Goal: Task Accomplishment & Management: Manage account settings

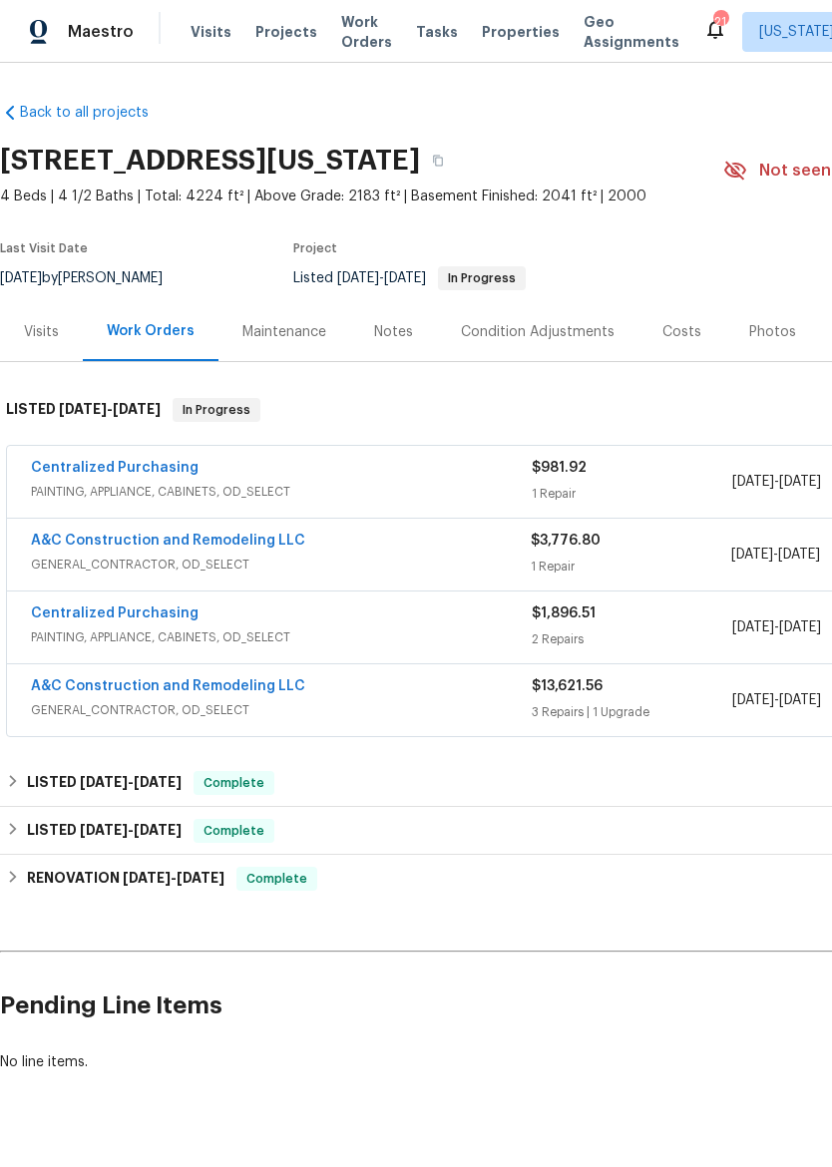
scroll to position [40, 295]
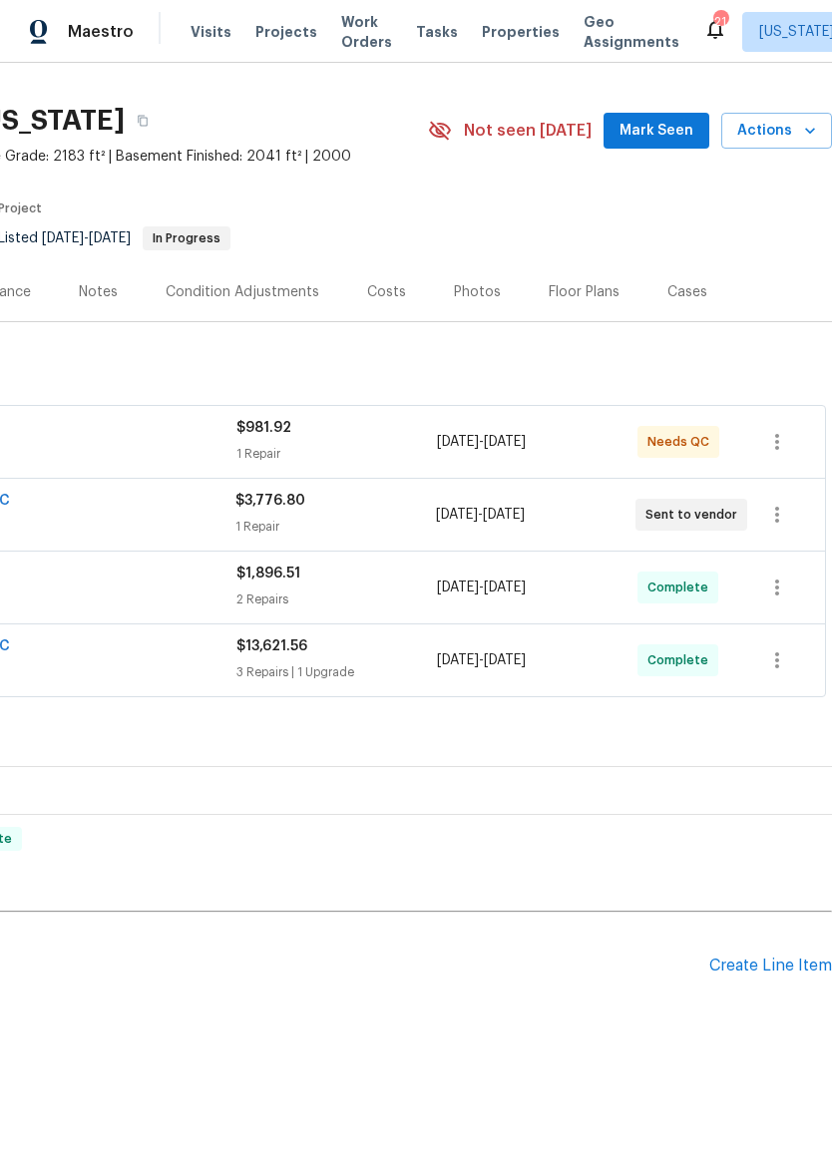
click at [33, 27] on img at bounding box center [39, 32] width 18 height 25
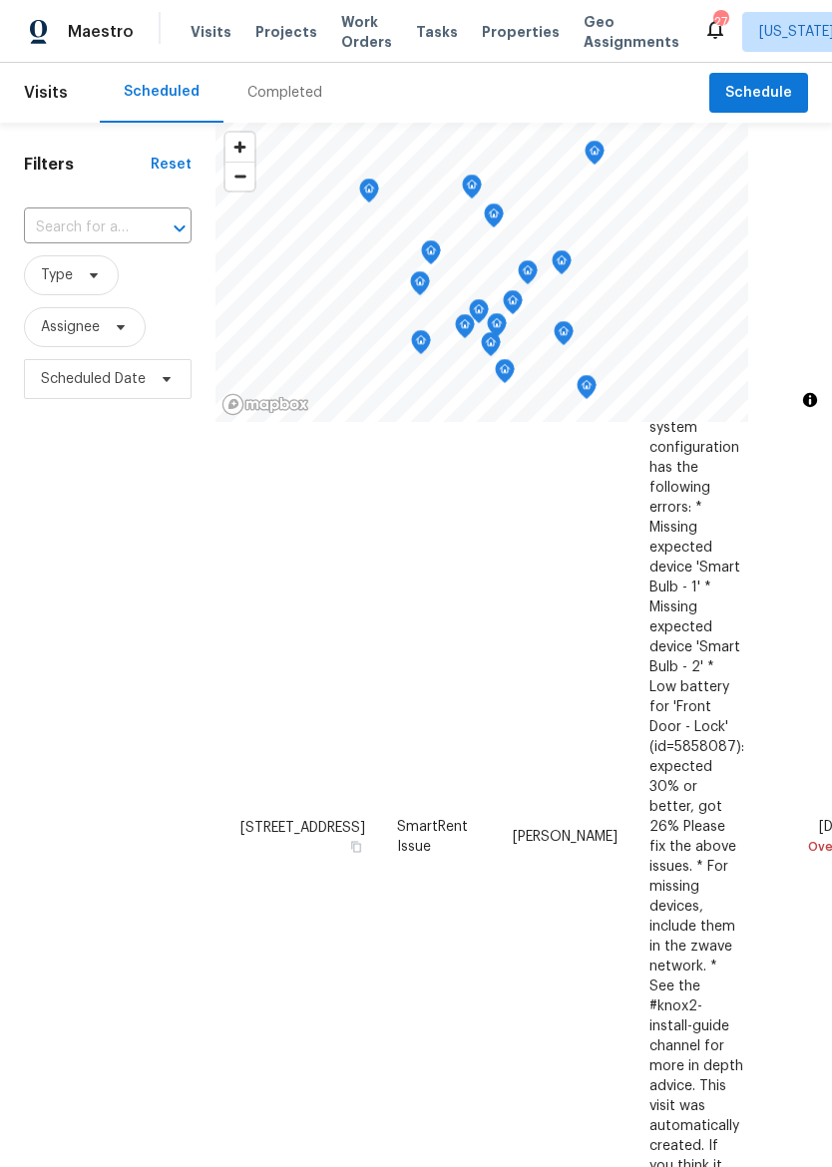
scroll to position [248, 0]
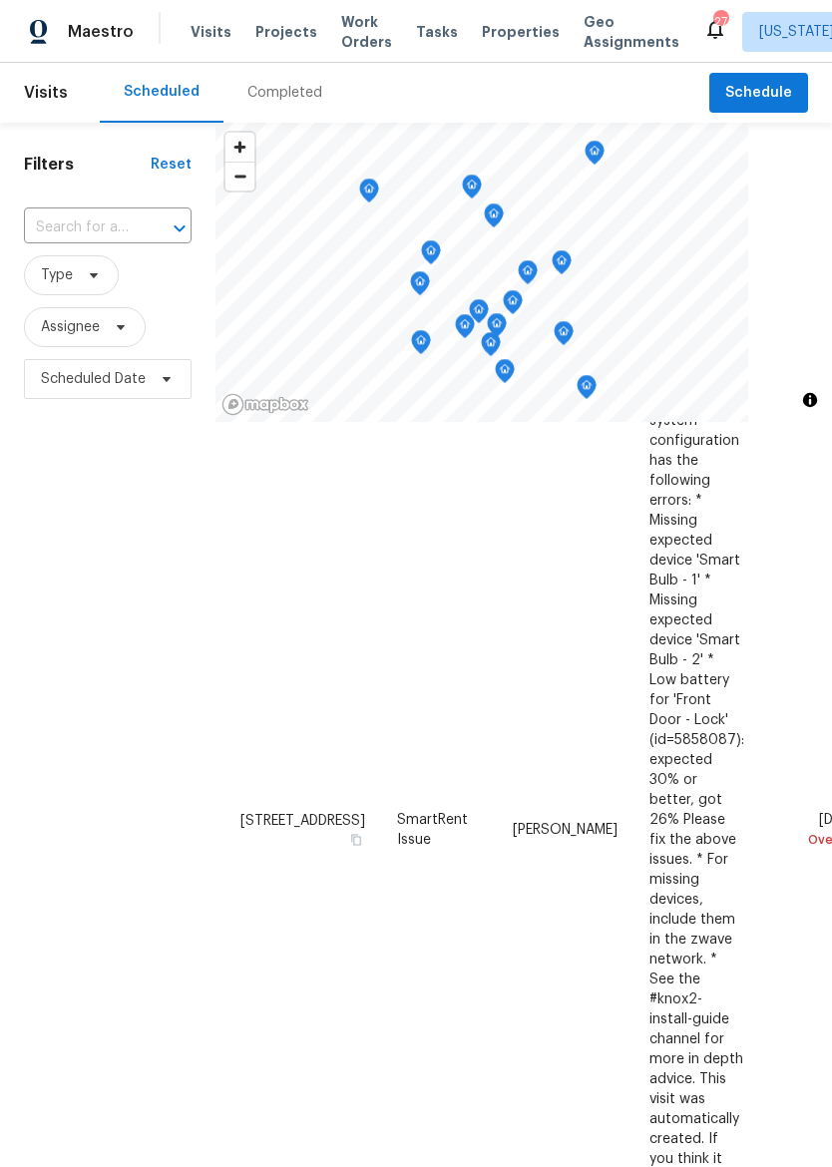
click at [0, 0] on icon at bounding box center [0, 0] width 0 height 0
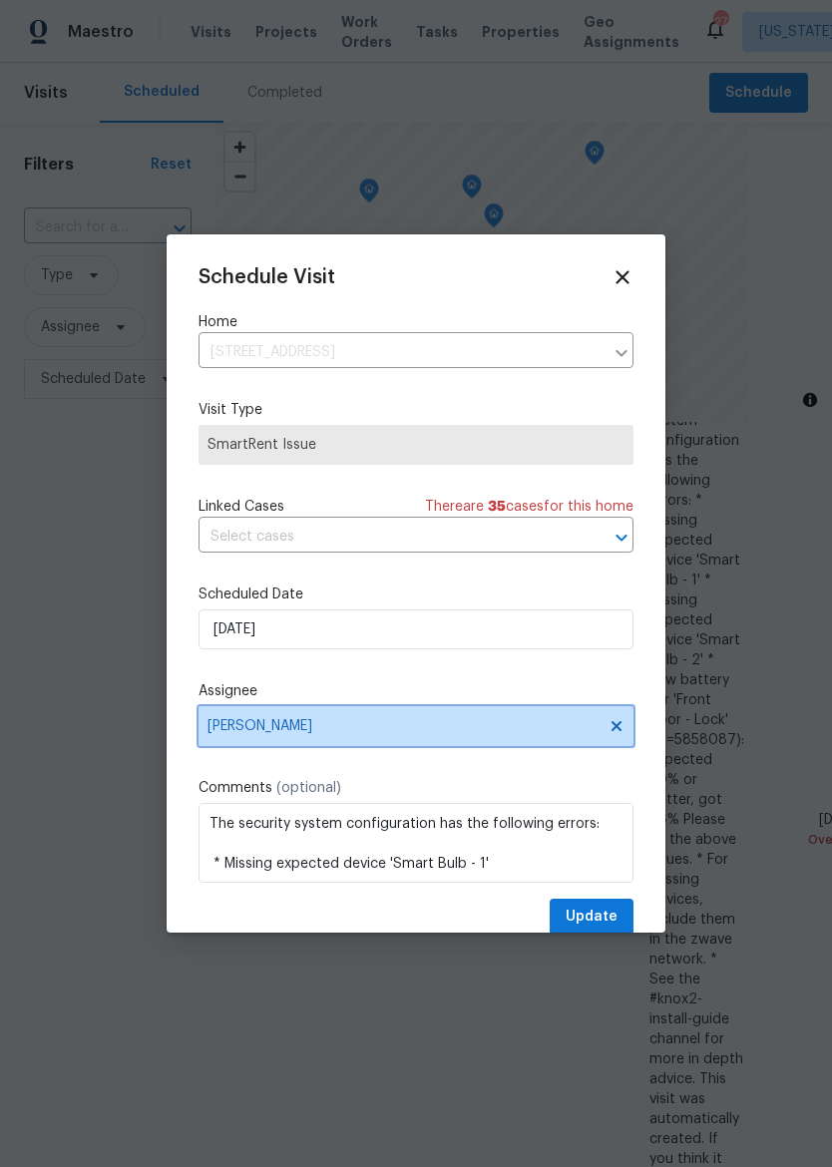
click at [239, 743] on span "[PERSON_NAME]" at bounding box center [416, 726] width 435 height 40
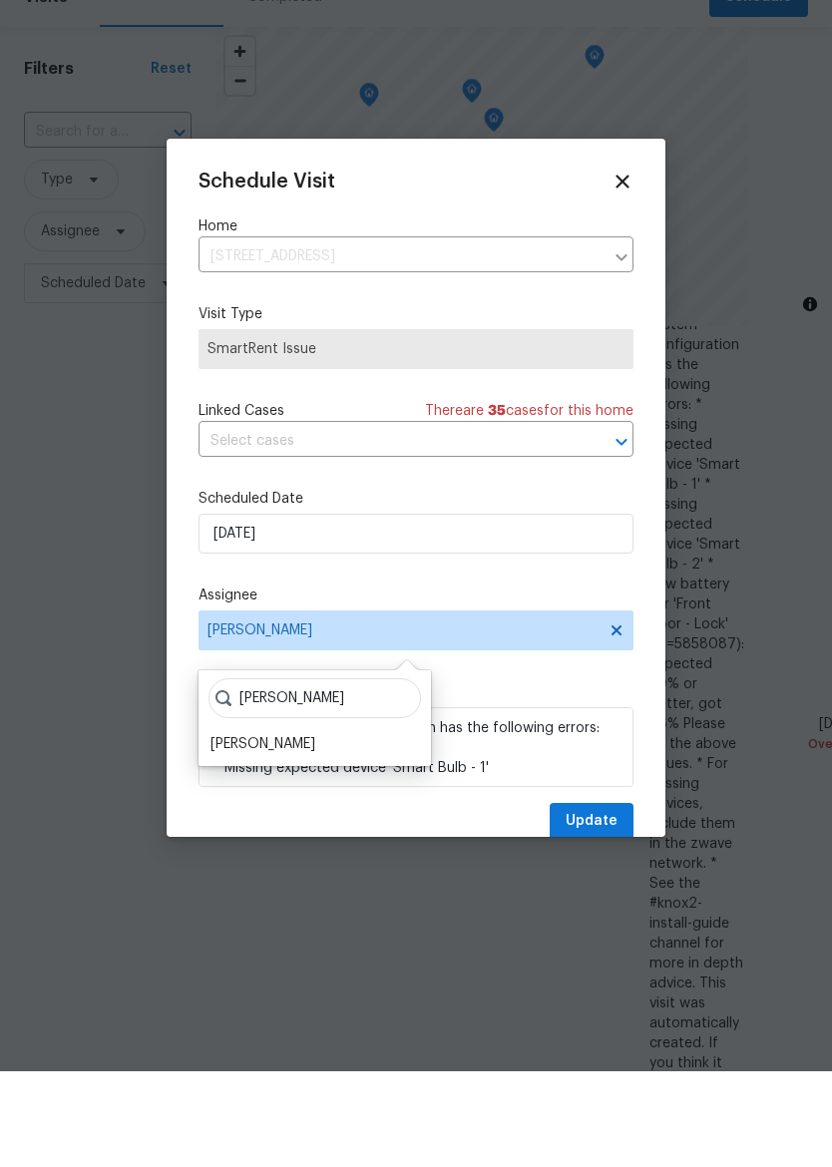
type input "[PERSON_NAME]"
click at [234, 830] on div "[PERSON_NAME]" at bounding box center [262, 840] width 105 height 20
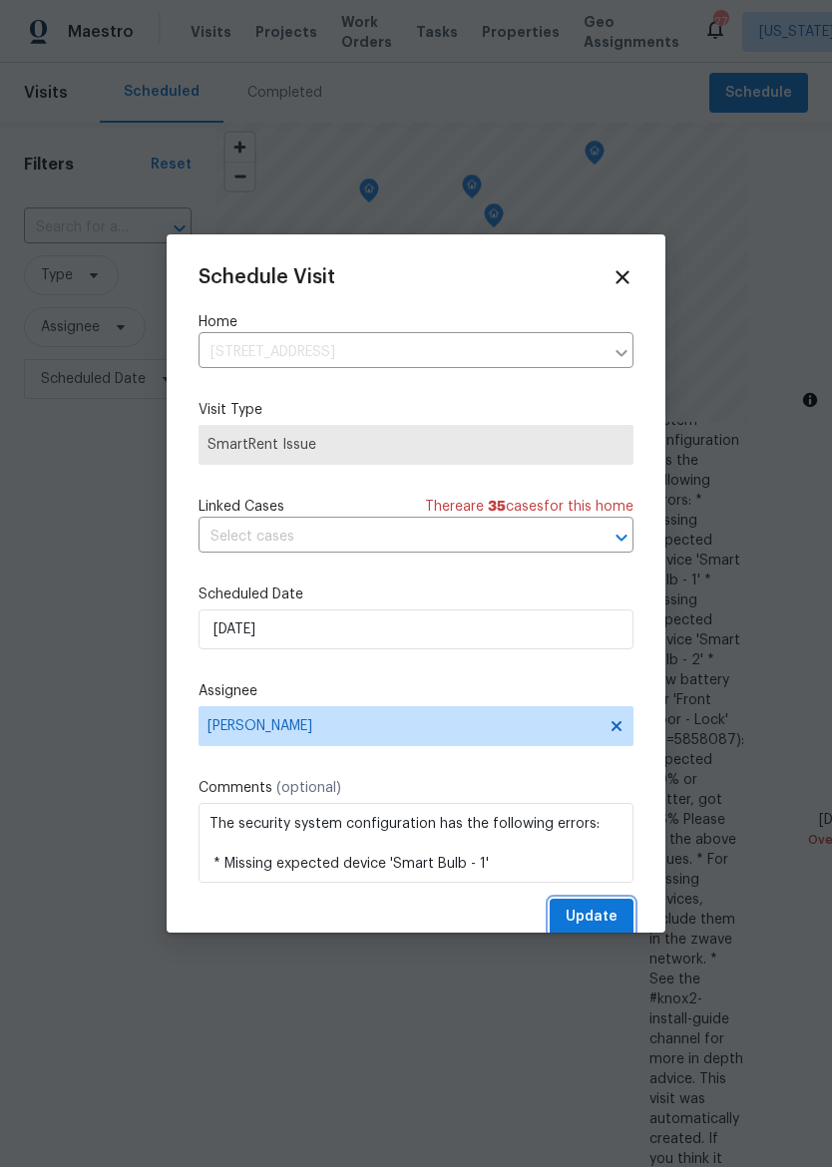
click at [607, 923] on span "Update" at bounding box center [592, 917] width 52 height 25
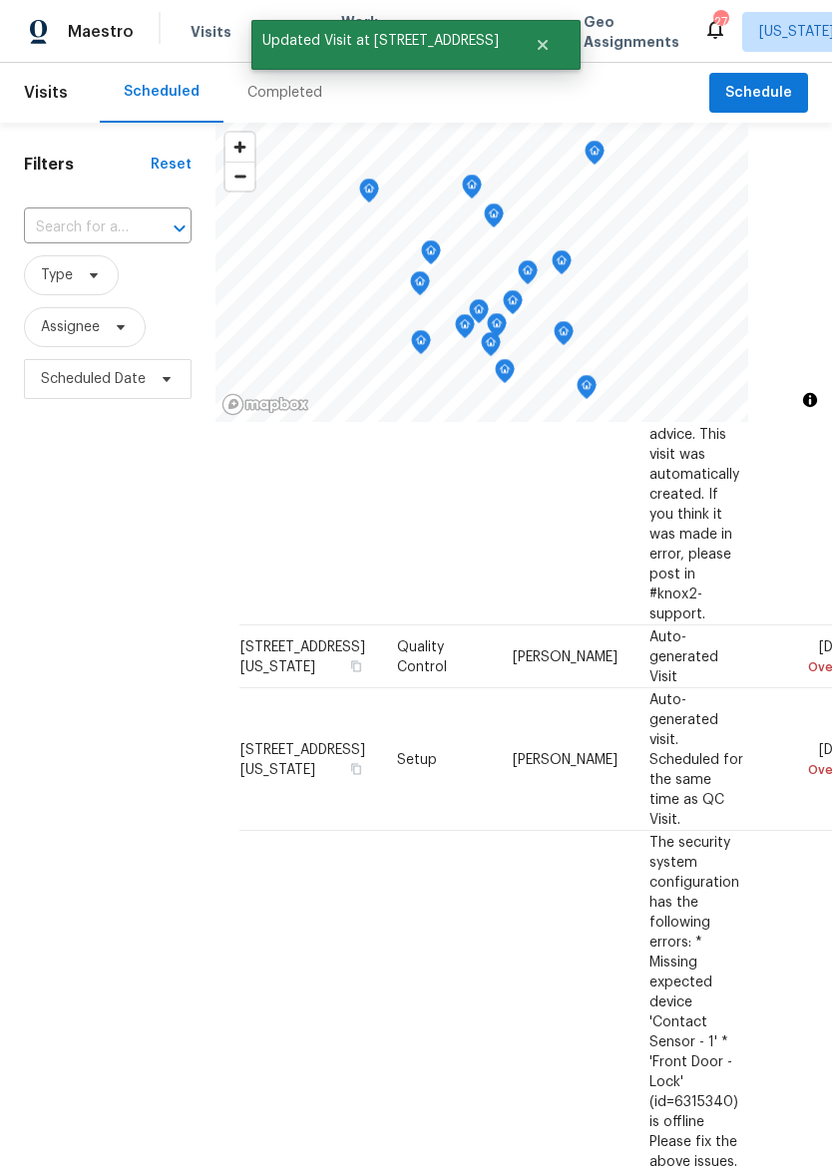
scroll to position [884, 0]
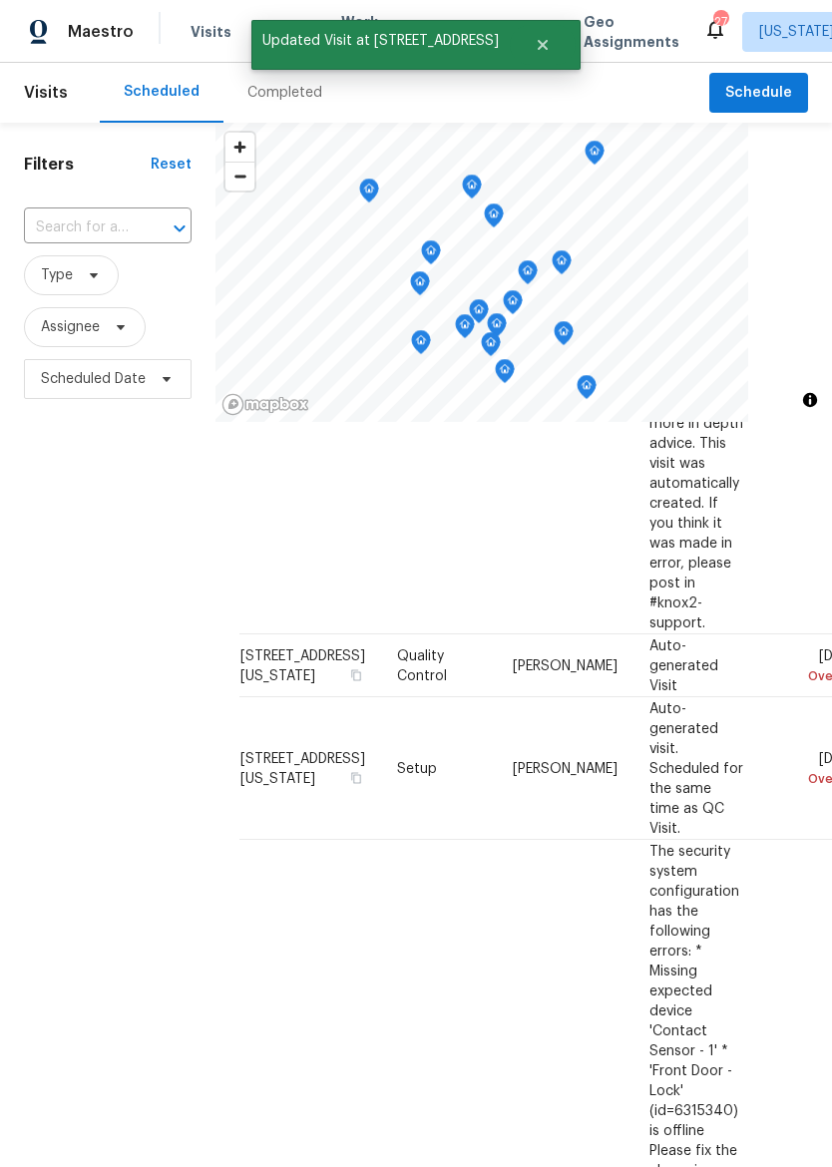
click at [0, 0] on icon at bounding box center [0, 0] width 0 height 0
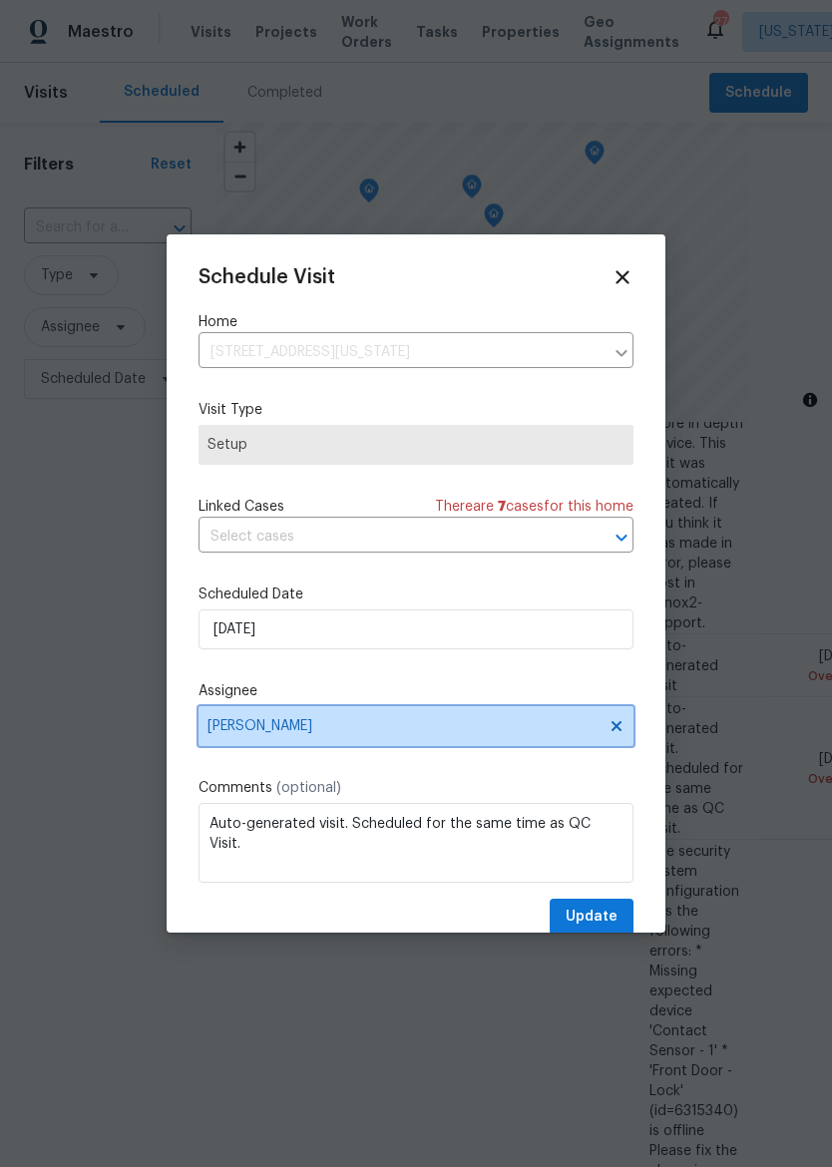
click at [225, 731] on span "[PERSON_NAME]" at bounding box center [402, 726] width 391 height 16
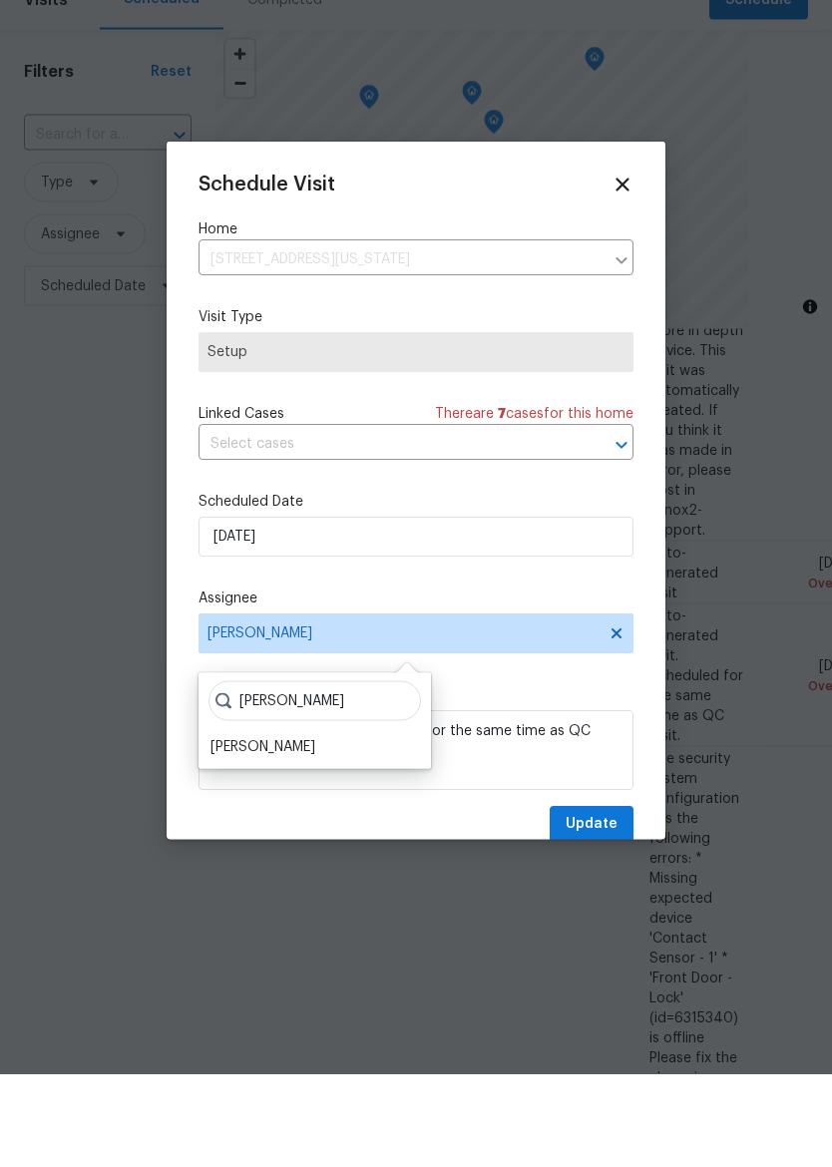
type input "Matt"
click at [234, 830] on div "[PERSON_NAME]" at bounding box center [262, 840] width 105 height 20
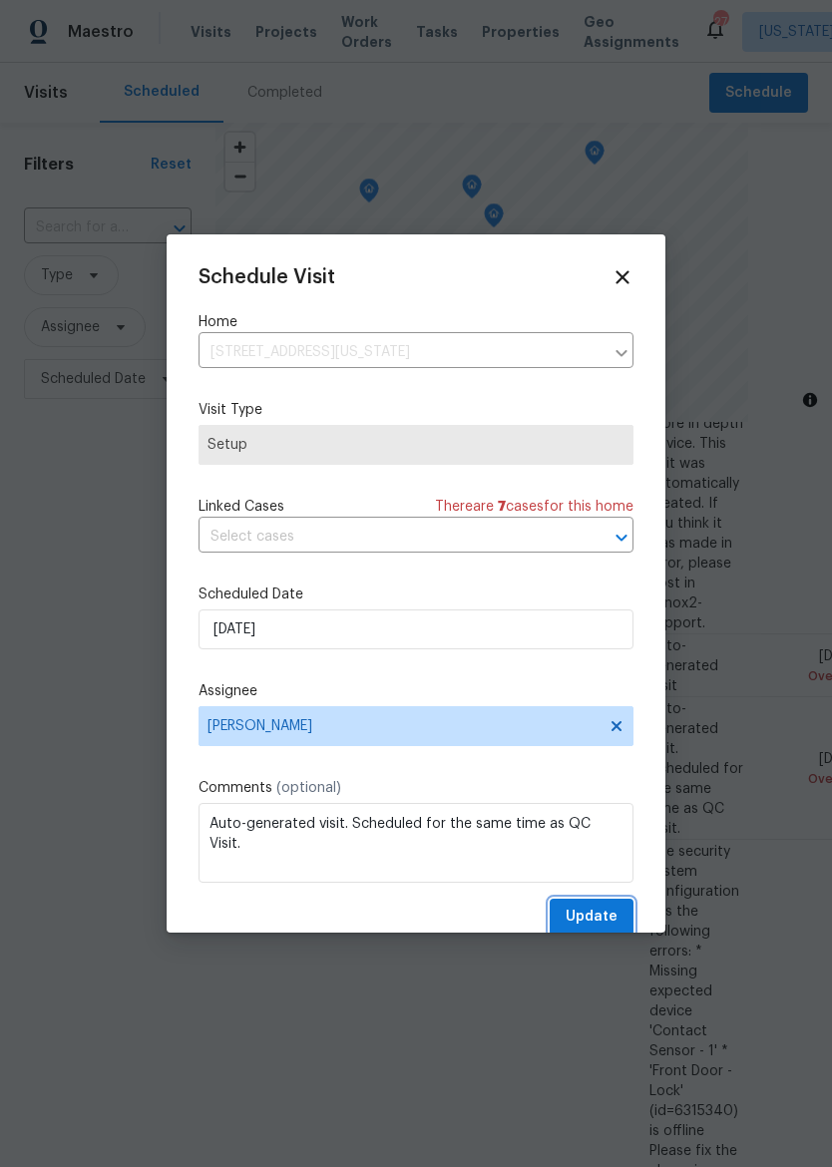
click at [606, 923] on span "Update" at bounding box center [592, 917] width 52 height 25
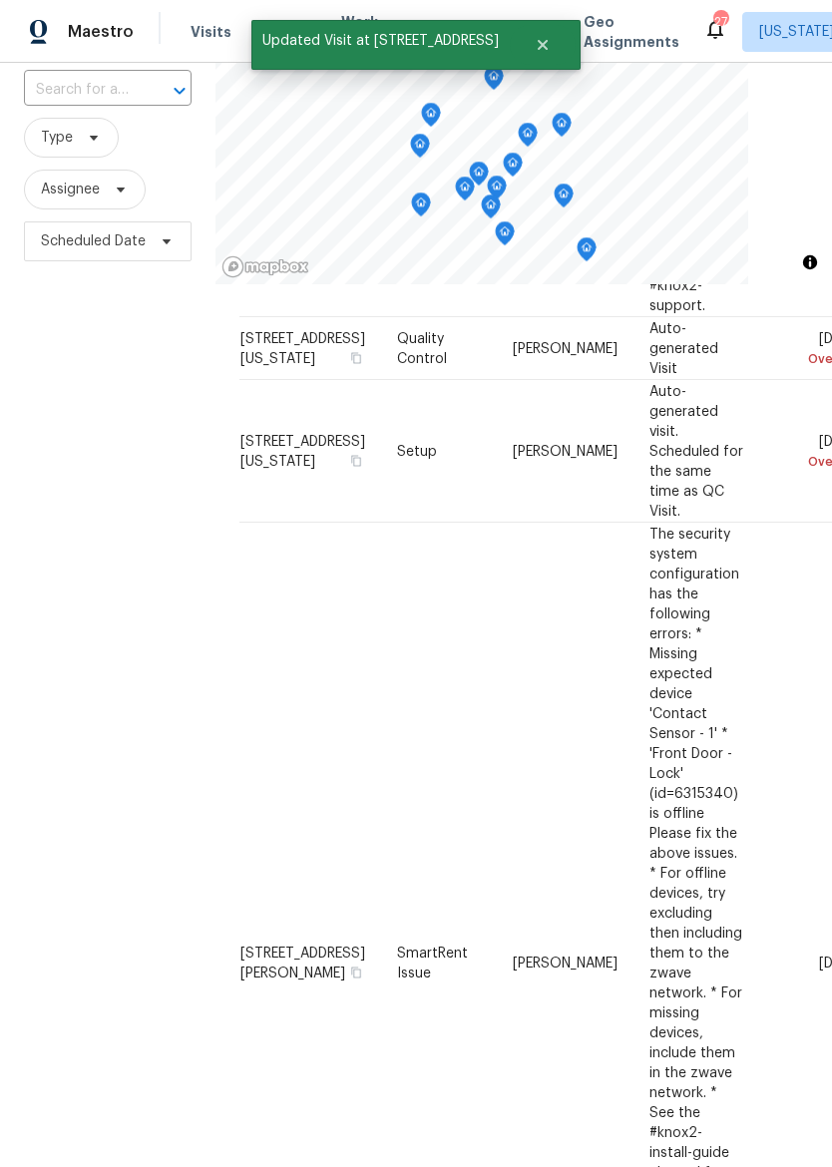
scroll to position [1073, 0]
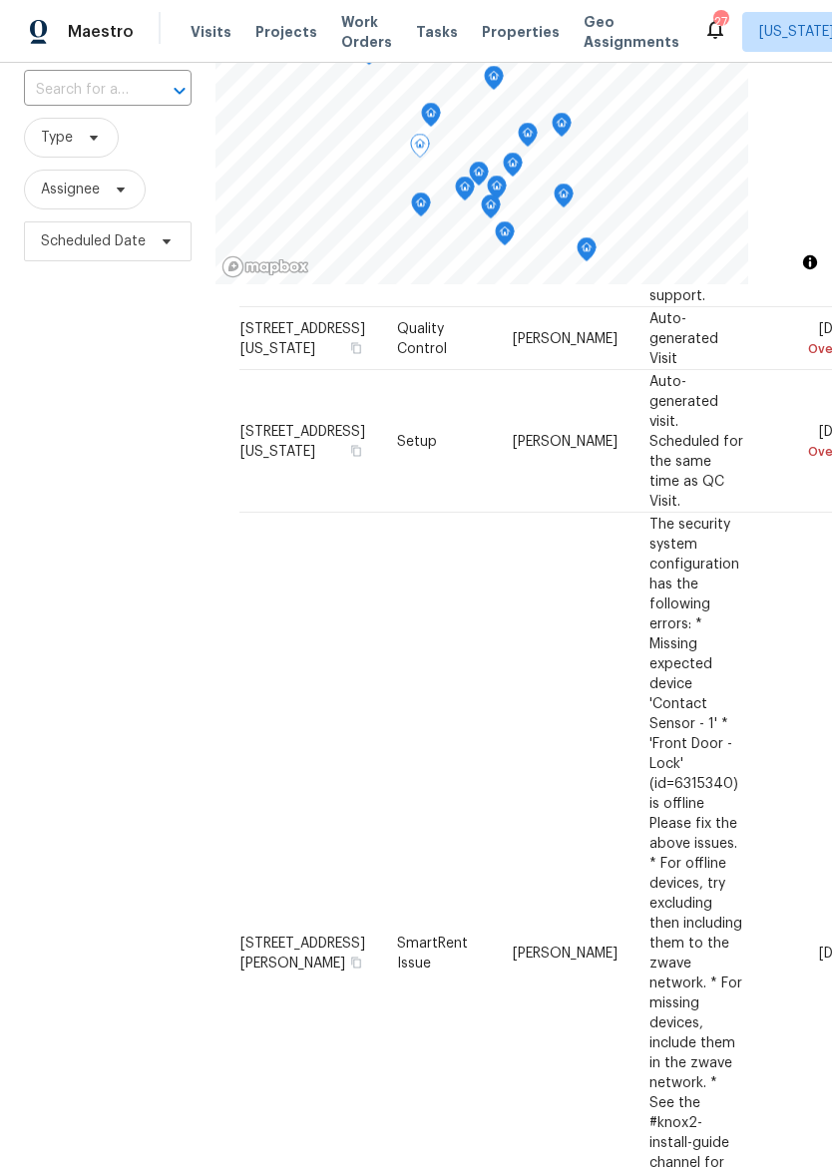
click at [0, 0] on icon at bounding box center [0, 0] width 0 height 0
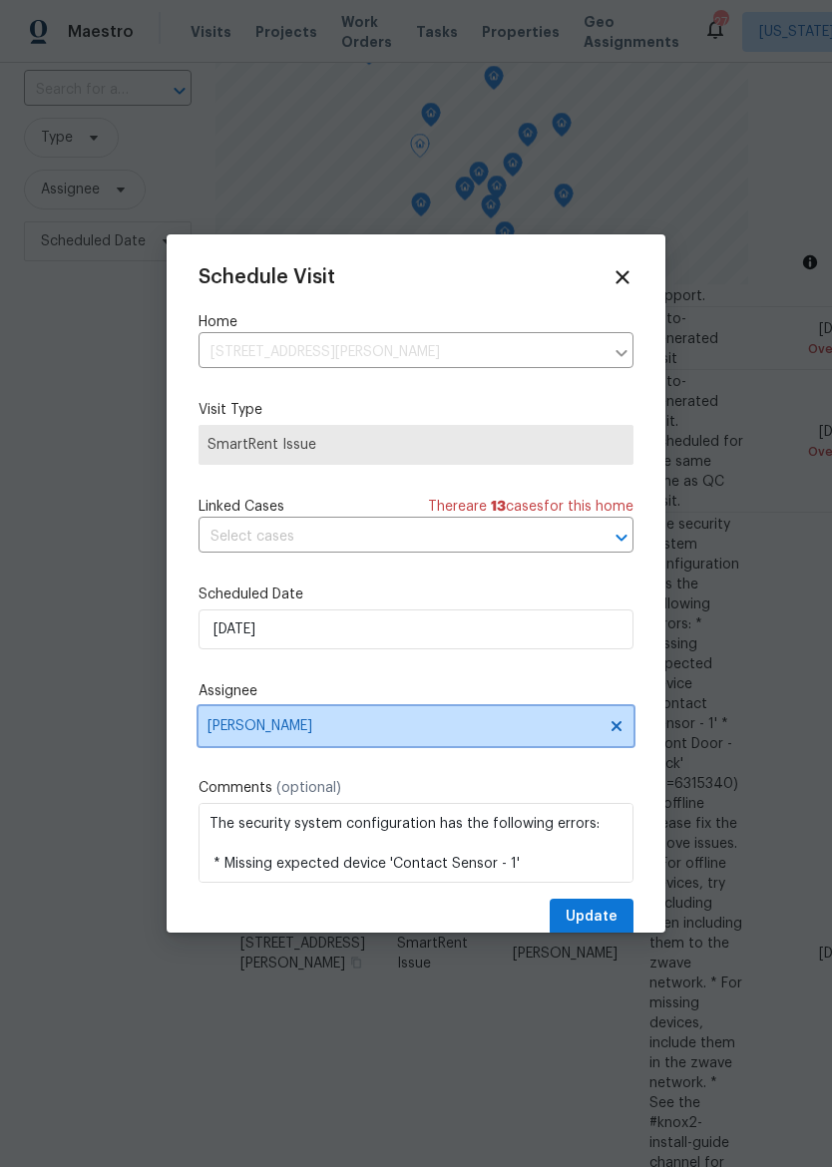
click at [222, 734] on span "[PERSON_NAME]" at bounding box center [402, 726] width 391 height 16
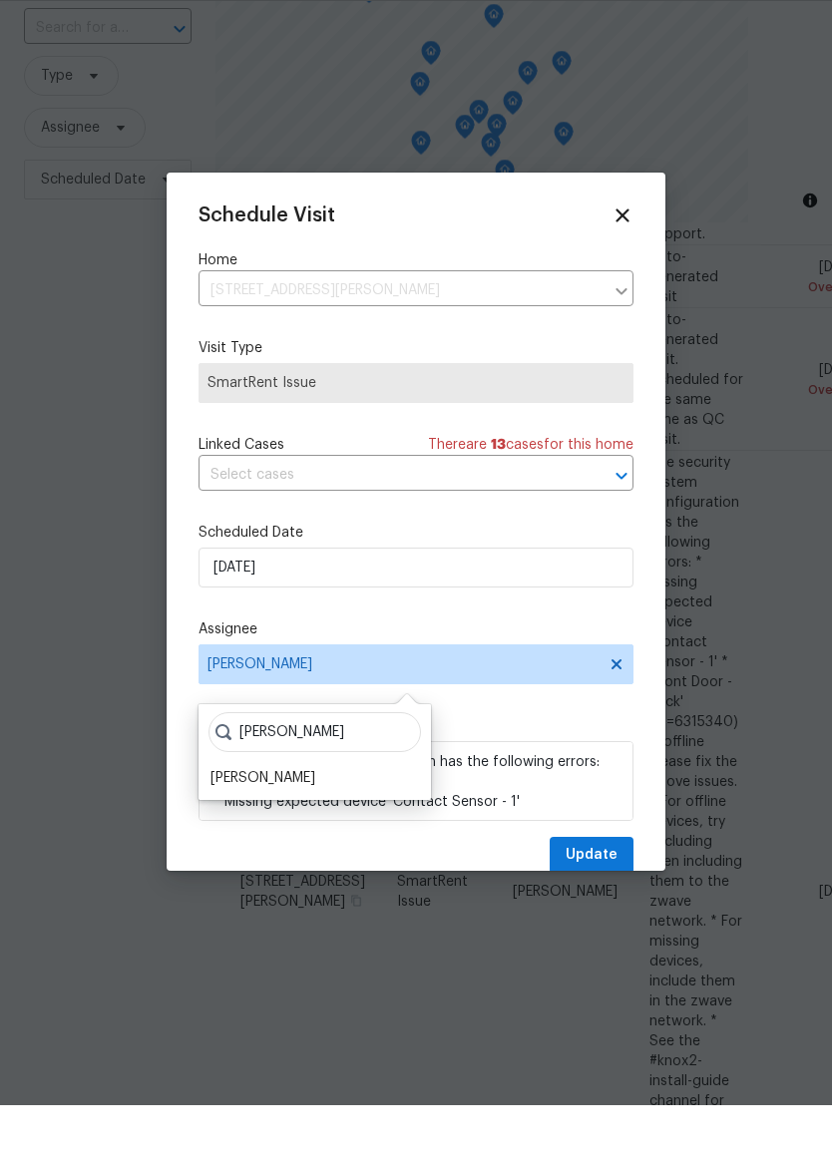
type input "Matt"
click at [226, 830] on div "[PERSON_NAME]" at bounding box center [262, 840] width 105 height 20
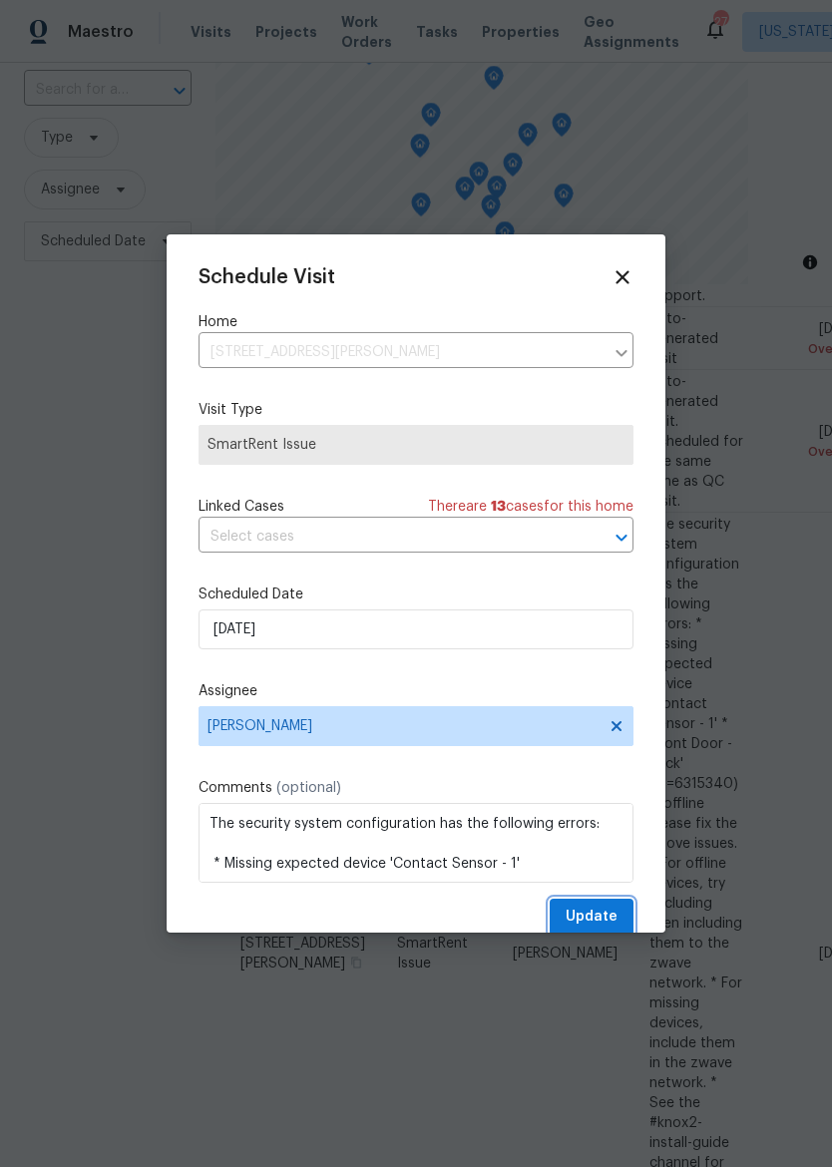
click at [604, 916] on span "Update" at bounding box center [592, 917] width 52 height 25
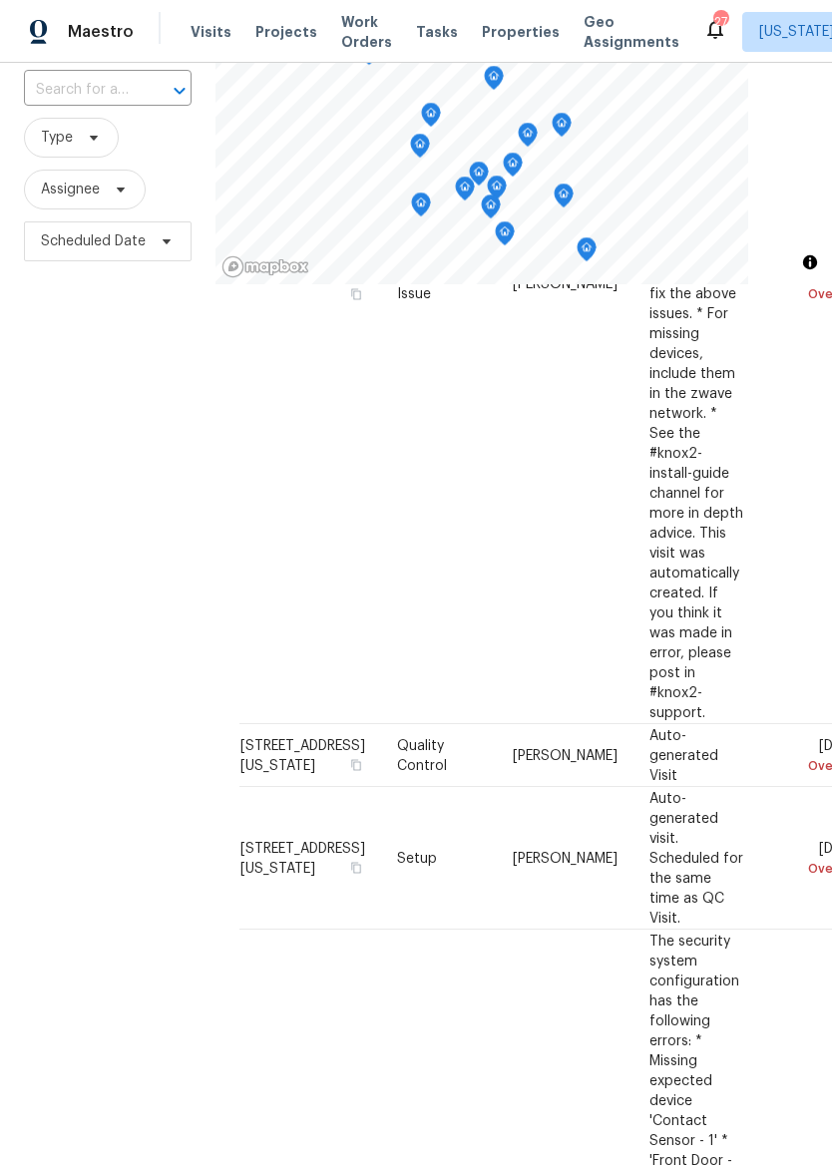
scroll to position [600, 0]
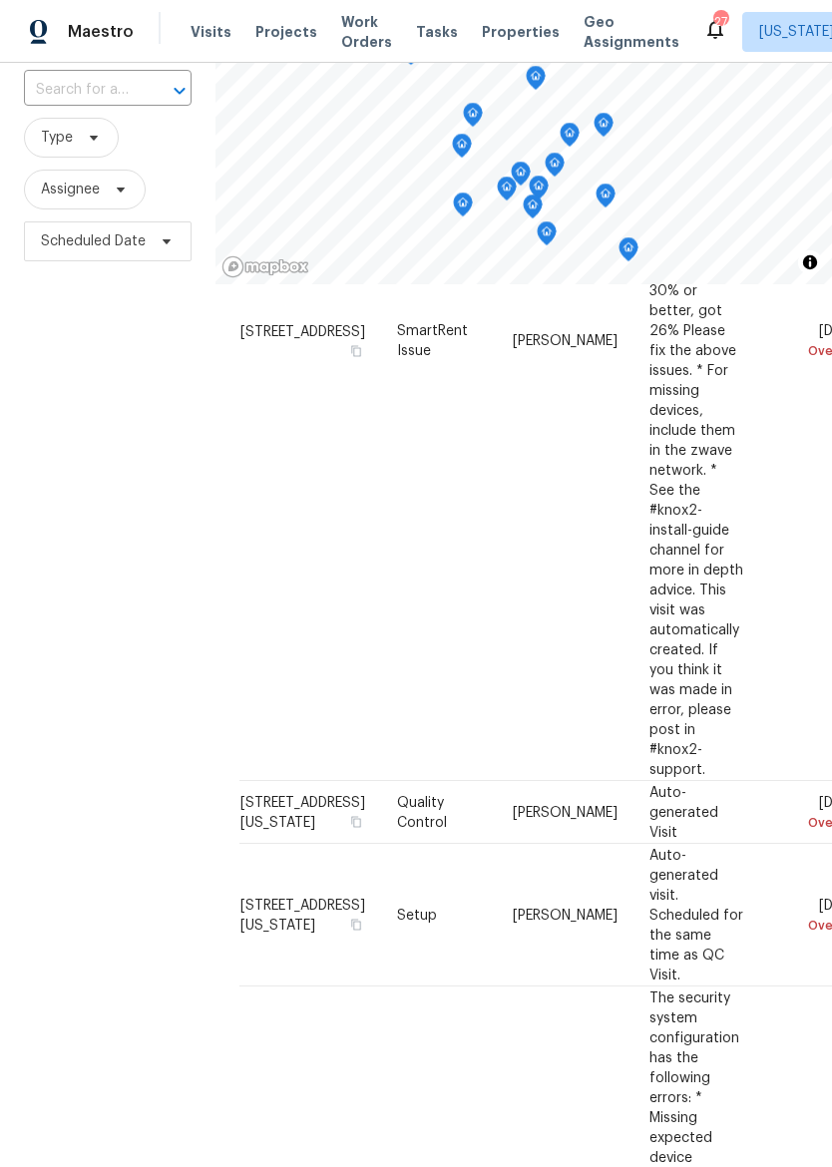
click at [500, 31] on span "Properties" at bounding box center [521, 32] width 78 height 20
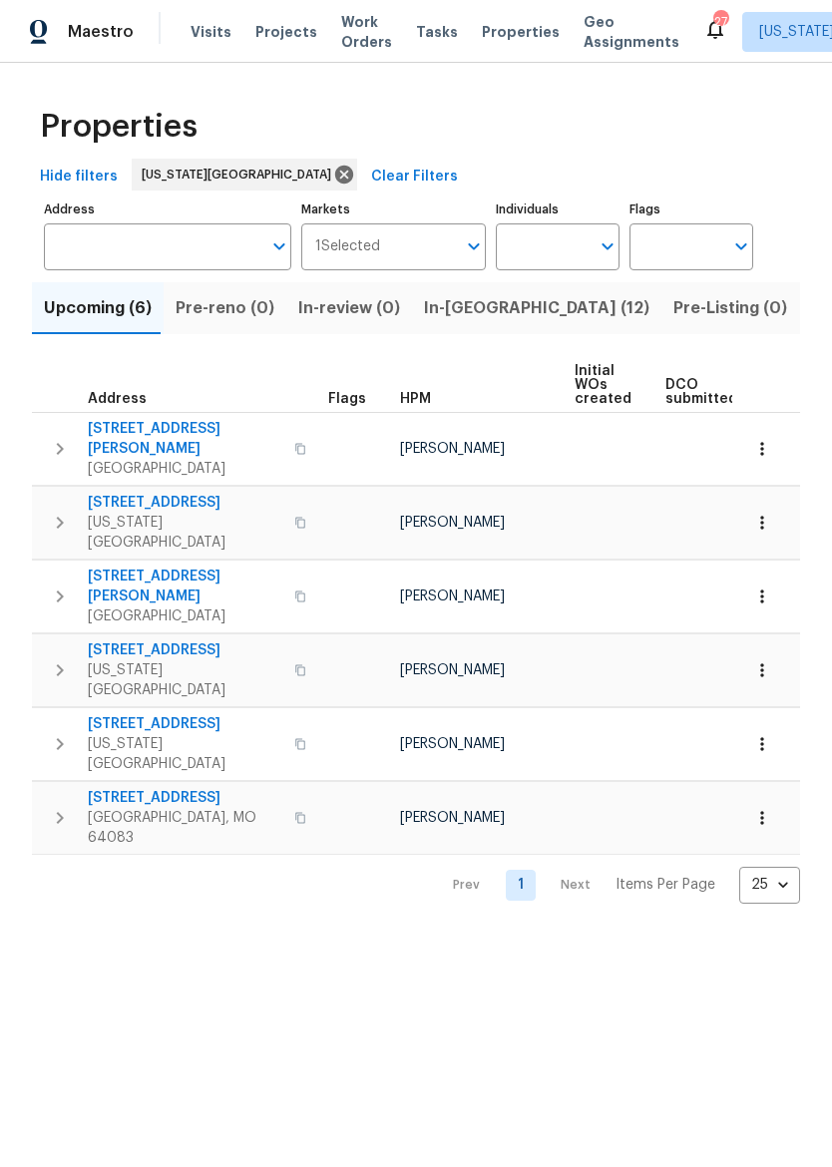
click at [464, 312] on span "In-reno (12)" at bounding box center [536, 308] width 225 height 28
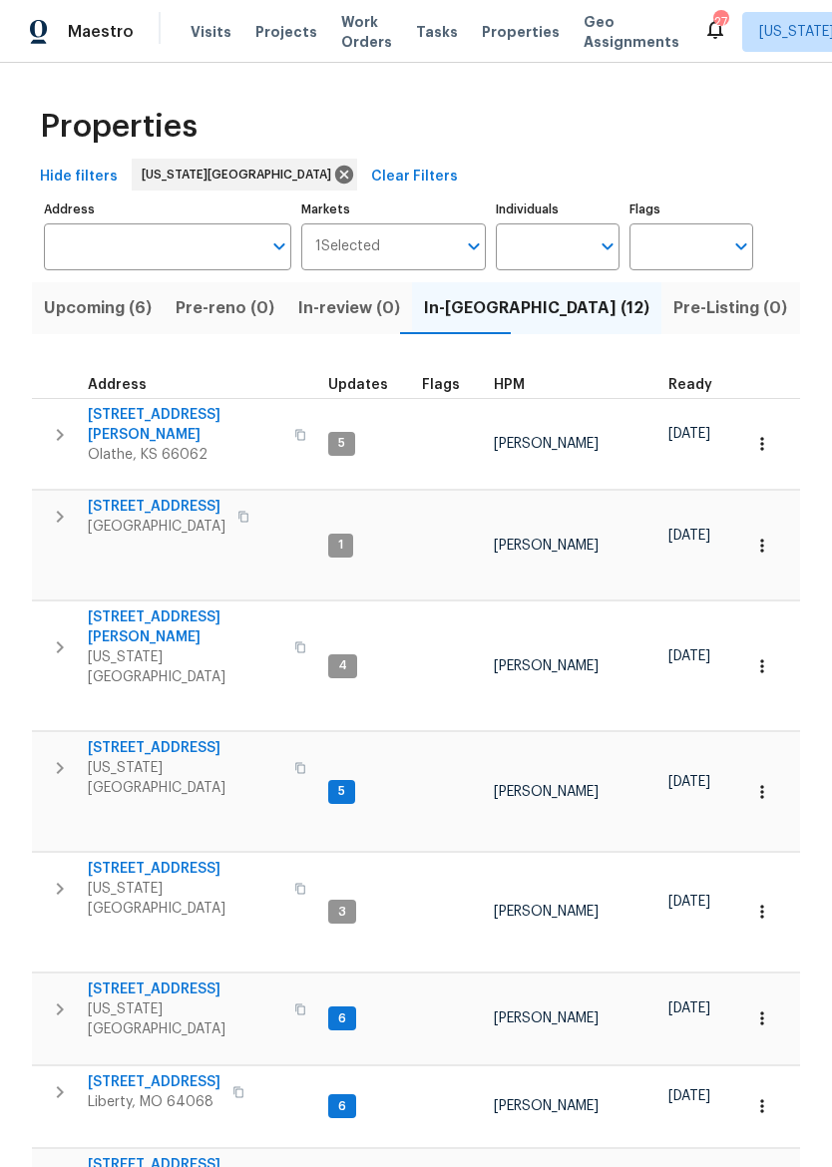
scroll to position [16, 0]
click at [120, 738] on span "623 N 62nd Pl" at bounding box center [185, 748] width 195 height 20
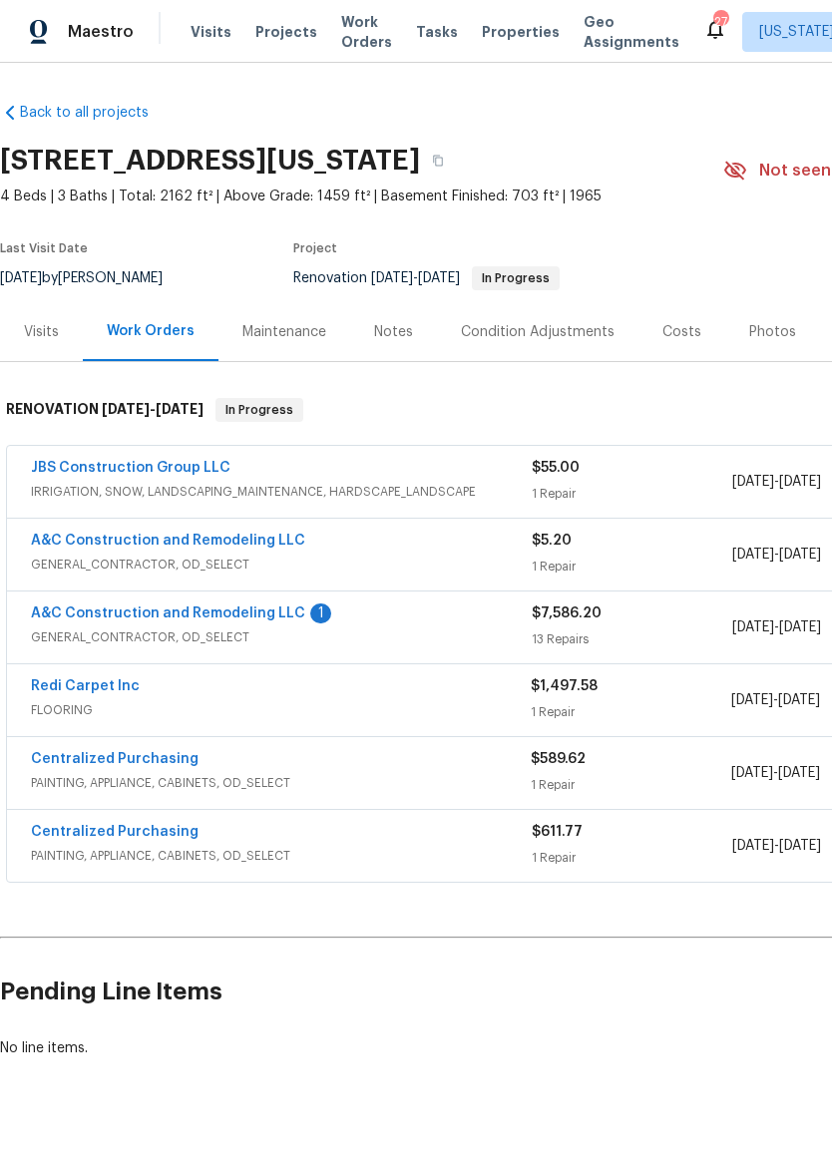
click at [103, 688] on link "Redi Carpet Inc" at bounding box center [85, 686] width 109 height 14
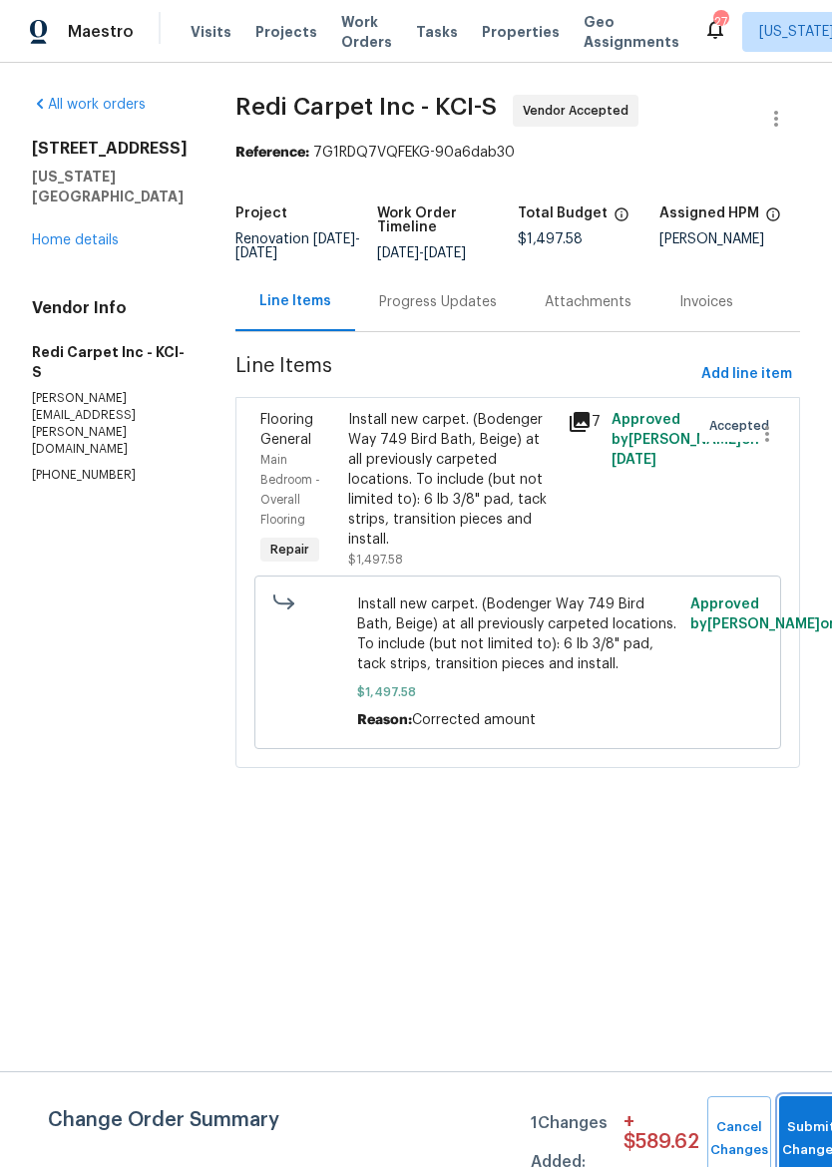
click at [806, 1127] on button "Submit Changes" at bounding box center [811, 1139] width 64 height 86
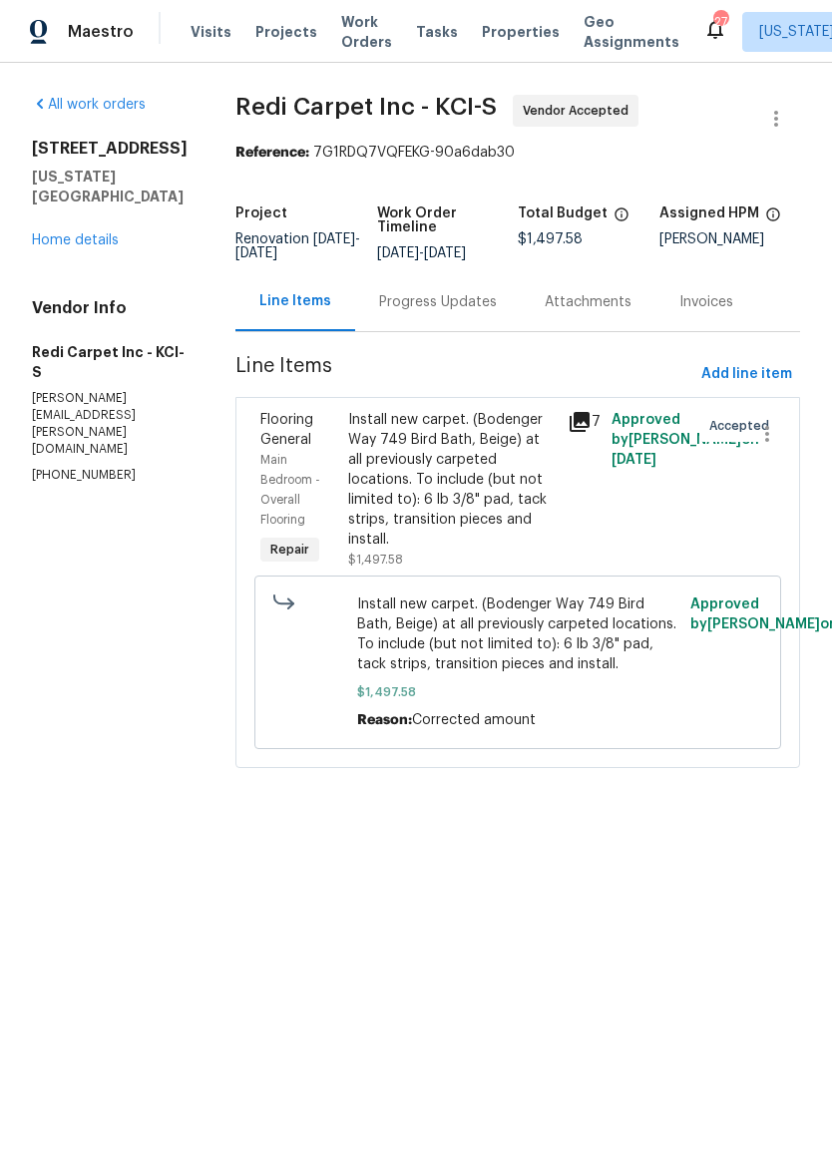
click at [461, 311] on div "Progress Updates" at bounding box center [438, 302] width 118 height 20
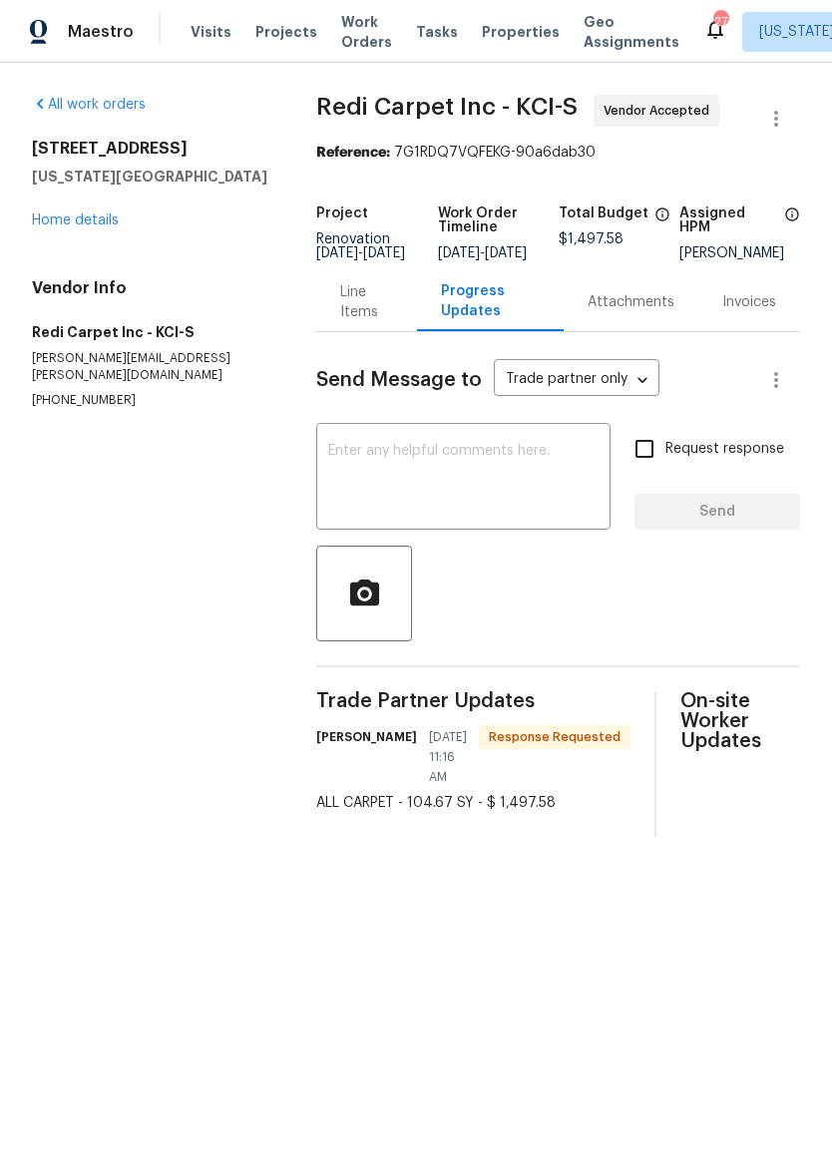
click at [503, 450] on div "x ​" at bounding box center [463, 479] width 294 height 102
click at [821, 781] on div "All work orders 623 N 62nd Pl Kansas City, KS 66102 Home details Vendor Info Re…" at bounding box center [416, 466] width 832 height 806
click at [524, 454] on div "x ​" at bounding box center [463, 479] width 294 height 102
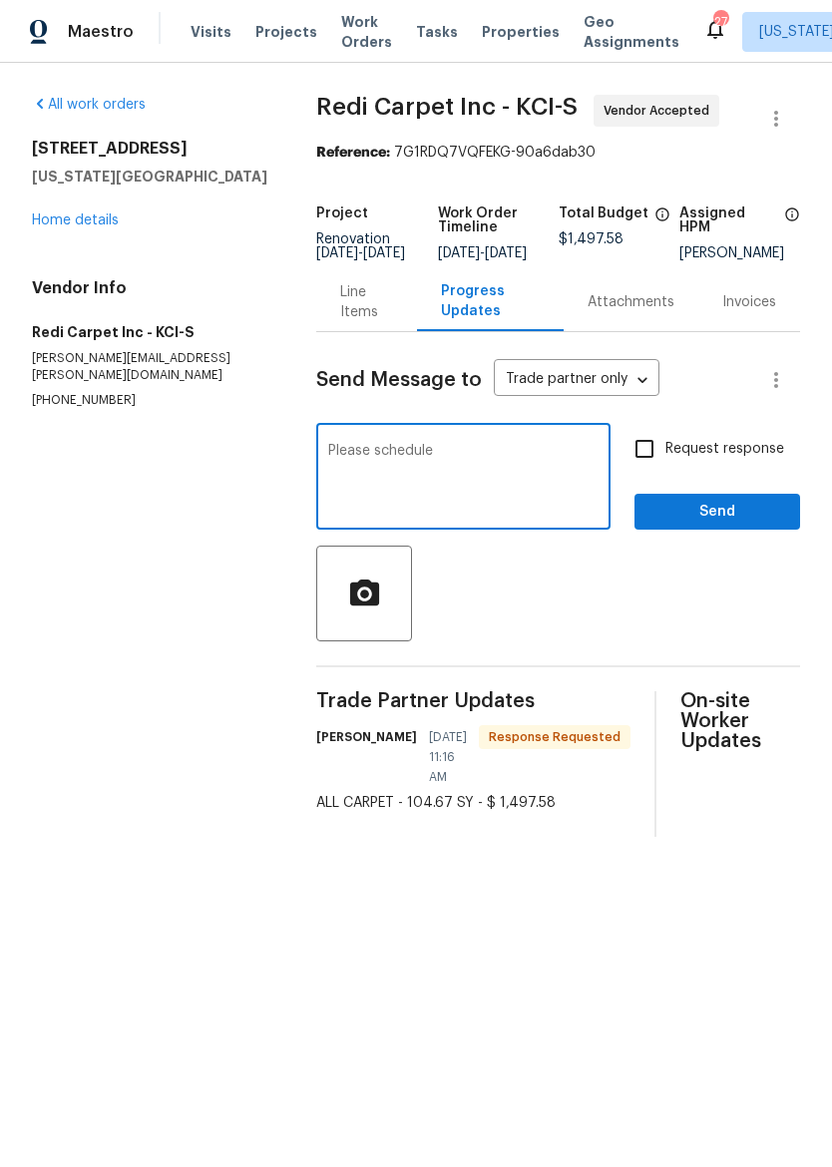
type textarea "Please schedule"
click at [744, 522] on span "Send" at bounding box center [717, 512] width 134 height 25
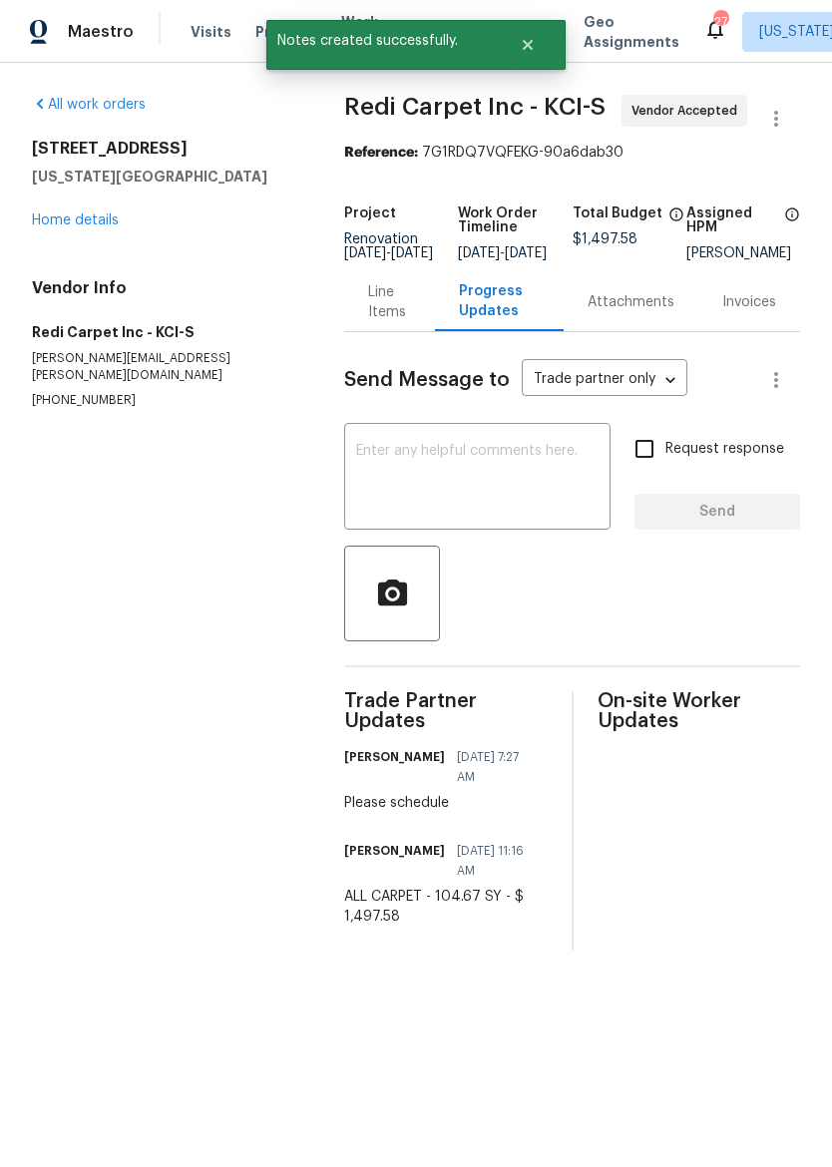
click at [46, 222] on link "Home details" at bounding box center [75, 220] width 87 height 14
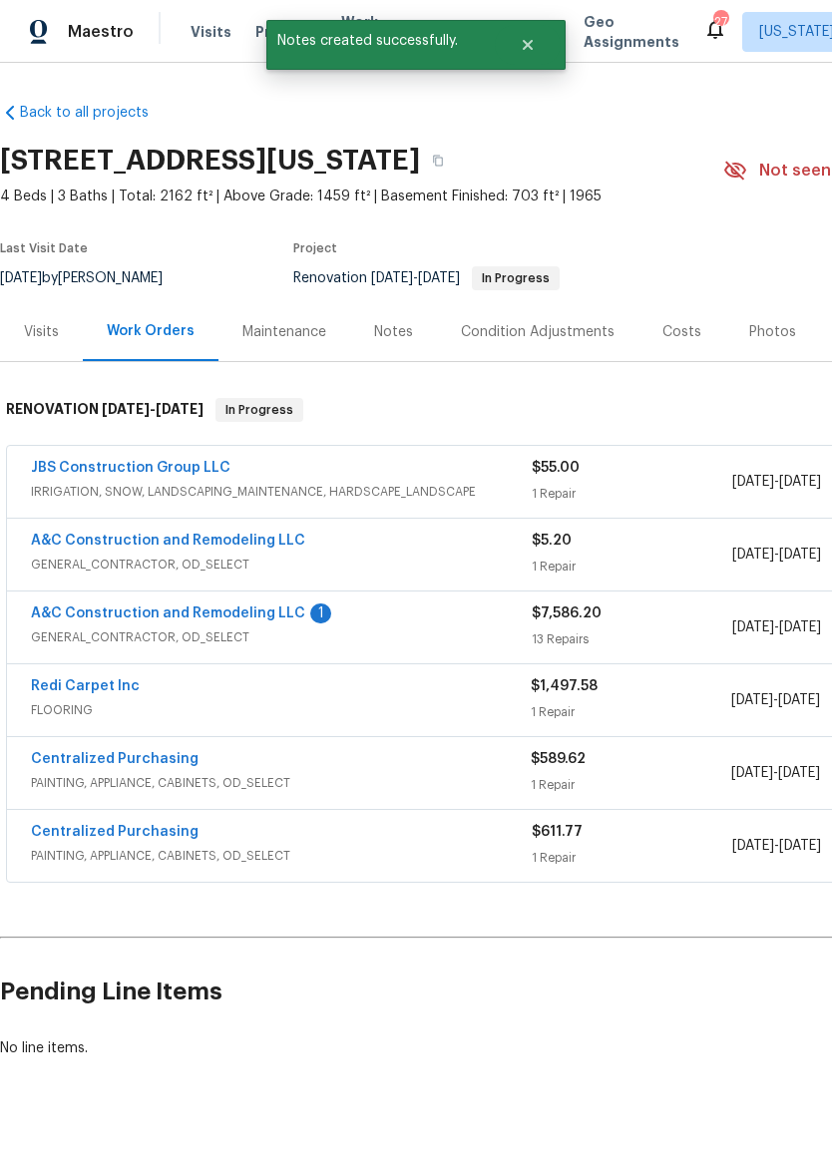
click at [60, 24] on div "Maestro" at bounding box center [67, 32] width 134 height 40
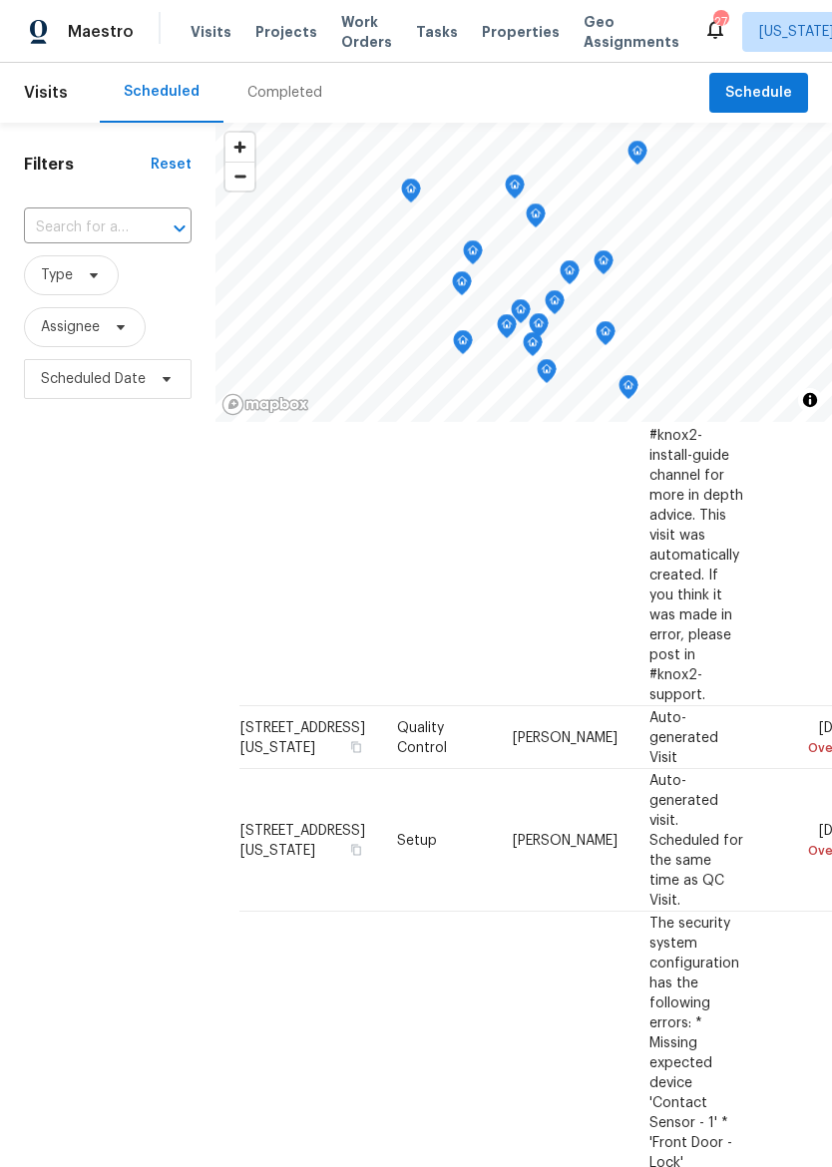
scroll to position [817, 0]
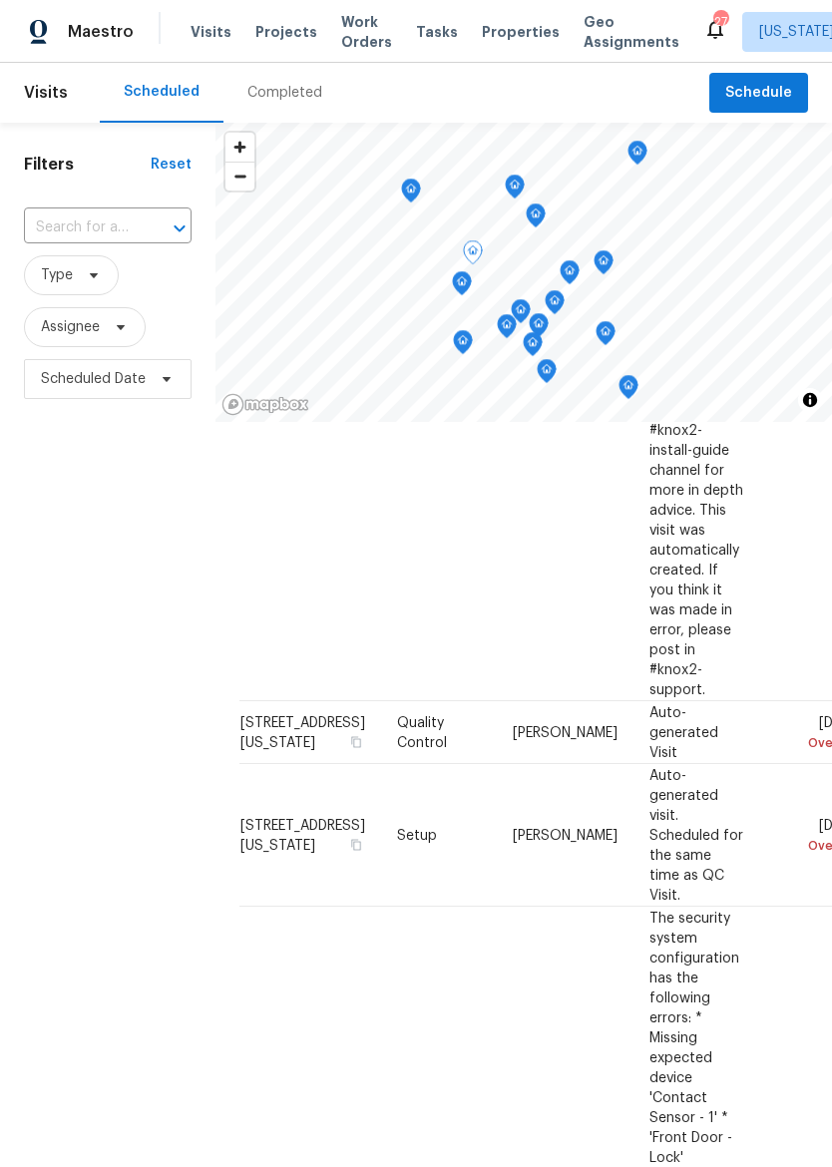
click at [0, 0] on icon at bounding box center [0, 0] width 0 height 0
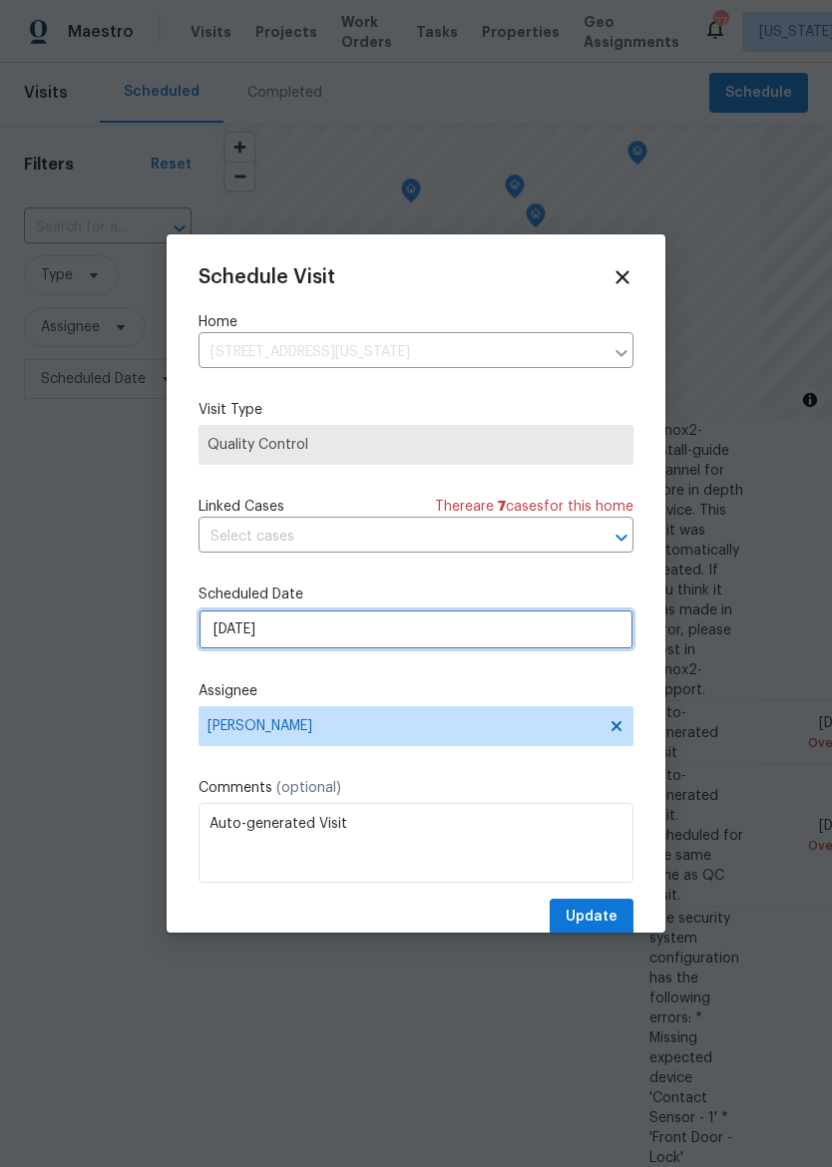
click at [473, 625] on input "9/20/2025" at bounding box center [416, 630] width 435 height 40
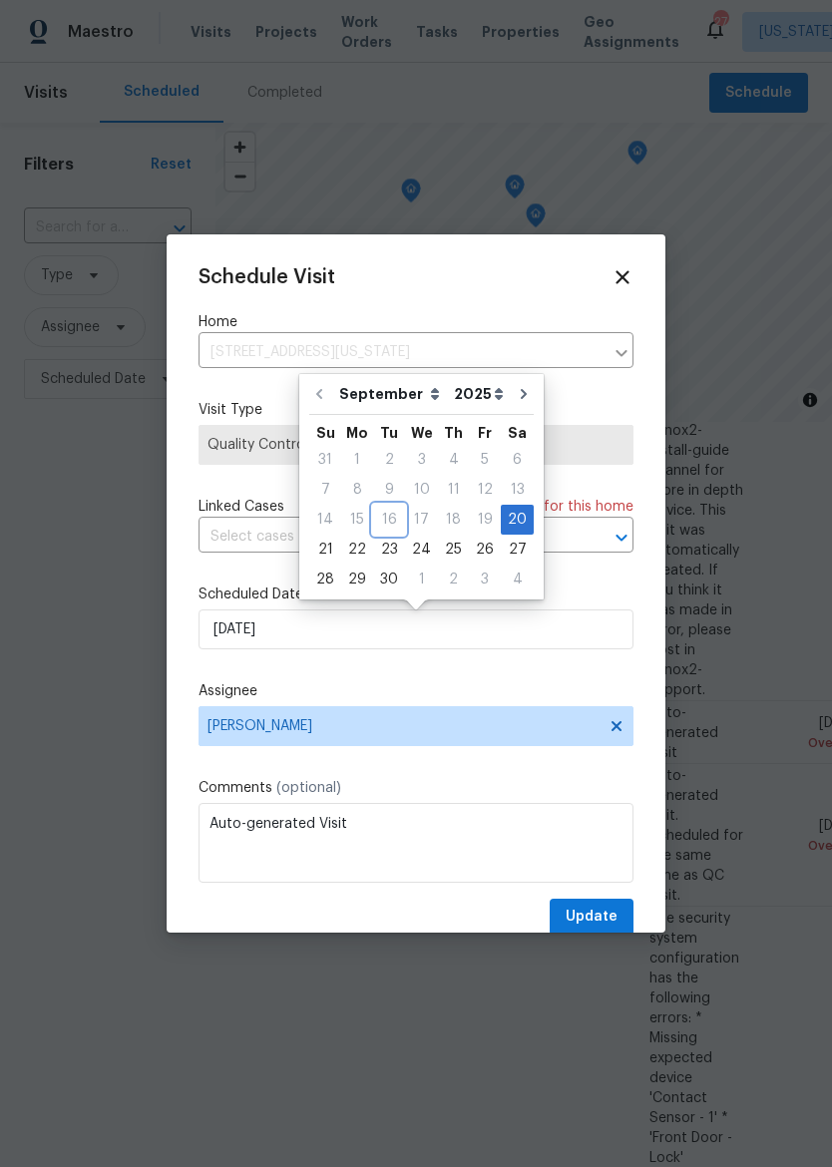
click at [396, 530] on div "16" at bounding box center [389, 520] width 32 height 28
click at [394, 548] on div "23" at bounding box center [389, 550] width 32 height 28
type input "9/23/2025"
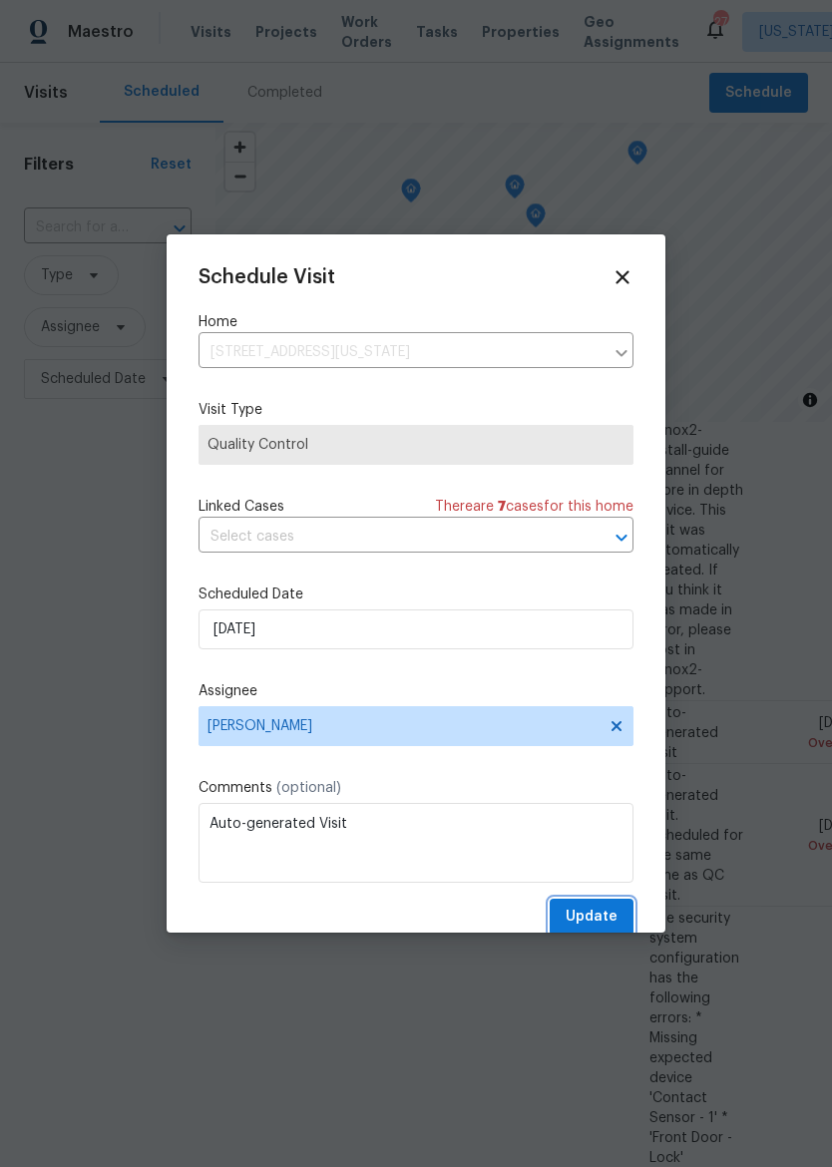
click at [602, 910] on span "Update" at bounding box center [592, 917] width 52 height 25
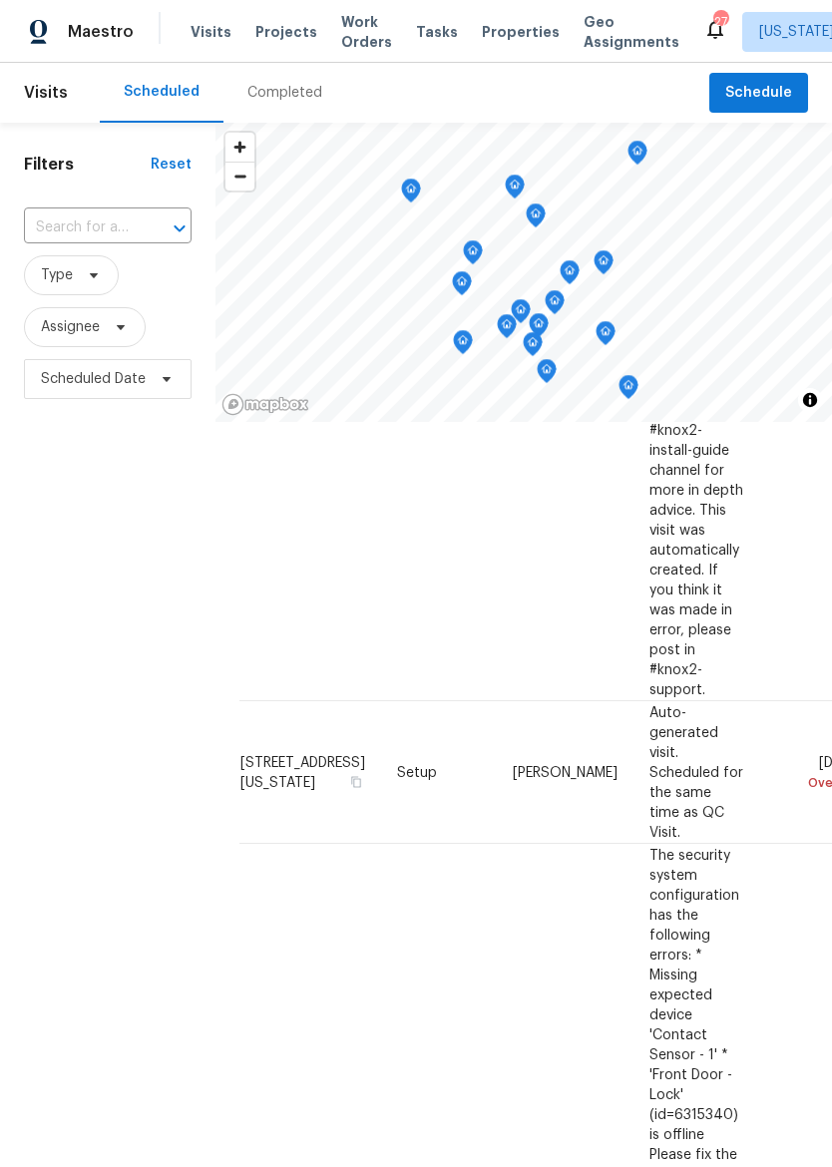
click at [492, 12] on div "Visits Projects Work Orders Tasks Properties Geo Assignments" at bounding box center [447, 32] width 513 height 40
click at [489, 40] on span "Properties" at bounding box center [521, 32] width 78 height 20
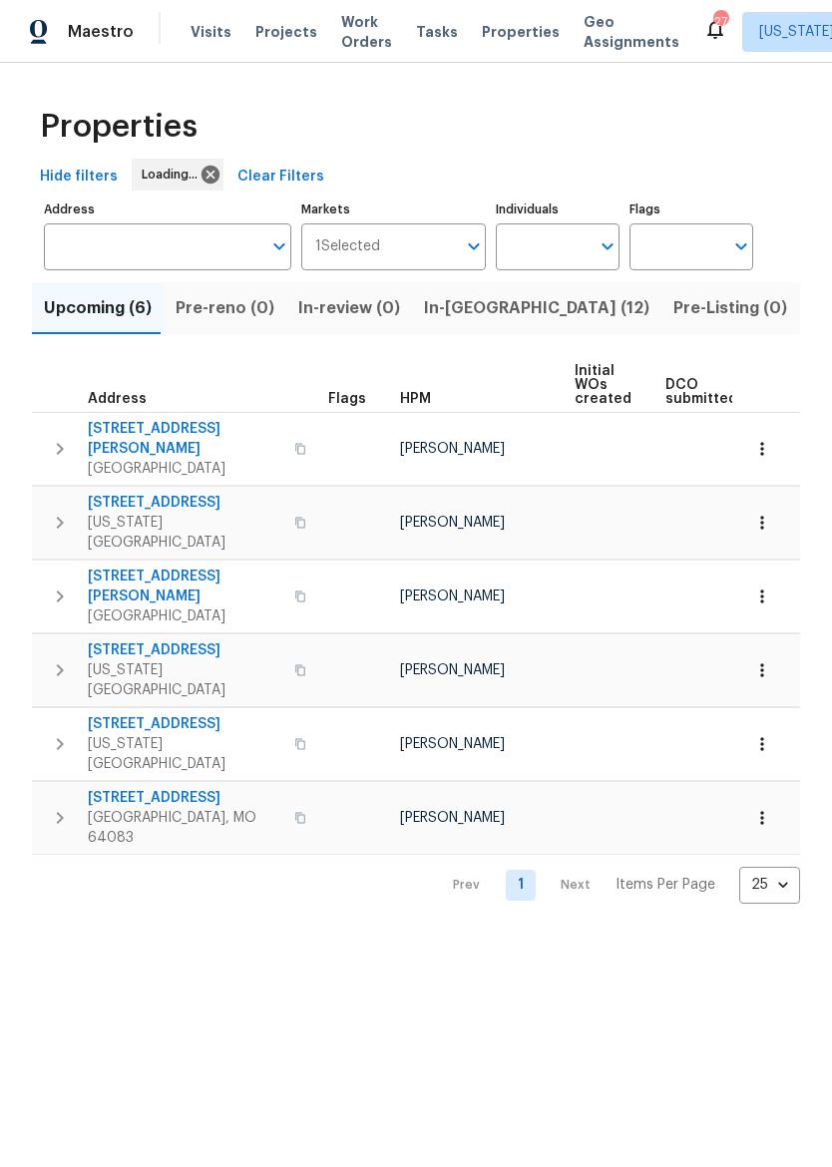
click at [472, 312] on span "In-reno (12)" at bounding box center [536, 308] width 225 height 28
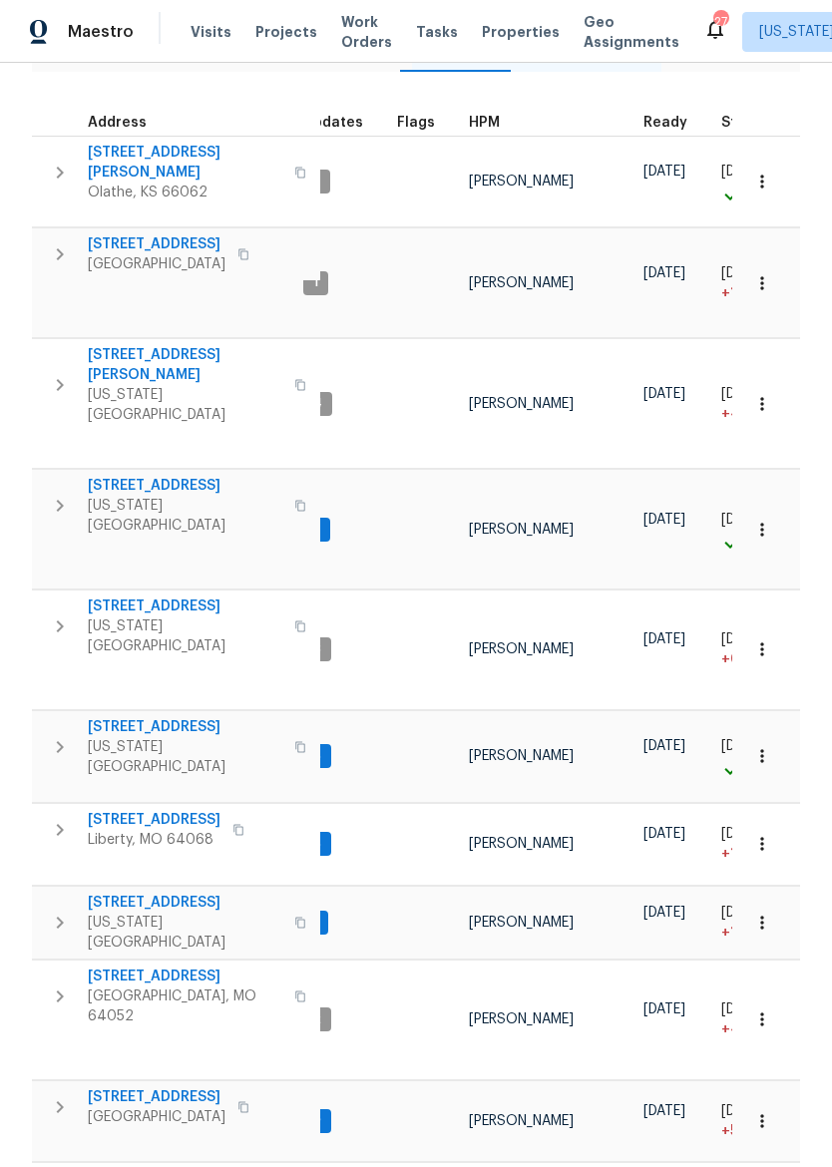
scroll to position [0, 26]
click at [91, 830] on span "Liberty, MO 64068" at bounding box center [154, 840] width 133 height 20
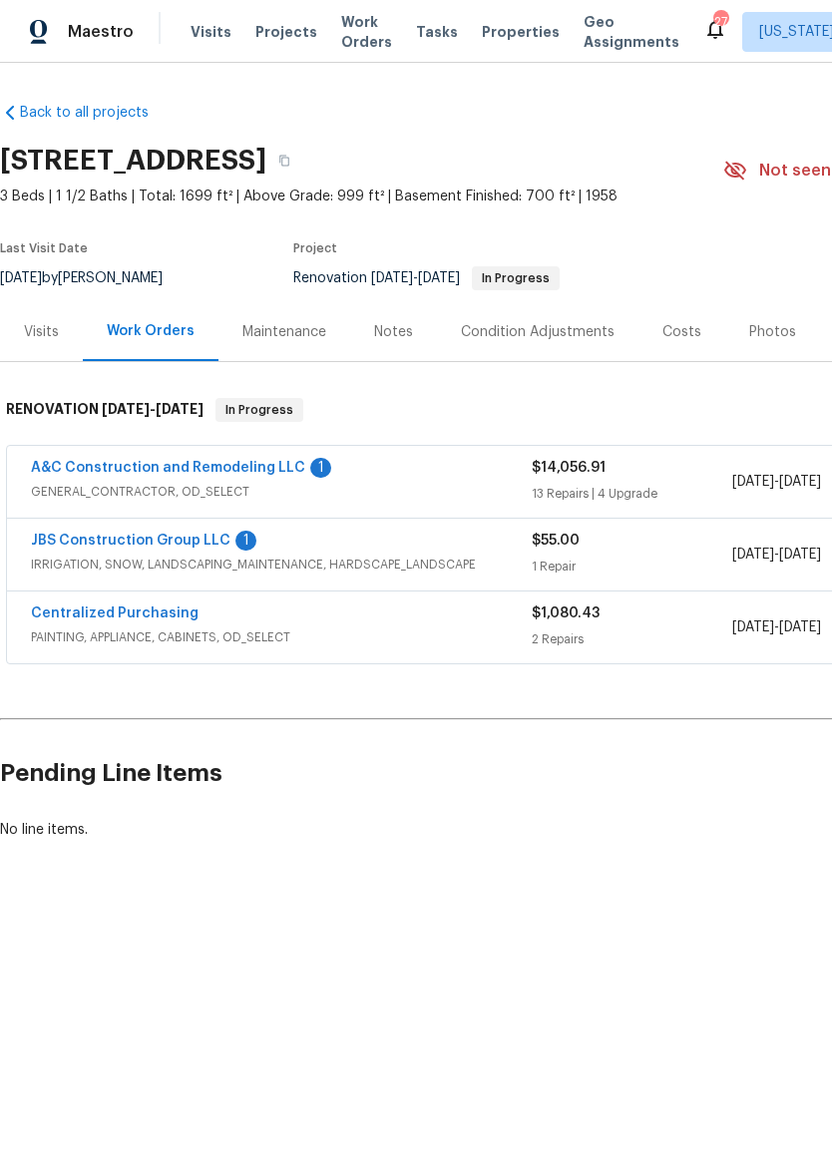
click at [199, 536] on link "JBS Construction Group LLC" at bounding box center [131, 541] width 200 height 14
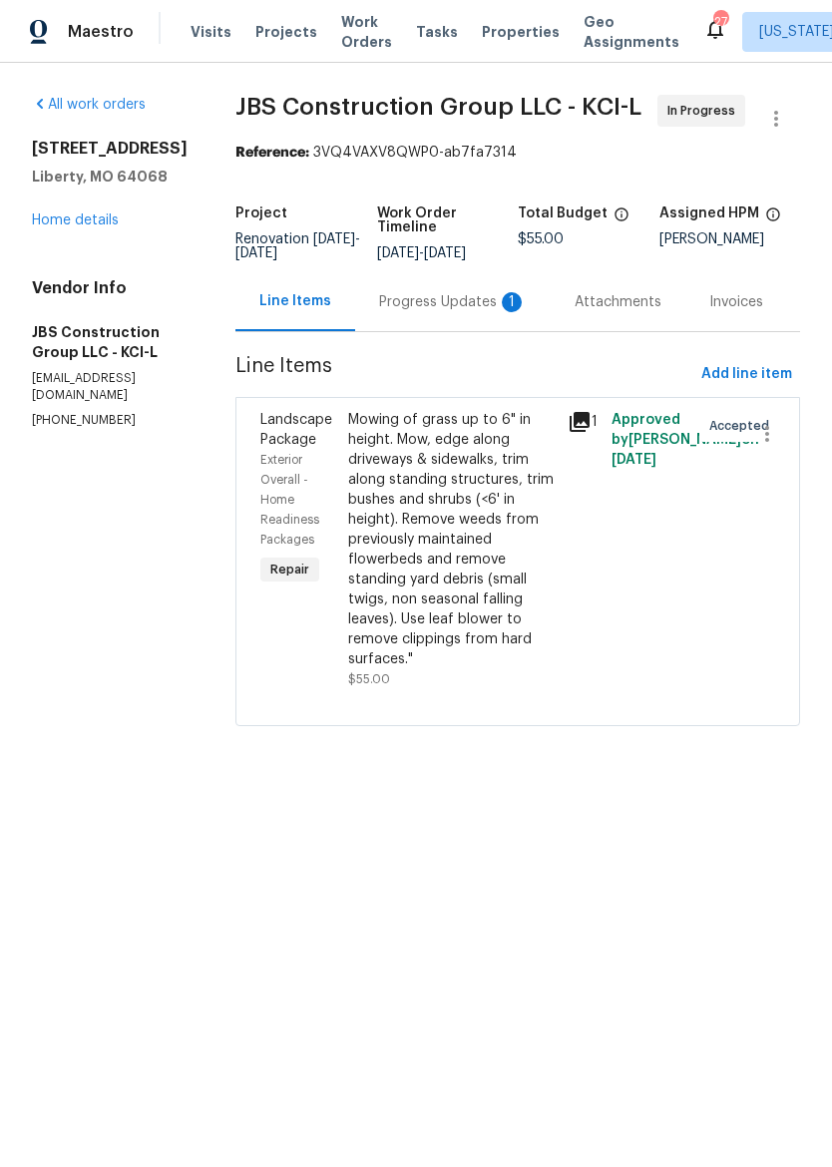
click at [472, 312] on div "Progress Updates 1" at bounding box center [453, 302] width 148 height 20
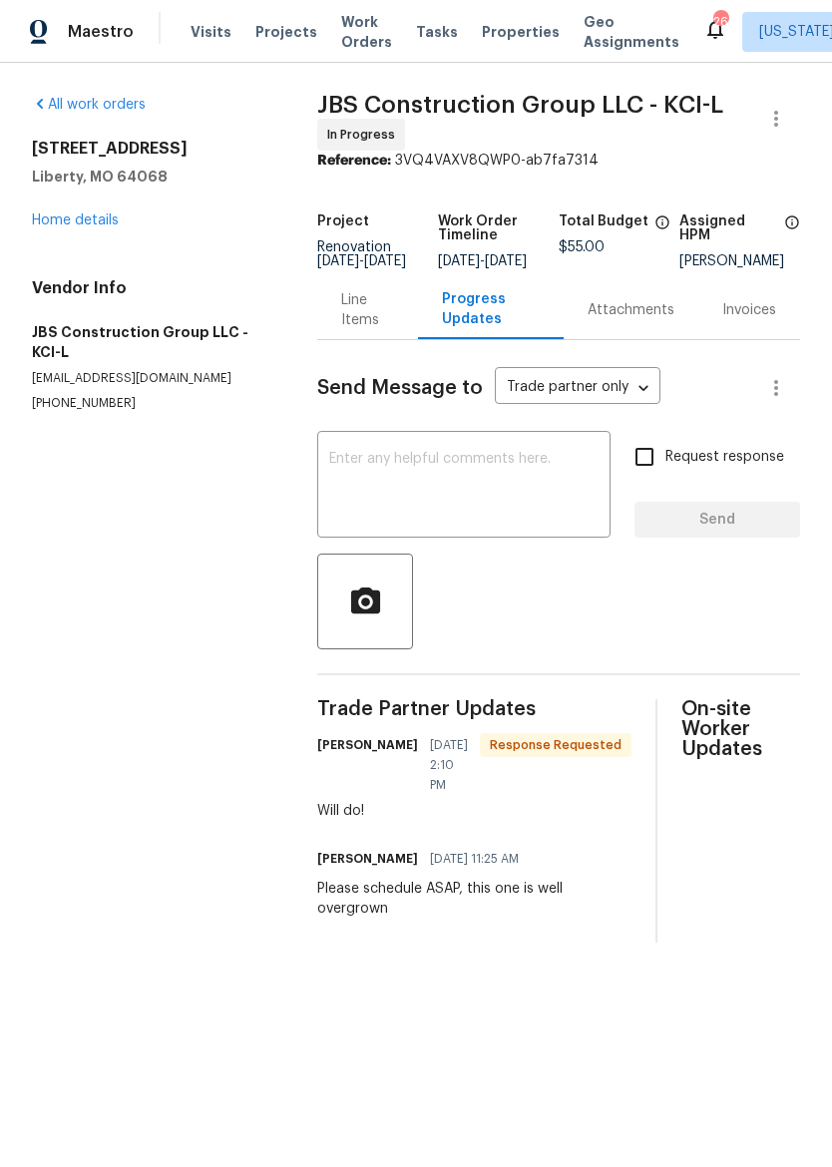
click at [105, 222] on link "Home details" at bounding box center [75, 220] width 87 height 14
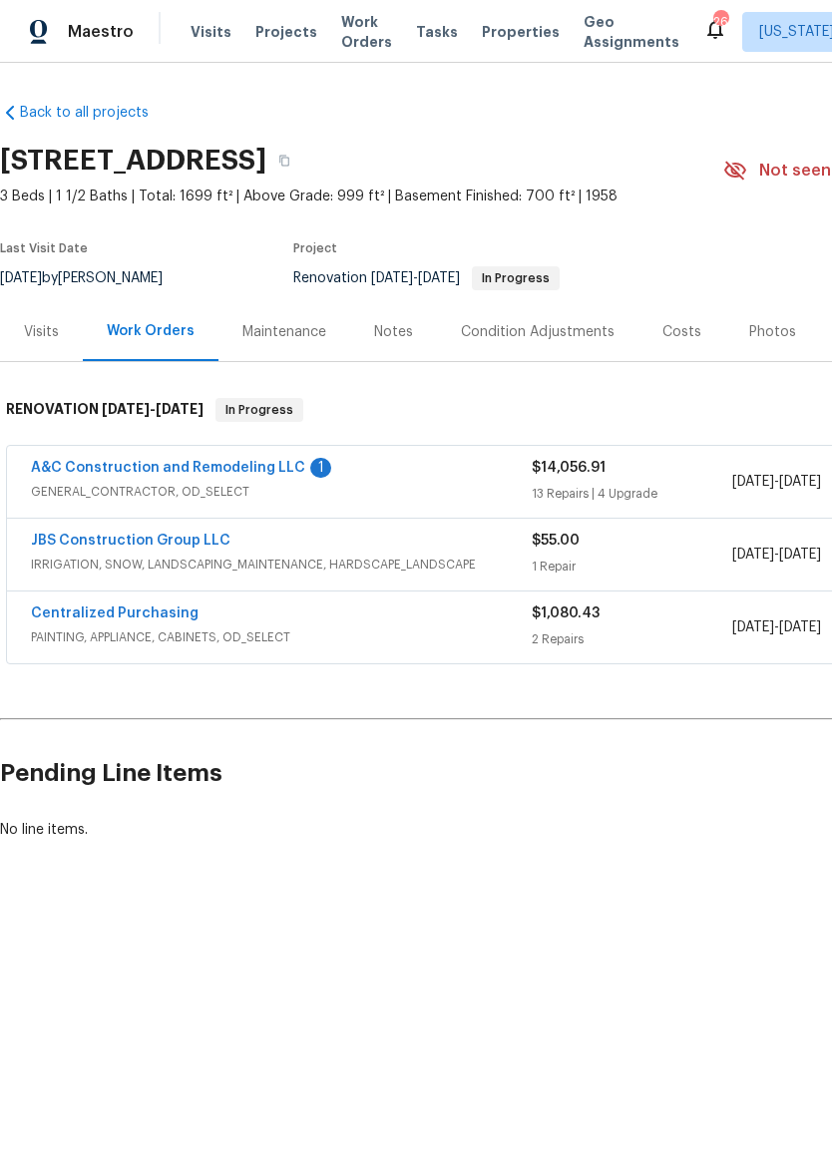
click at [366, 546] on div "JBS Construction Group LLC" at bounding box center [281, 543] width 501 height 24
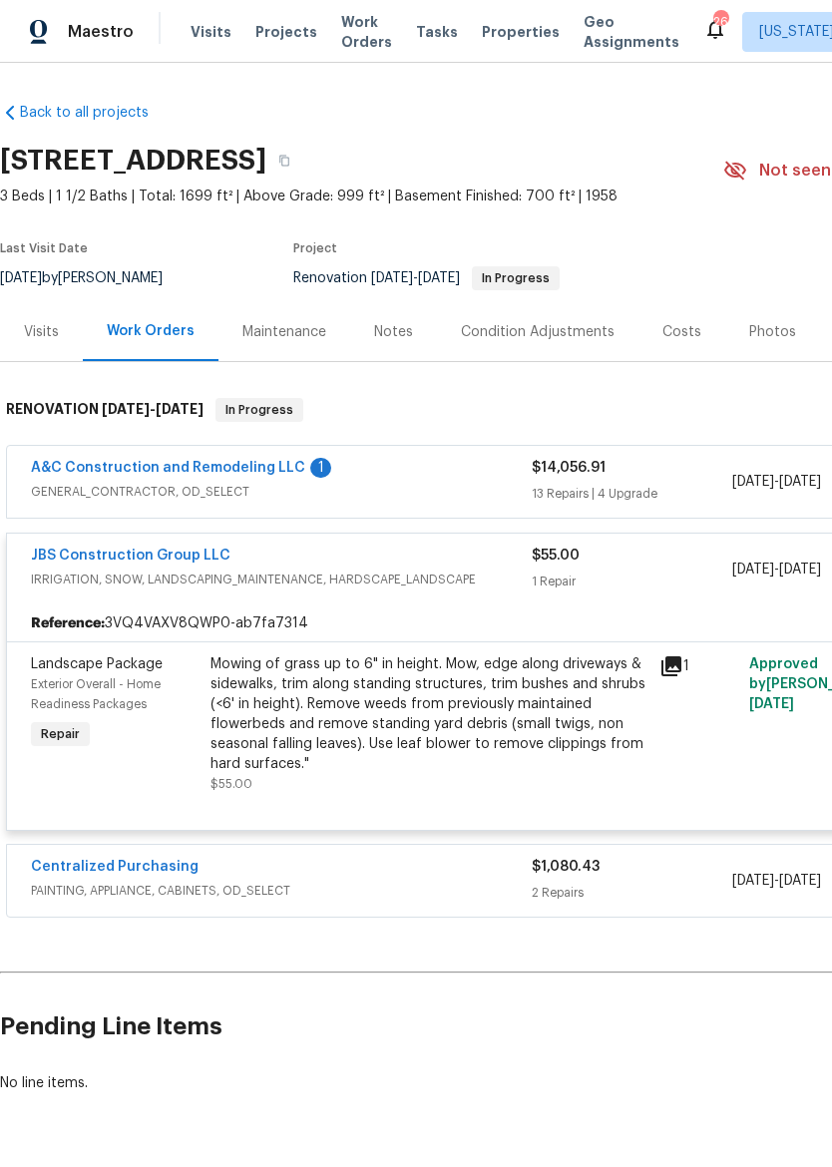
click at [497, 710] on div "Mowing of grass up to 6" in height. Mow, edge along driveways & sidewalks, trim…" at bounding box center [428, 714] width 437 height 120
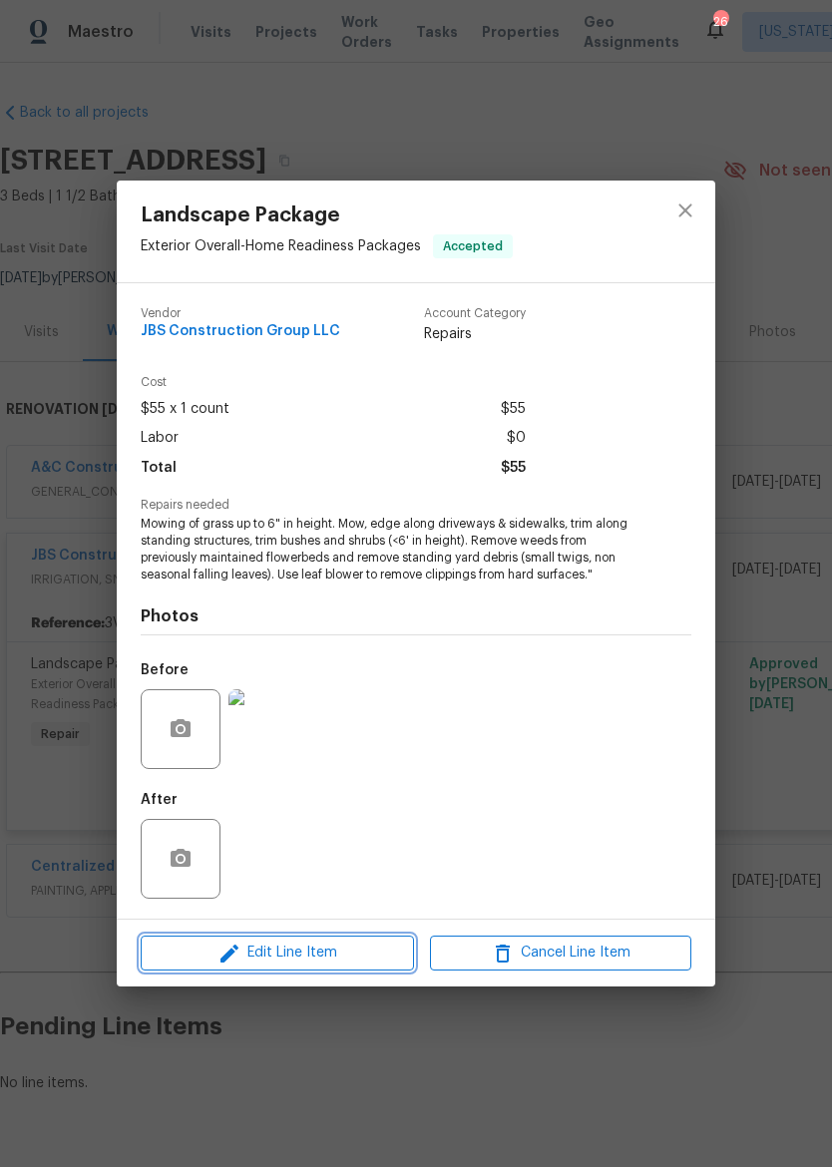
click at [352, 969] on button "Edit Line Item" at bounding box center [277, 953] width 273 height 35
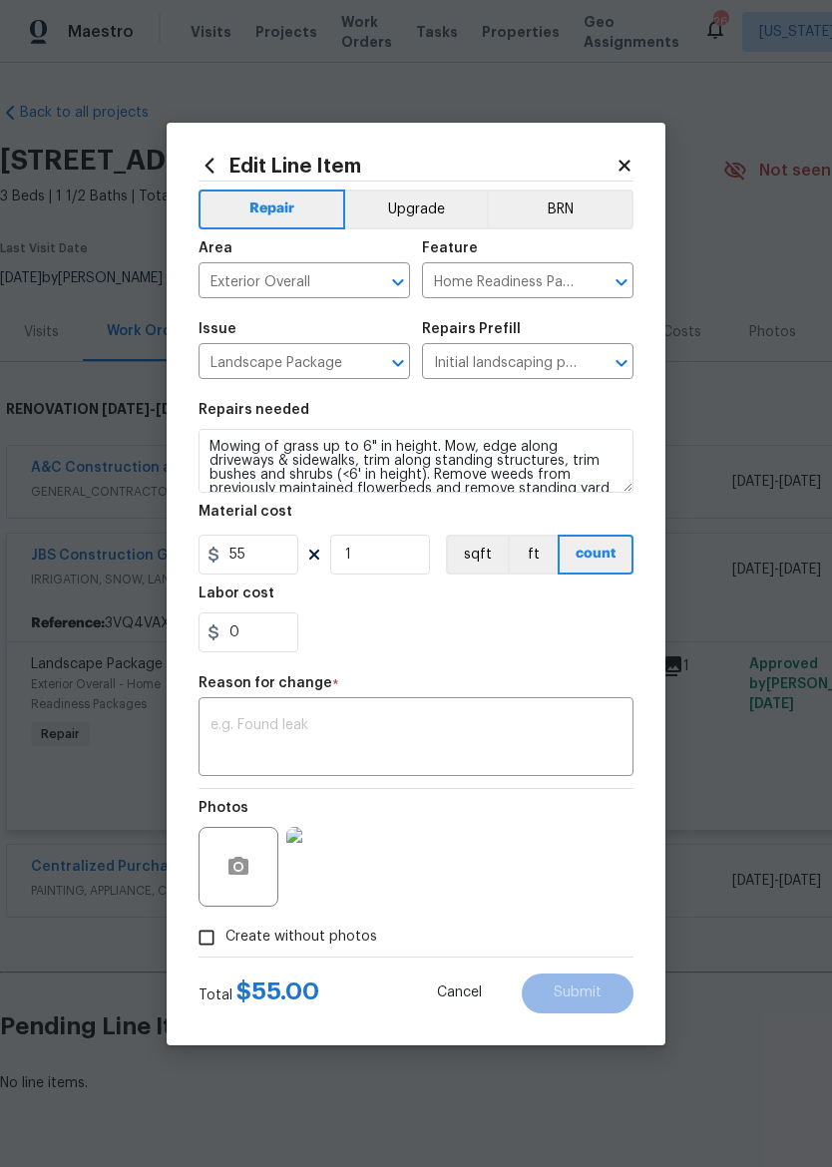
click at [631, 162] on icon at bounding box center [624, 166] width 18 height 18
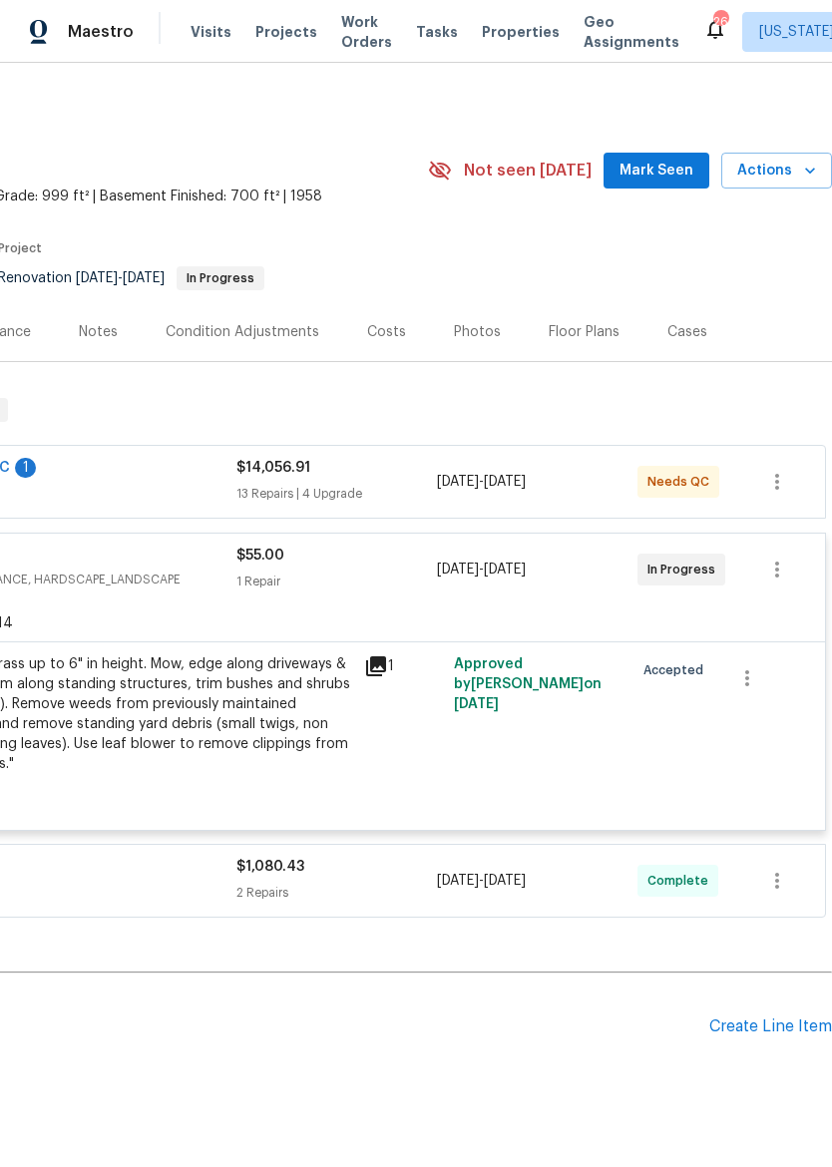
scroll to position [0, 295]
click at [479, 732] on div "Approved by Luis Chavez on 8/8/2025" at bounding box center [538, 724] width 180 height 152
click at [355, 749] on div "Mowing of grass up to 6" in height. Mow, edge along driveways & sidewalks, trim…" at bounding box center [133, 724] width 449 height 152
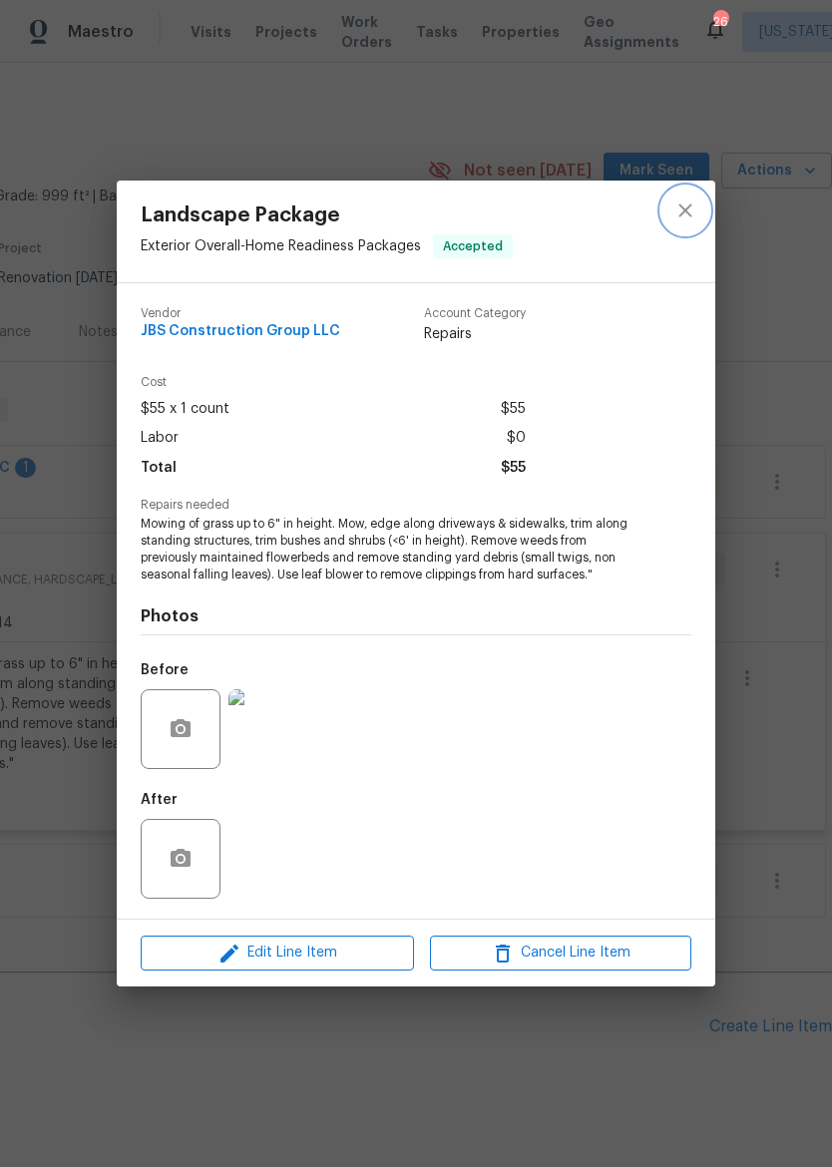
click at [691, 227] on button "close" at bounding box center [685, 211] width 48 height 48
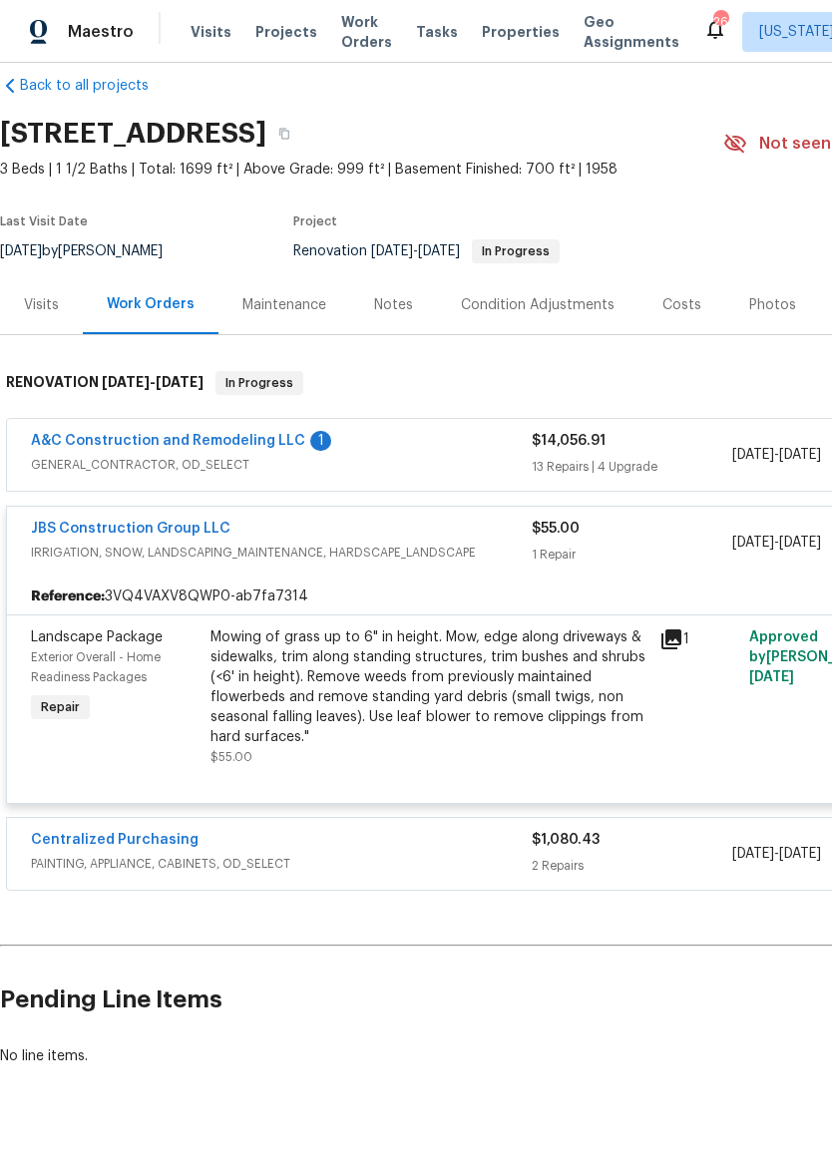
scroll to position [27, 0]
click at [272, 443] on link "A&C Construction and Remodeling LLC" at bounding box center [168, 441] width 274 height 14
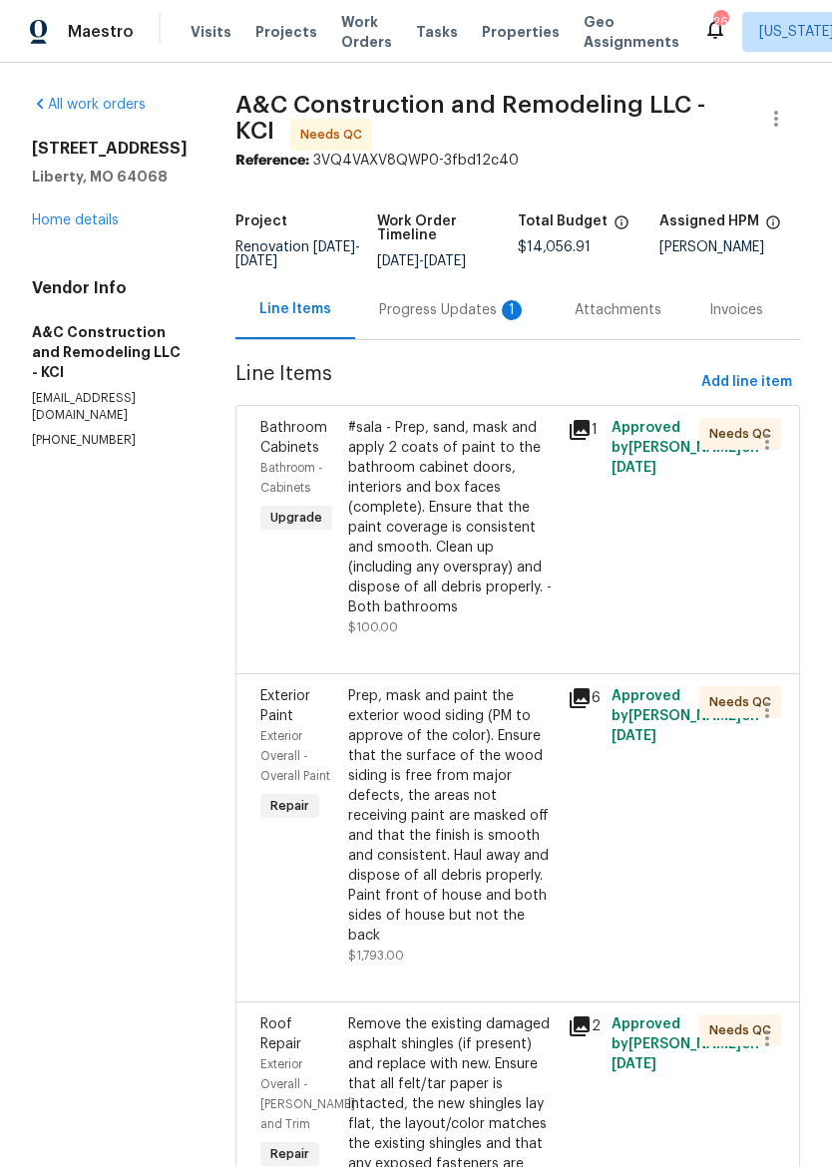
click at [450, 319] on div "Progress Updates 1" at bounding box center [453, 310] width 148 height 20
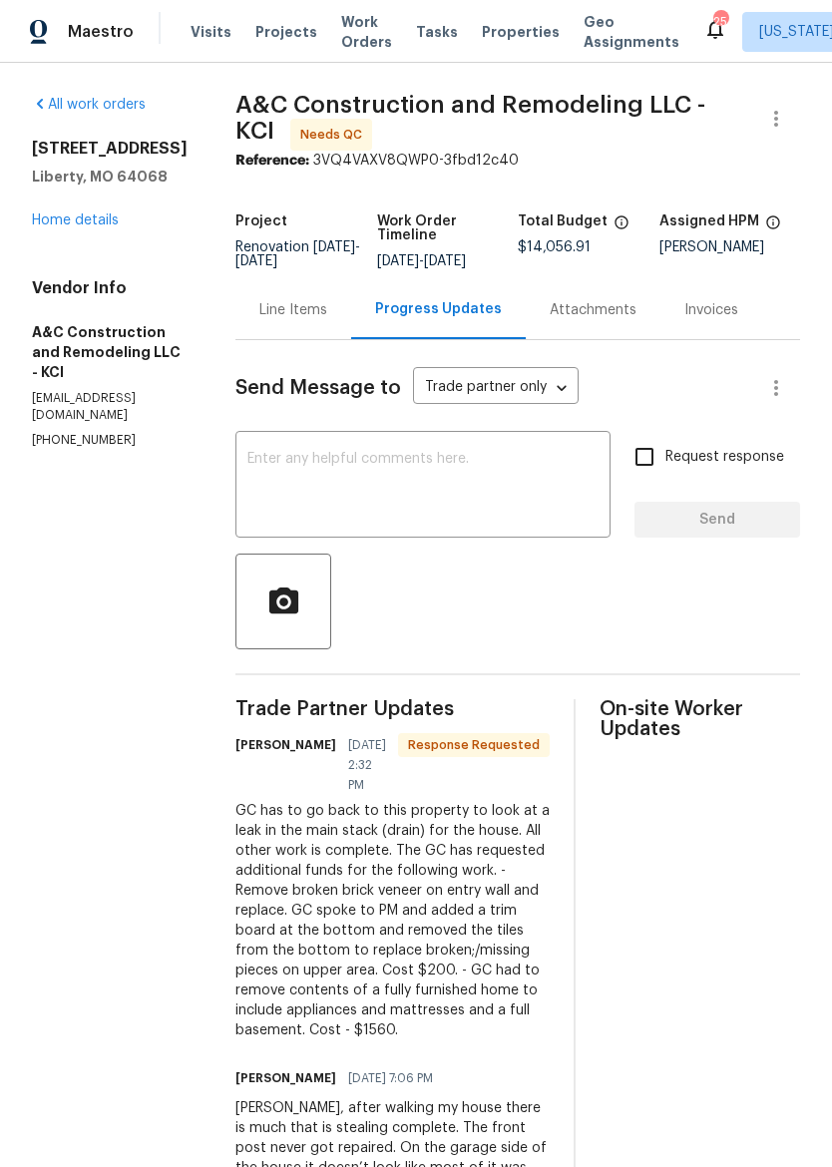
click at [323, 318] on div "Line Items" at bounding box center [293, 310] width 68 height 20
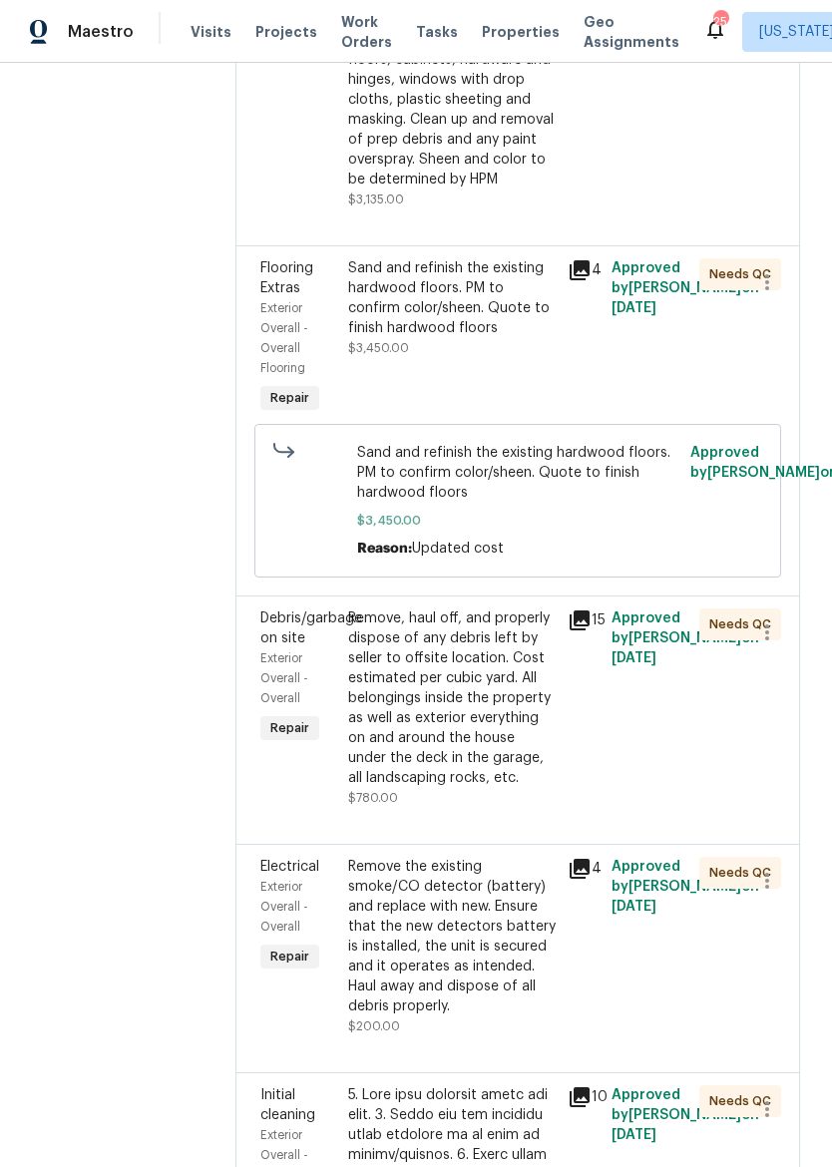
scroll to position [2647, 0]
click at [508, 789] on div "Remove, haul off, and properly dispose of any debris left by seller to offsite …" at bounding box center [451, 700] width 207 height 180
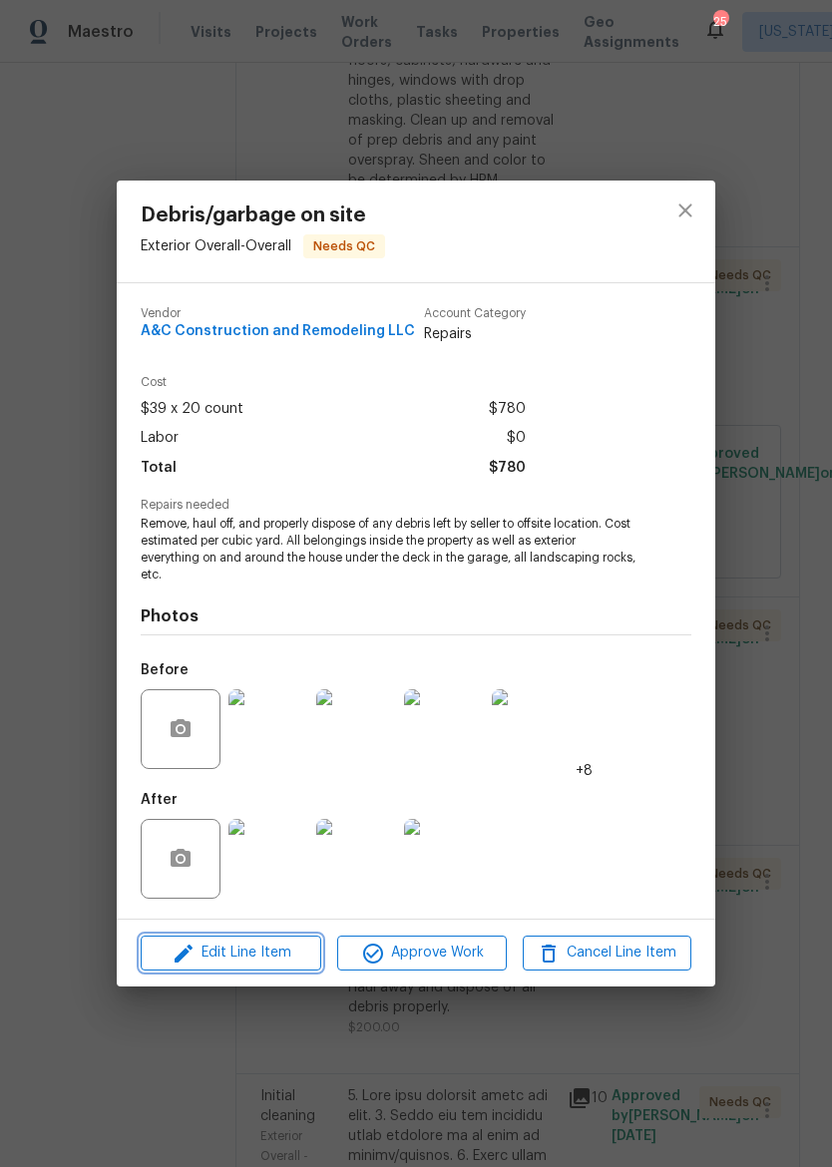
click at [265, 953] on span "Edit Line Item" at bounding box center [231, 953] width 169 height 25
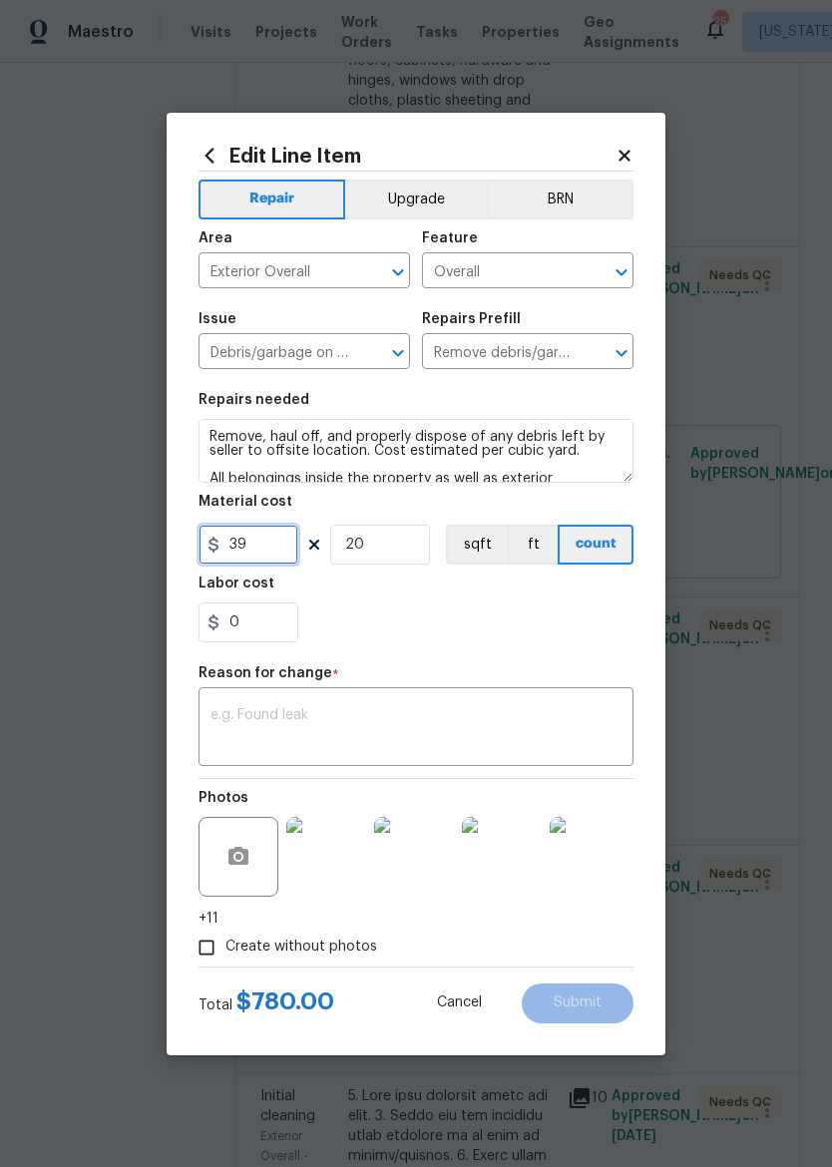
click at [264, 554] on input "39" at bounding box center [249, 545] width 100 height 40
type input "1560"
click at [427, 551] on input "20" at bounding box center [380, 545] width 100 height 40
type input "1"
click at [544, 645] on section "Repairs needed Remove, haul off, and properly dispose of any debris left by sel…" at bounding box center [416, 517] width 435 height 273
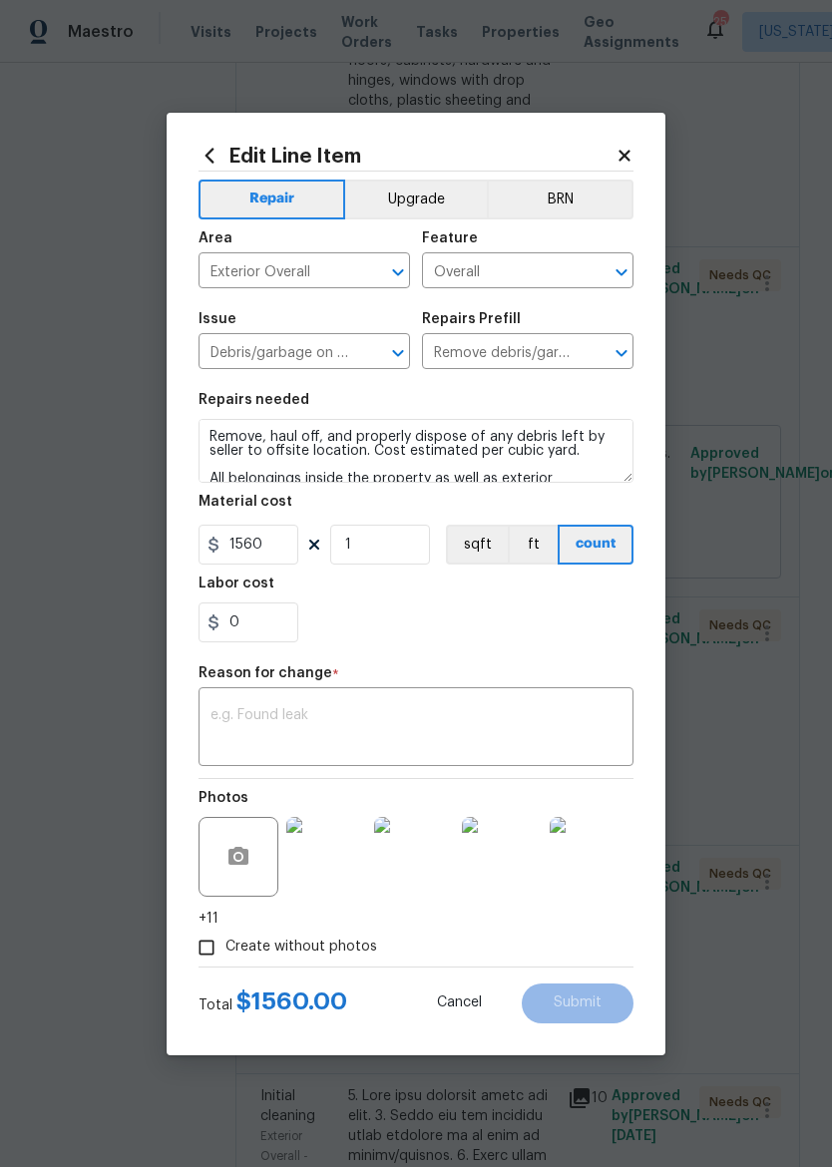
click at [215, 931] on input "Create without photos" at bounding box center [207, 948] width 38 height 38
click at [204, 956] on input "Create without photos" at bounding box center [207, 948] width 38 height 38
checkbox input "false"
click at [516, 709] on textarea at bounding box center [415, 729] width 411 height 42
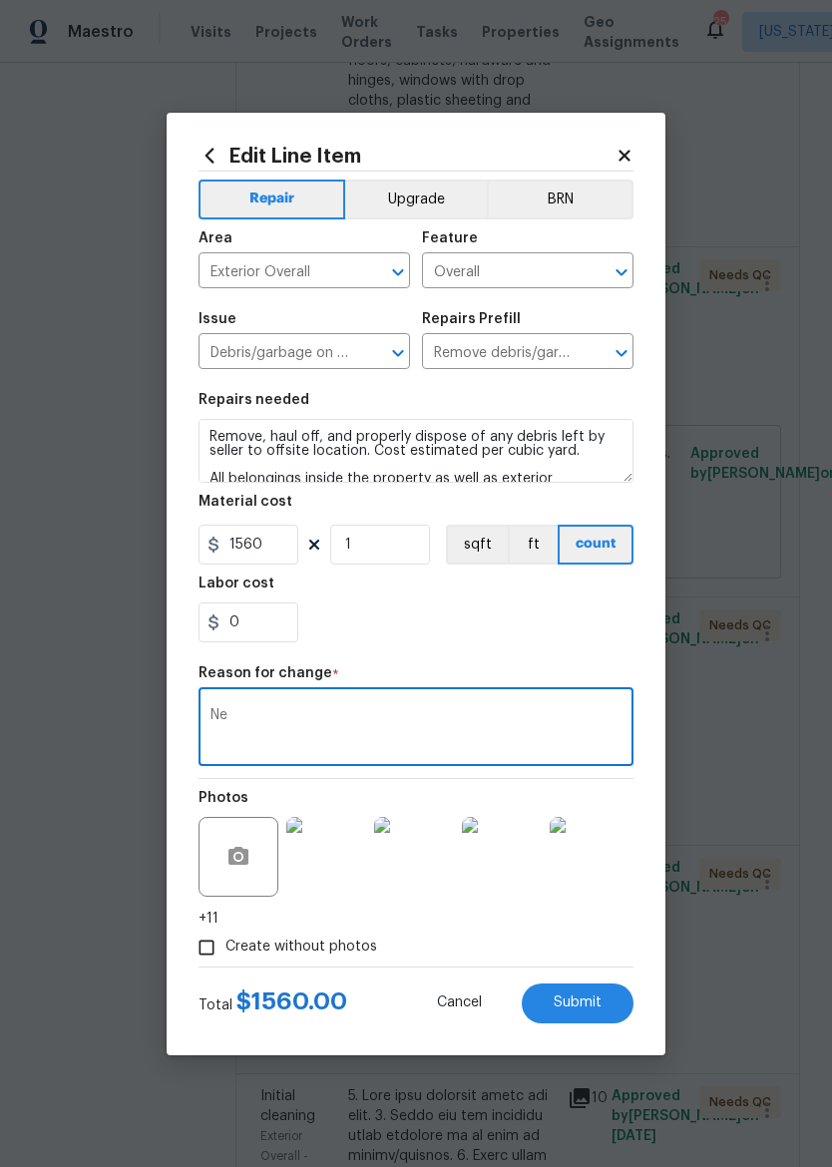
type textarea "N"
type textarea "TP request extra for debris removal"
click at [582, 624] on div "0" at bounding box center [416, 623] width 435 height 40
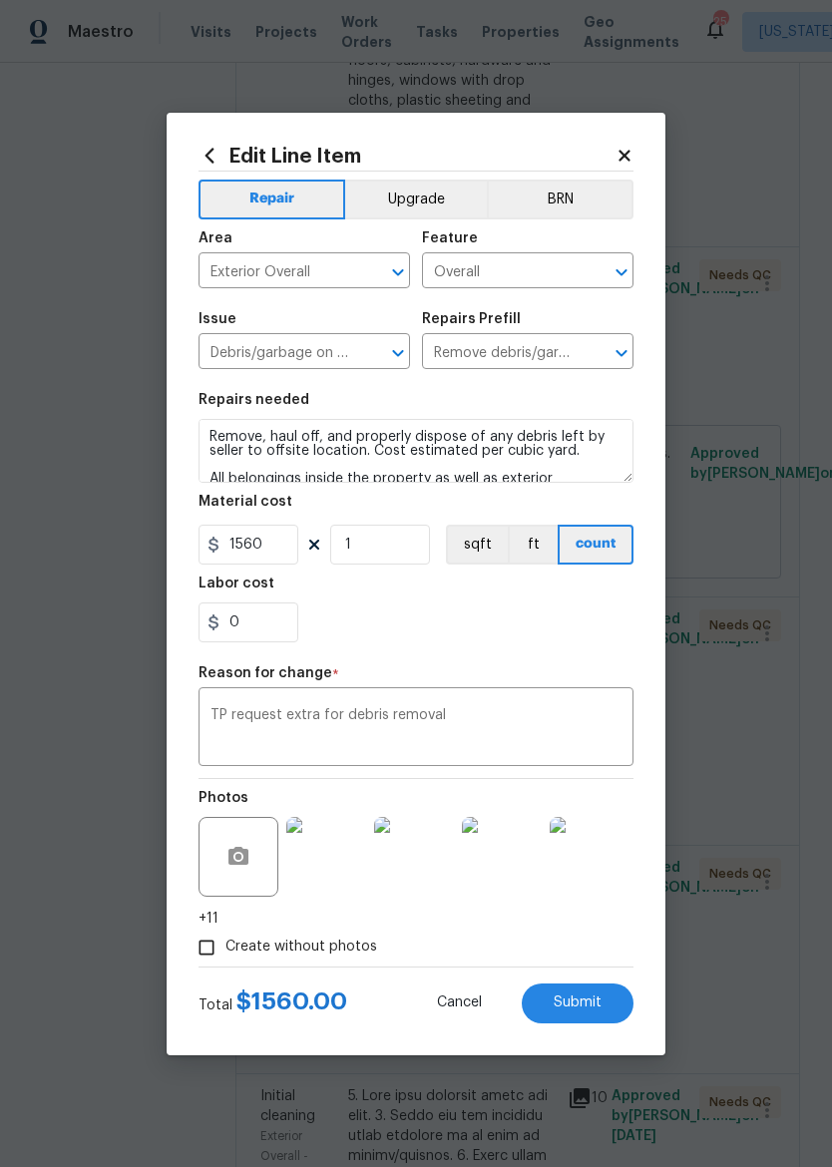
click at [585, 1011] on span "Submit" at bounding box center [578, 1003] width 48 height 15
type input "20"
type input "39"
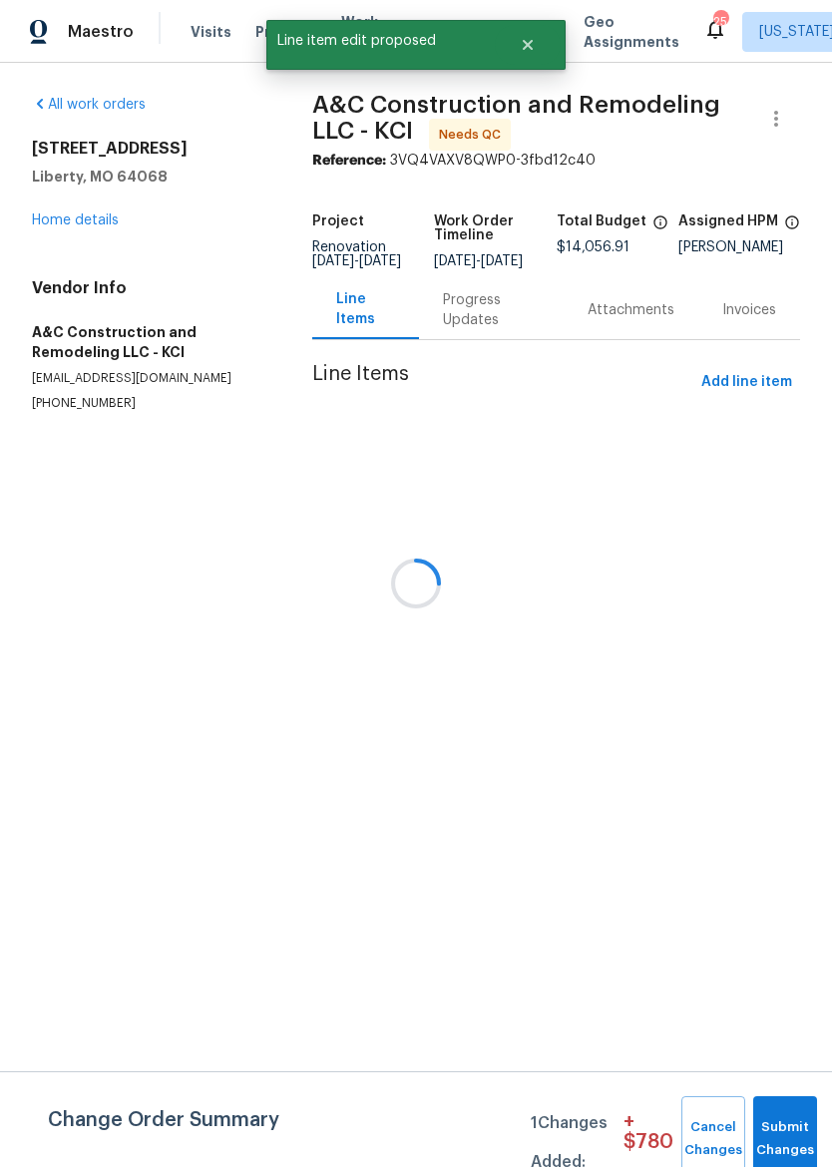
scroll to position [0, 0]
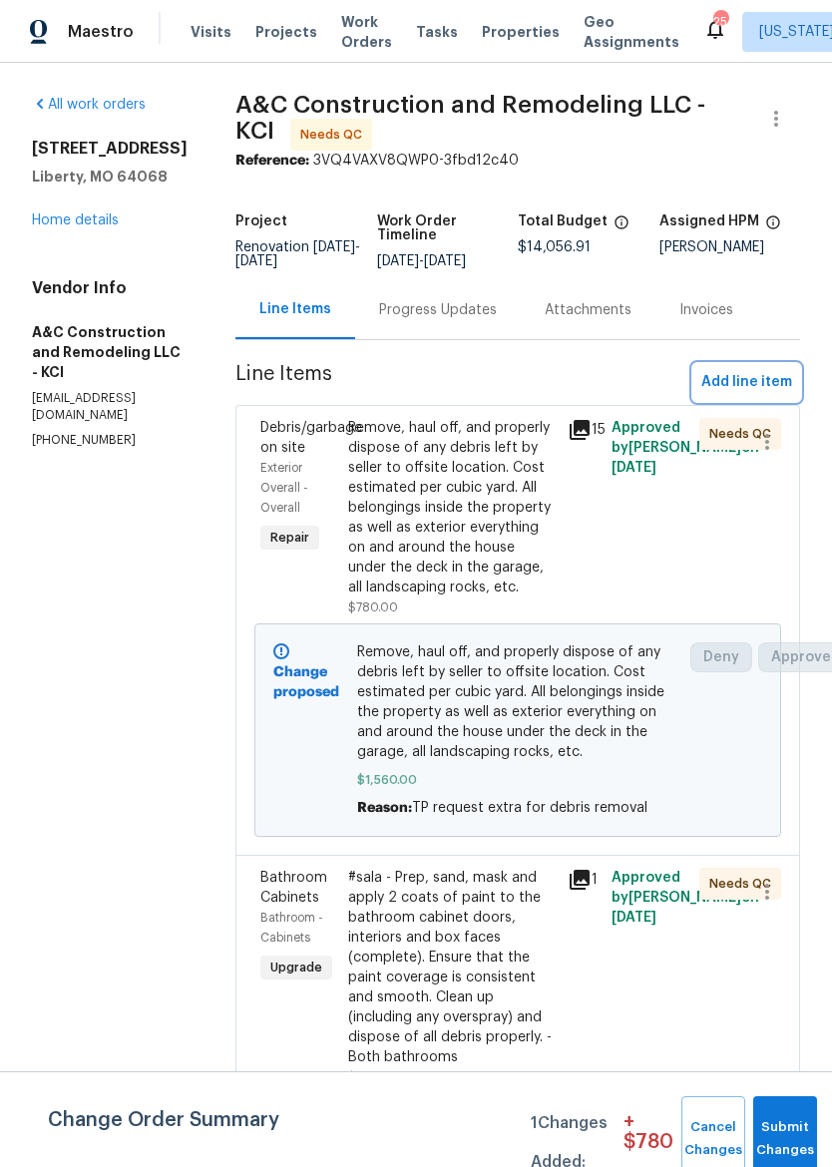
click at [763, 387] on span "Add line item" at bounding box center [746, 382] width 91 height 25
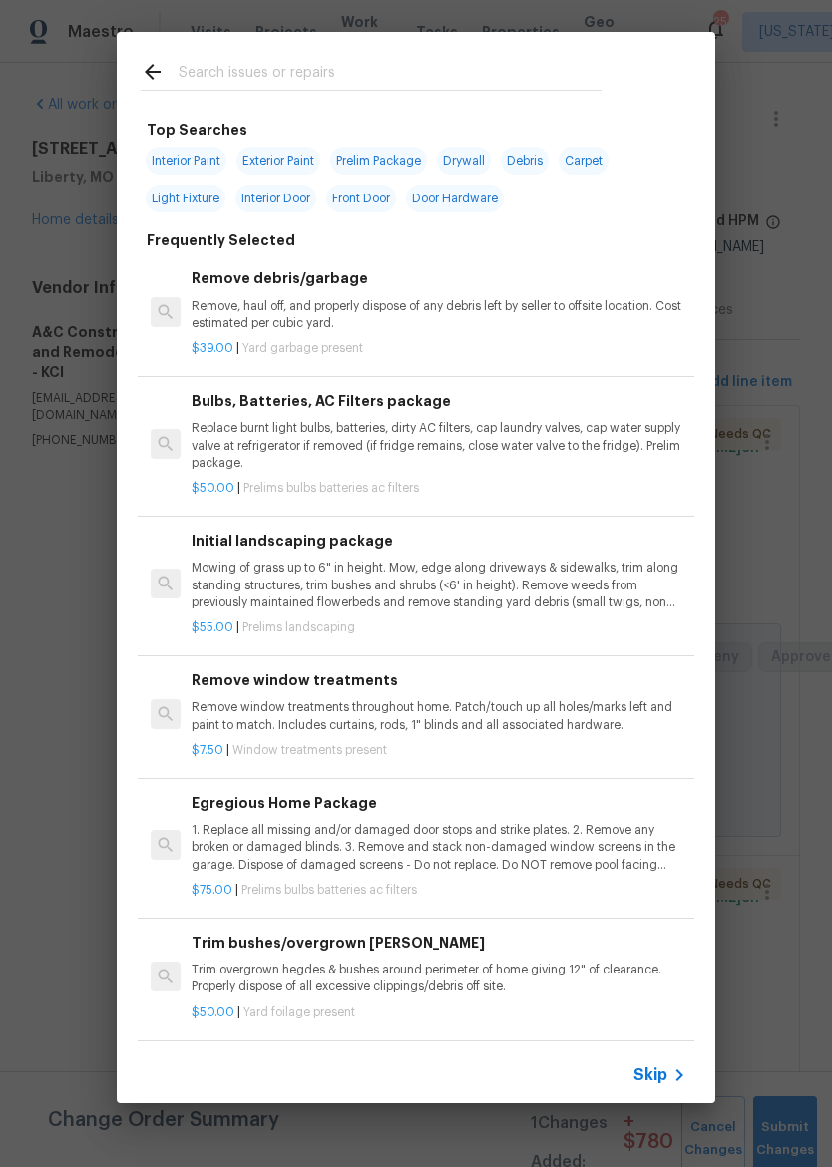
click at [478, 77] on input "text" at bounding box center [390, 75] width 423 height 30
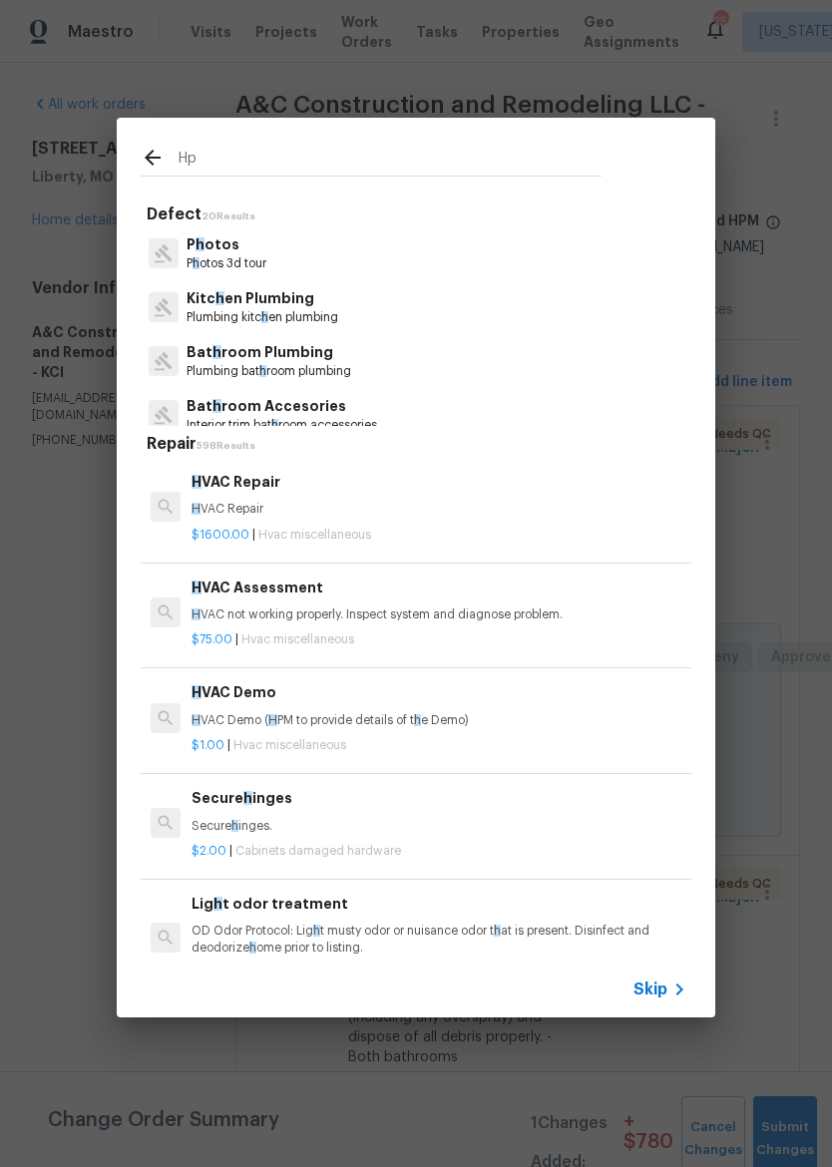
type input "Hpm"
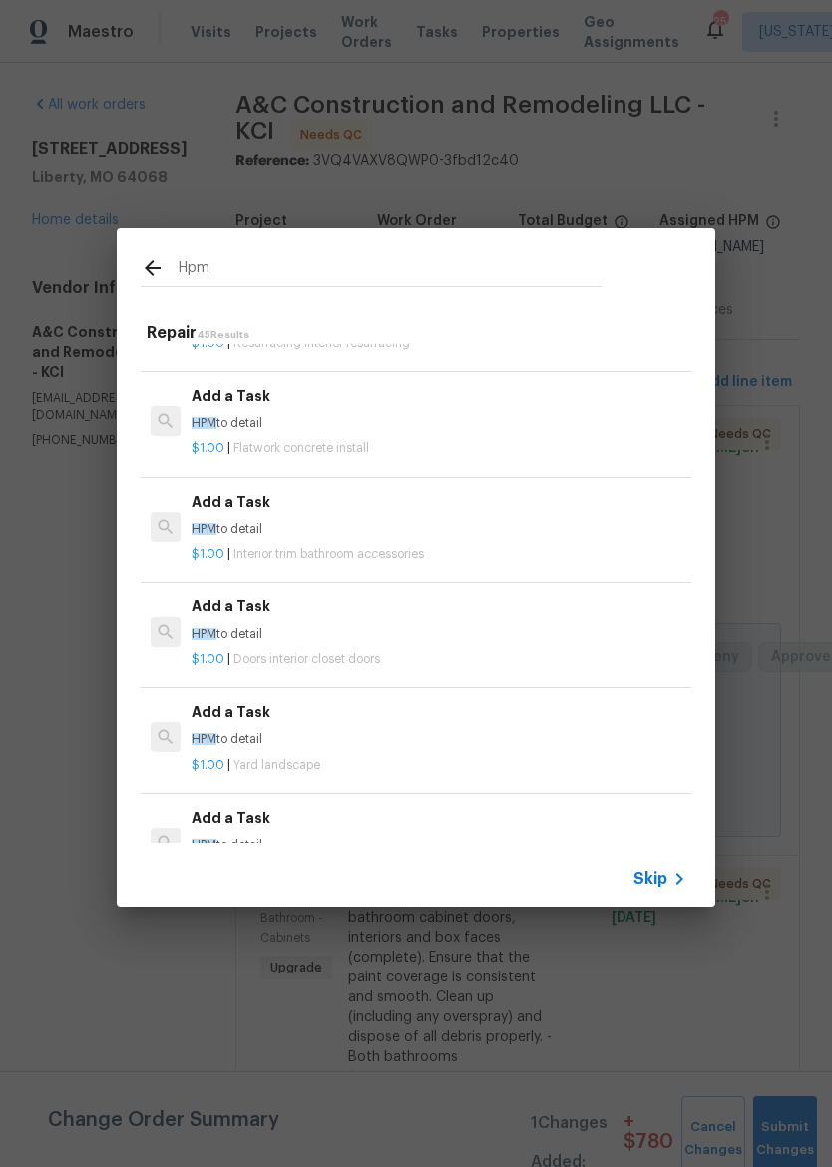
scroll to position [1557, 0]
click at [432, 538] on div "$1.00 | Interior trim bathroom accessories" at bounding box center [439, 550] width 495 height 25
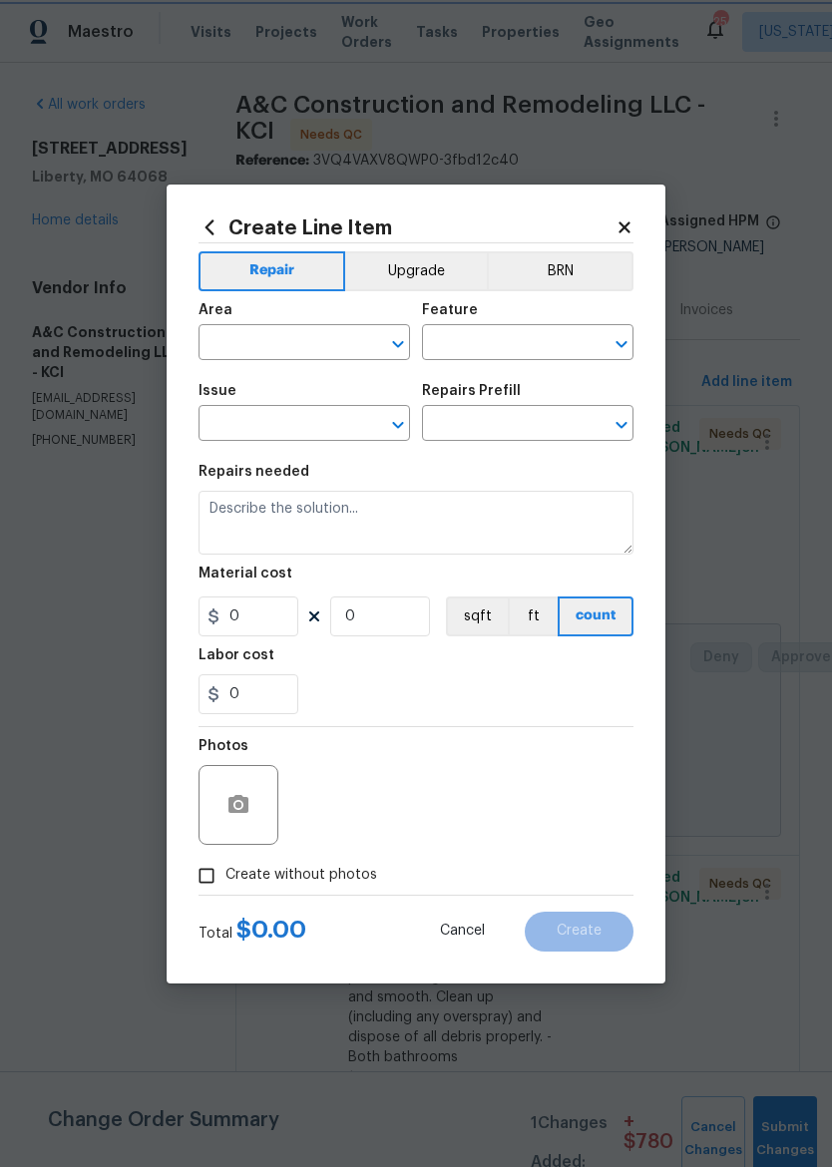
type input "Interior Trim"
type input "Bathroom Accesories"
type input "Add a Task $1.00"
type textarea "HPM to detail"
type input "1"
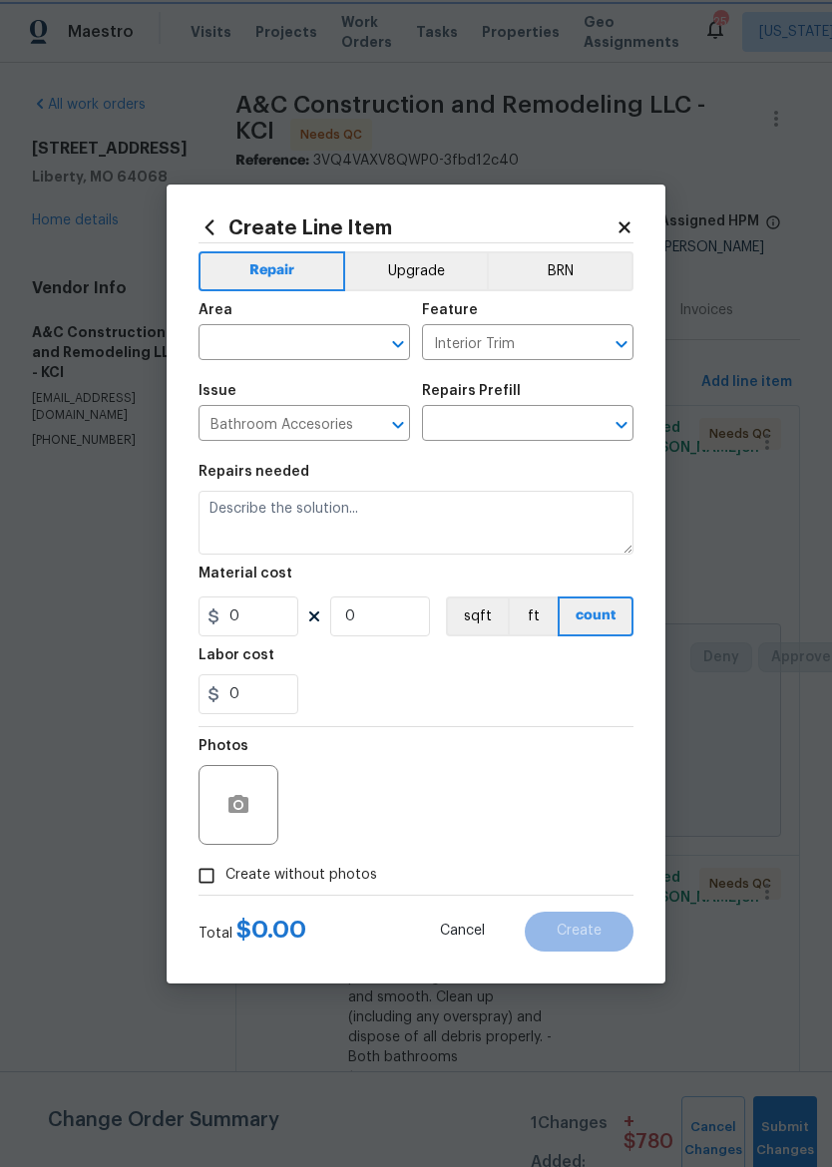
type input "1"
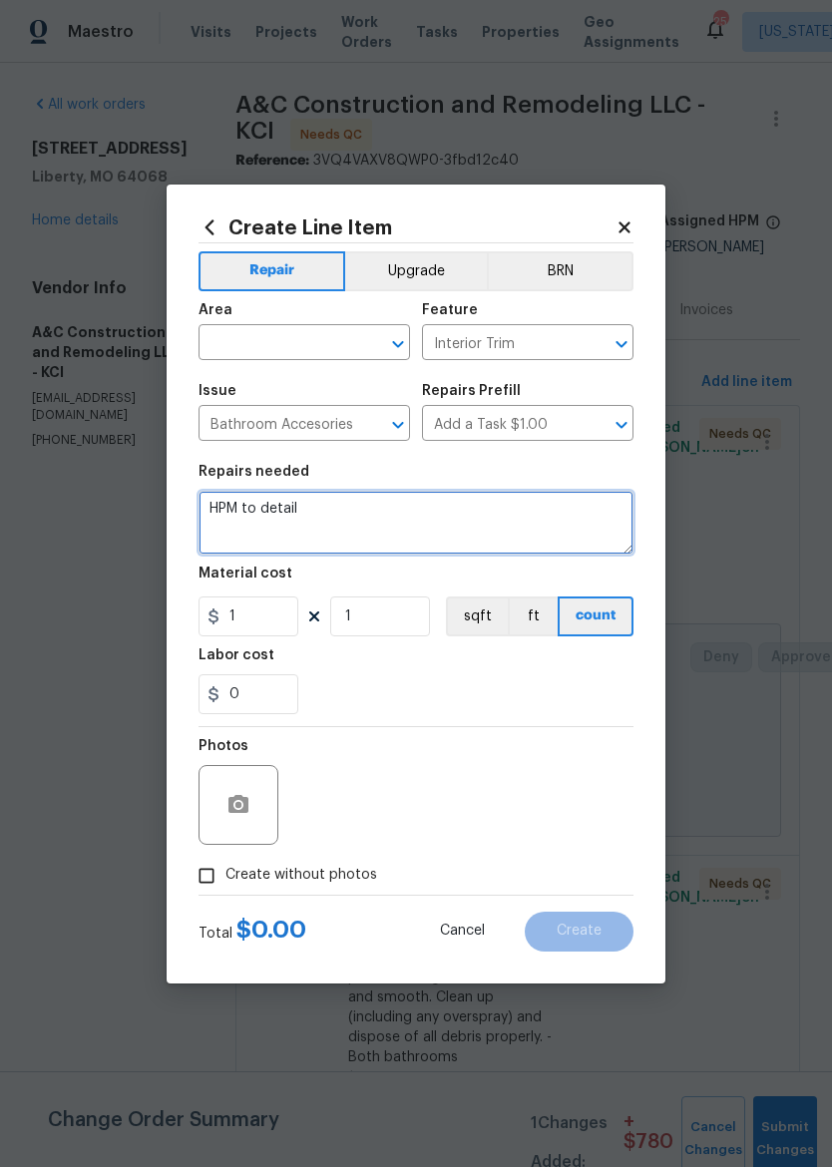
click at [432, 530] on textarea "HPM to detail" at bounding box center [416, 523] width 435 height 64
click at [336, 338] on input "text" at bounding box center [277, 344] width 156 height 31
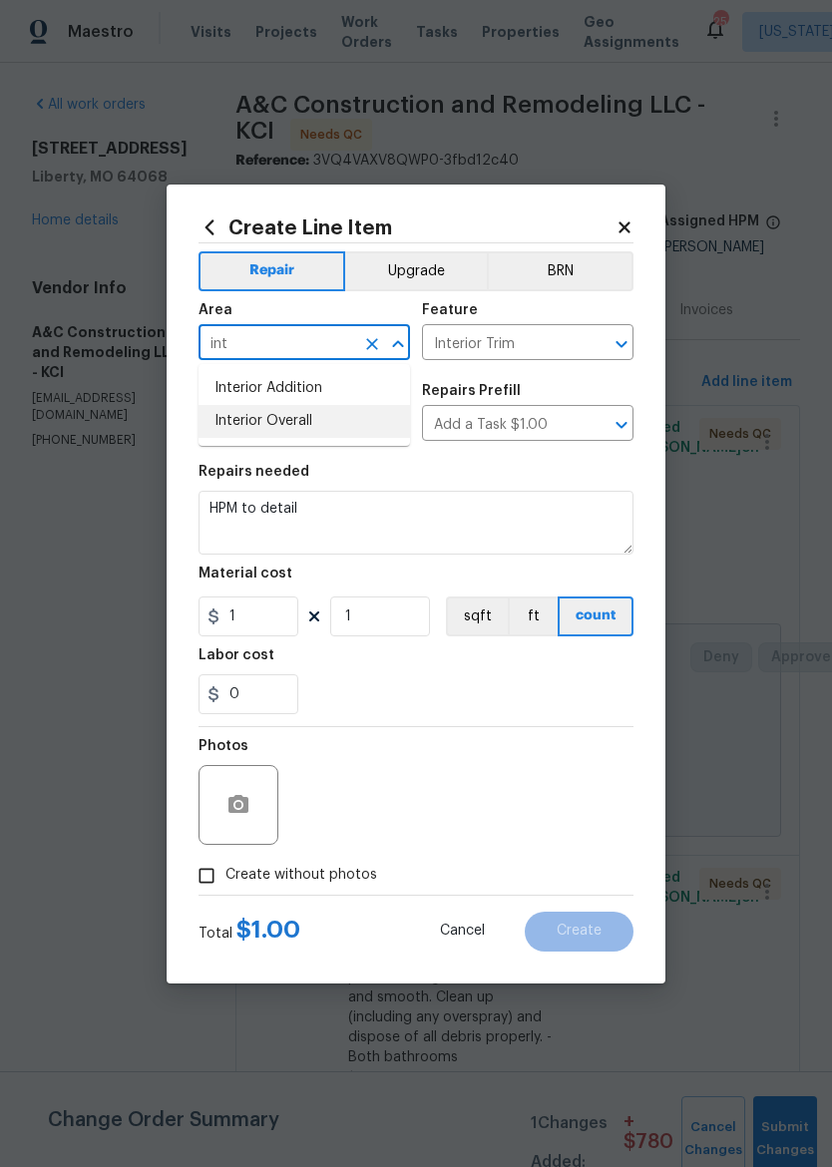
click at [307, 423] on li "Interior Overall" at bounding box center [304, 421] width 211 height 33
type input "Interior Overall"
click at [340, 428] on input "Bathroom Accesories" at bounding box center [277, 425] width 156 height 31
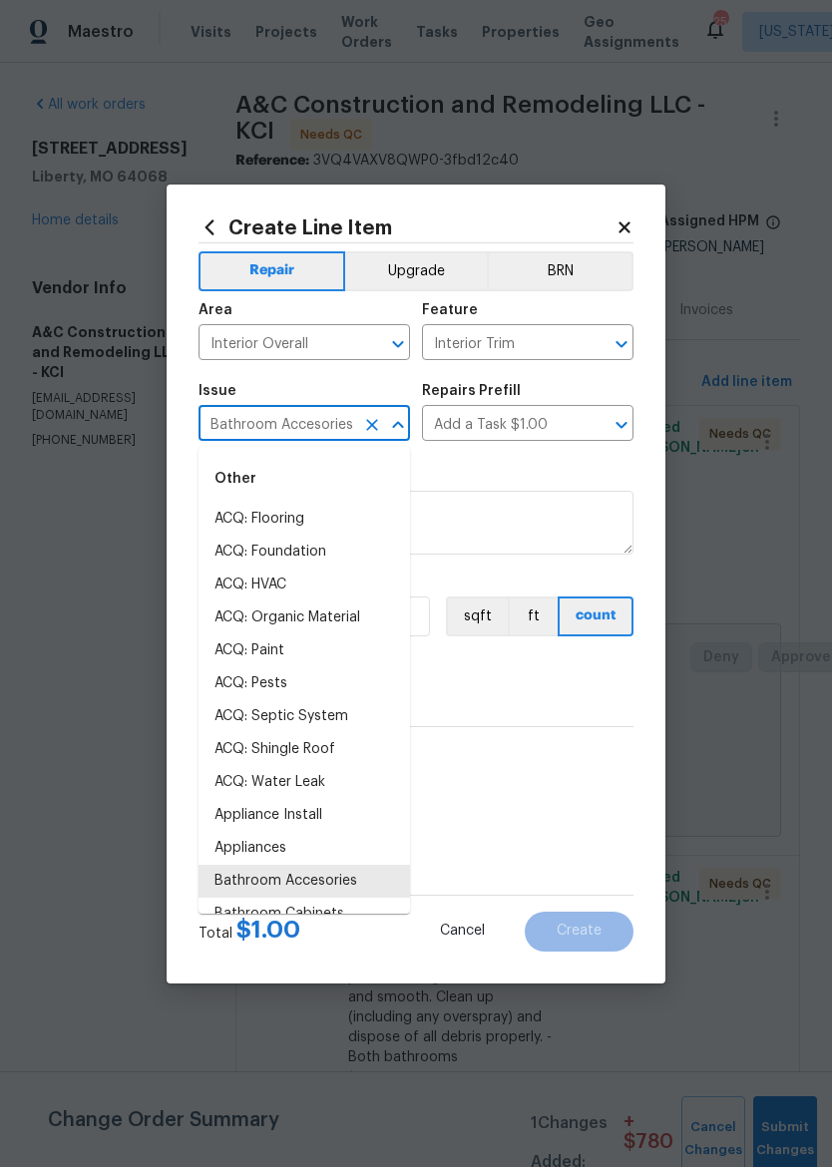
click at [383, 423] on button "Clear" at bounding box center [372, 425] width 28 height 28
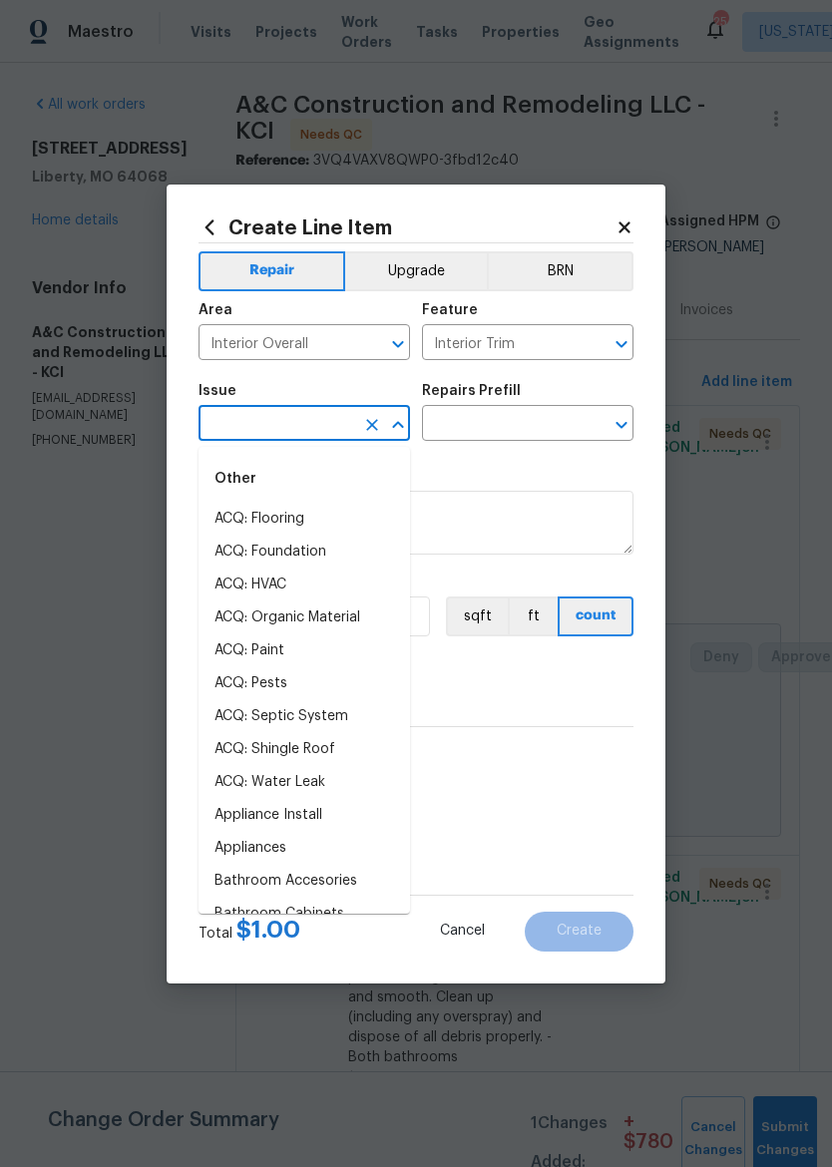
click at [335, 417] on input "text" at bounding box center [277, 425] width 156 height 31
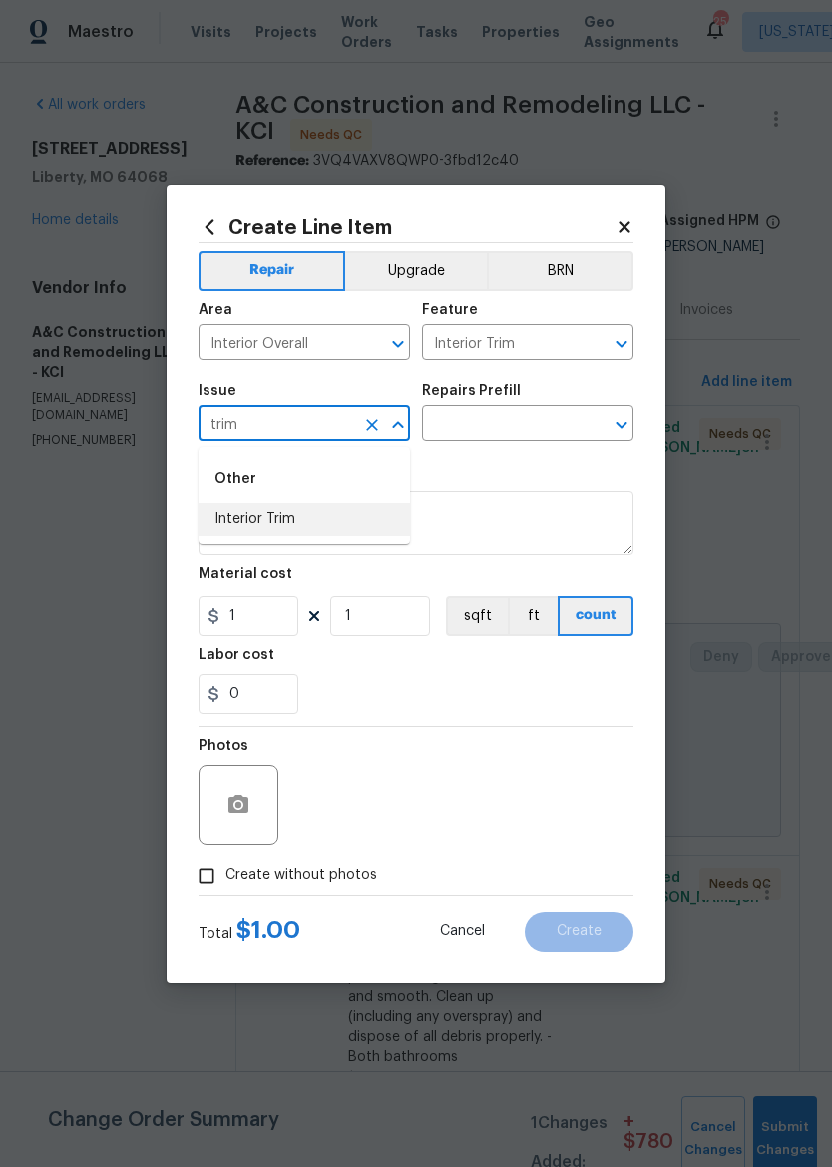
click at [279, 523] on li "Interior Trim" at bounding box center [304, 519] width 211 height 33
type input "Interior Trim"
click at [532, 421] on input "text" at bounding box center [500, 425] width 156 height 31
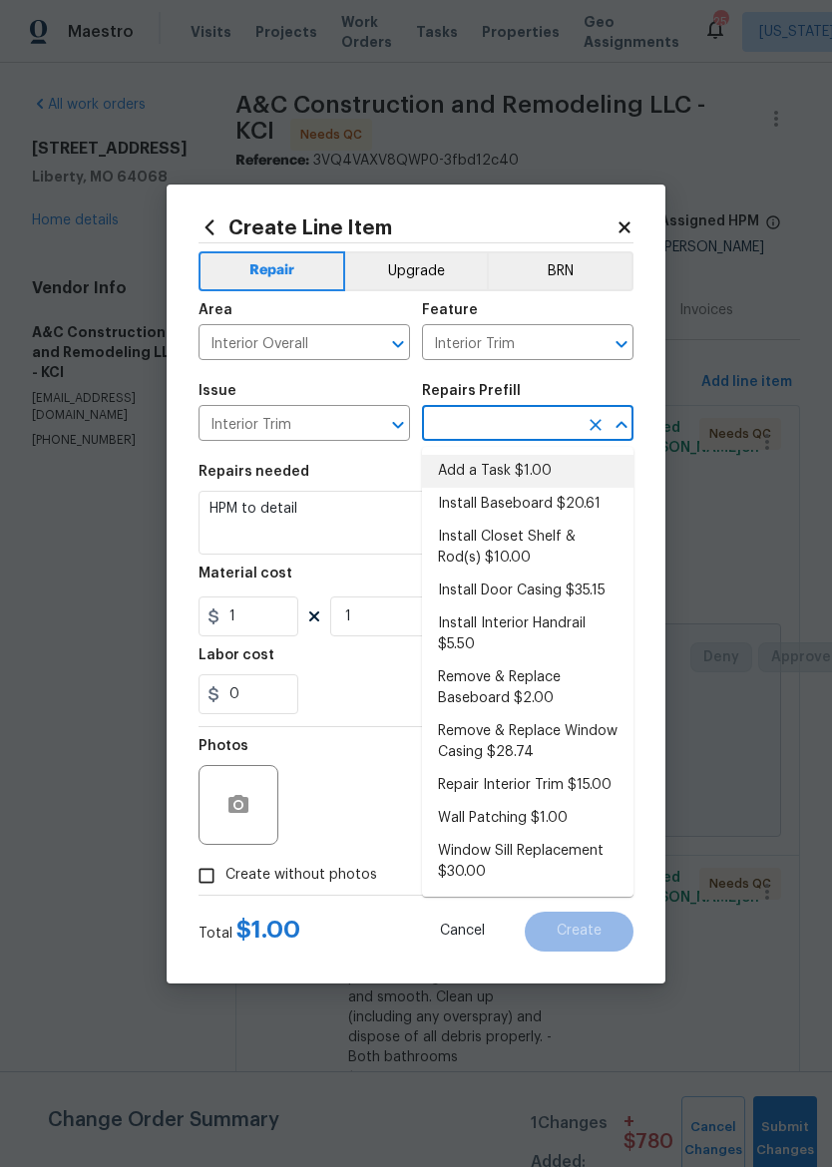
click at [525, 470] on li "Add a Task $1.00" at bounding box center [527, 471] width 211 height 33
type input "Add a Task $1.00"
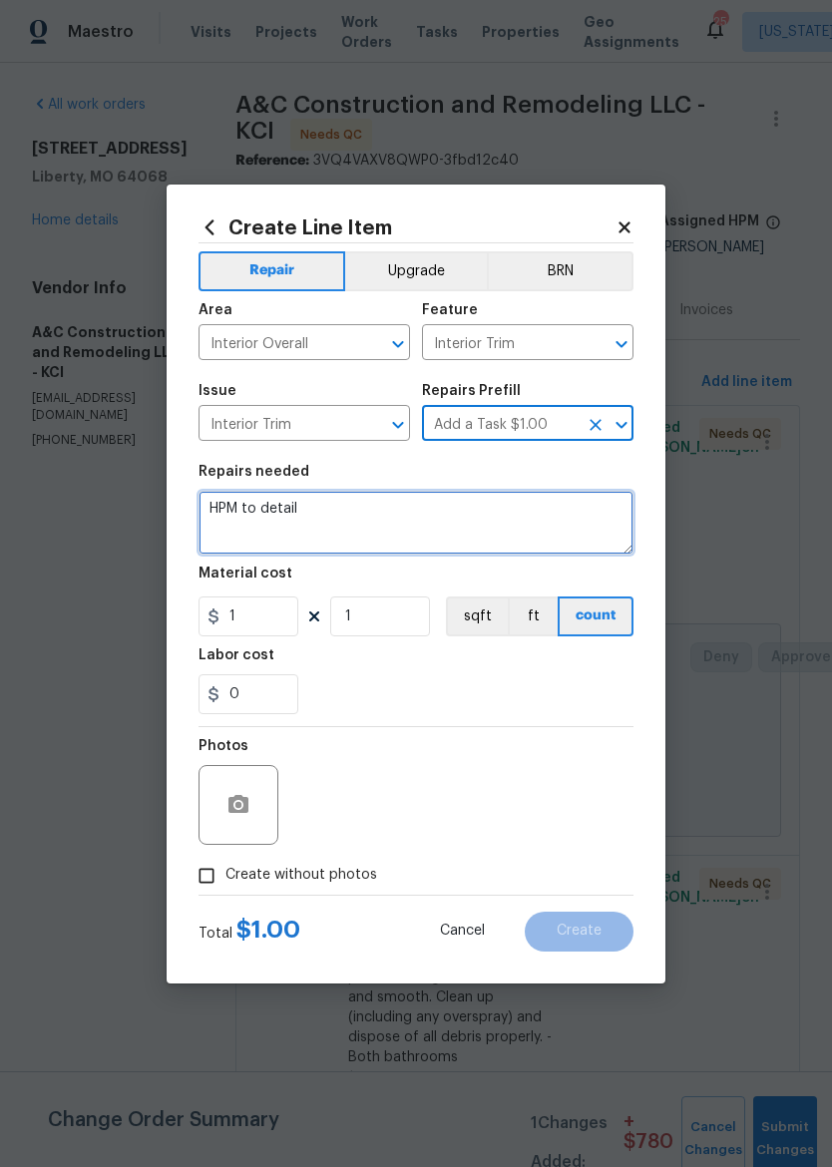
click at [388, 516] on textarea "HPM to detail" at bounding box center [416, 523] width 435 height 64
click at [419, 509] on textarea "HPM to detail" at bounding box center [416, 523] width 435 height 64
type textarea "H"
type textarea "Repair brick veneer"
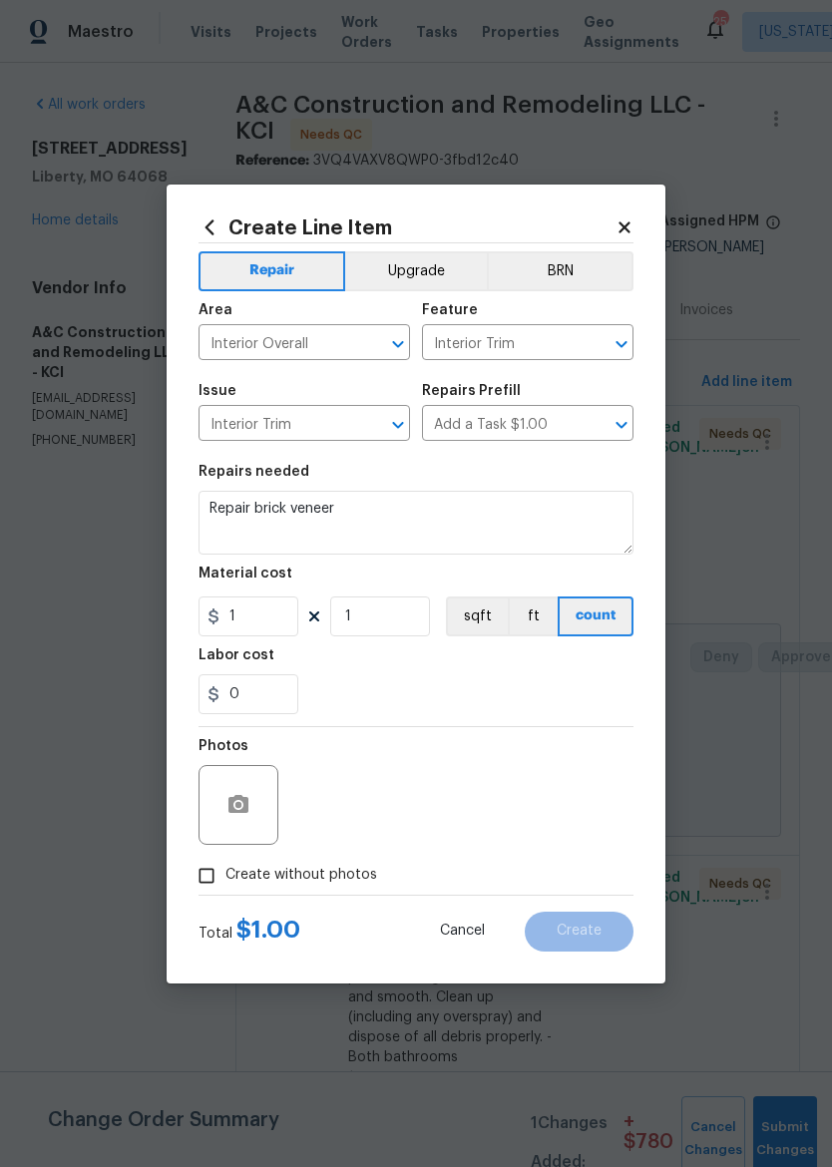
click at [533, 718] on section "Repairs needed Repair brick veneer Material cost 1 1 sqft ft count Labor cost 0" at bounding box center [416, 589] width 435 height 273
click at [253, 634] on input "1" at bounding box center [249, 617] width 100 height 40
type input "200"
click at [534, 693] on div "0" at bounding box center [416, 694] width 435 height 40
click at [209, 880] on input "Create without photos" at bounding box center [207, 876] width 38 height 38
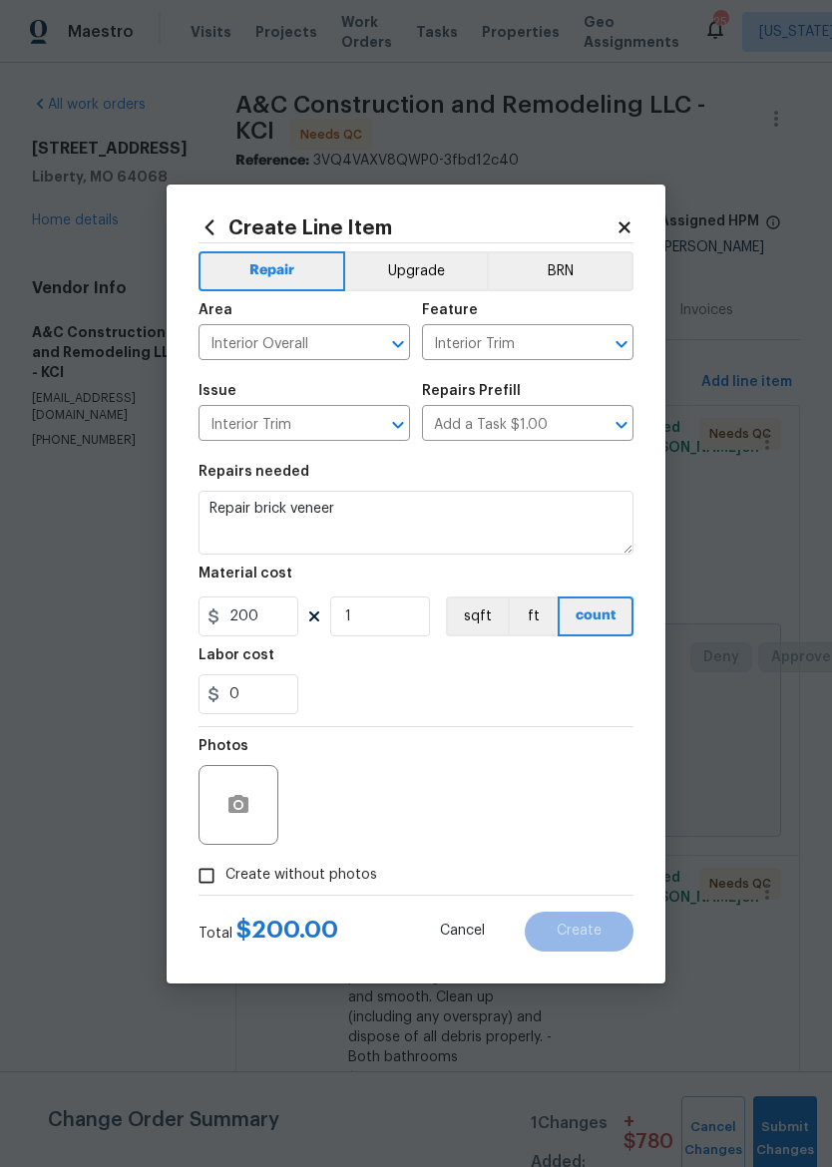
checkbox input "true"
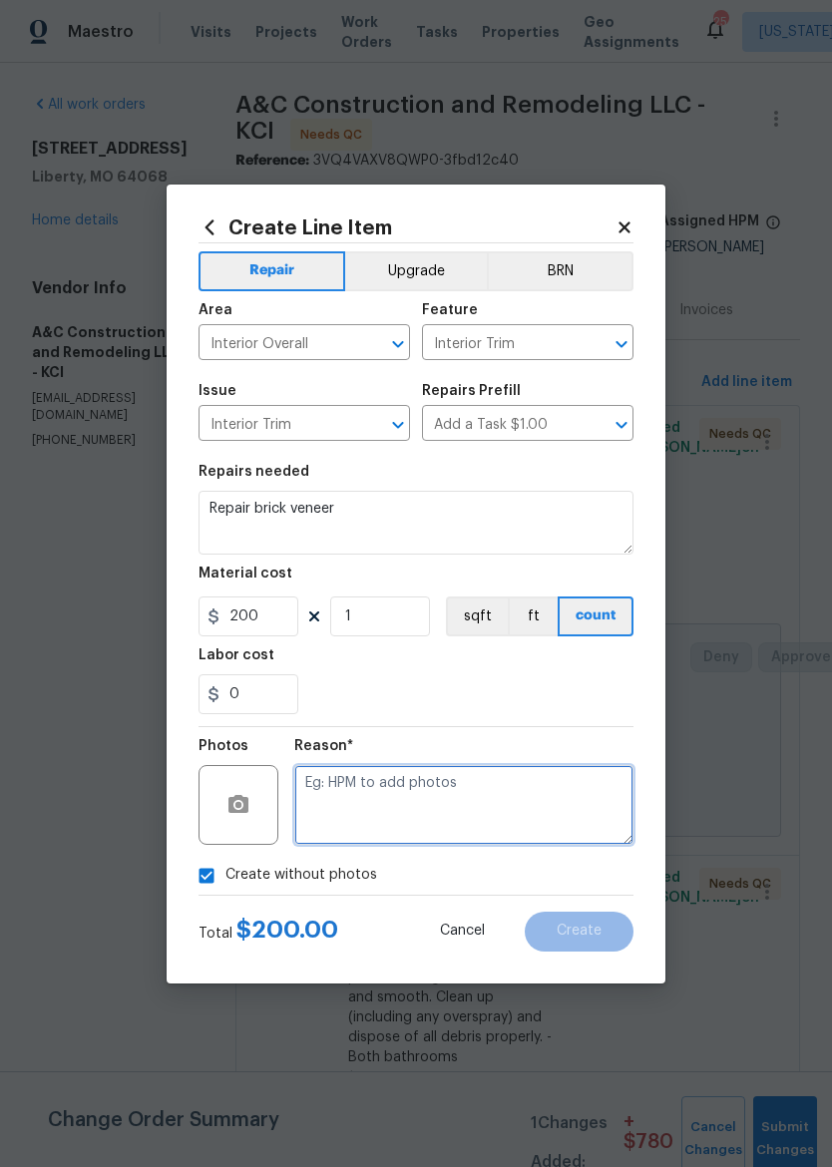
click at [553, 804] on textarea at bounding box center [463, 805] width 339 height 80
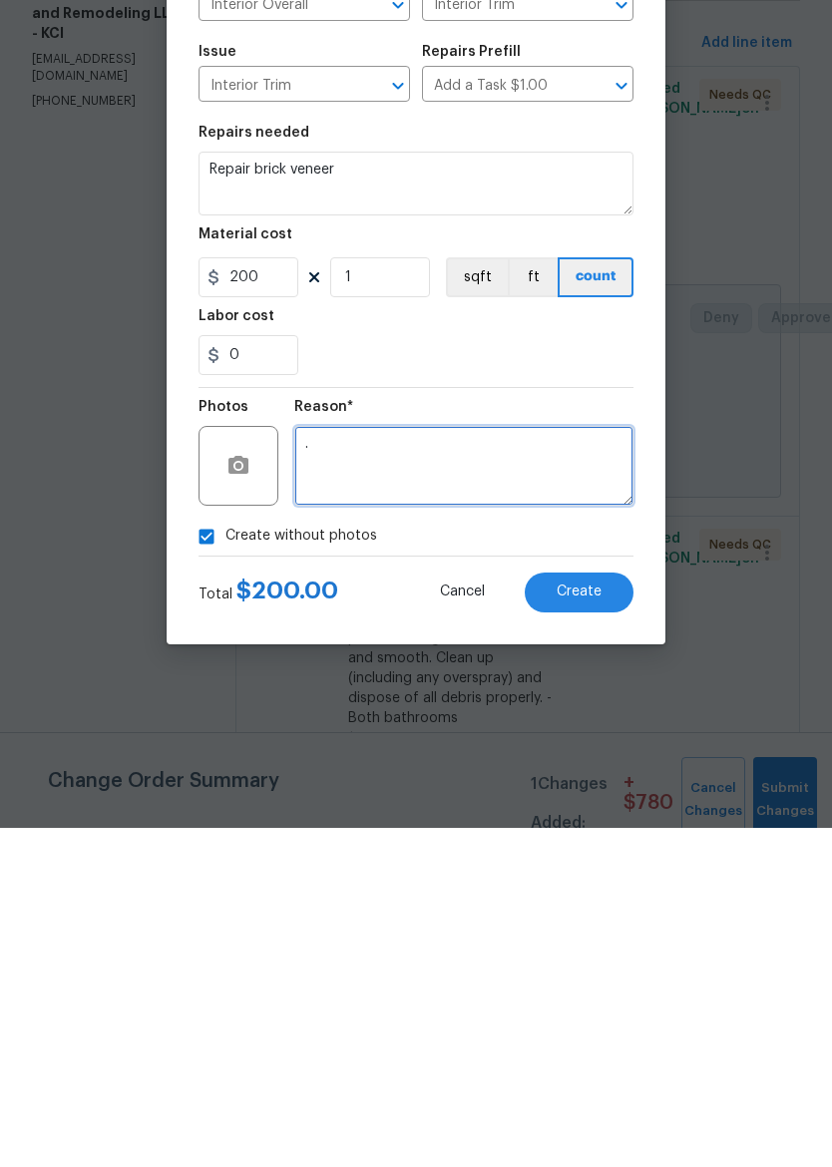
type textarea "."
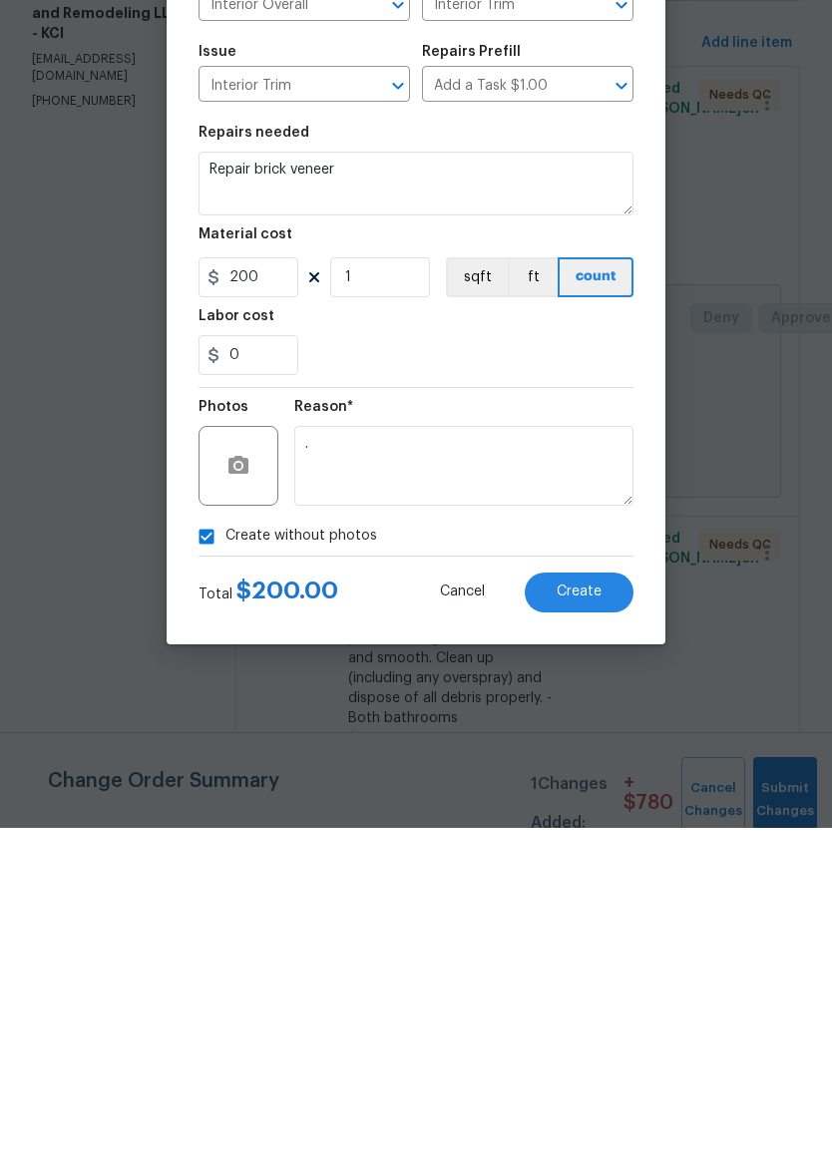
click at [520, 857] on div "Create without photos" at bounding box center [416, 876] width 435 height 38
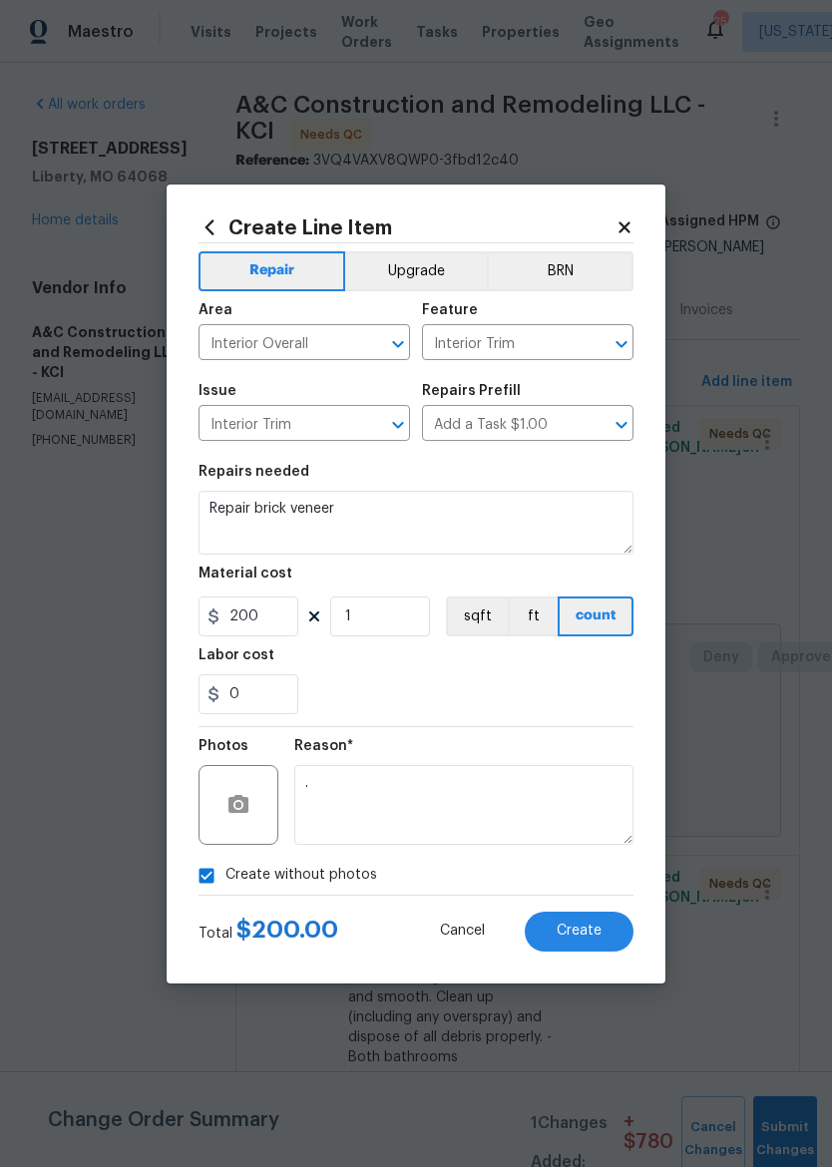
click at [593, 933] on span "Create" at bounding box center [579, 931] width 45 height 15
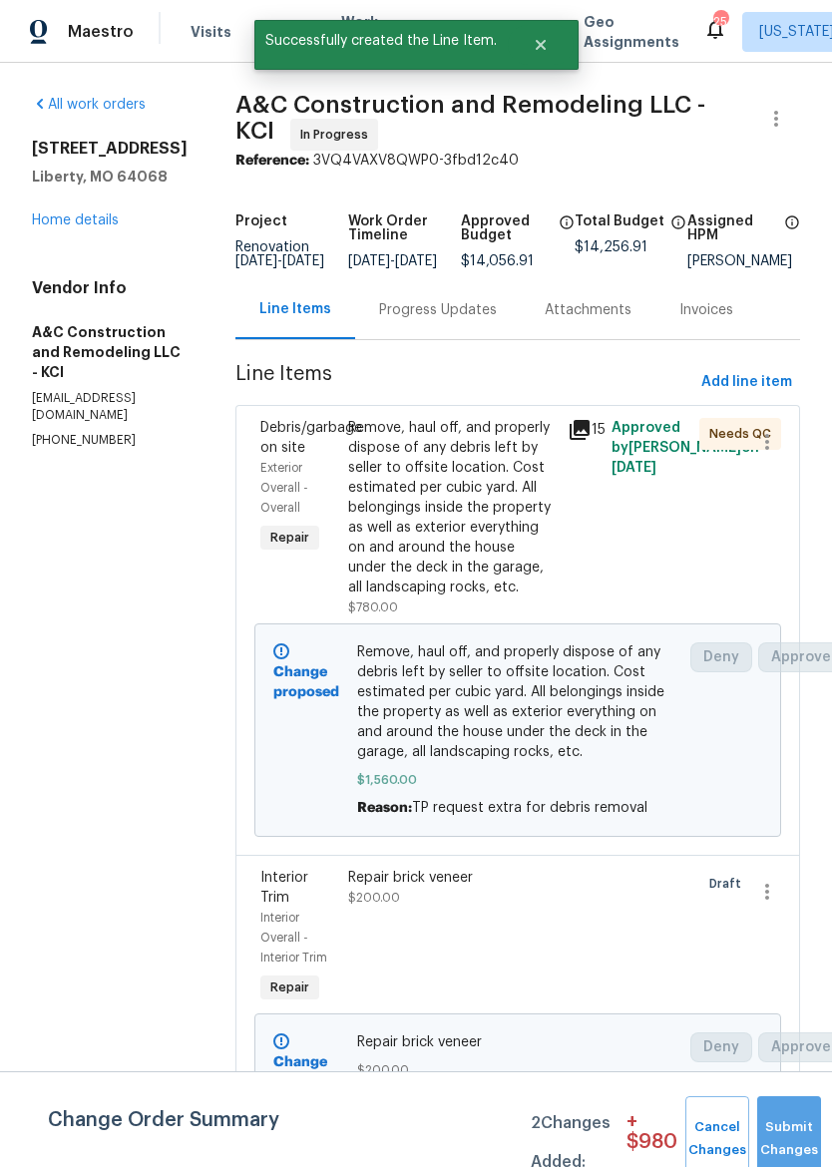
click at [796, 1125] on button "Submit Changes" at bounding box center [789, 1139] width 64 height 86
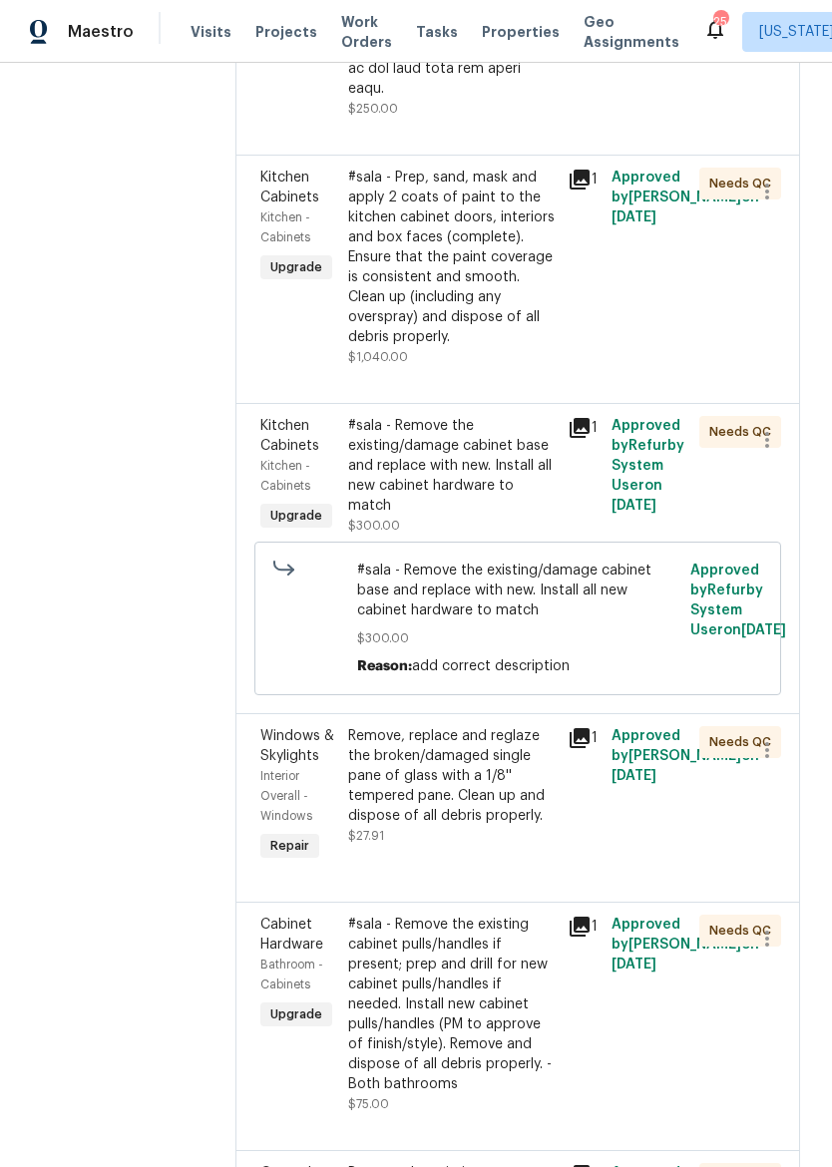
scroll to position [5069, 0]
click at [498, 515] on div "#sala - Remove the existing/damage cabinet base and replace with new. Install a…" at bounding box center [451, 465] width 207 height 100
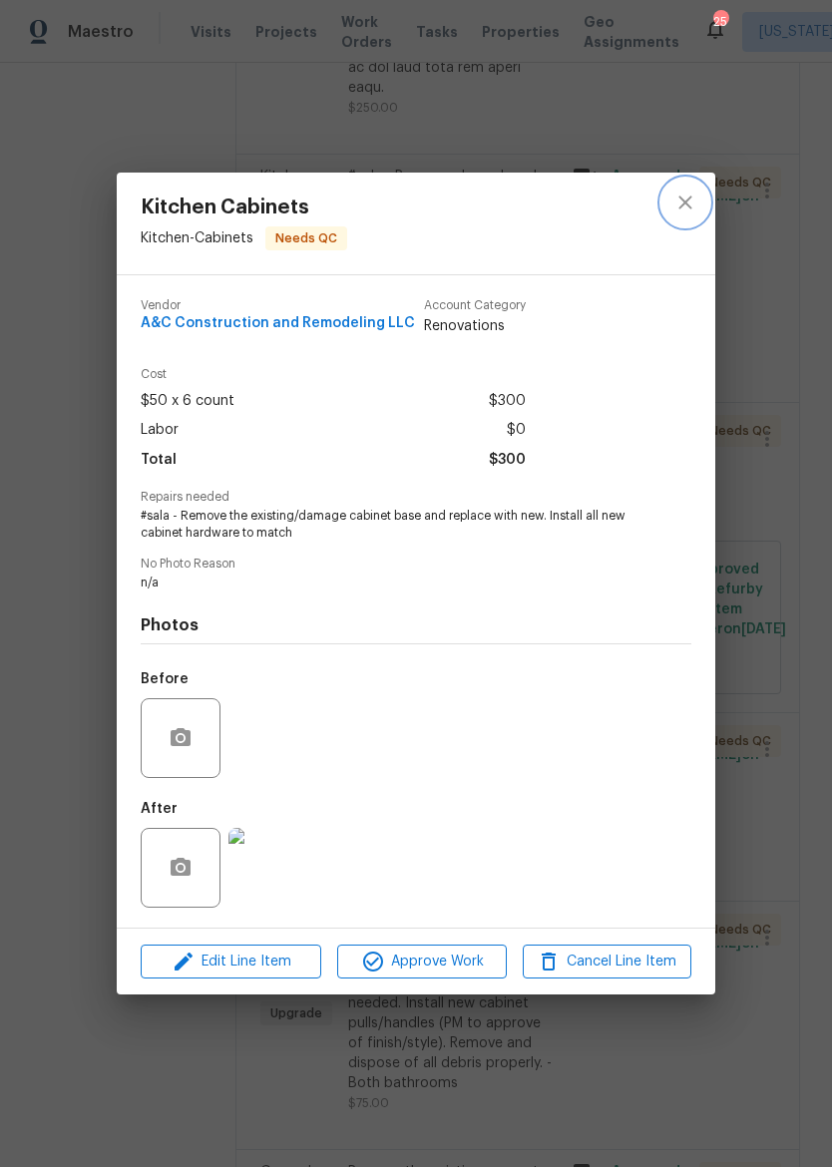
click at [689, 213] on button "close" at bounding box center [685, 203] width 48 height 48
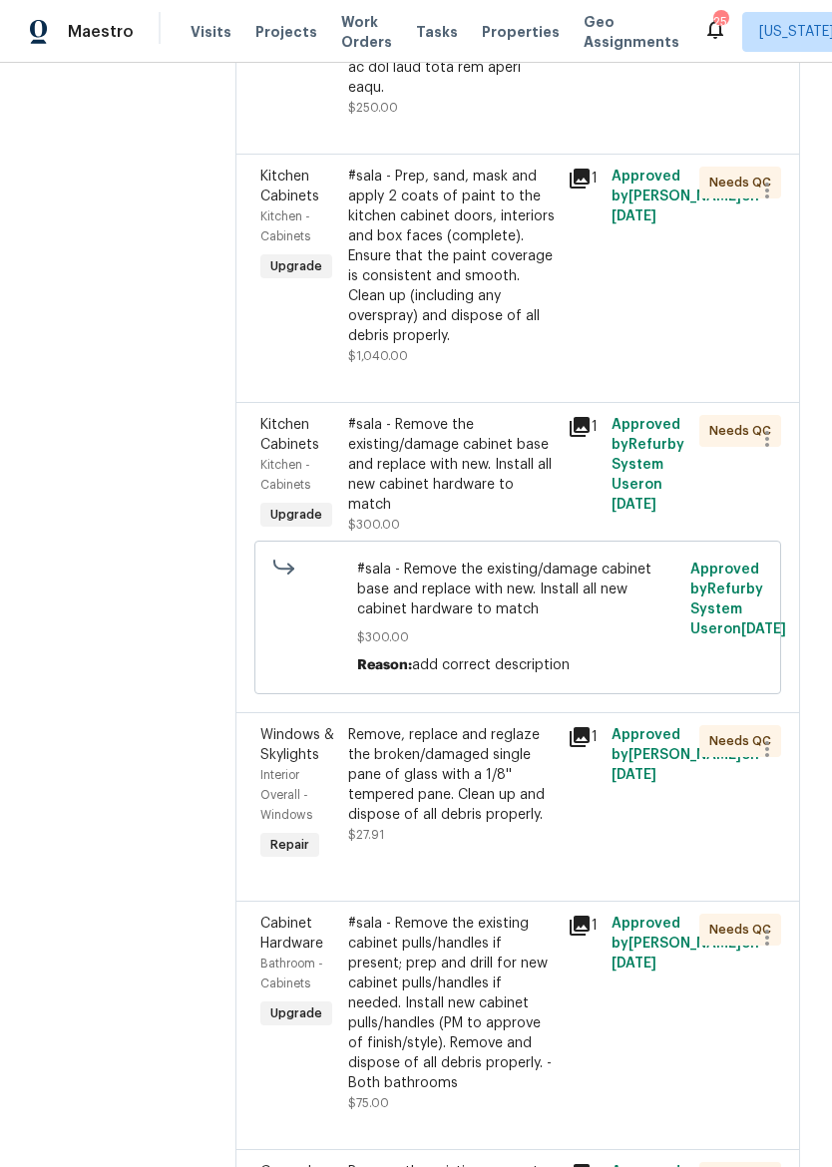
click at [509, 346] on div "#sala - Prep, sand, mask and apply 2 coats of paint to the kitchen cabinet door…" at bounding box center [451, 257] width 207 height 180
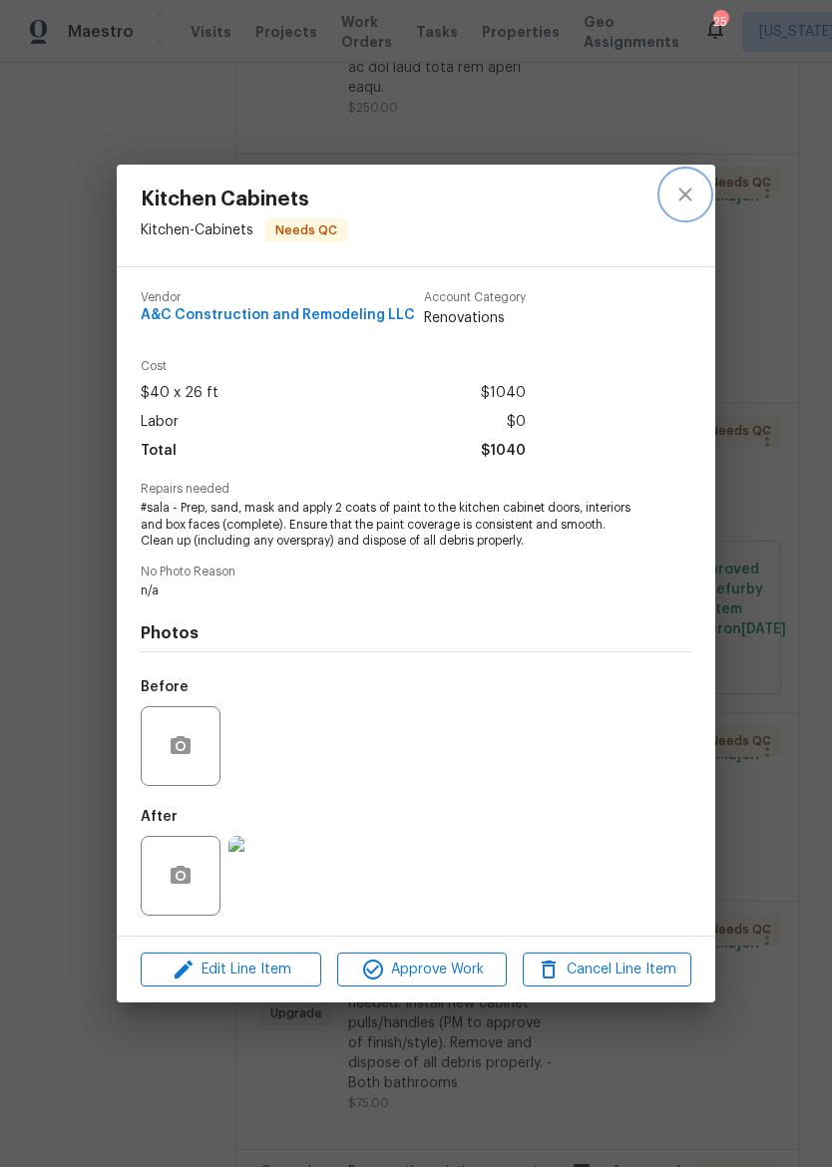
click at [677, 188] on icon "close" at bounding box center [685, 195] width 24 height 24
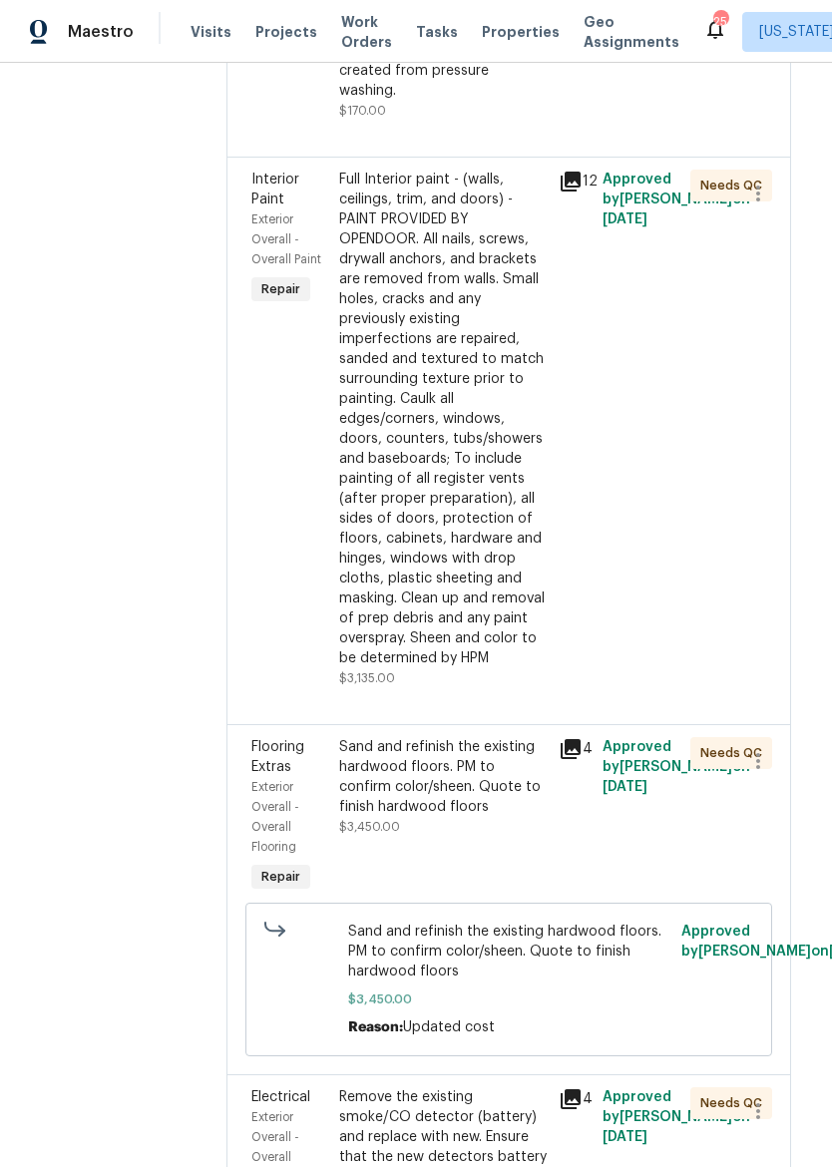
scroll to position [2894, 9]
click at [505, 667] on div "Full Interior paint - (walls, ceilings, trim, and doors) - PAINT PROVIDED BY OP…" at bounding box center [442, 418] width 207 height 499
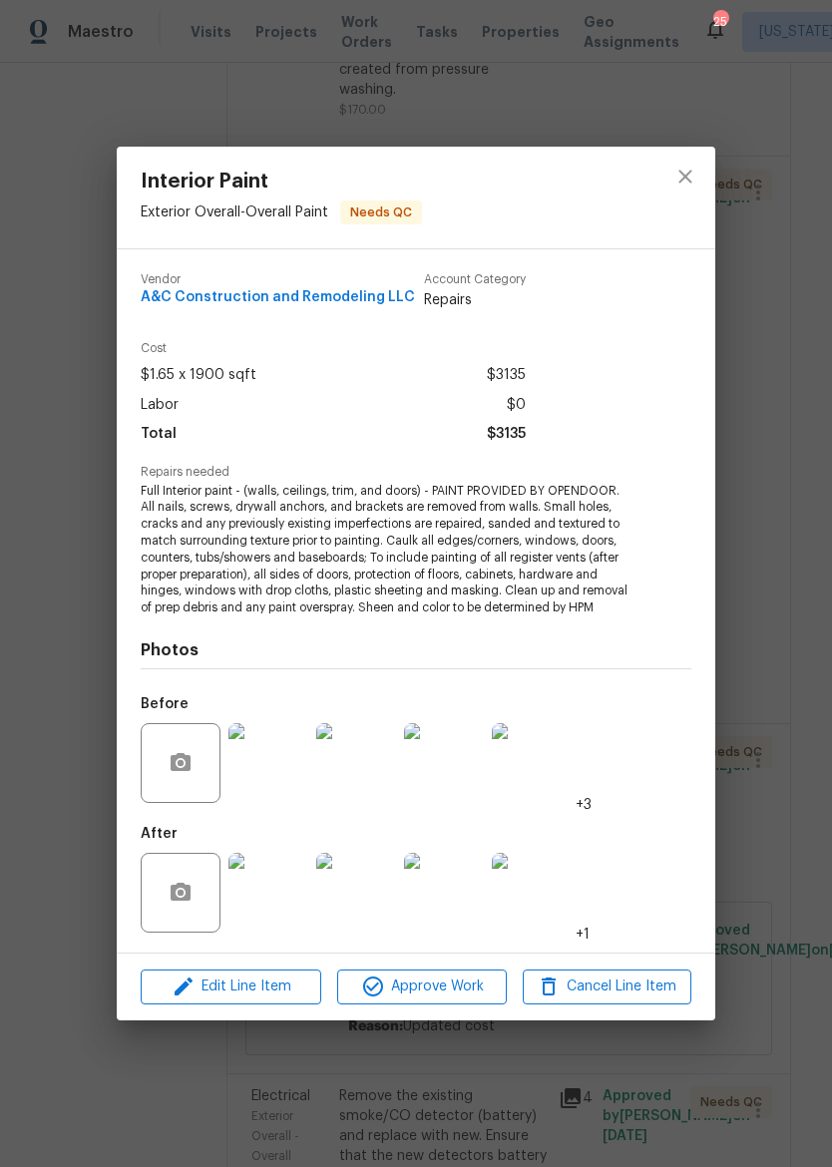
click at [269, 776] on img at bounding box center [268, 763] width 80 height 80
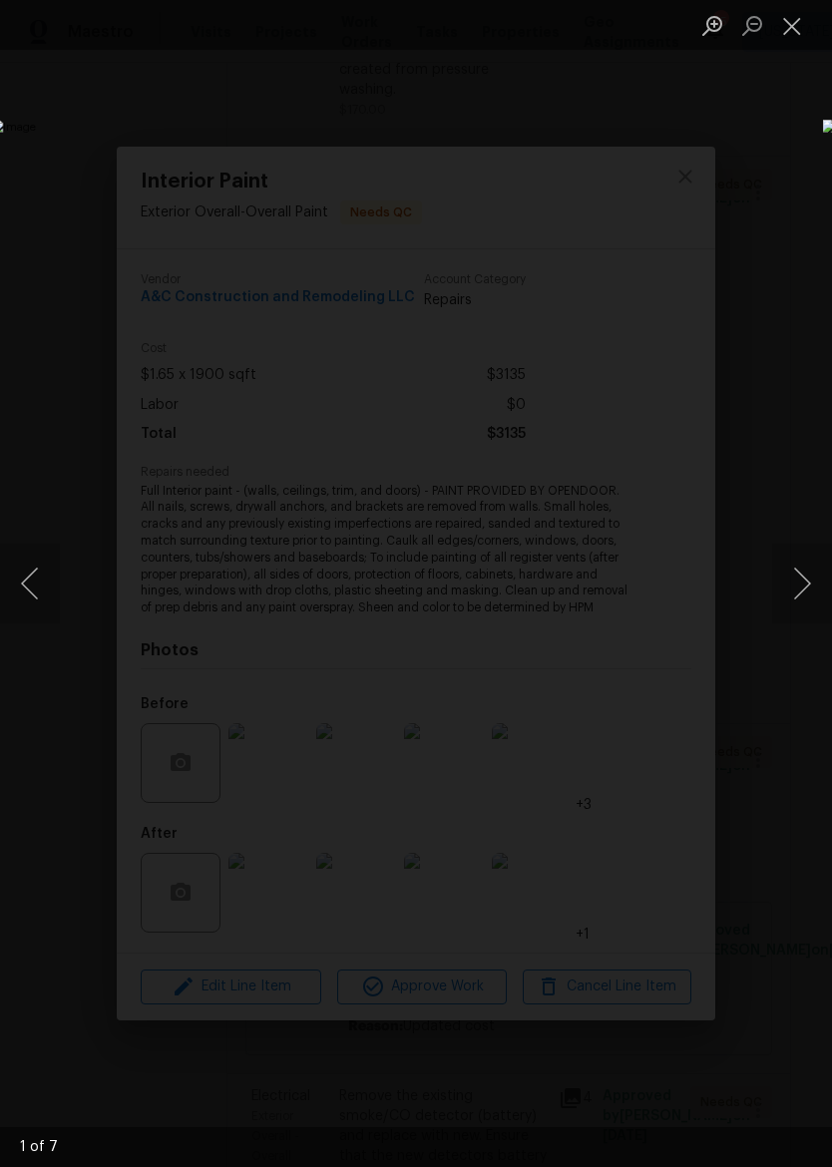
click at [805, 604] on button "Next image" at bounding box center [802, 584] width 60 height 80
click at [807, 575] on button "Next image" at bounding box center [802, 584] width 60 height 80
click at [809, 575] on button "Next image" at bounding box center [802, 584] width 60 height 80
click at [804, 577] on button "Next image" at bounding box center [802, 584] width 60 height 80
click at [803, 579] on button "Next image" at bounding box center [802, 584] width 60 height 80
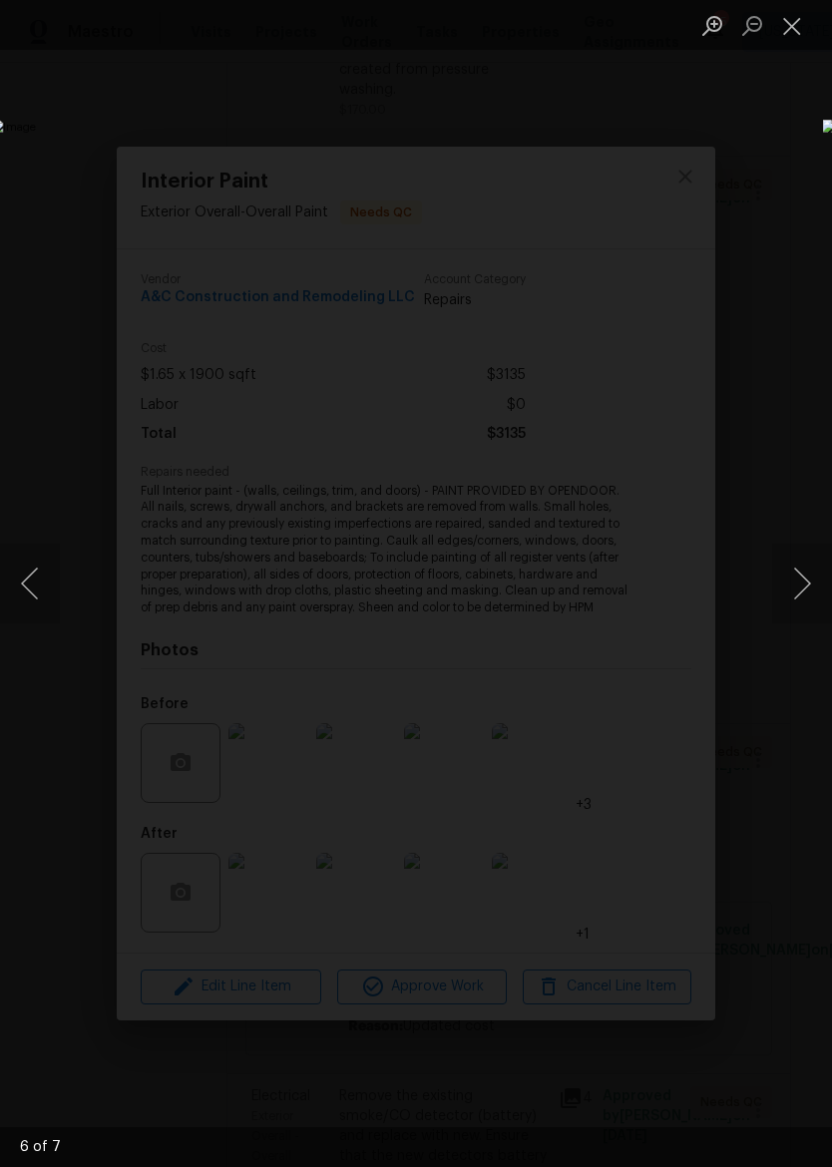
click at [807, 576] on button "Next image" at bounding box center [802, 584] width 60 height 80
click at [792, 24] on button "Close lightbox" at bounding box center [792, 25] width 40 height 35
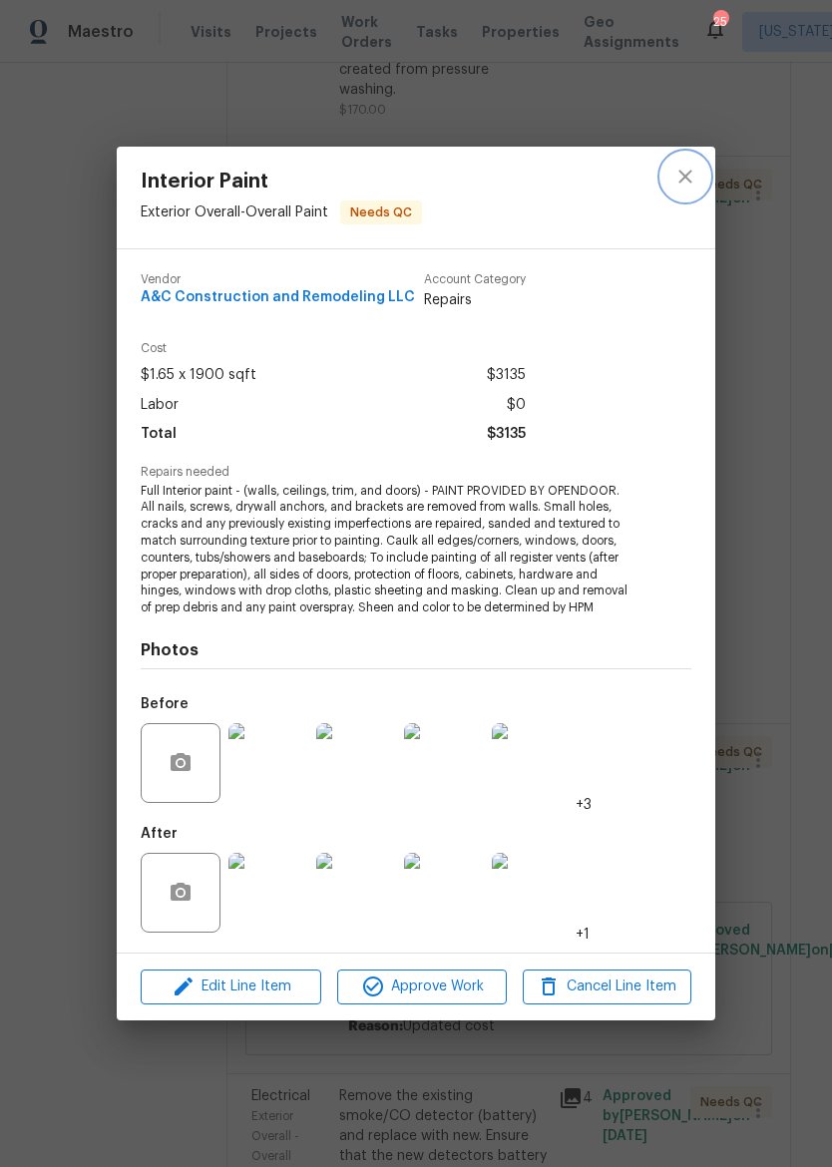
click at [695, 179] on icon "close" at bounding box center [685, 177] width 24 height 24
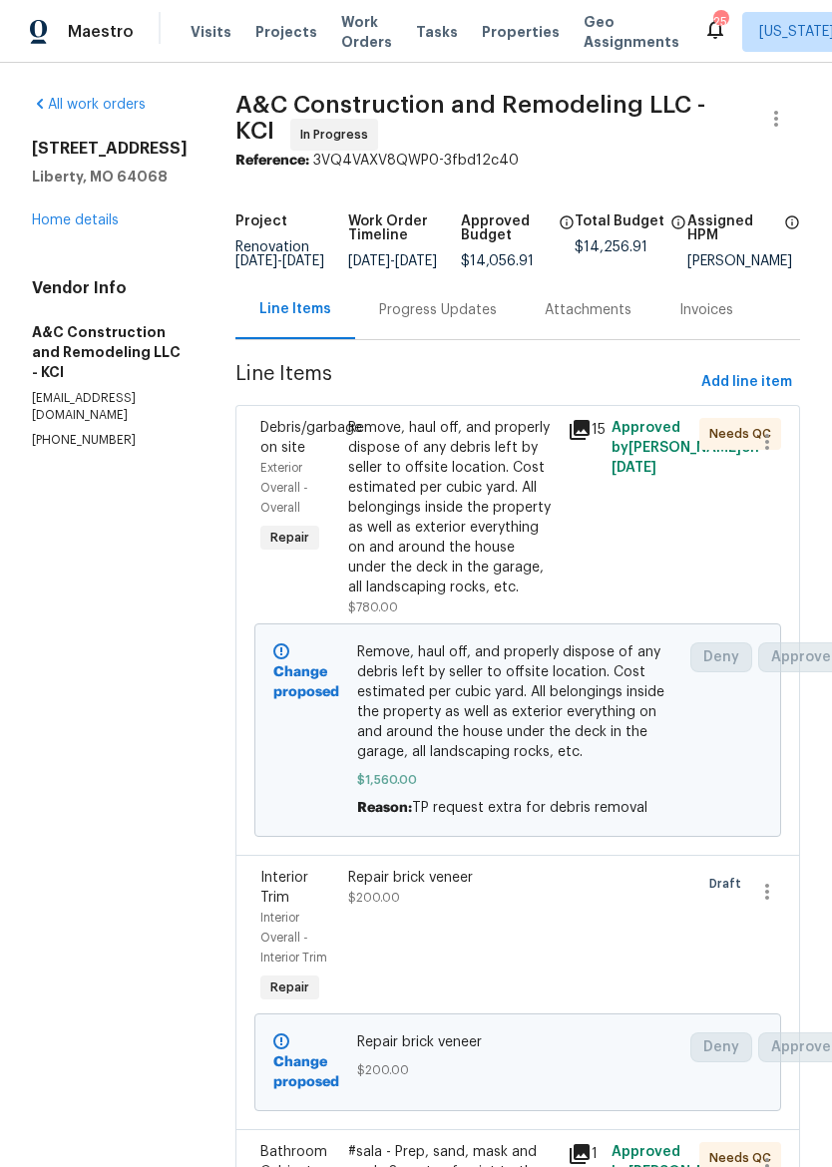
scroll to position [0, 0]
click at [480, 312] on div "Progress Updates" at bounding box center [438, 309] width 166 height 59
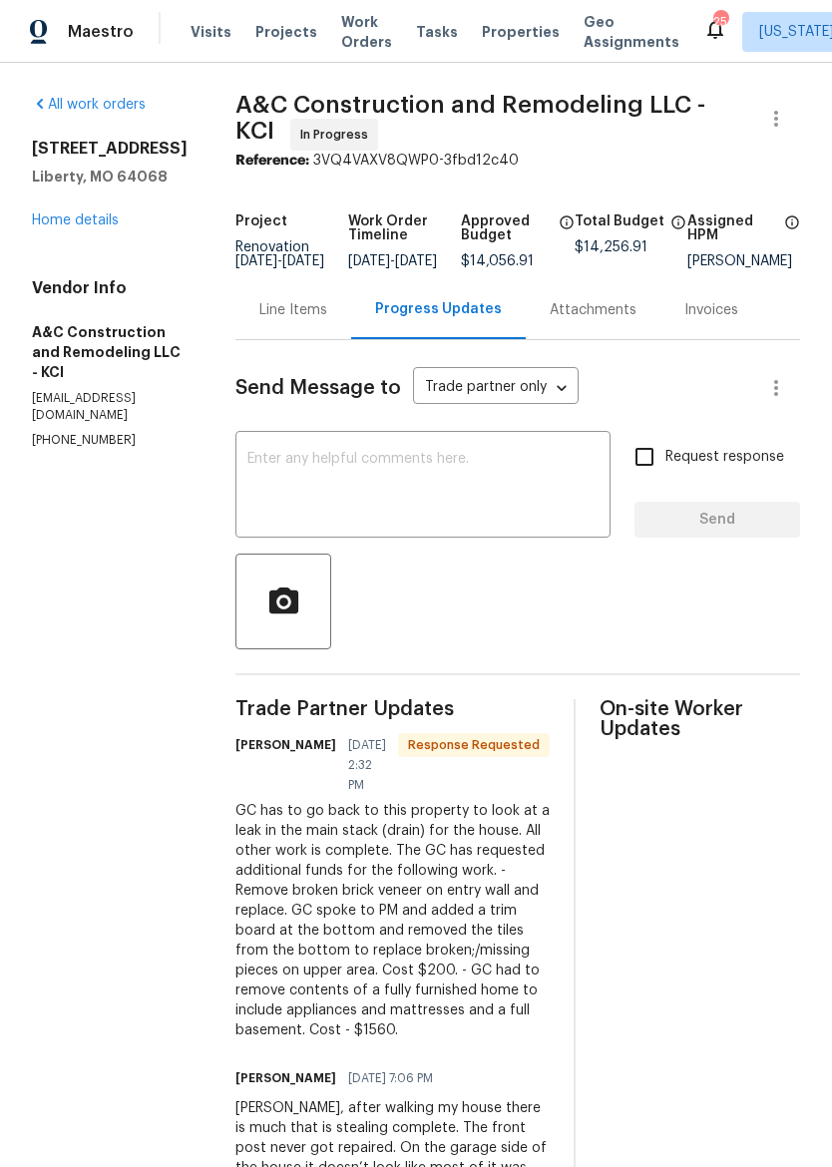
click at [512, 467] on textarea at bounding box center [422, 487] width 351 height 70
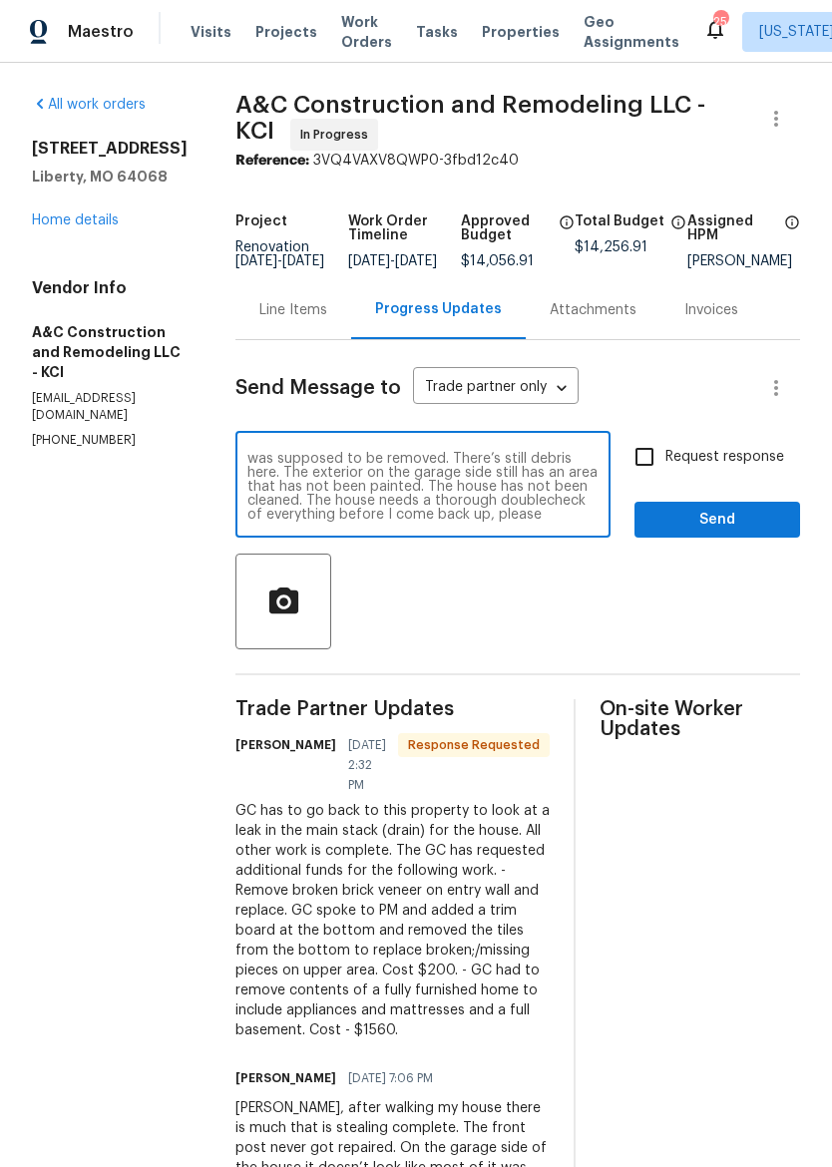
scroll to position [70, 0]
type textarea "Charles, after walking this property today, we are far from complete. Looking b…"
click at [713, 613] on div at bounding box center [517, 602] width 565 height 96
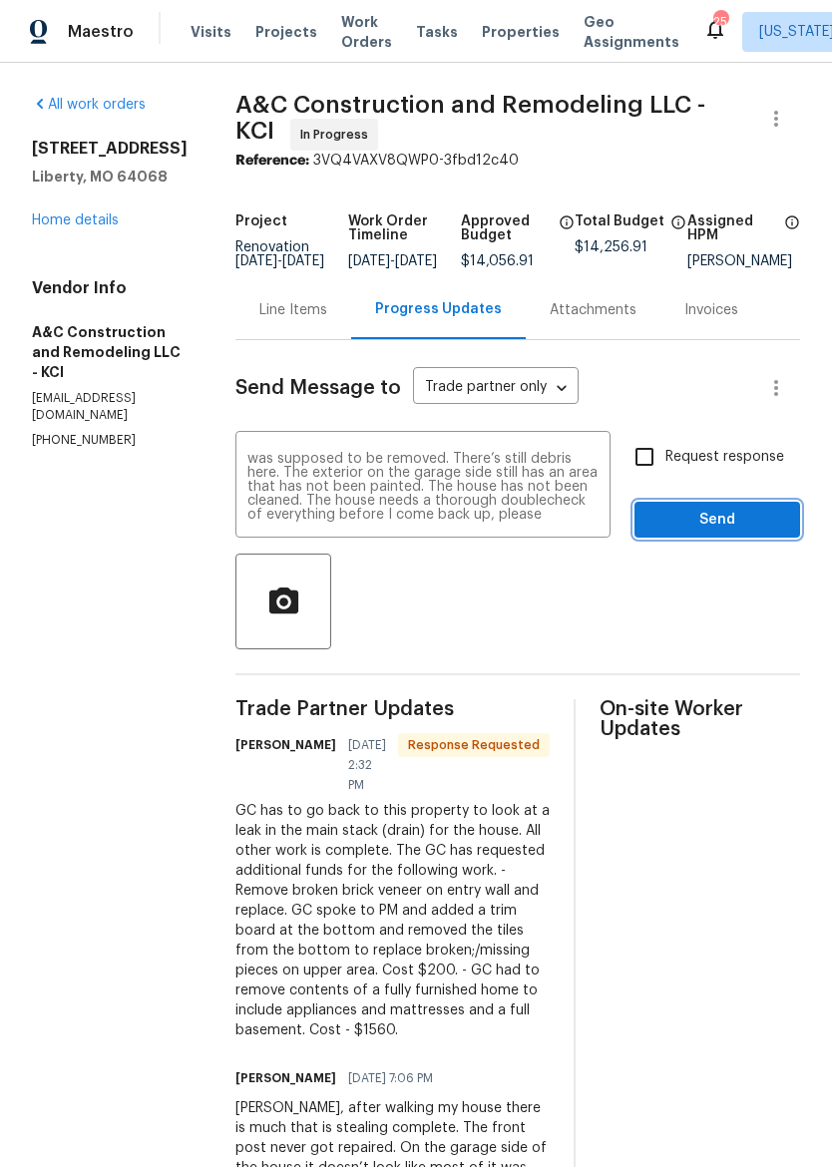
click at [736, 533] on span "Send" at bounding box center [717, 520] width 134 height 25
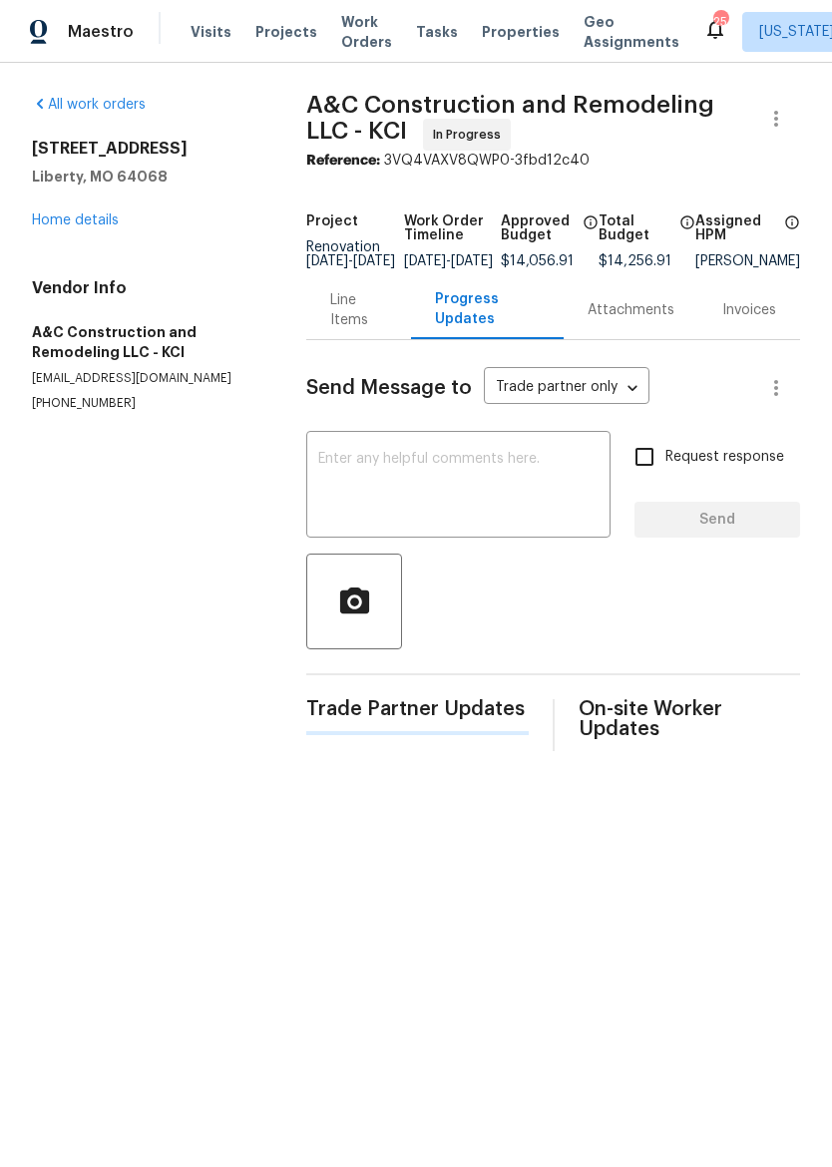
scroll to position [0, 0]
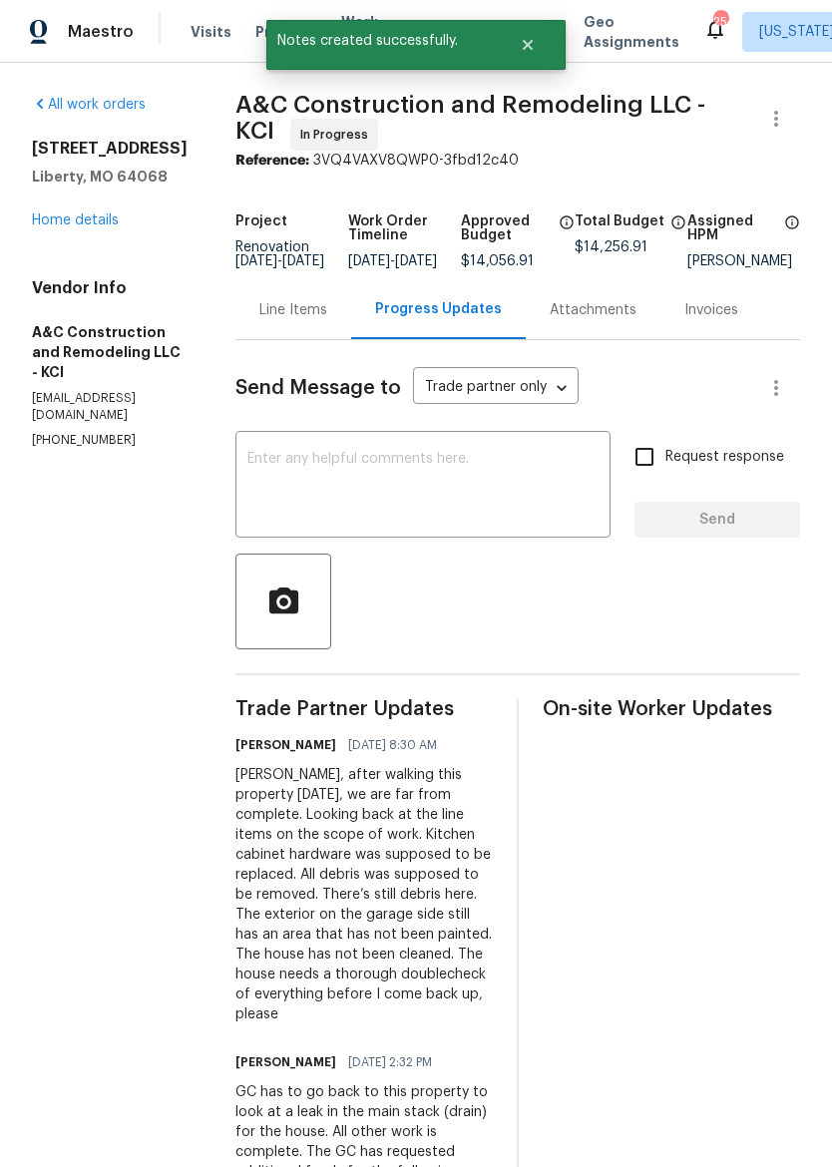
click at [62, 205] on div "1209 Liberty Drive Ter Liberty, MO 64068 Home details" at bounding box center [110, 185] width 156 height 92
click at [66, 222] on link "Home details" at bounding box center [75, 220] width 87 height 14
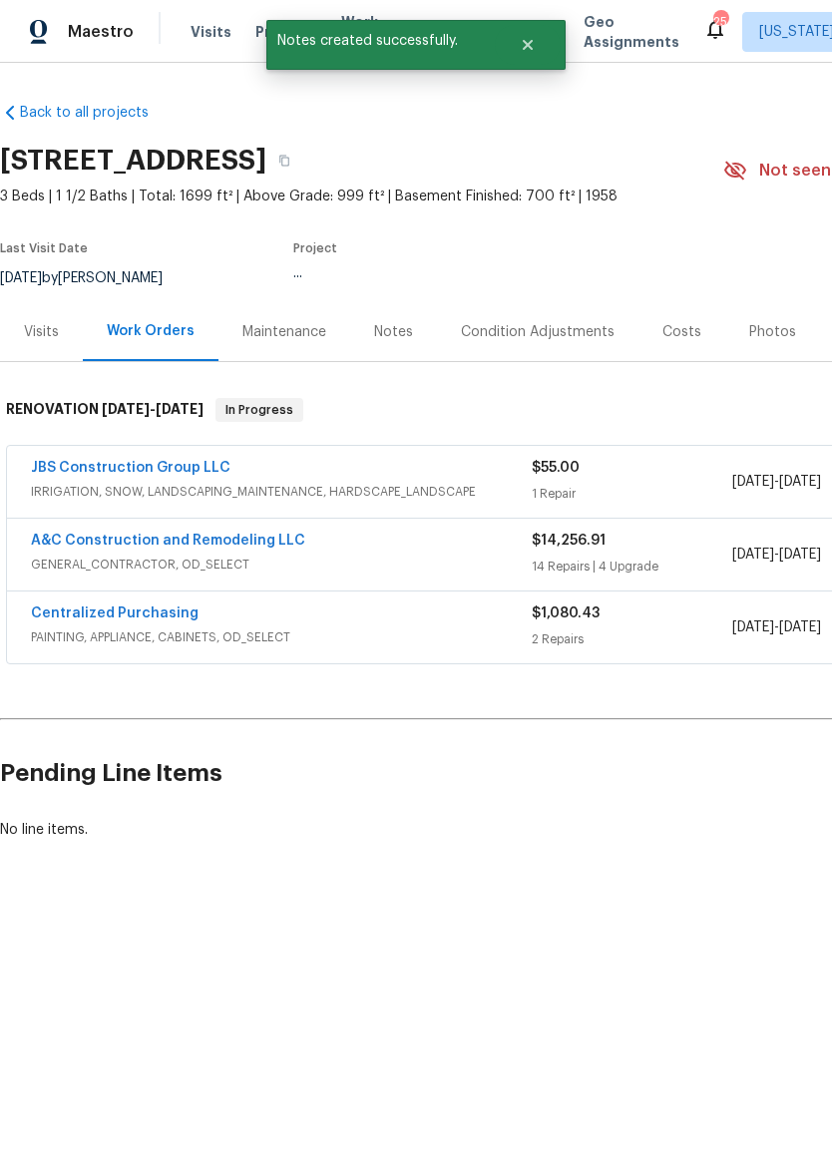
click at [399, 325] on div "Notes" at bounding box center [393, 332] width 39 height 20
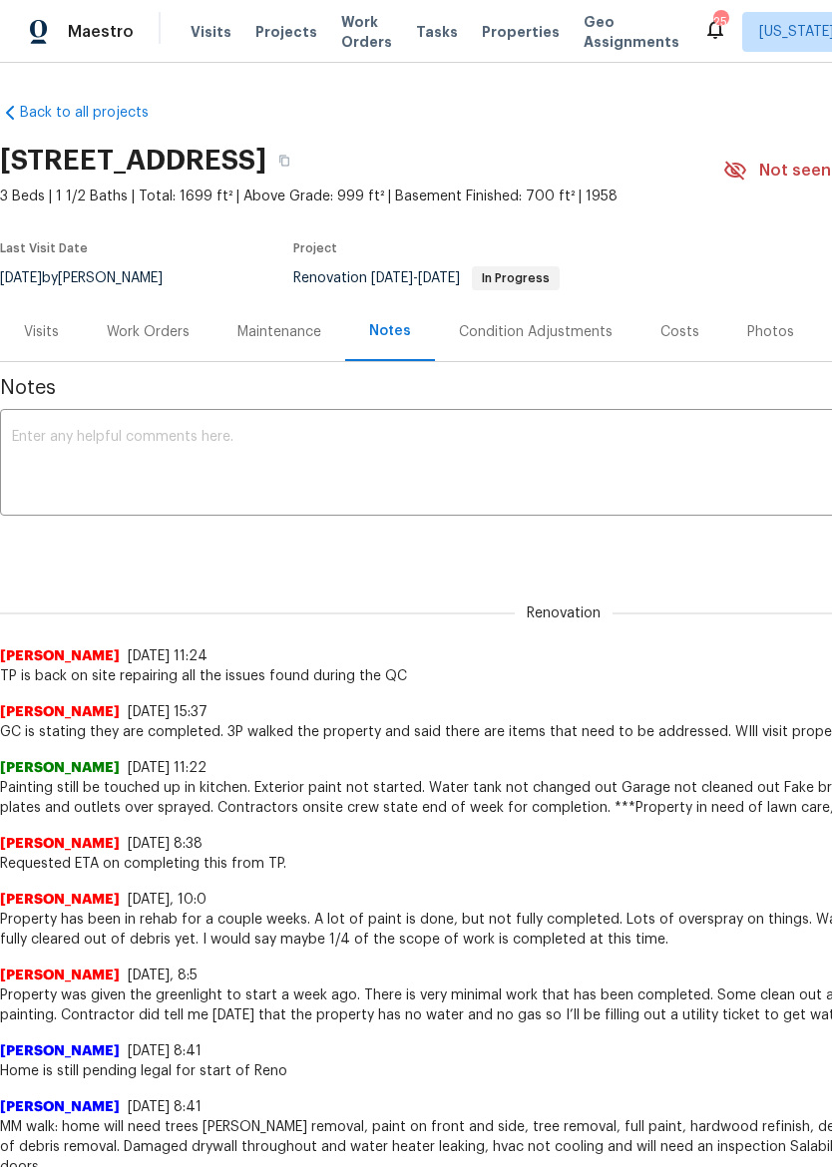
click at [157, 439] on textarea at bounding box center [563, 465] width 1103 height 70
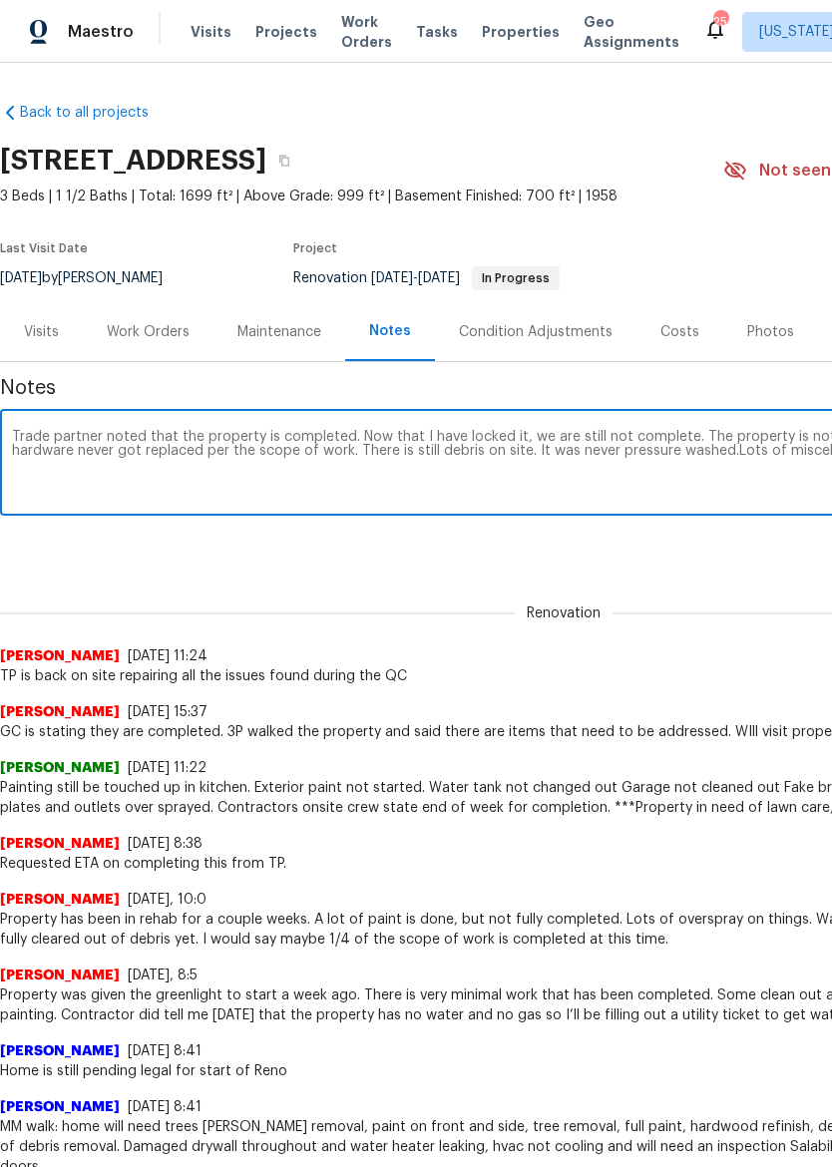
scroll to position [0, 295]
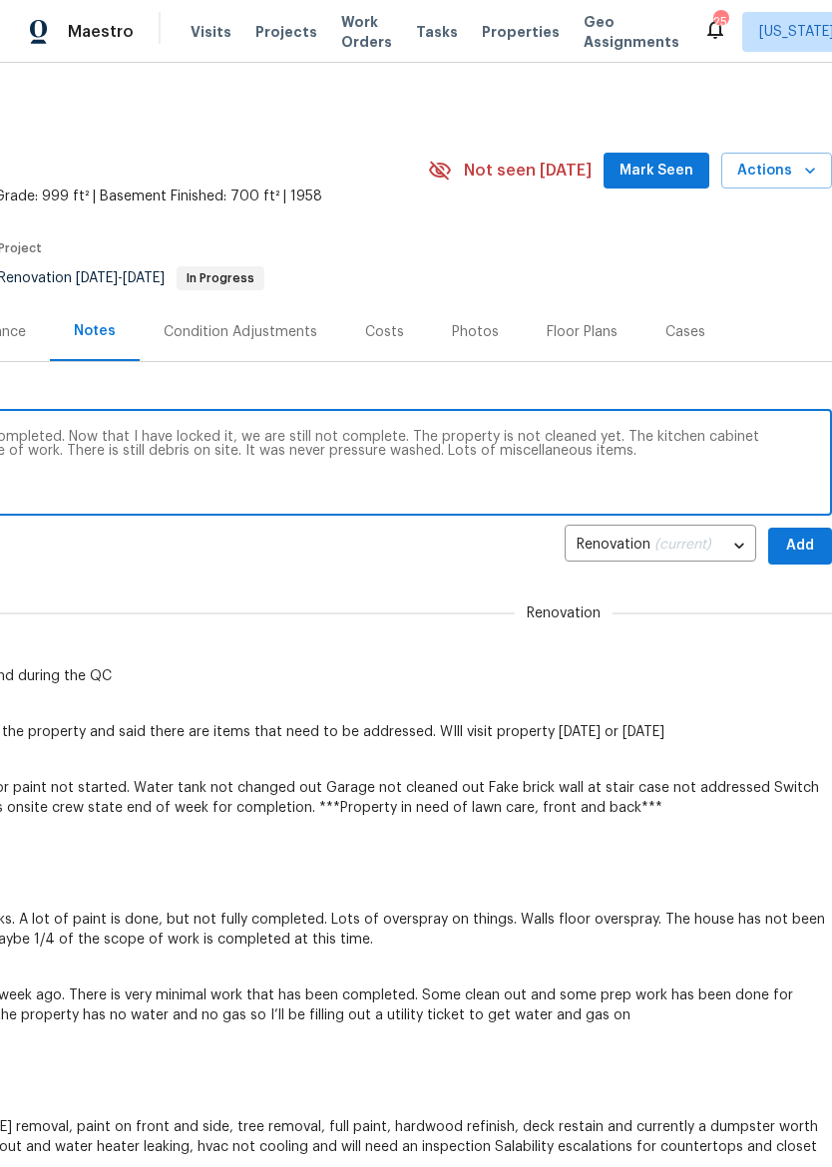
type textarea "Trade partner noted that the property is completed. Now that I have locked it, …"
click at [807, 544] on span "Add" at bounding box center [800, 546] width 32 height 25
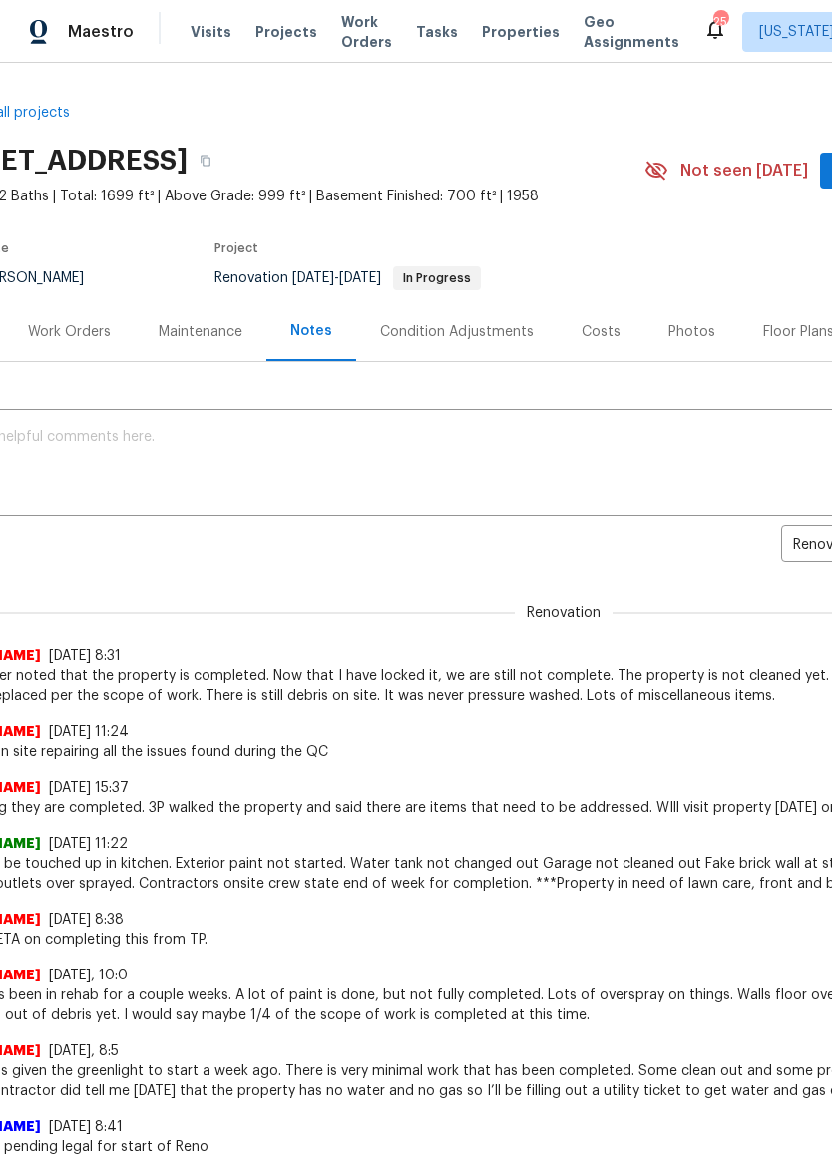
scroll to position [0, 67]
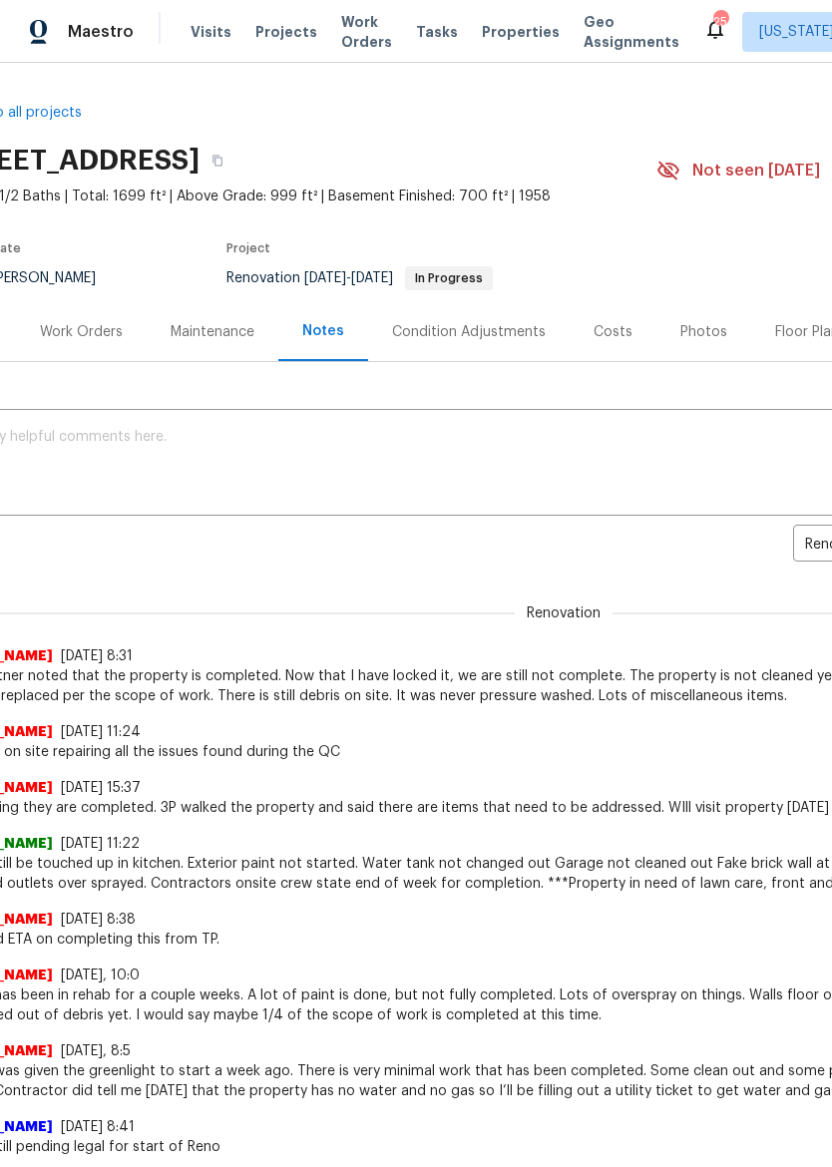
click at [75, 341] on div "Work Orders" at bounding box center [81, 332] width 83 height 20
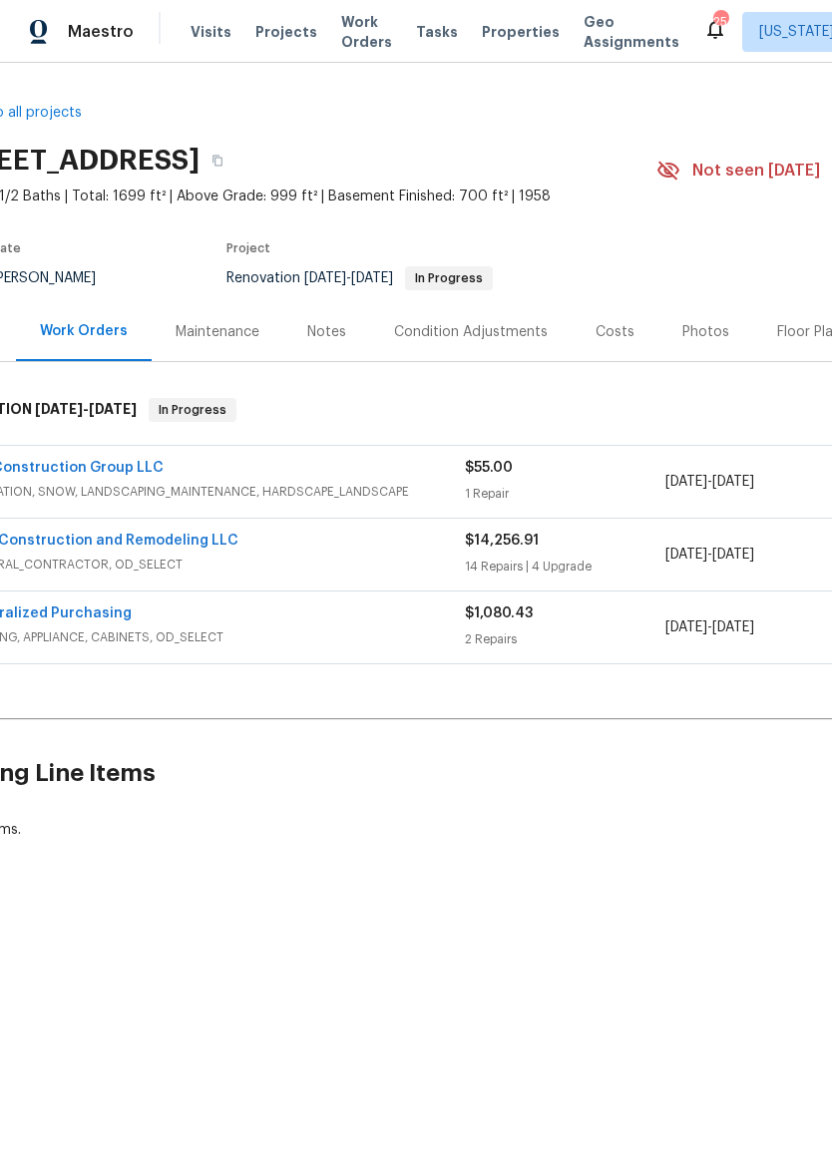
click at [54, 534] on link "A&C Construction and Remodeling LLC" at bounding box center [101, 541] width 274 height 14
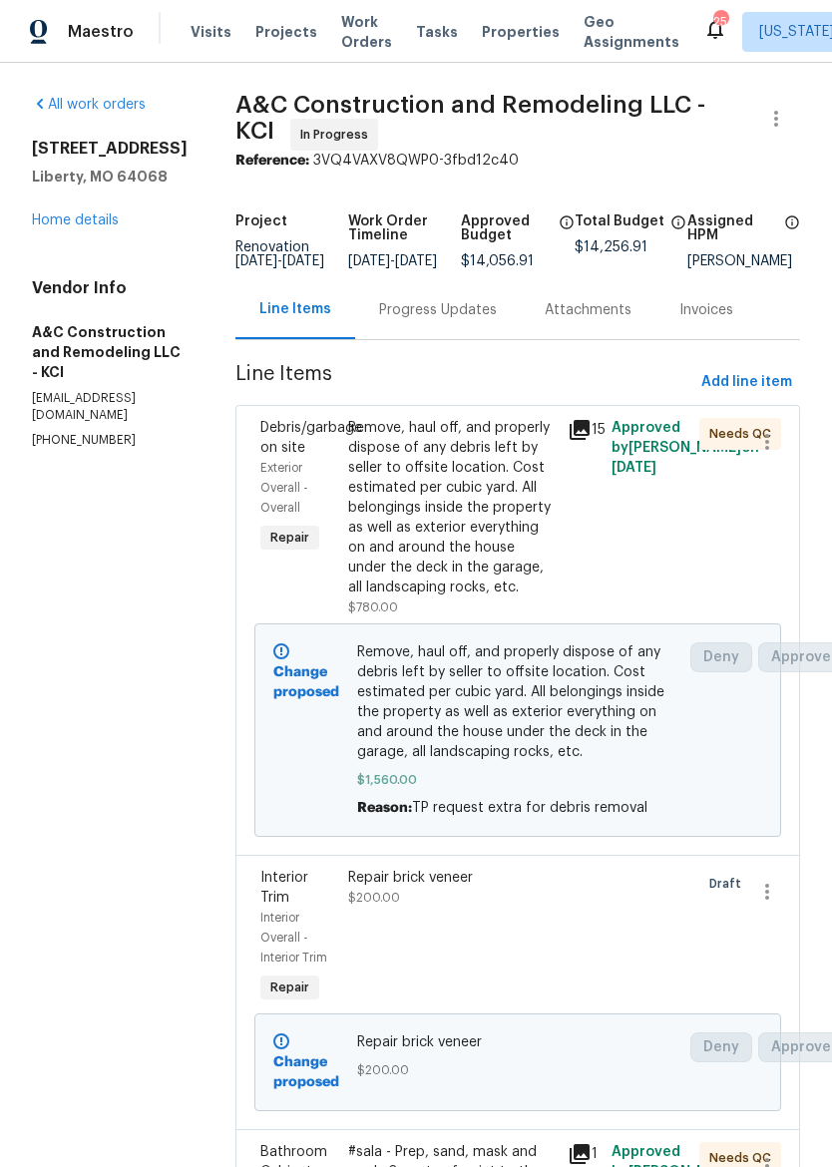
click at [494, 320] on div "Progress Updates" at bounding box center [438, 310] width 118 height 20
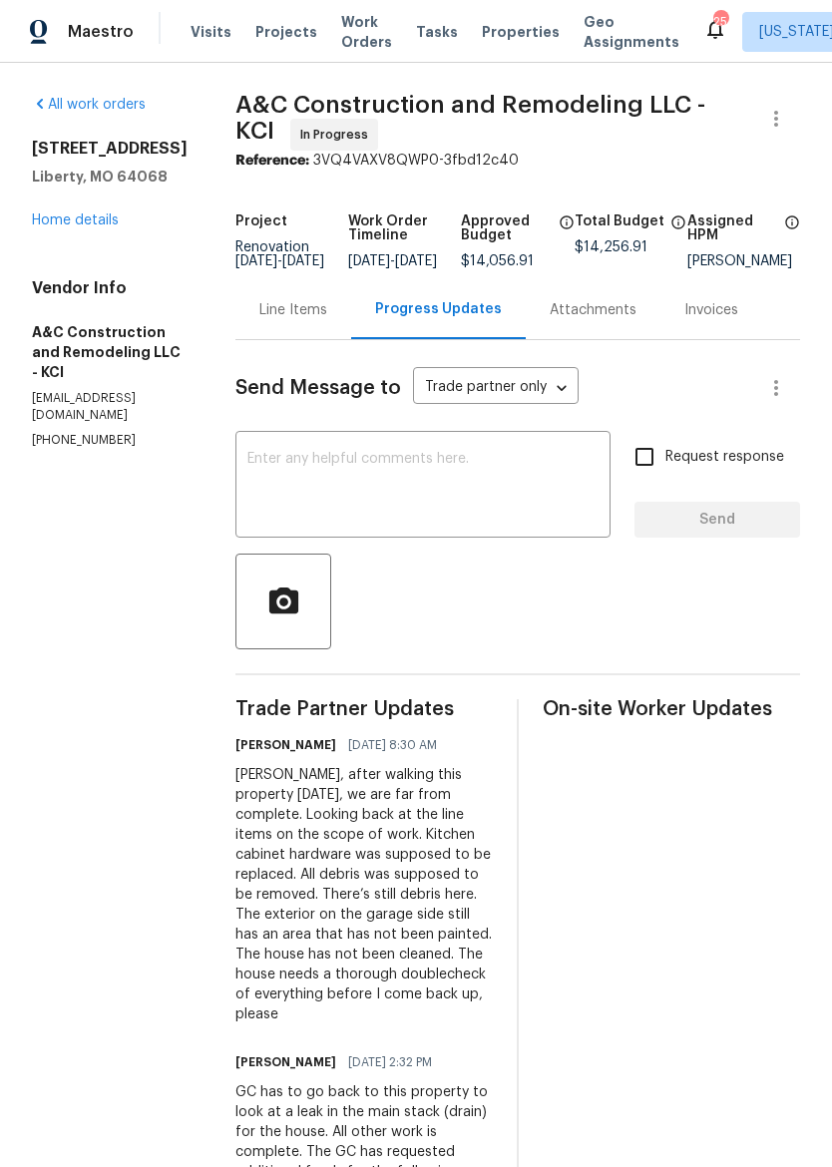
click at [461, 476] on textarea at bounding box center [422, 487] width 351 height 70
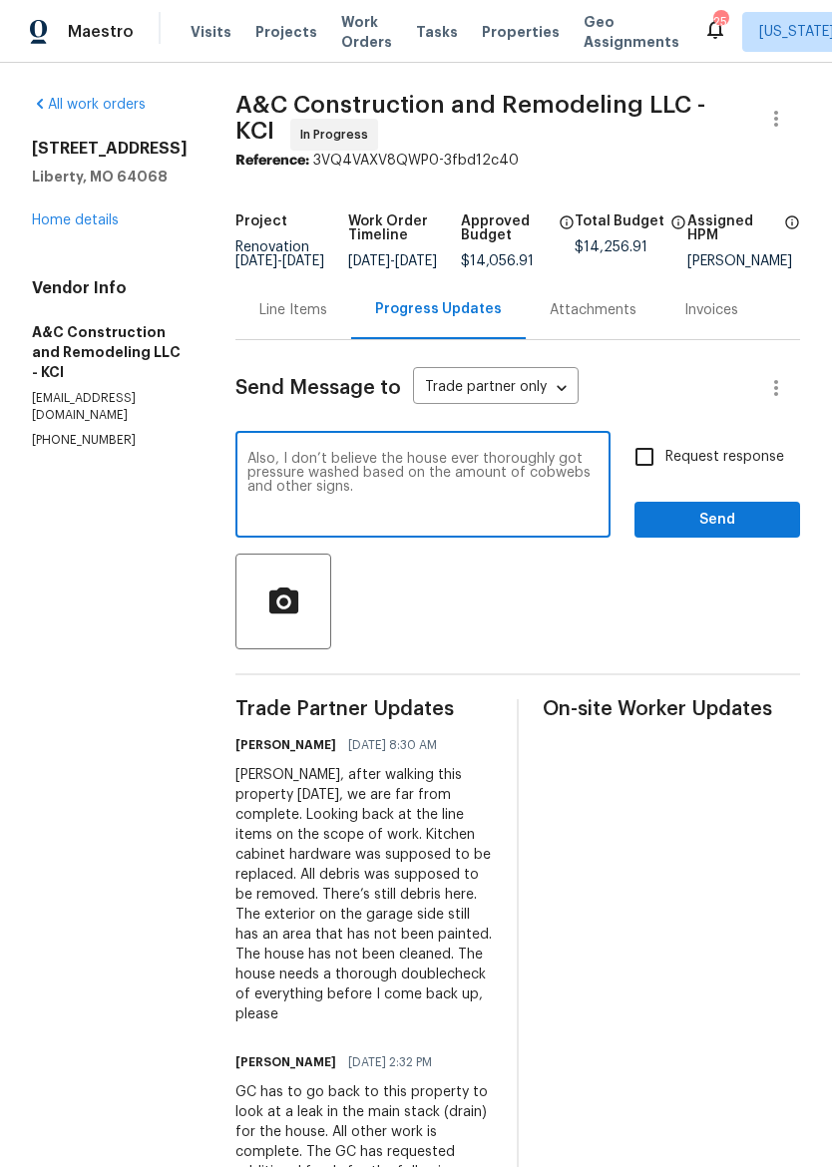
type textarea "Also, I don’t believe the house ever thoroughly got pressure washed based on th…"
click at [760, 527] on span "Send" at bounding box center [717, 520] width 134 height 25
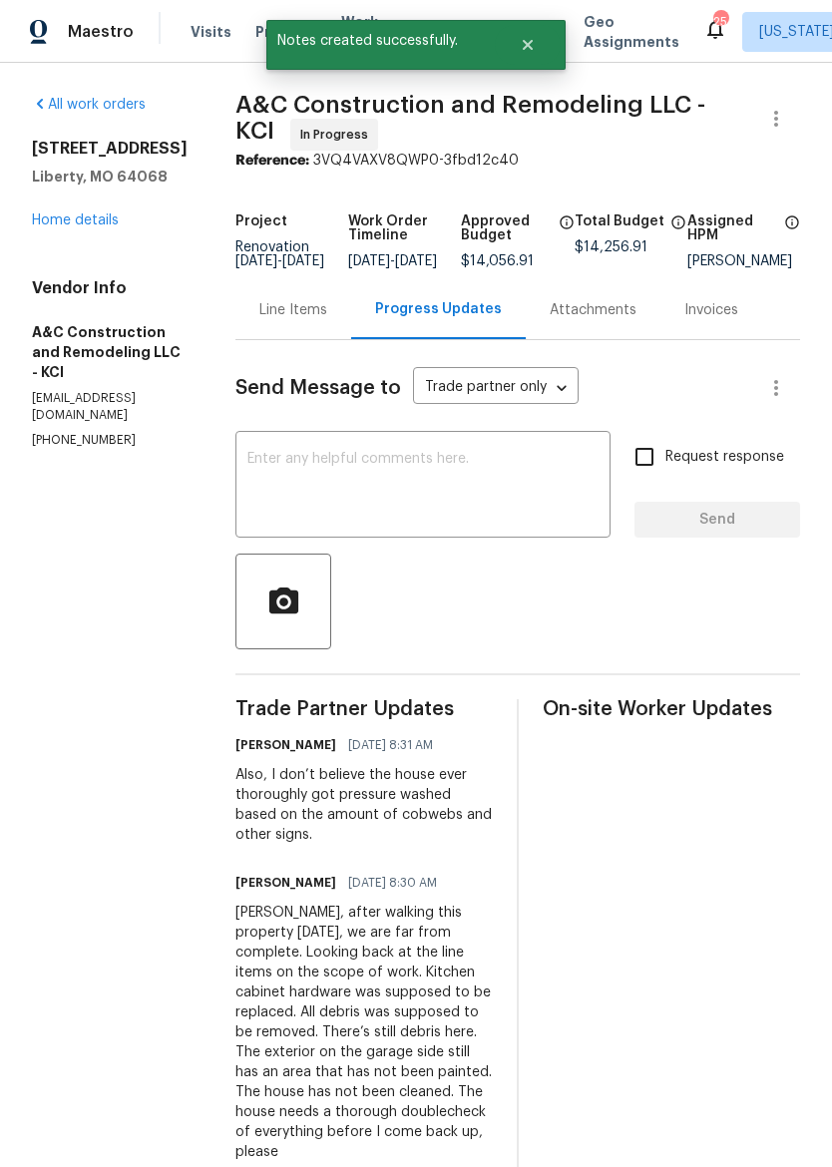
click at [67, 30] on div "Maestro" at bounding box center [67, 32] width 134 height 40
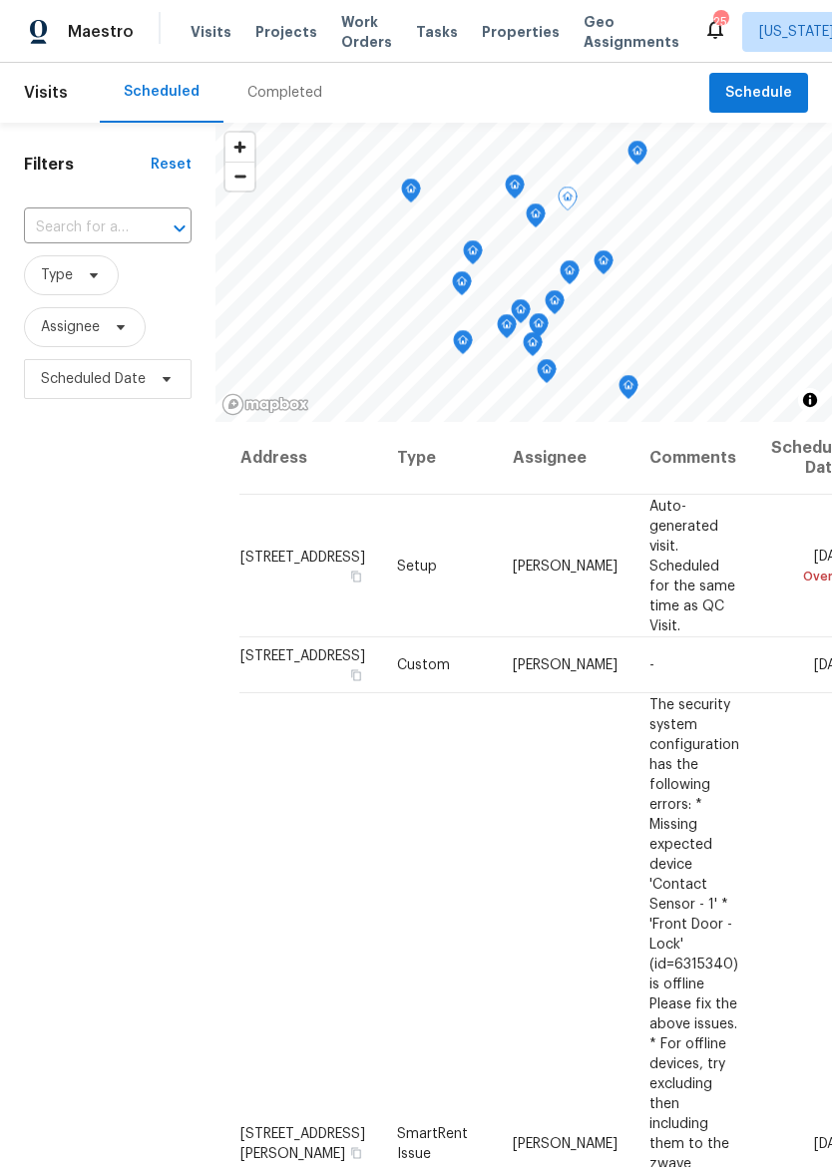
click at [497, 639] on td "[PERSON_NAME]" at bounding box center [565, 665] width 137 height 56
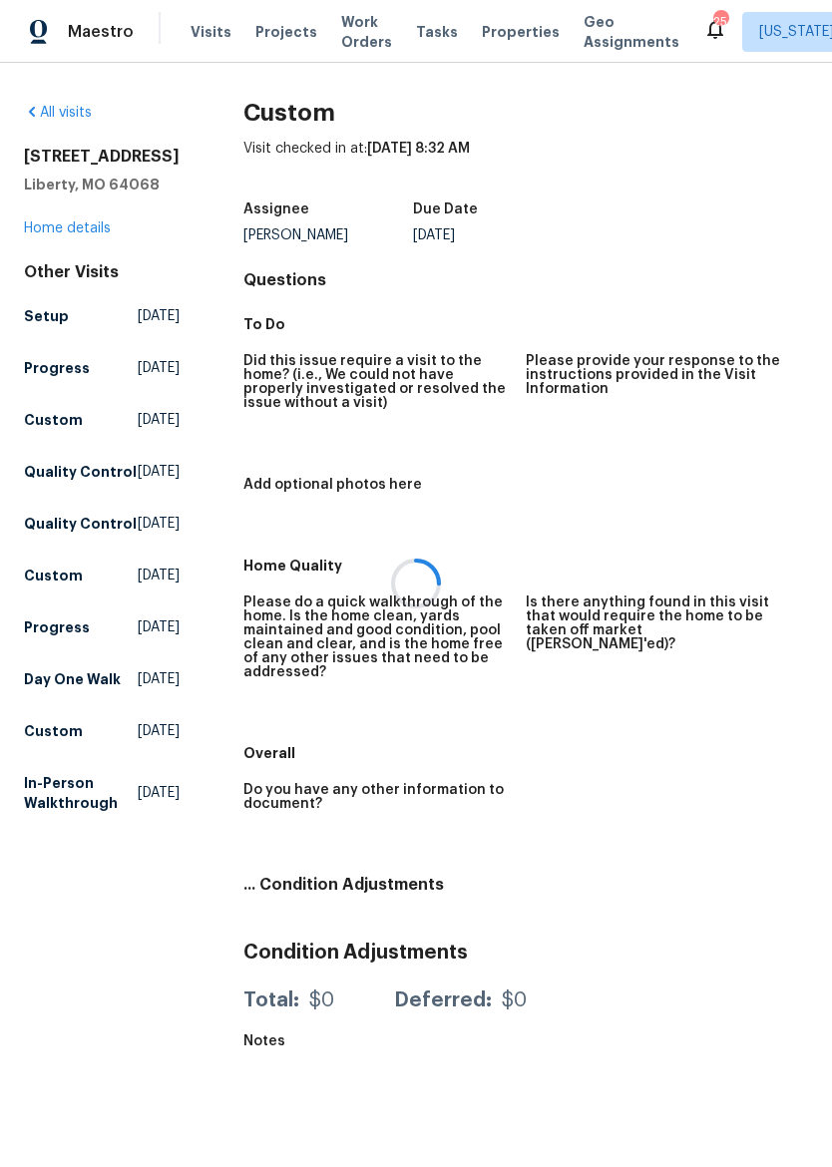
click at [85, 237] on div at bounding box center [416, 583] width 832 height 1167
click at [94, 248] on div at bounding box center [416, 583] width 832 height 1167
click at [87, 235] on link "Home details" at bounding box center [67, 228] width 87 height 14
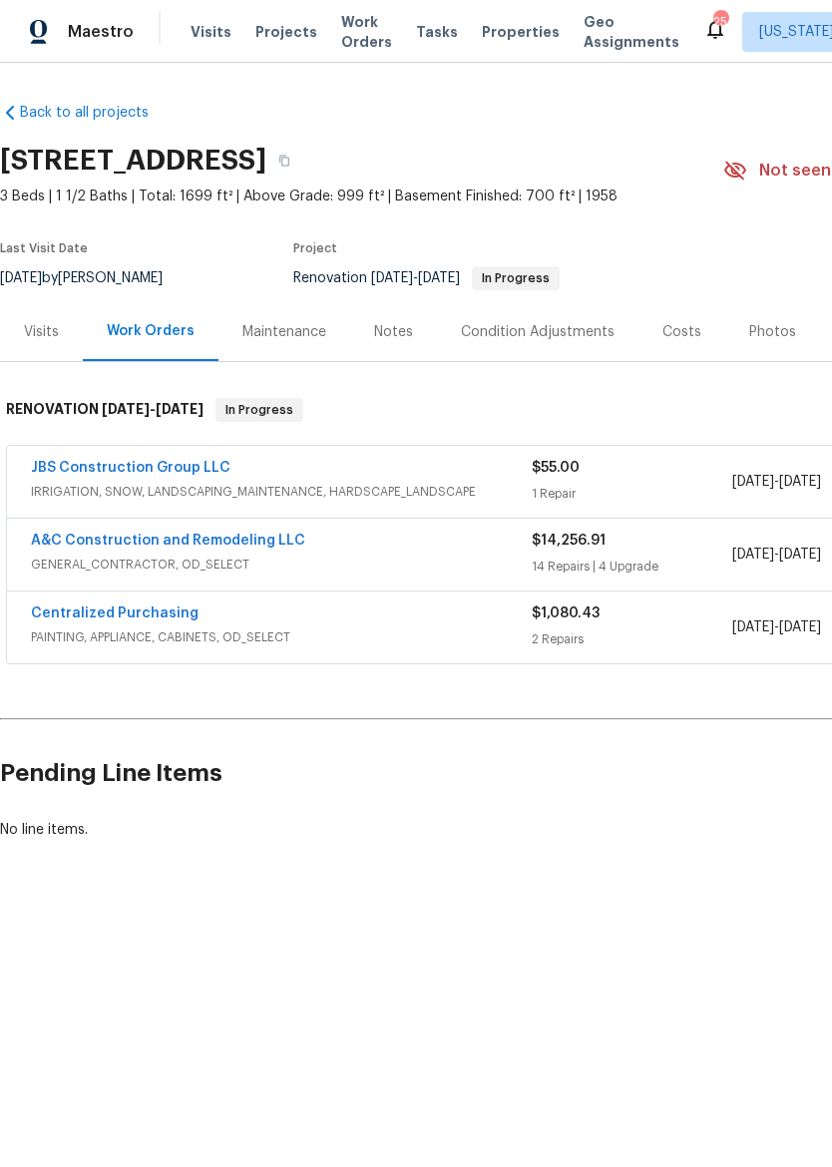
click at [284, 534] on link "A&C Construction and Remodeling LLC" at bounding box center [168, 541] width 274 height 14
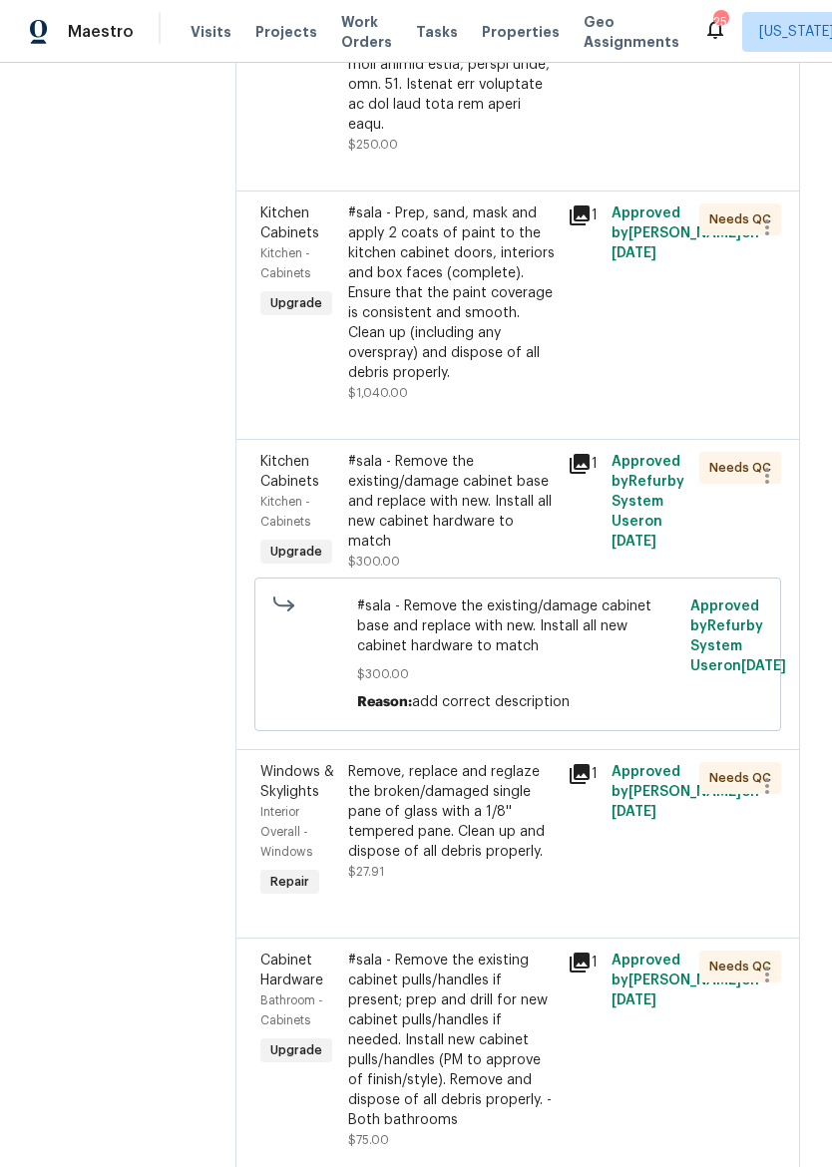
scroll to position [5032, 0]
click at [514, 383] on div "#sala - Prep, sand, mask and apply 2 coats of paint to the kitchen cabinet door…" at bounding box center [451, 294] width 207 height 180
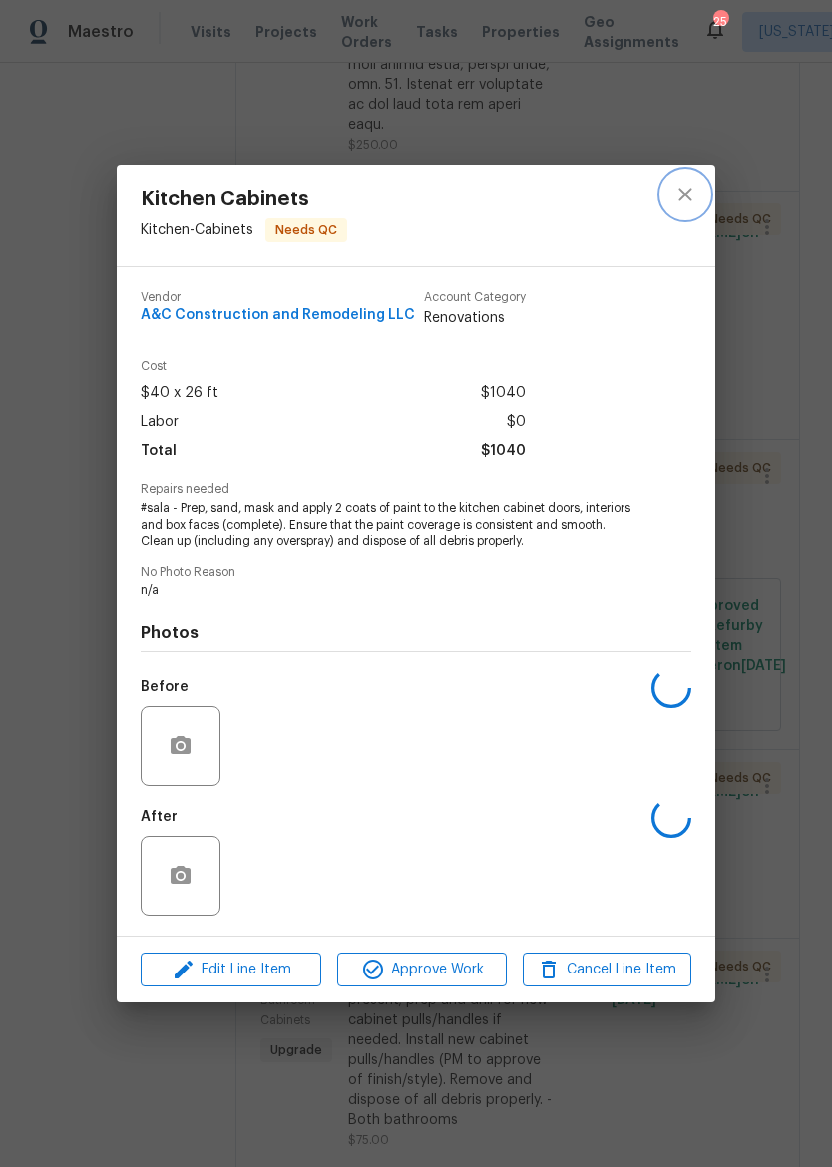
click at [697, 183] on button "close" at bounding box center [685, 195] width 48 height 48
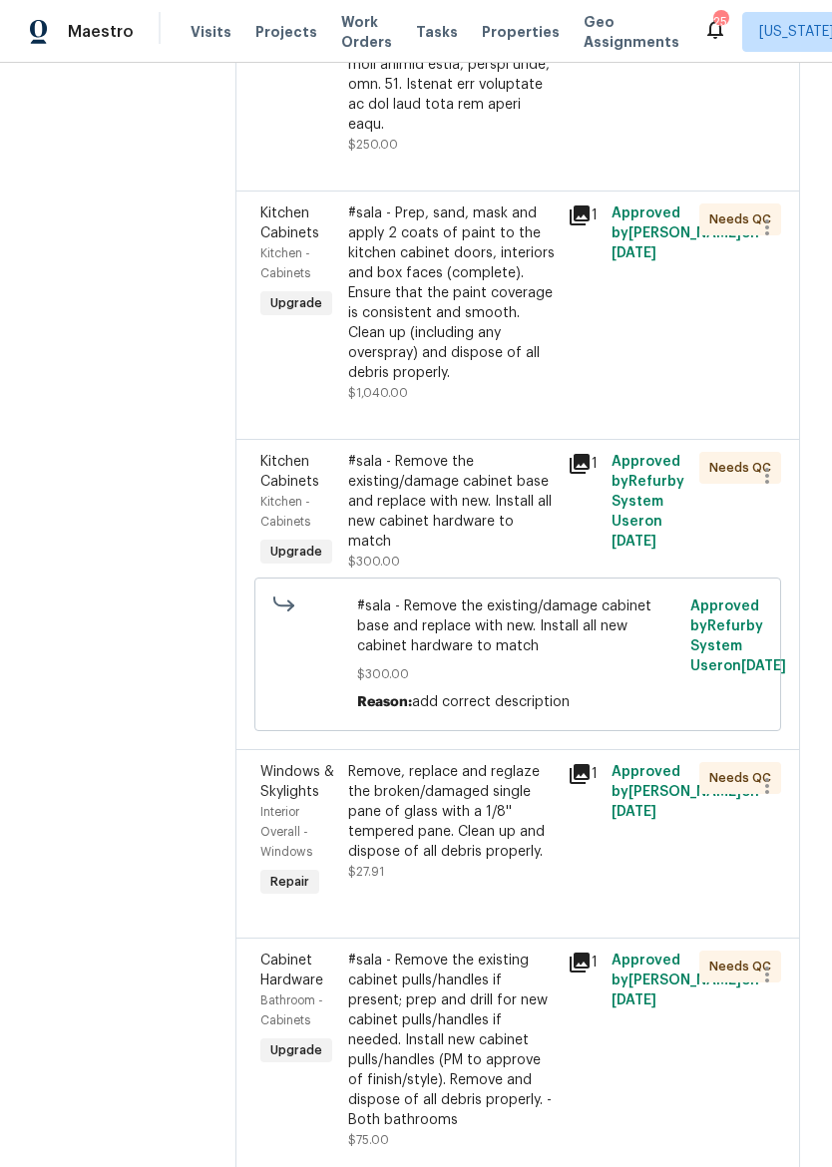
click at [455, 552] on div "#sala - Remove the existing/damage cabinet base and replace with new. Install a…" at bounding box center [451, 502] width 207 height 100
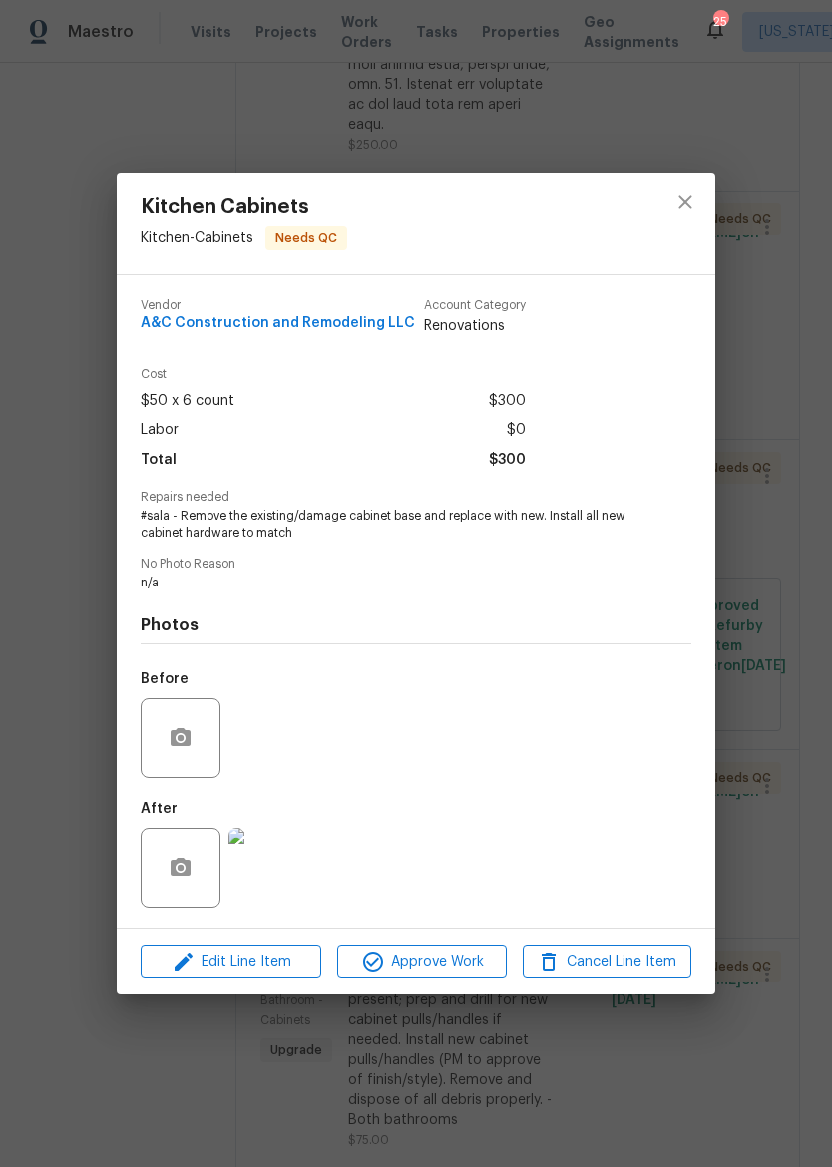
click at [259, 877] on img at bounding box center [268, 868] width 80 height 80
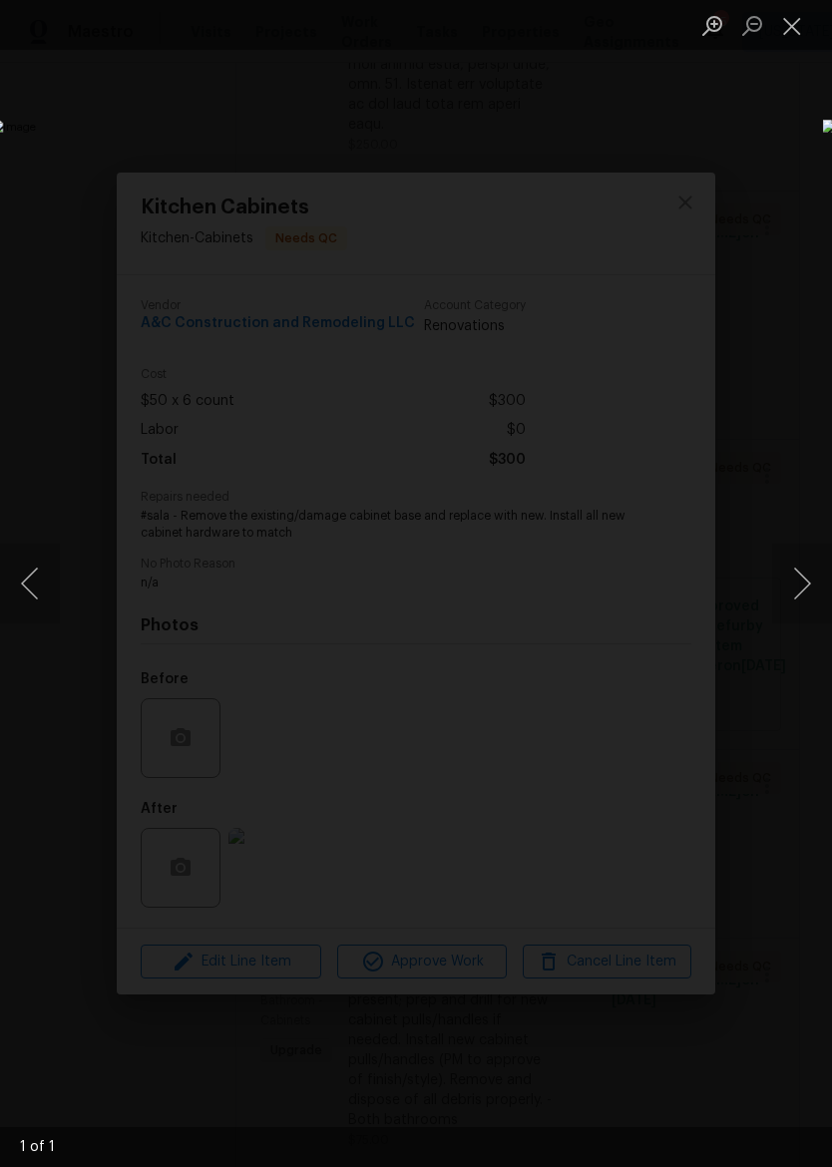
click at [796, 38] on button "Close lightbox" at bounding box center [792, 25] width 40 height 35
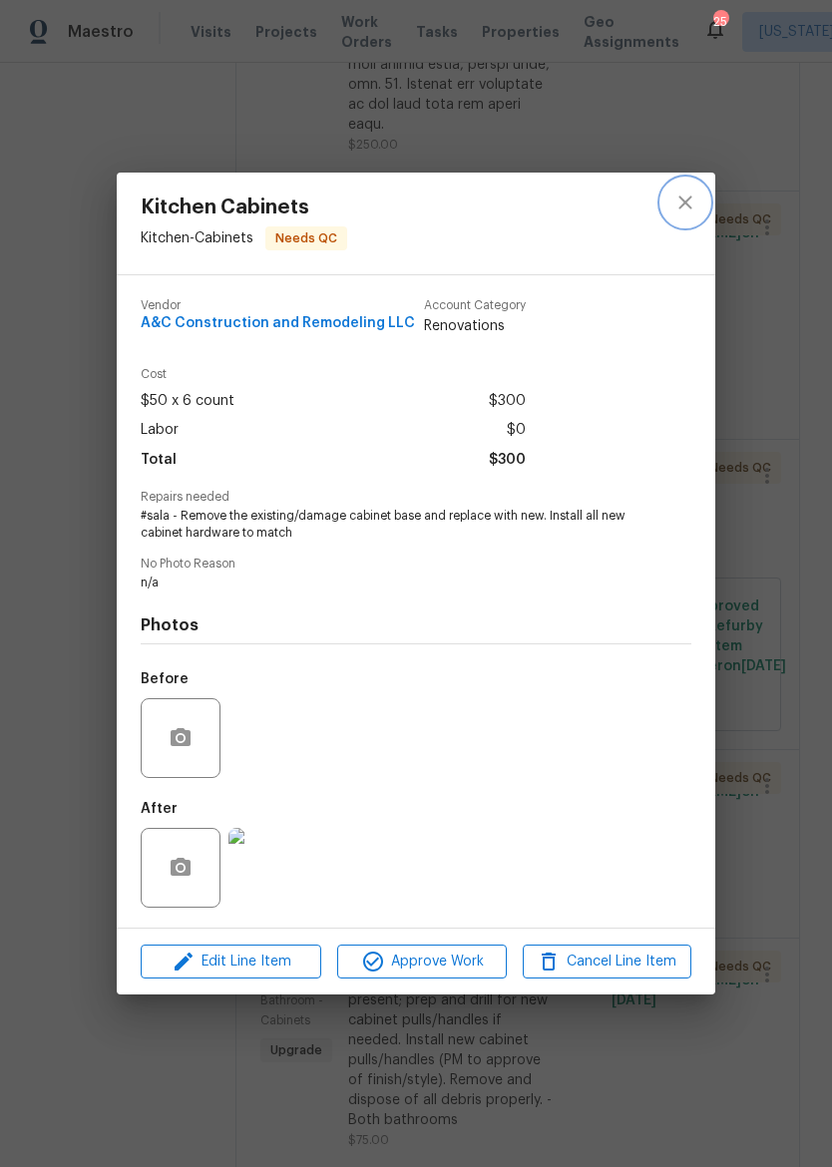
click at [685, 204] on icon "close" at bounding box center [685, 203] width 24 height 24
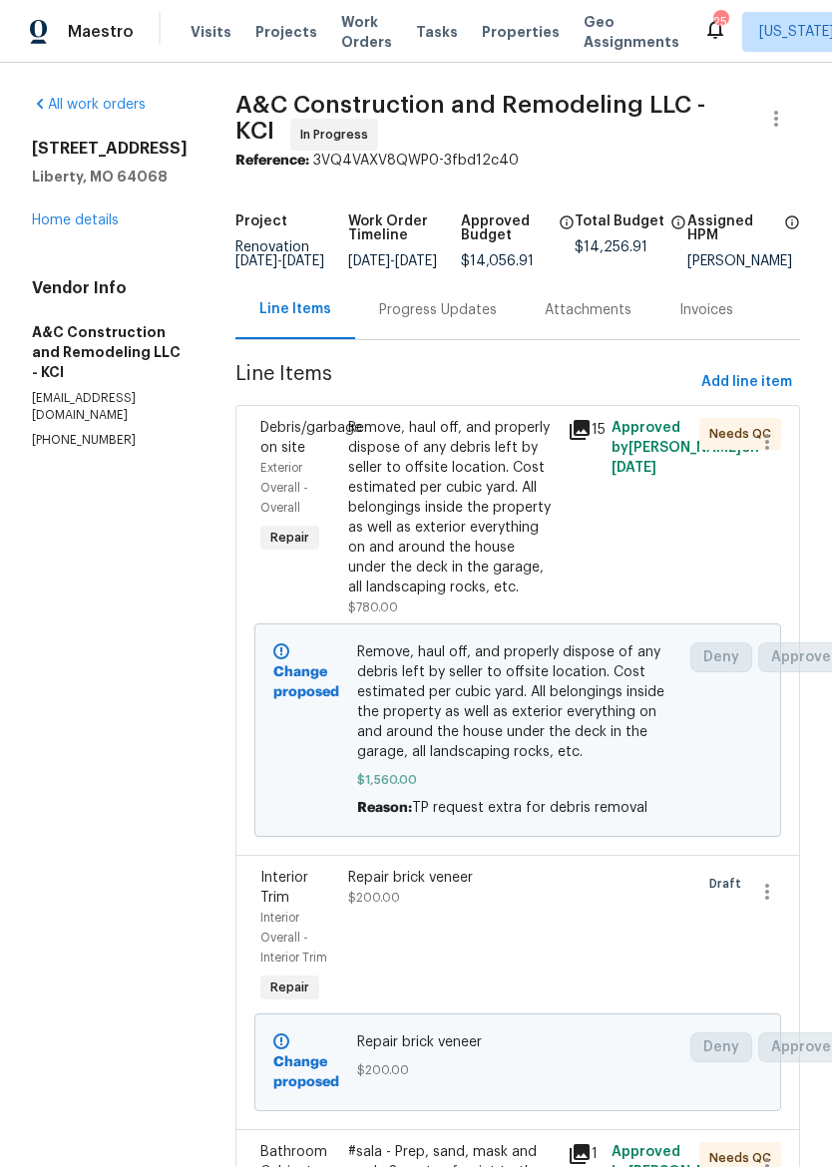
scroll to position [0, 0]
click at [138, 204] on div "1209 Liberty Drive Ter Liberty, MO 64068 Home details" at bounding box center [110, 185] width 156 height 92
click at [77, 224] on link "Home details" at bounding box center [75, 220] width 87 height 14
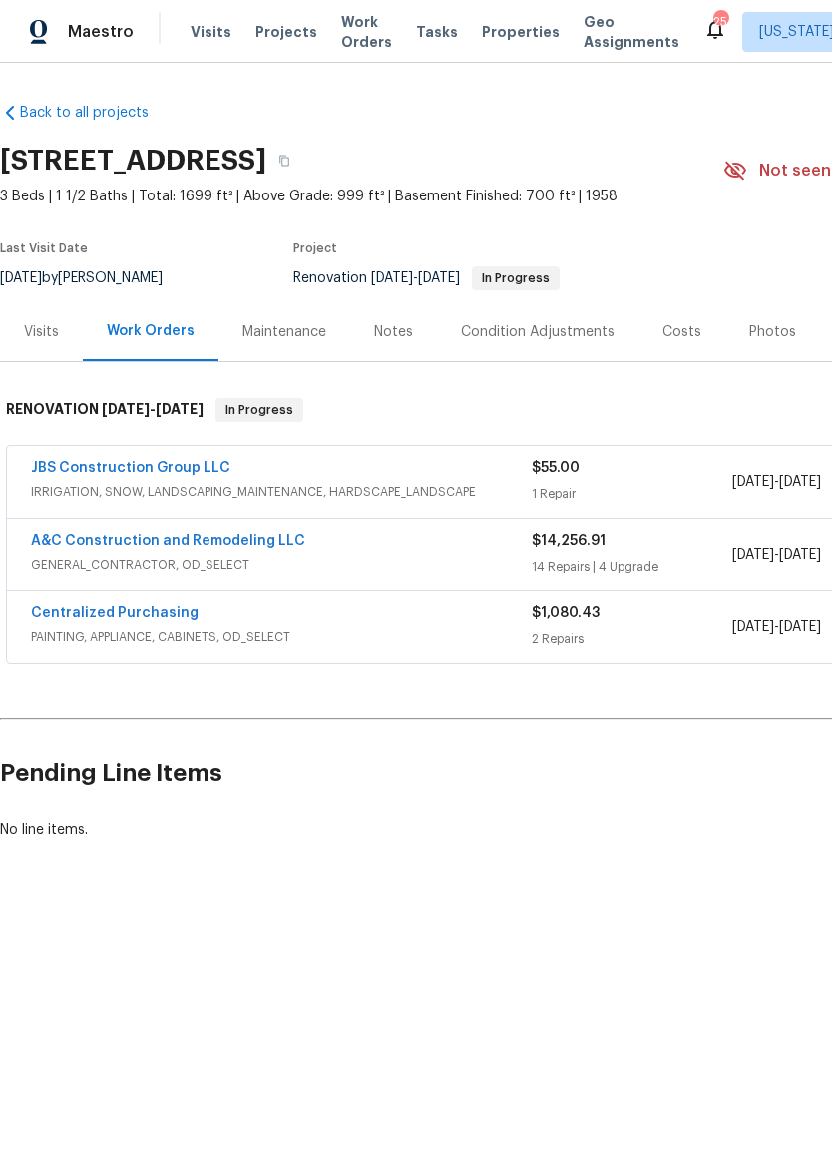
click at [387, 323] on div "Notes" at bounding box center [393, 332] width 39 height 20
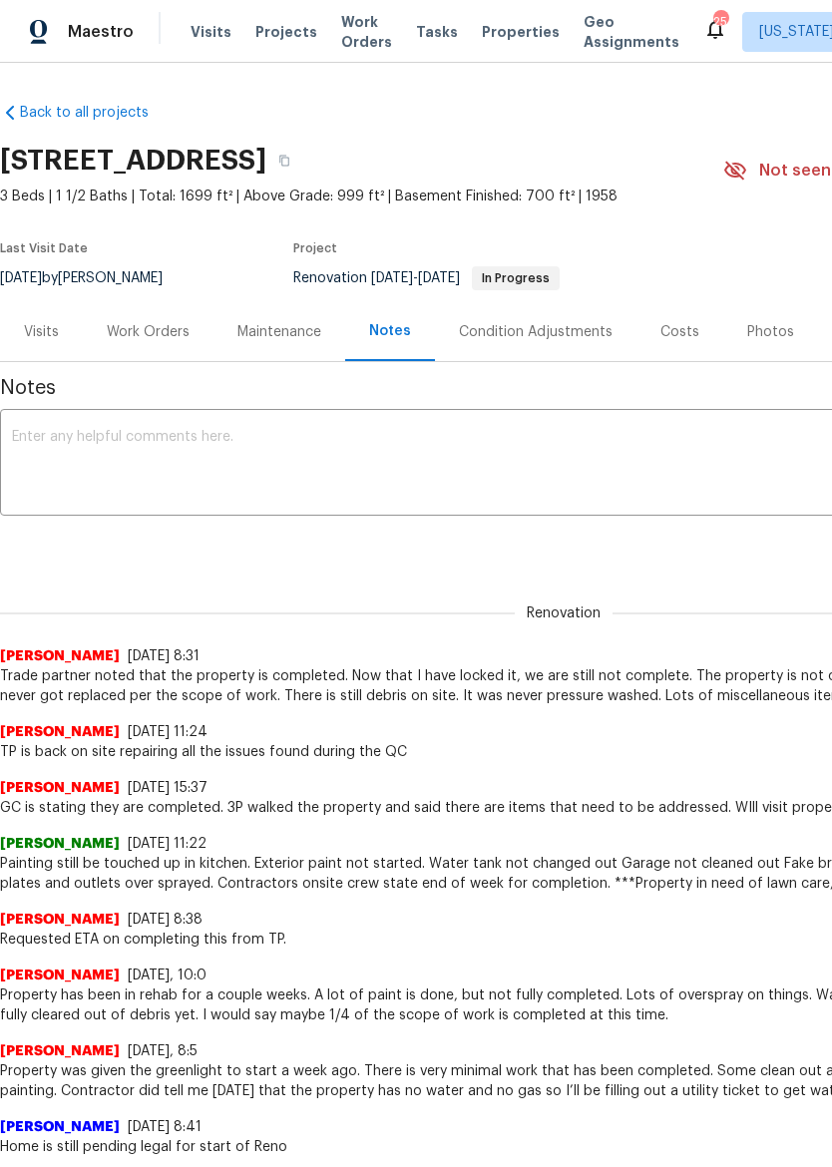
click at [159, 330] on div "Work Orders" at bounding box center [148, 332] width 83 height 20
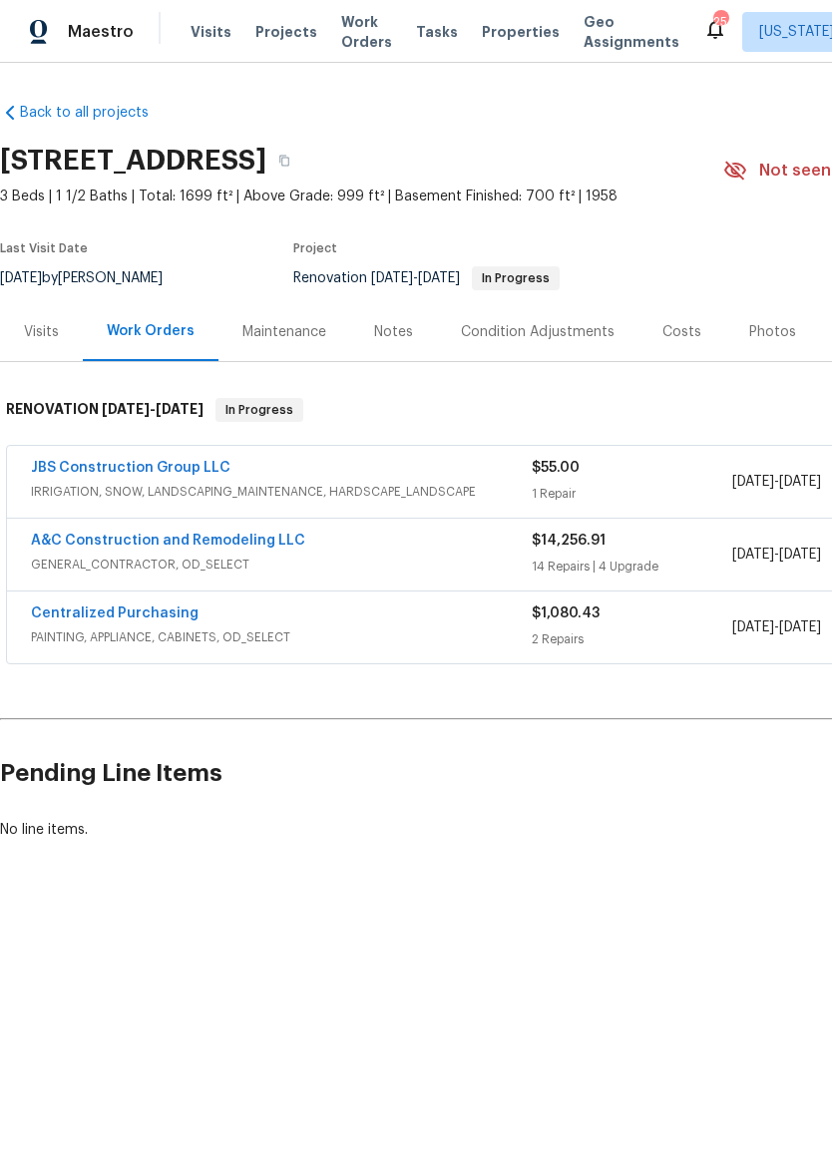
click at [242, 545] on link "A&C Construction and Remodeling LLC" at bounding box center [168, 541] width 274 height 14
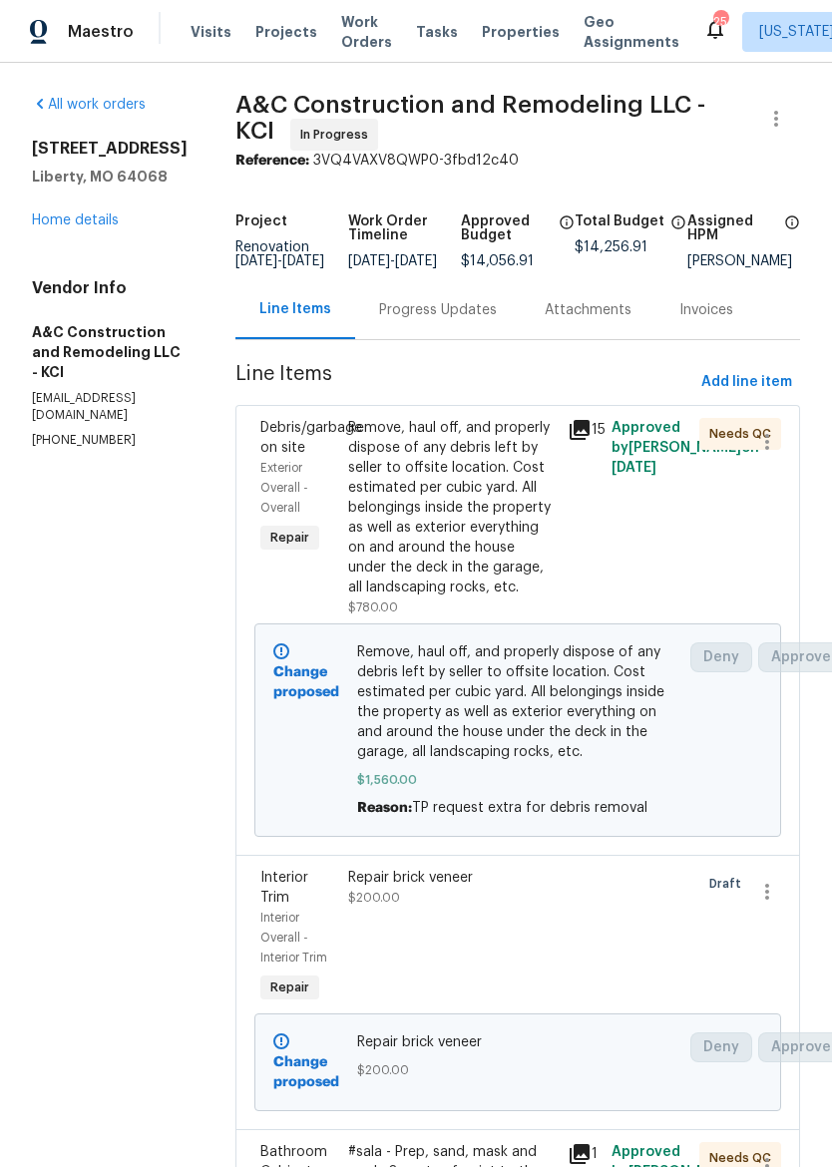
click at [492, 320] on div "Progress Updates" at bounding box center [438, 310] width 118 height 20
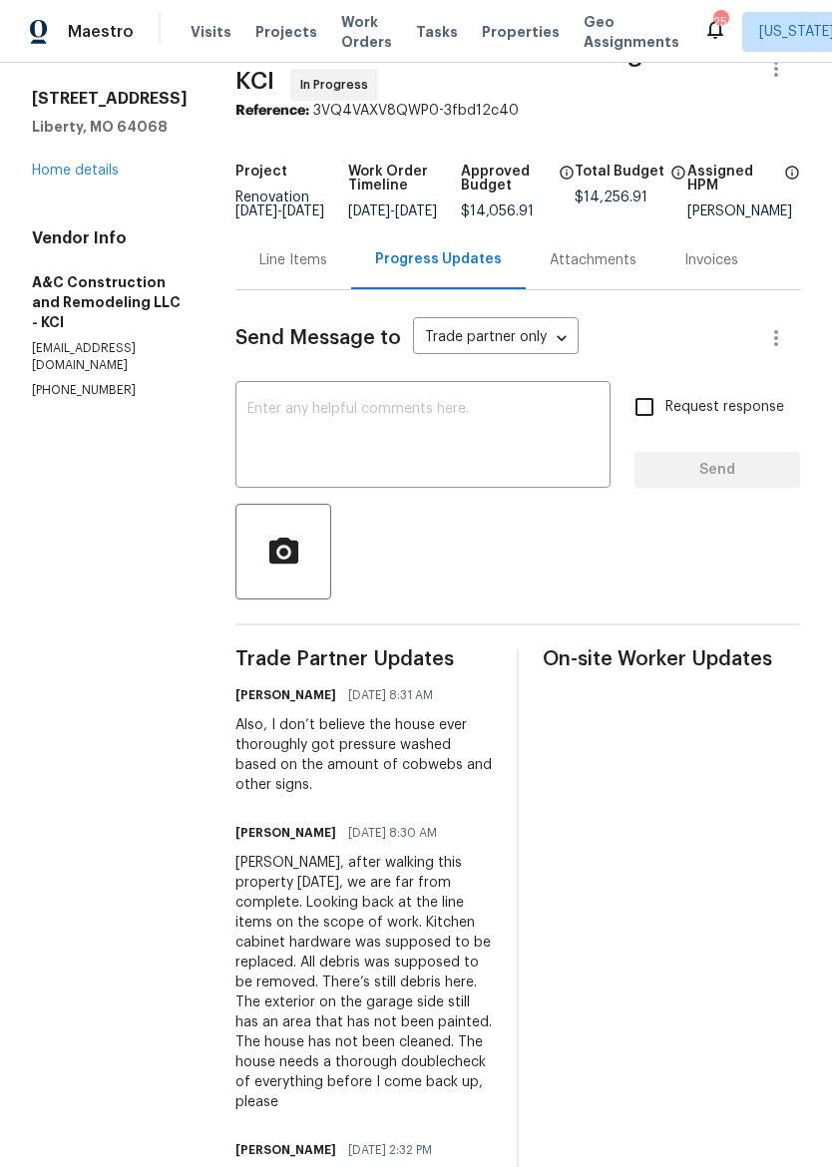
scroll to position [82, 0]
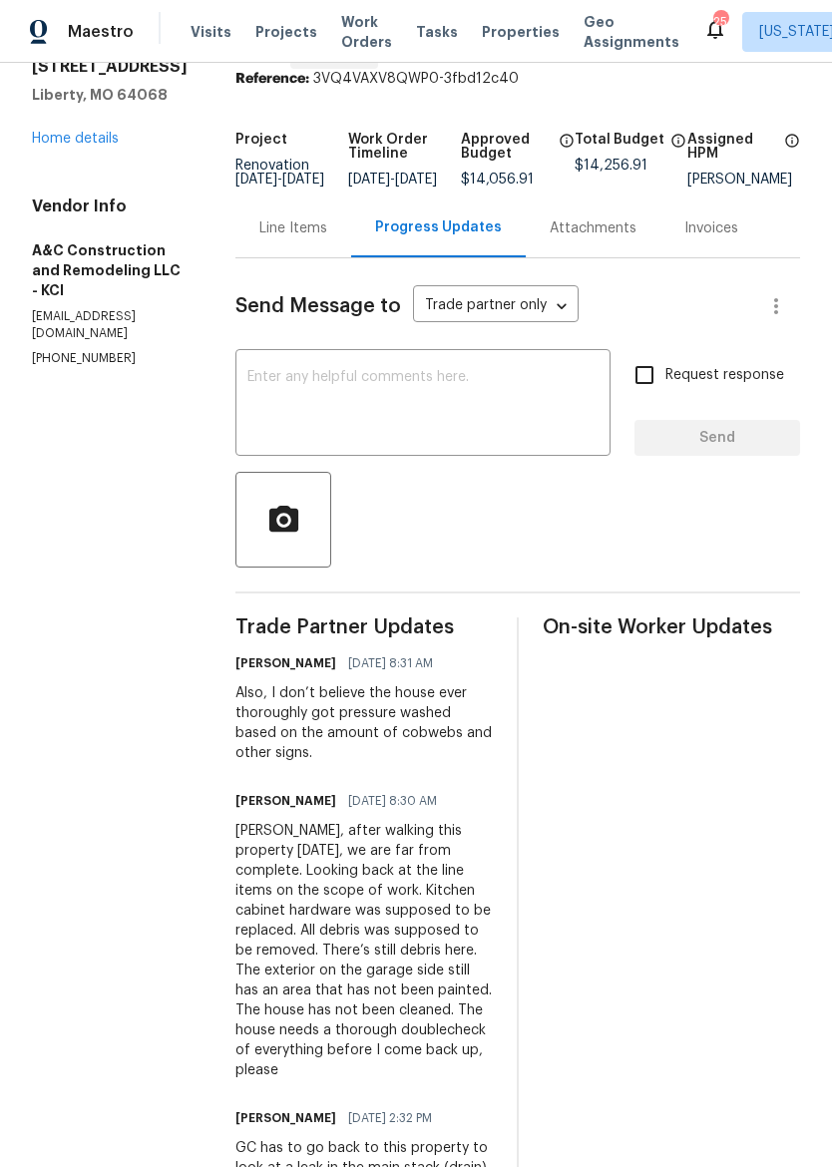
click at [66, 142] on link "Home details" at bounding box center [75, 139] width 87 height 14
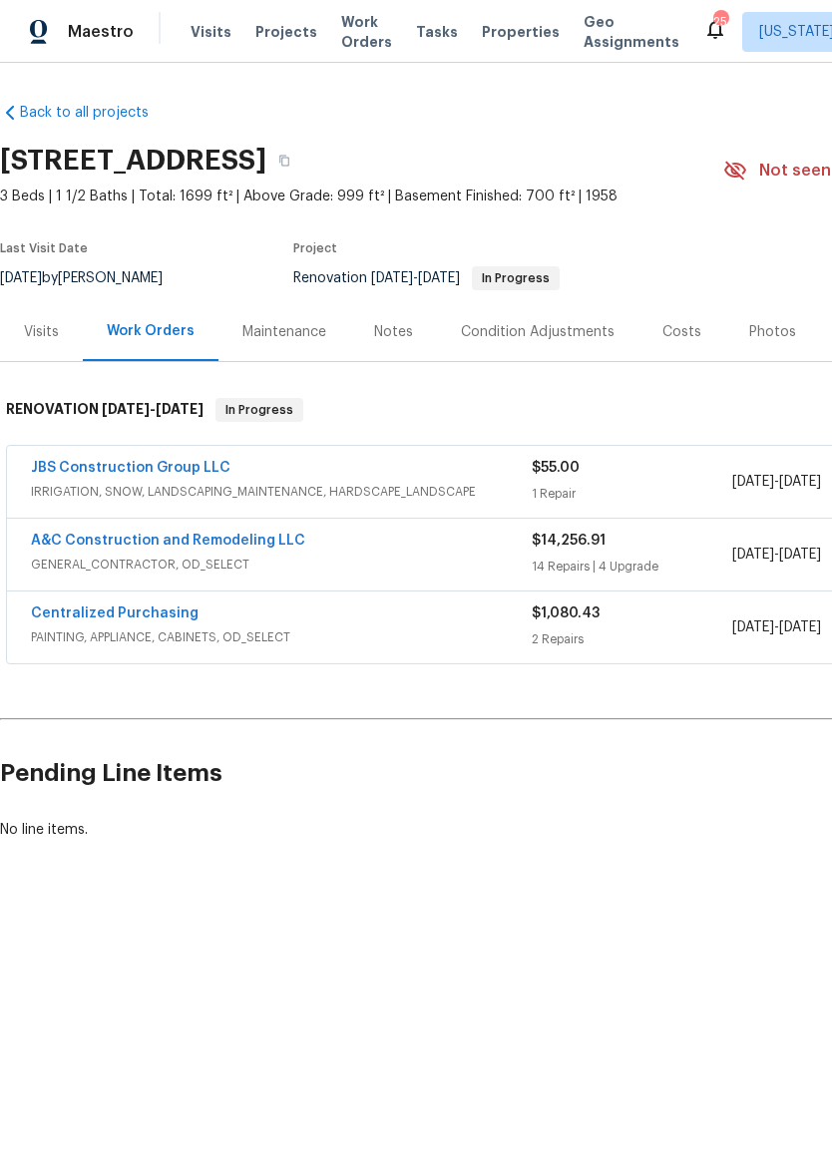
click at [486, 16] on div "Visits Projects Work Orders Tasks Properties Geo Assignments" at bounding box center [447, 32] width 513 height 40
click at [491, 29] on span "Properties" at bounding box center [521, 32] width 78 height 20
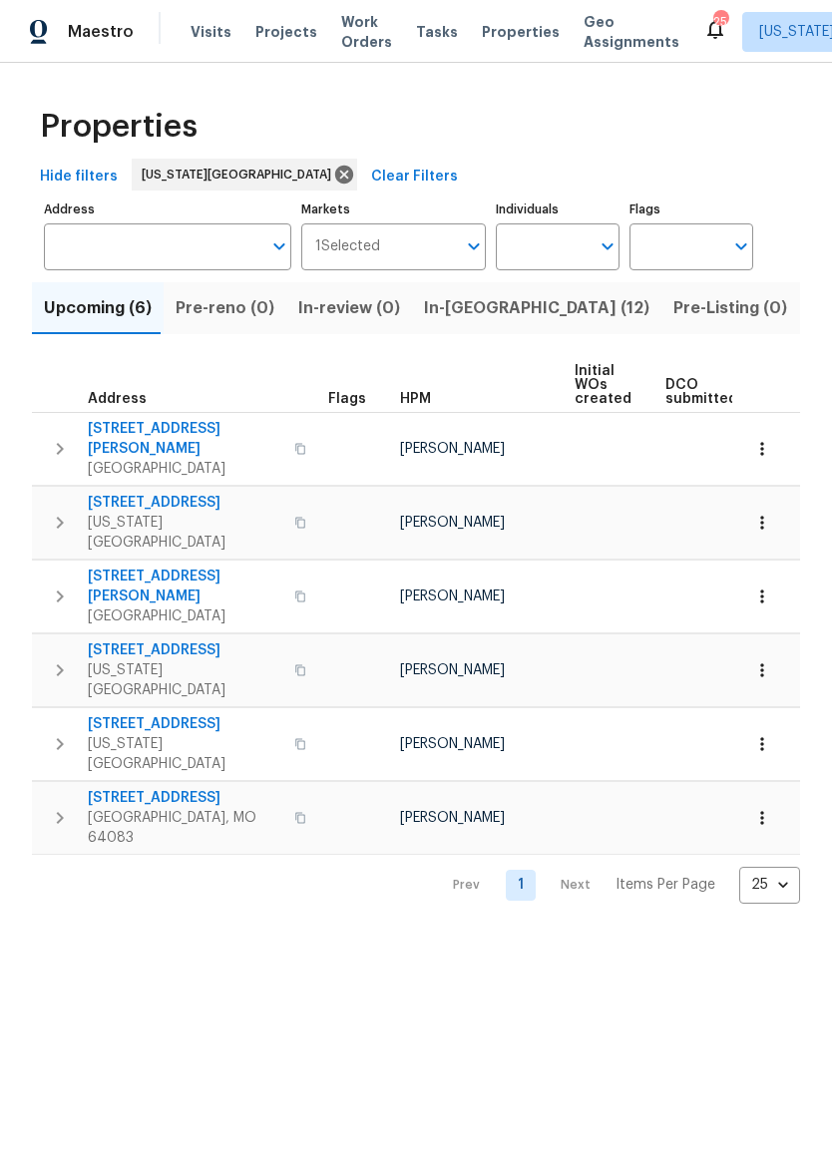
click at [470, 311] on span "In-reno (12)" at bounding box center [536, 308] width 225 height 28
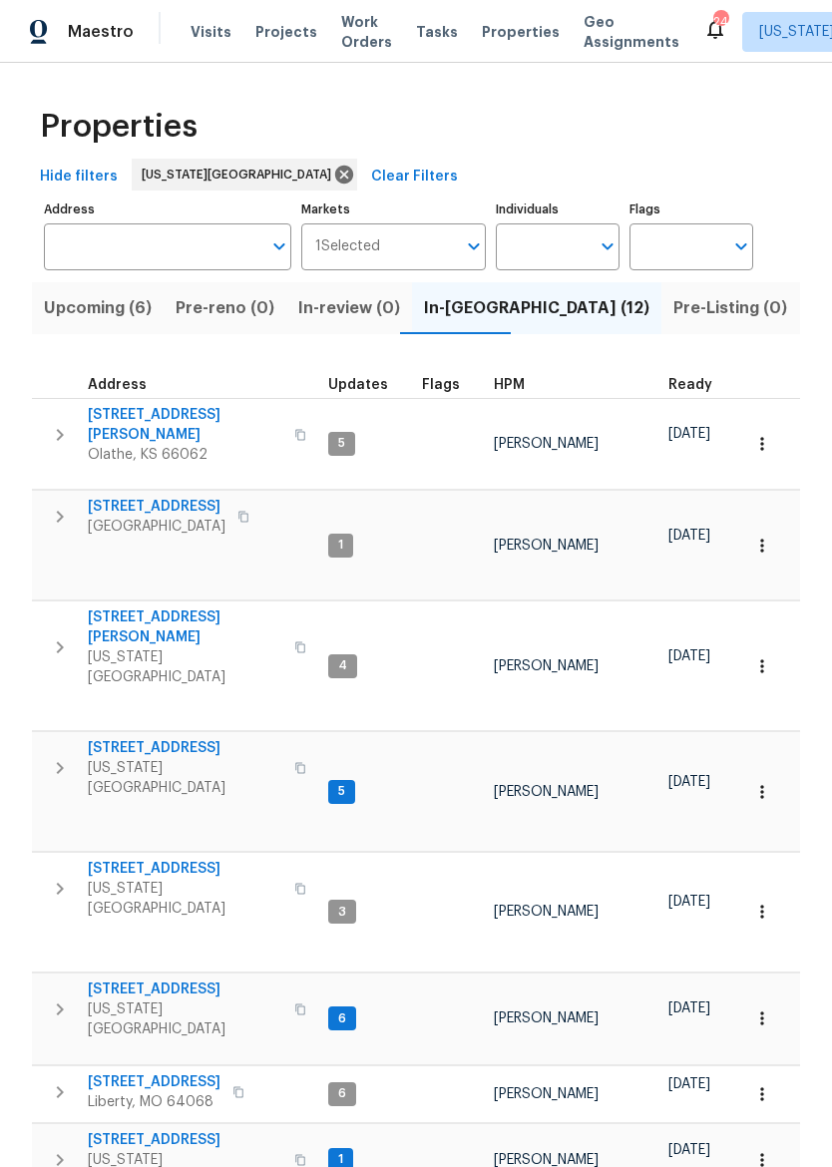
click at [117, 859] on span "7518 NW 76th Pl" at bounding box center [185, 869] width 195 height 20
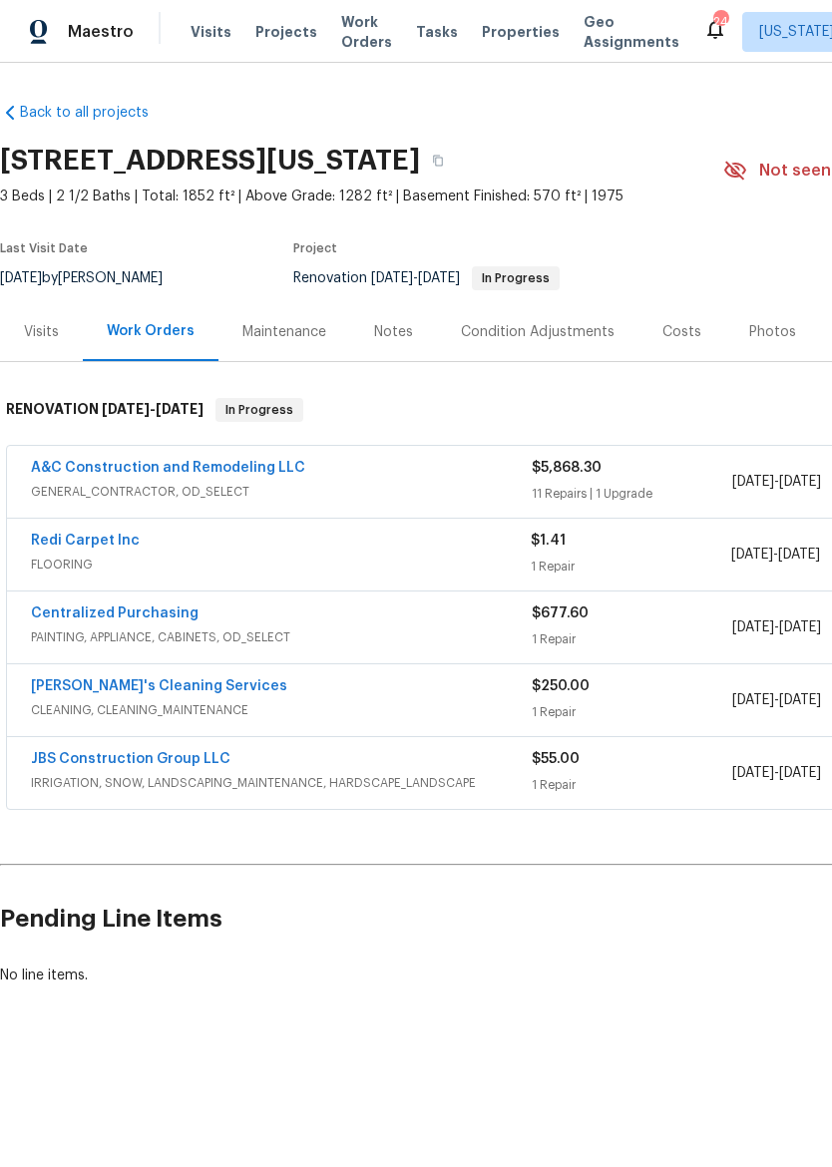
click at [395, 326] on div "Notes" at bounding box center [393, 332] width 39 height 20
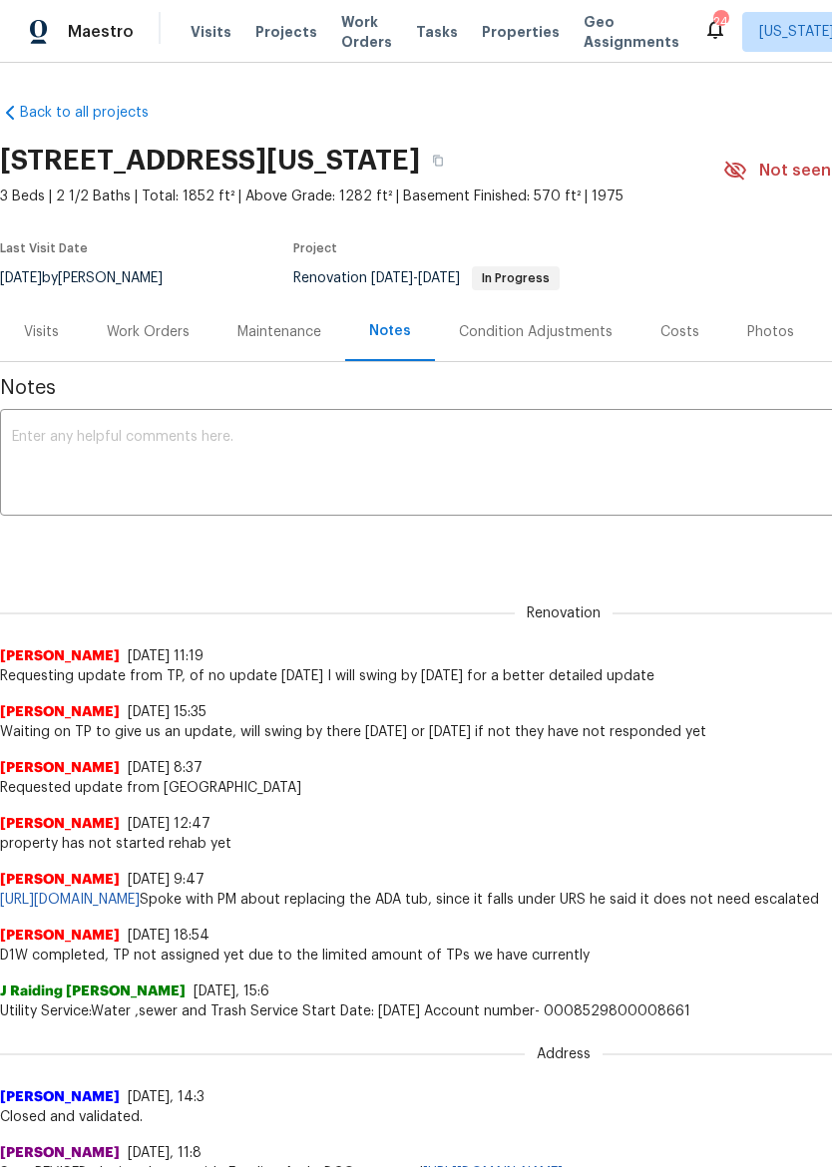
click at [141, 322] on div "Work Orders" at bounding box center [148, 332] width 83 height 20
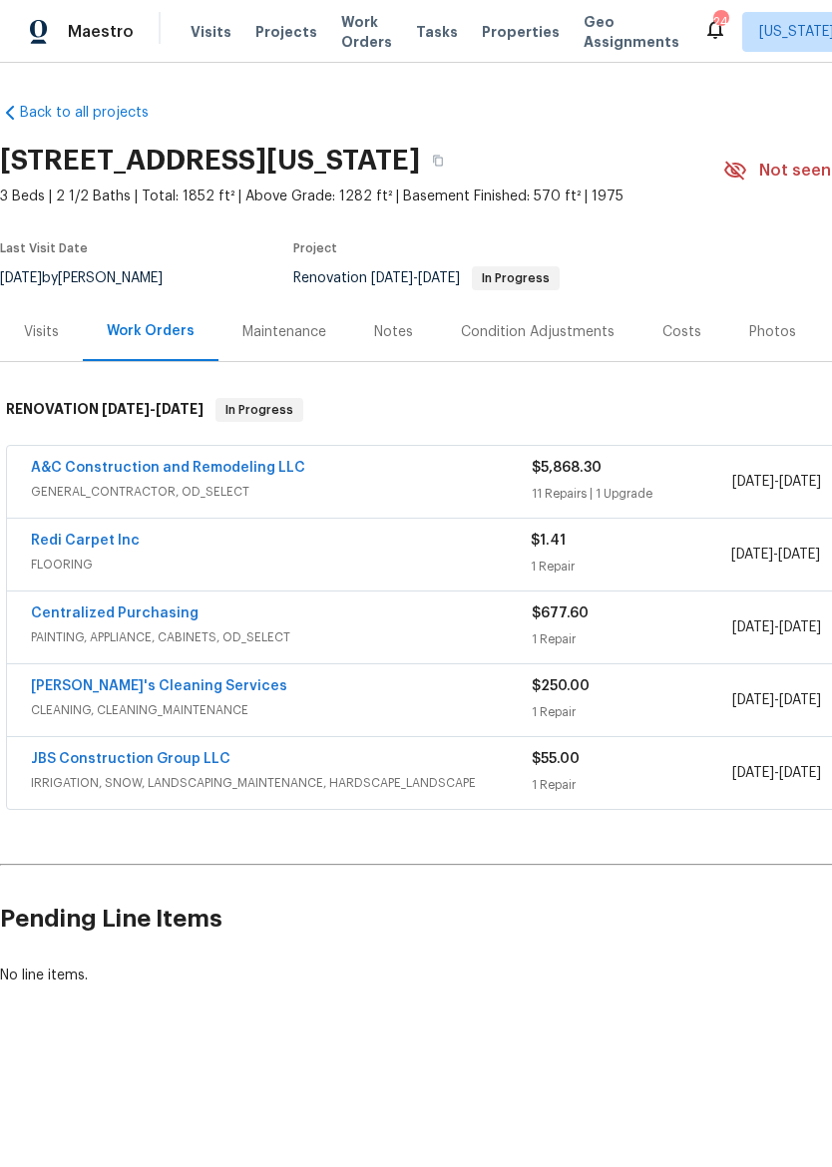
click at [346, 552] on div "Redi Carpet Inc" at bounding box center [281, 543] width 500 height 24
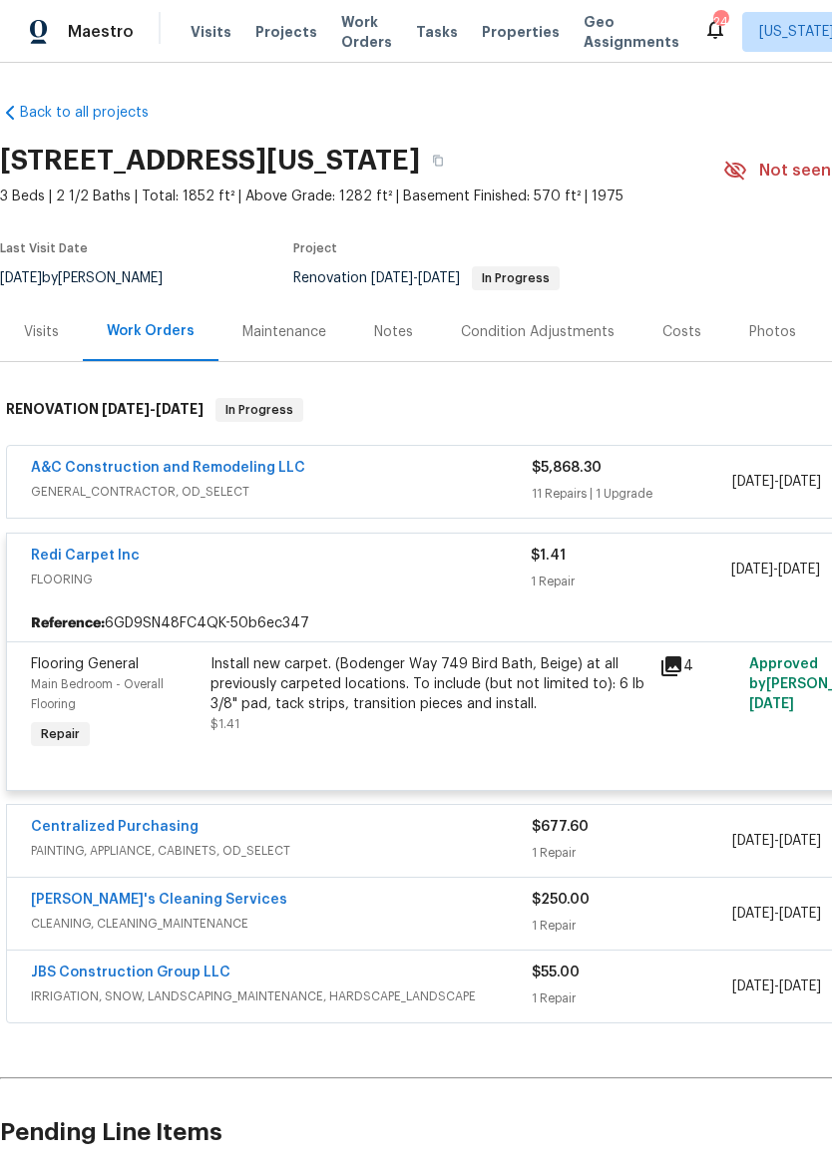
click at [355, 563] on div "Redi Carpet Inc" at bounding box center [281, 558] width 500 height 24
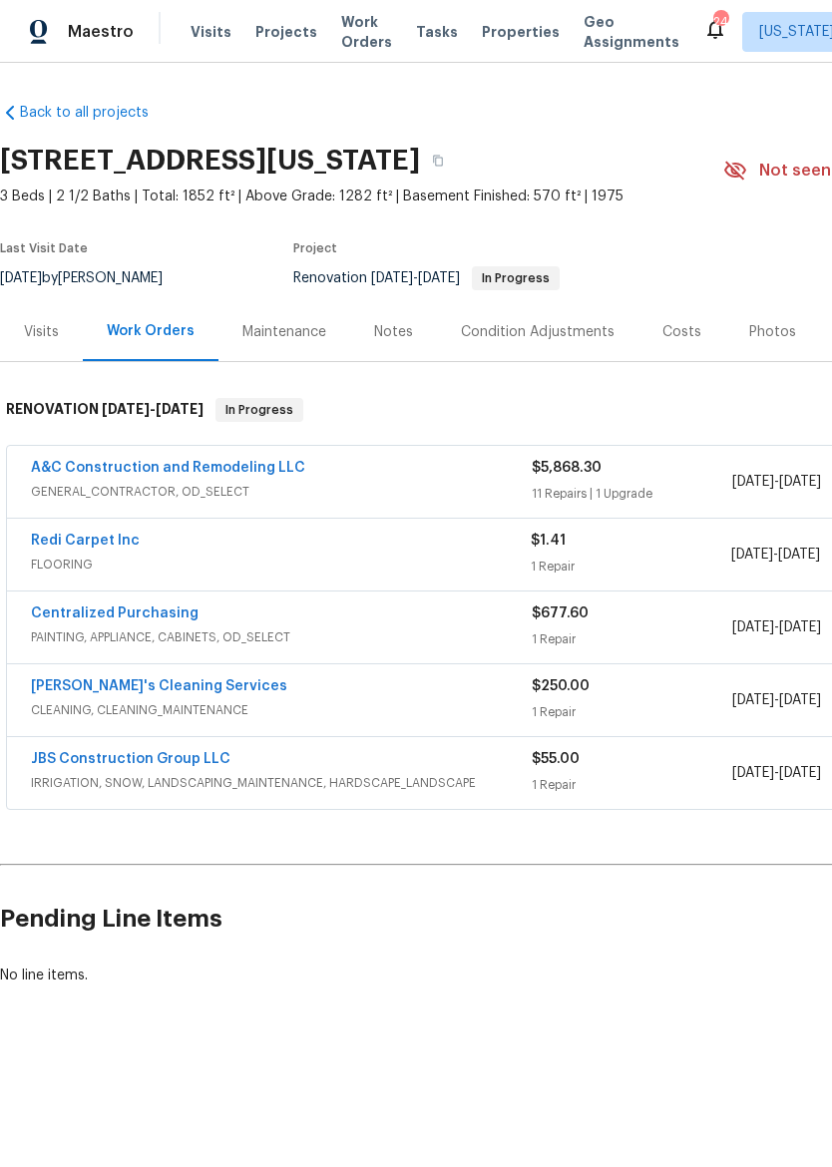
click at [440, 489] on span "GENERAL_CONTRACTOR, OD_SELECT" at bounding box center [281, 492] width 501 height 20
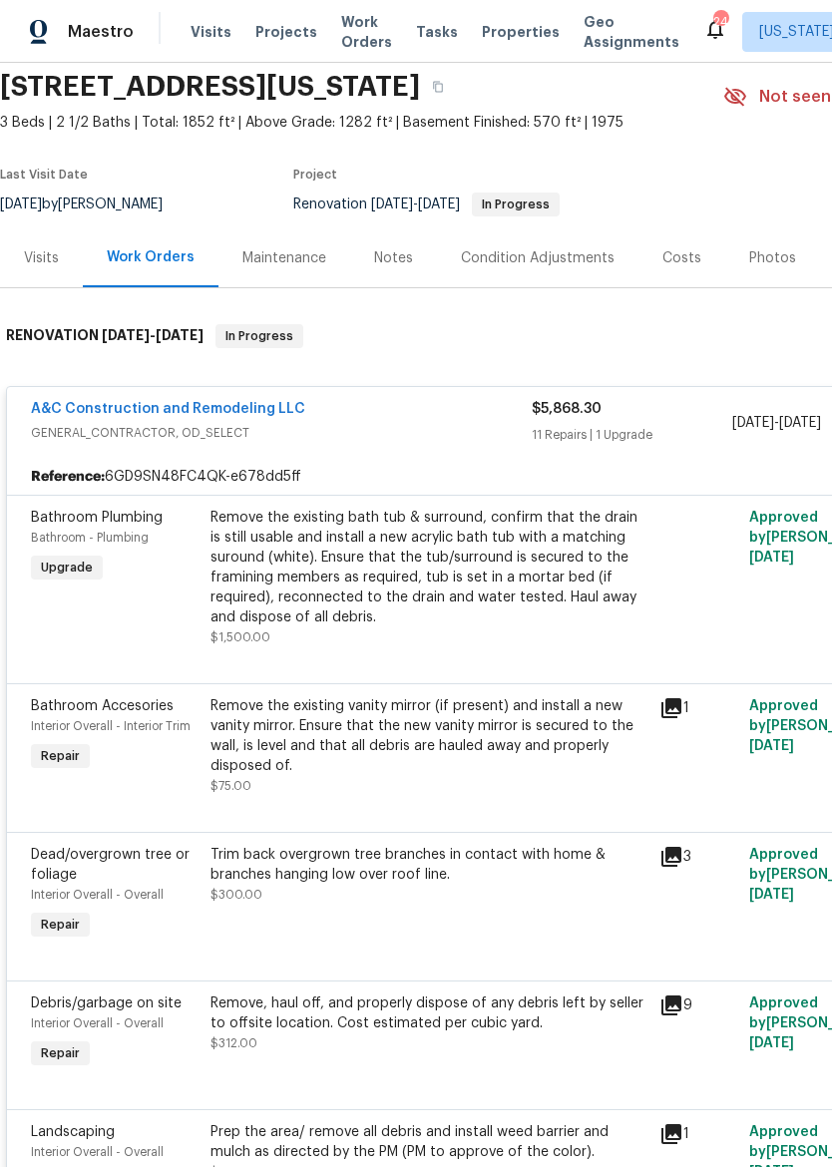
scroll to position [72, 0]
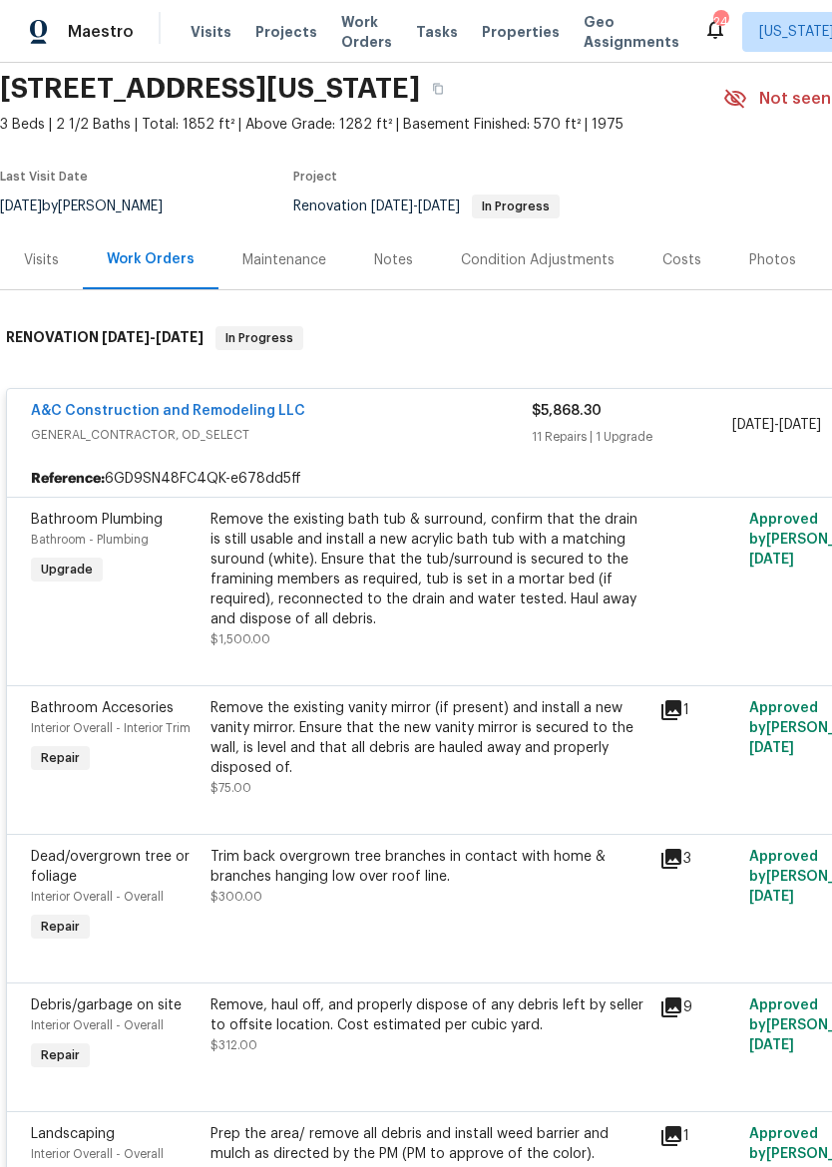
click at [56, 266] on div "Visits" at bounding box center [41, 260] width 35 height 20
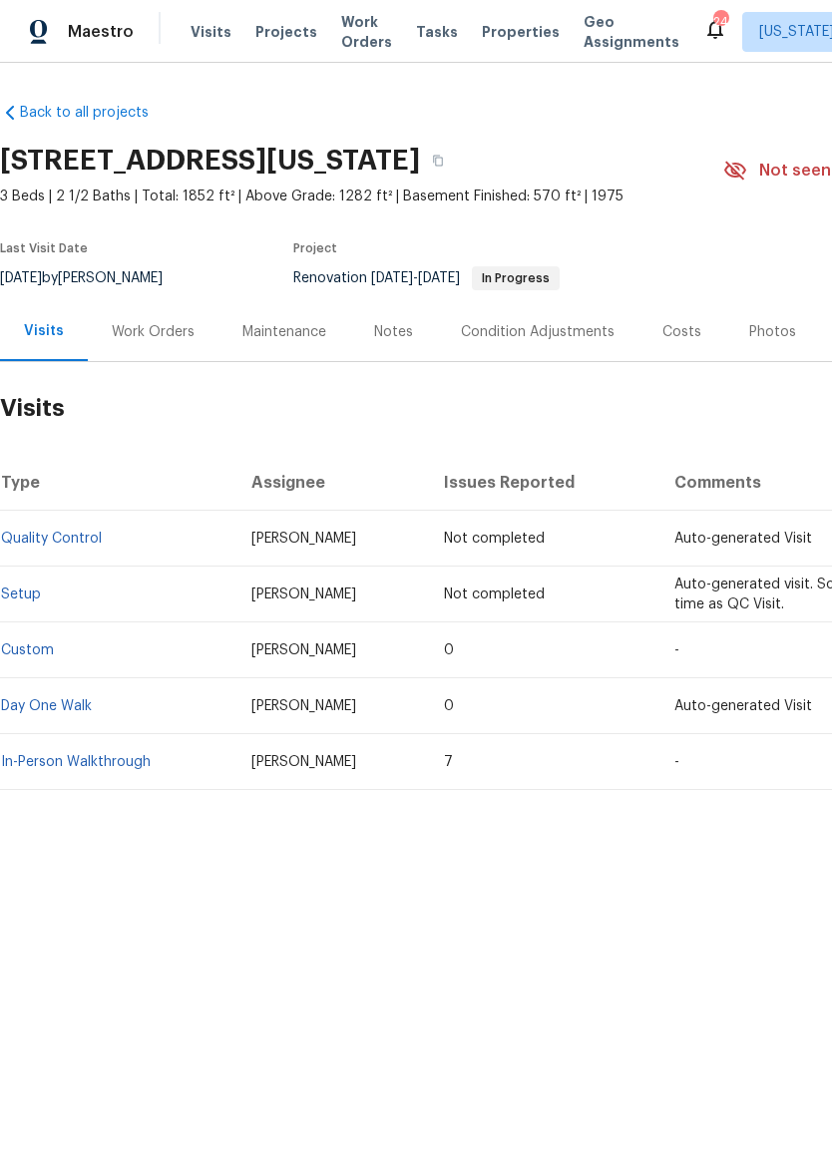
click at [166, 265] on div "Last Visit Date" at bounding box center [93, 254] width 187 height 24
click at [165, 323] on div "Work Orders" at bounding box center [153, 332] width 83 height 20
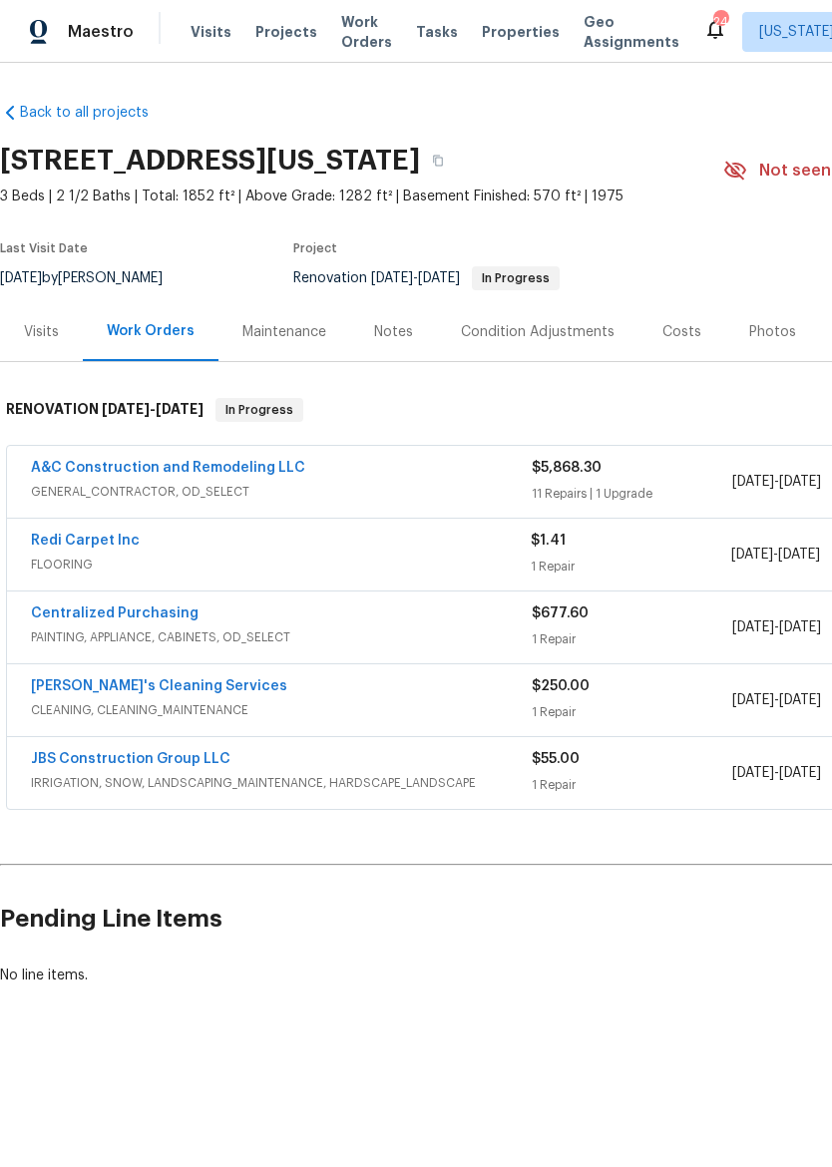
click at [492, 32] on span "Properties" at bounding box center [521, 32] width 78 height 20
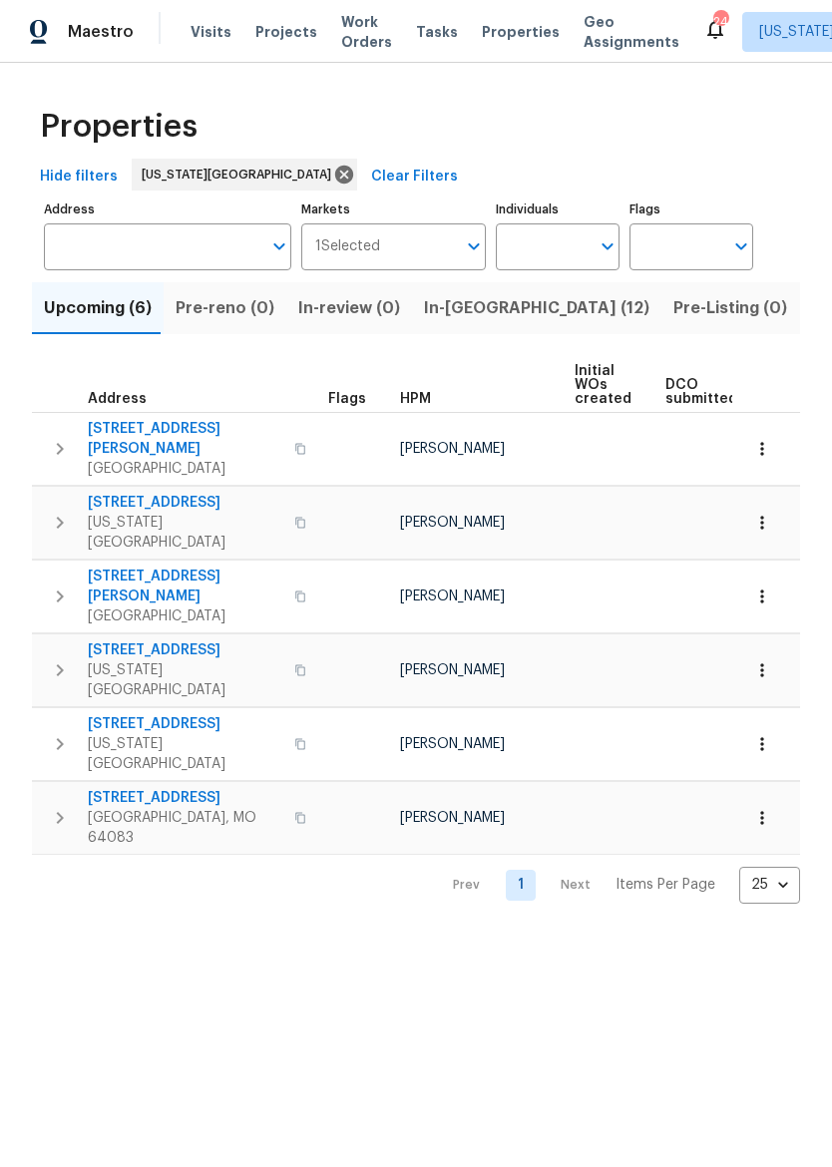
click at [469, 309] on span "In-[GEOGRAPHIC_DATA] (12)" at bounding box center [536, 308] width 225 height 28
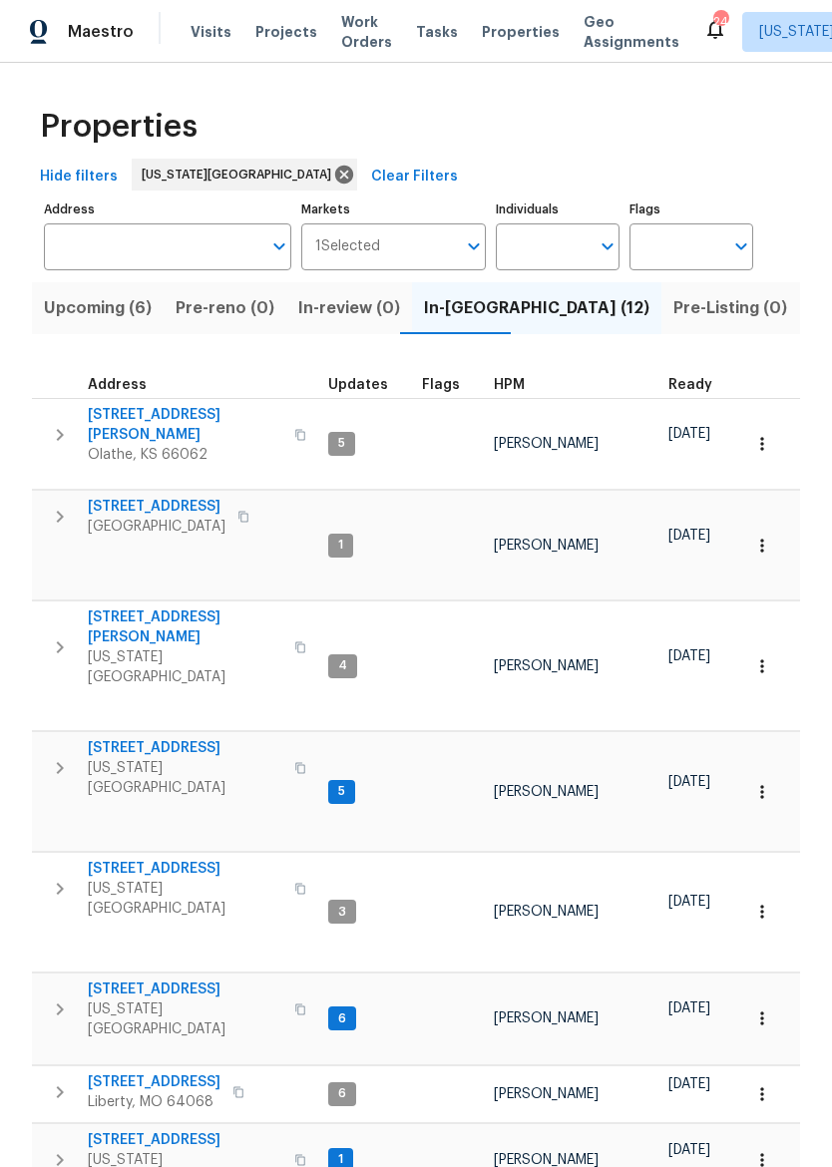
click at [157, 406] on span "[STREET_ADDRESS][PERSON_NAME]" at bounding box center [185, 425] width 195 height 40
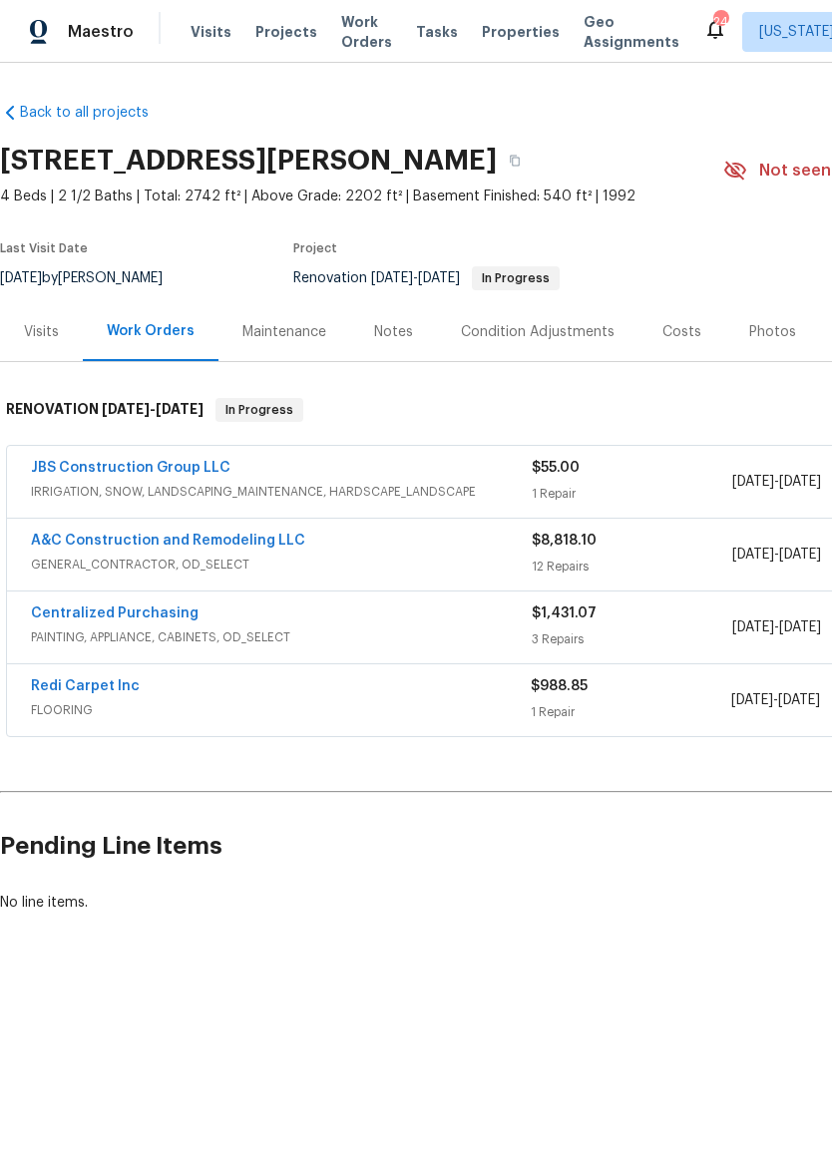
click at [70, 690] on link "Redi Carpet Inc" at bounding box center [85, 686] width 109 height 14
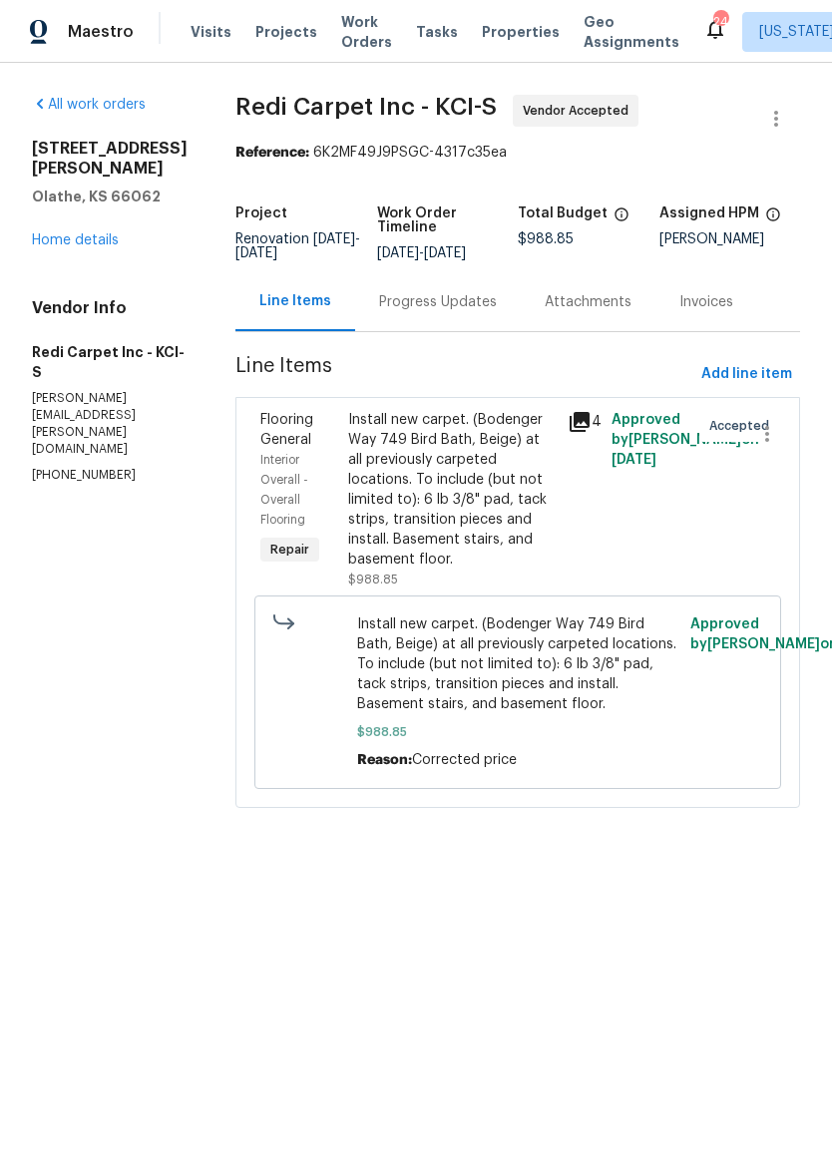
click at [458, 312] on div "Progress Updates" at bounding box center [438, 302] width 118 height 20
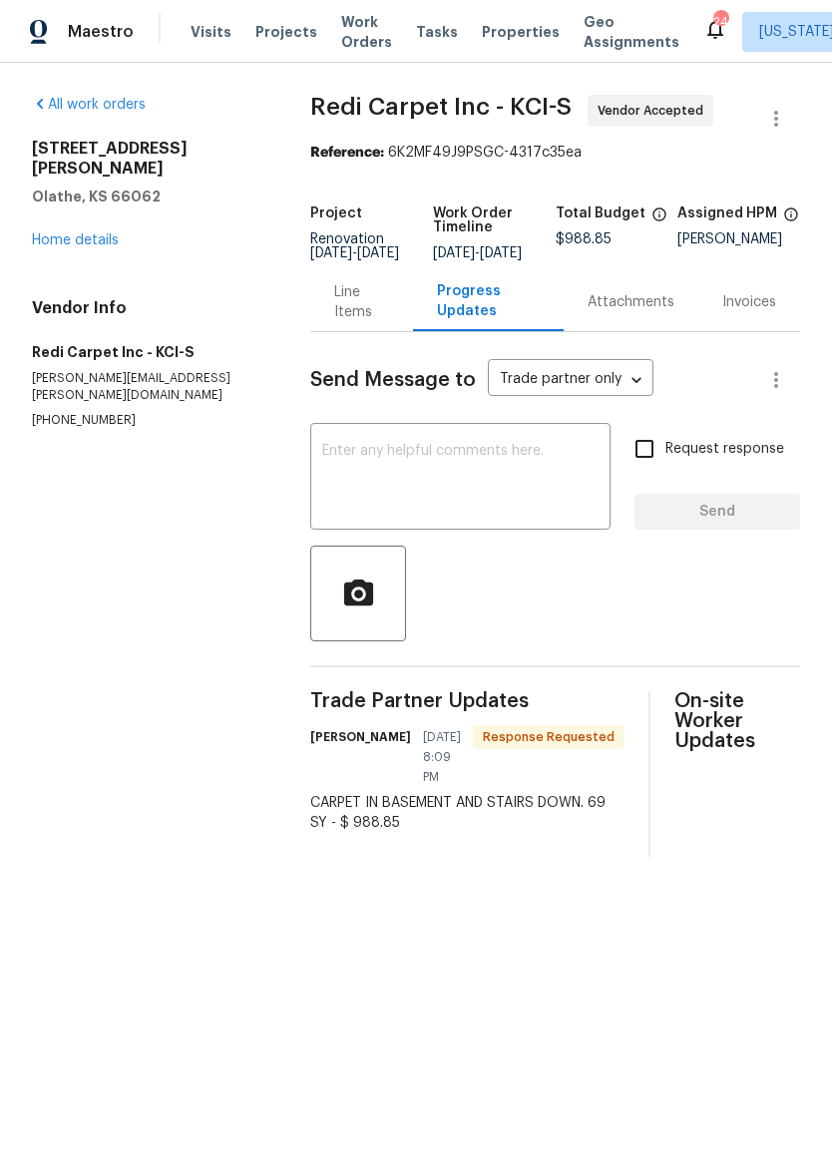
click at [445, 461] on textarea at bounding box center [460, 479] width 276 height 70
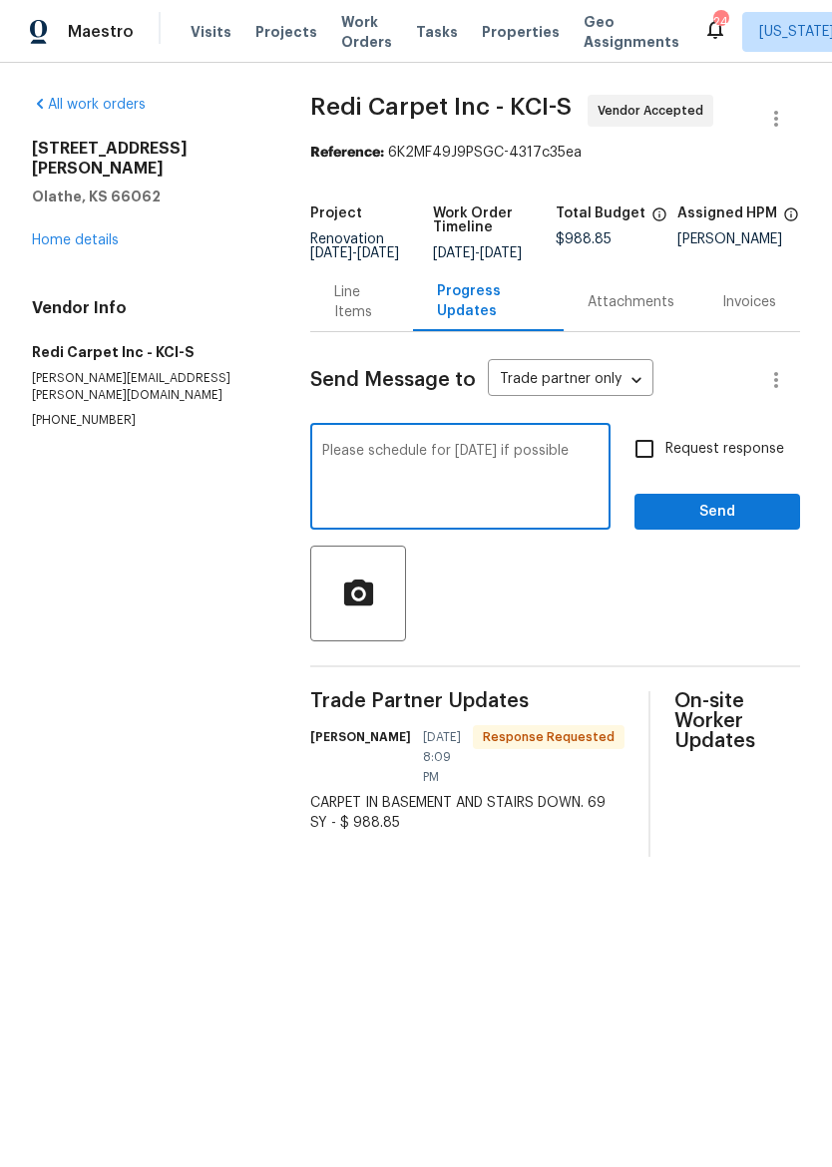
type textarea "Please schedule for [DATE] if possible"
click at [743, 525] on span "Send" at bounding box center [717, 512] width 134 height 25
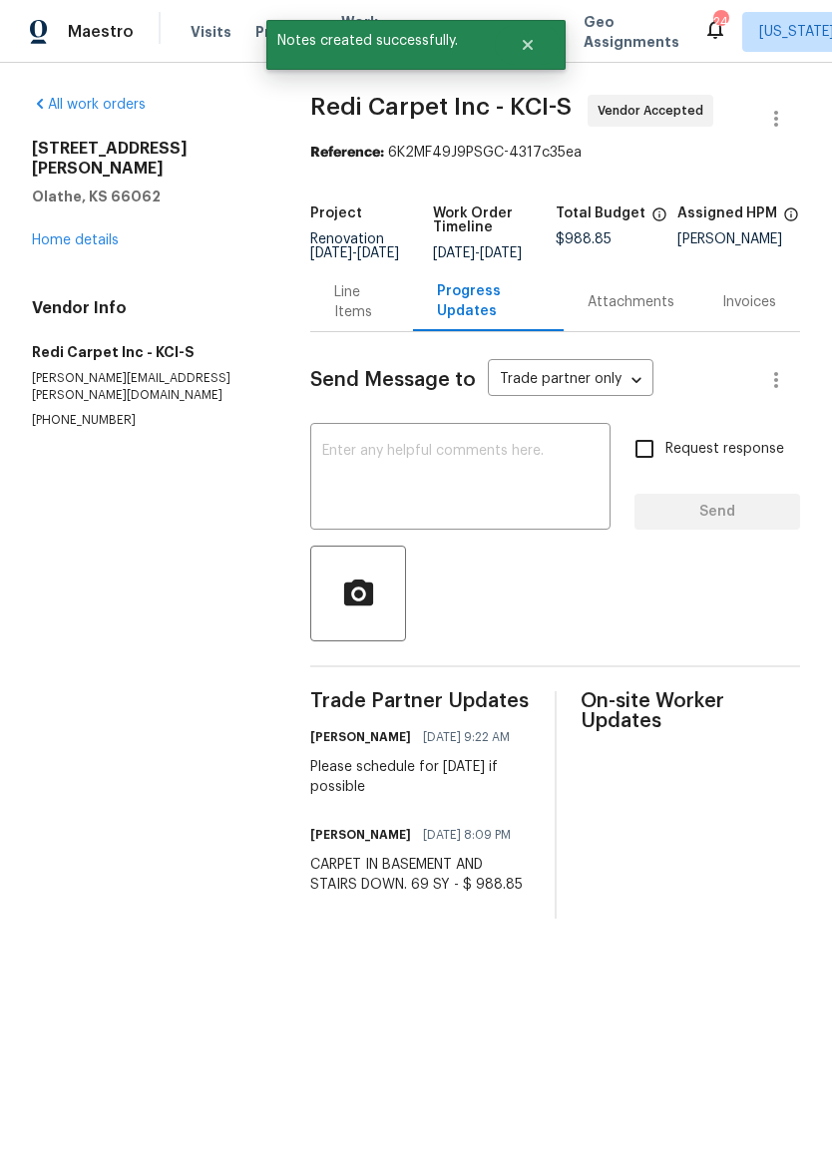
click at [36, 233] on link "Home details" at bounding box center [75, 240] width 87 height 14
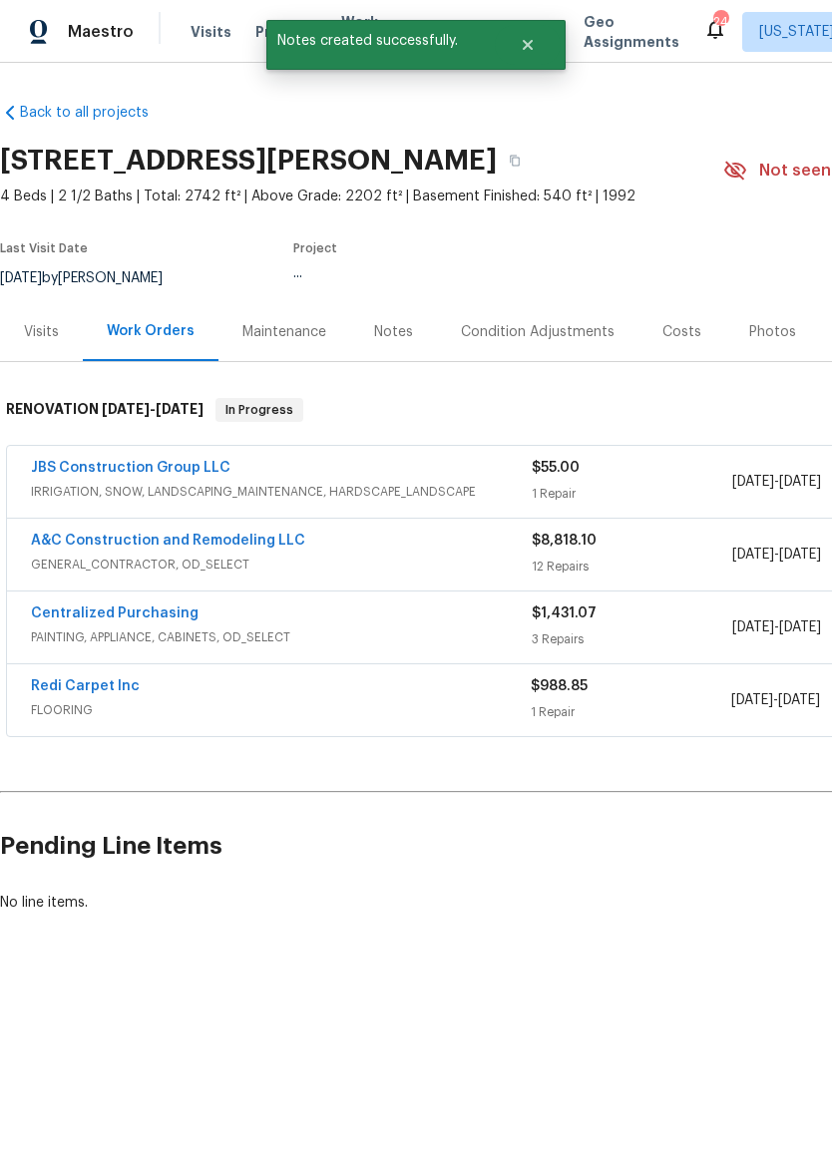
click at [11, 19] on div "Maestro" at bounding box center [67, 32] width 134 height 40
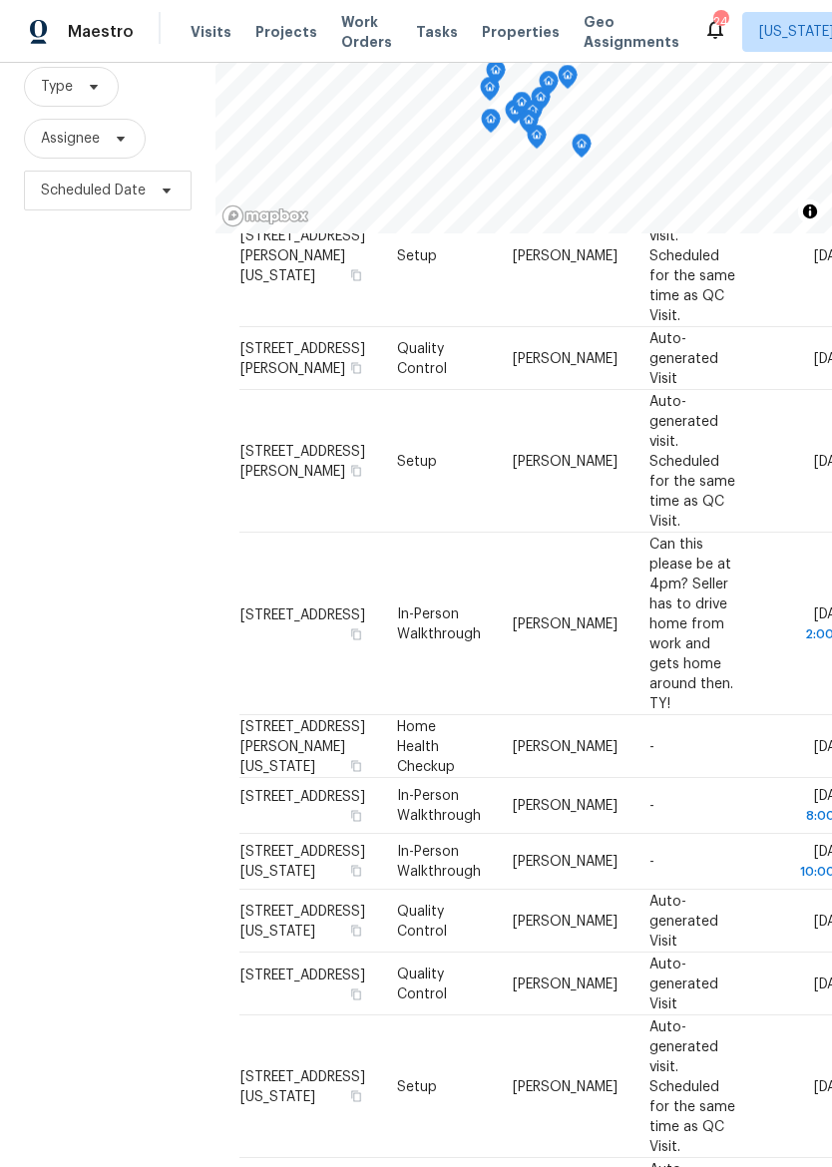
scroll to position [1306, 0]
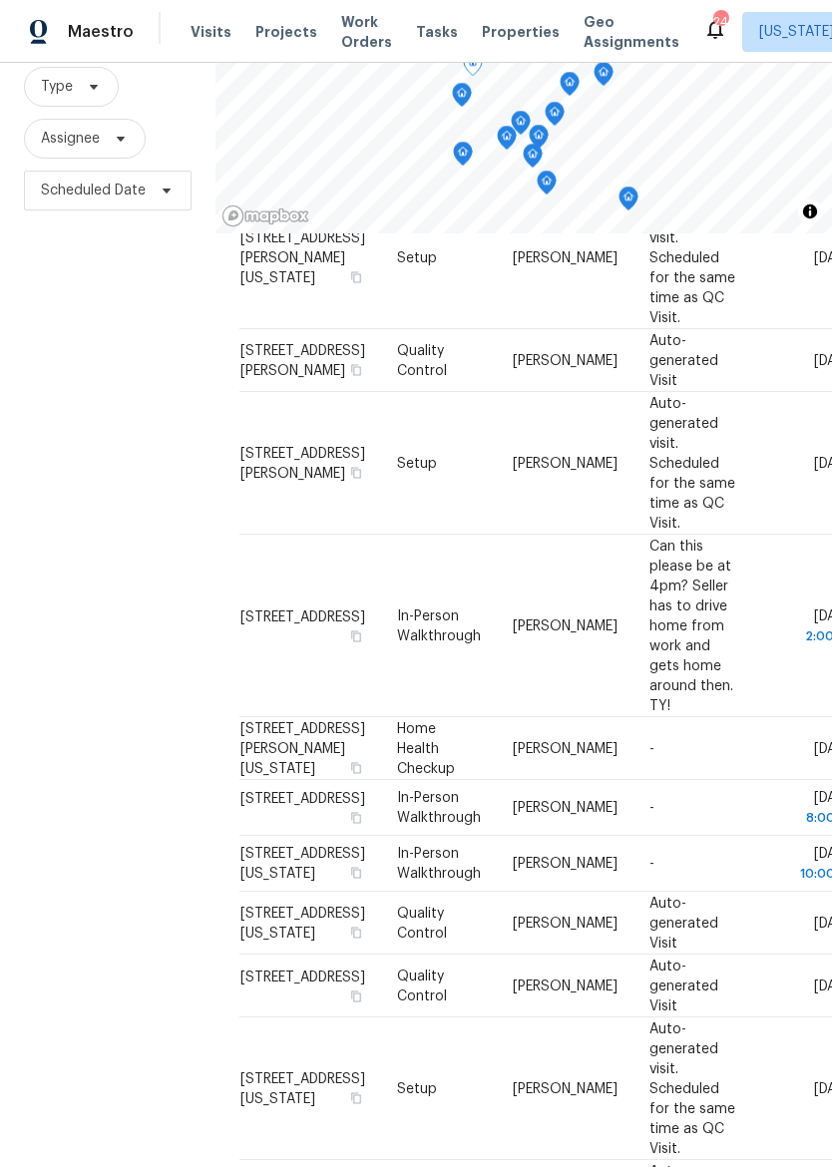
click at [513, 916] on span "[PERSON_NAME]" at bounding box center [565, 923] width 105 height 14
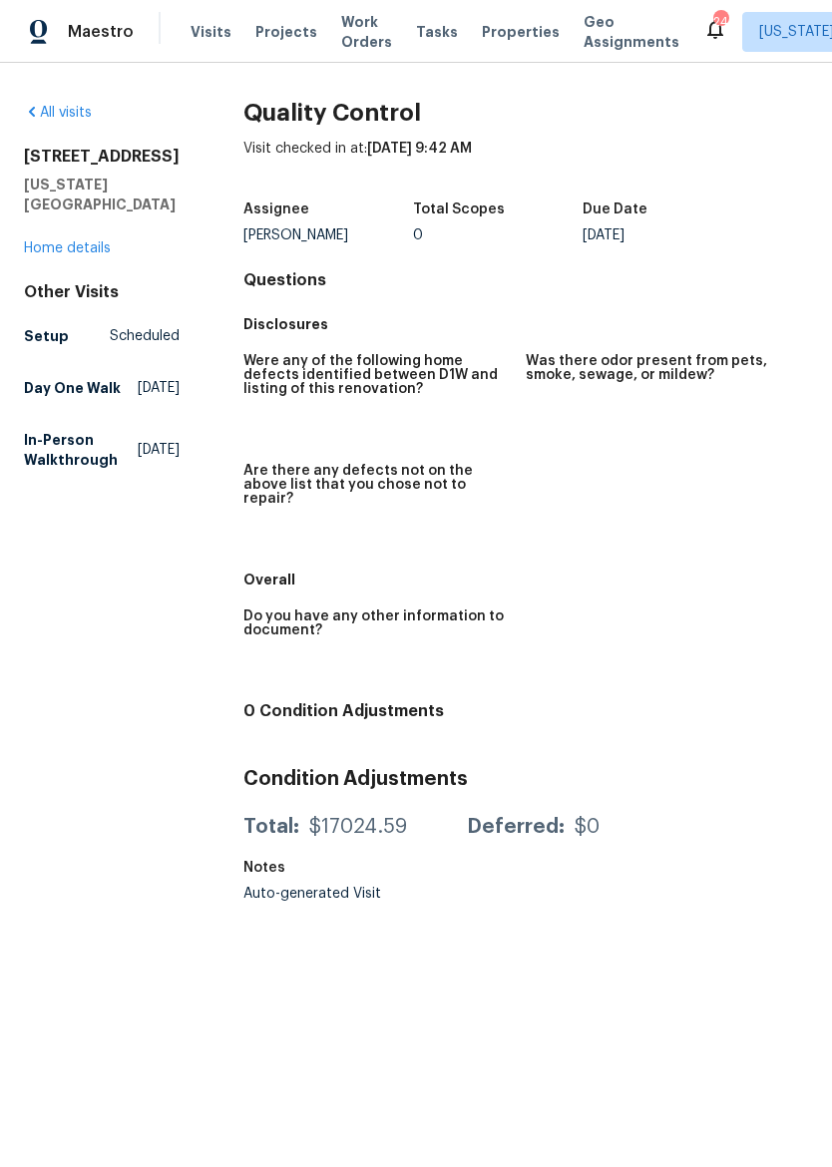
click at [74, 266] on div "All visits [STREET_ADDRESS][US_STATE] Home details Other Visits Setup Scheduled…" at bounding box center [102, 290] width 156 height 375
click at [101, 251] on link "Home details" at bounding box center [67, 248] width 87 height 14
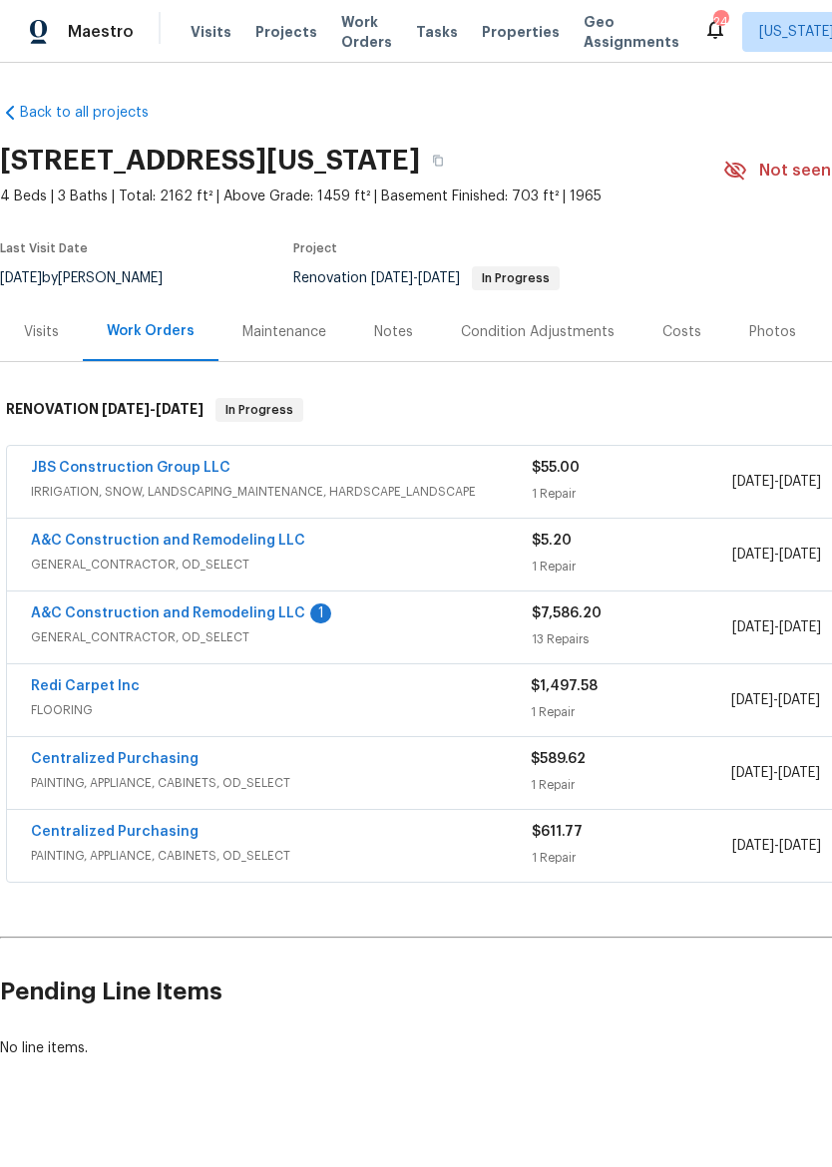
click at [131, 690] on link "Redi Carpet Inc" at bounding box center [85, 686] width 109 height 14
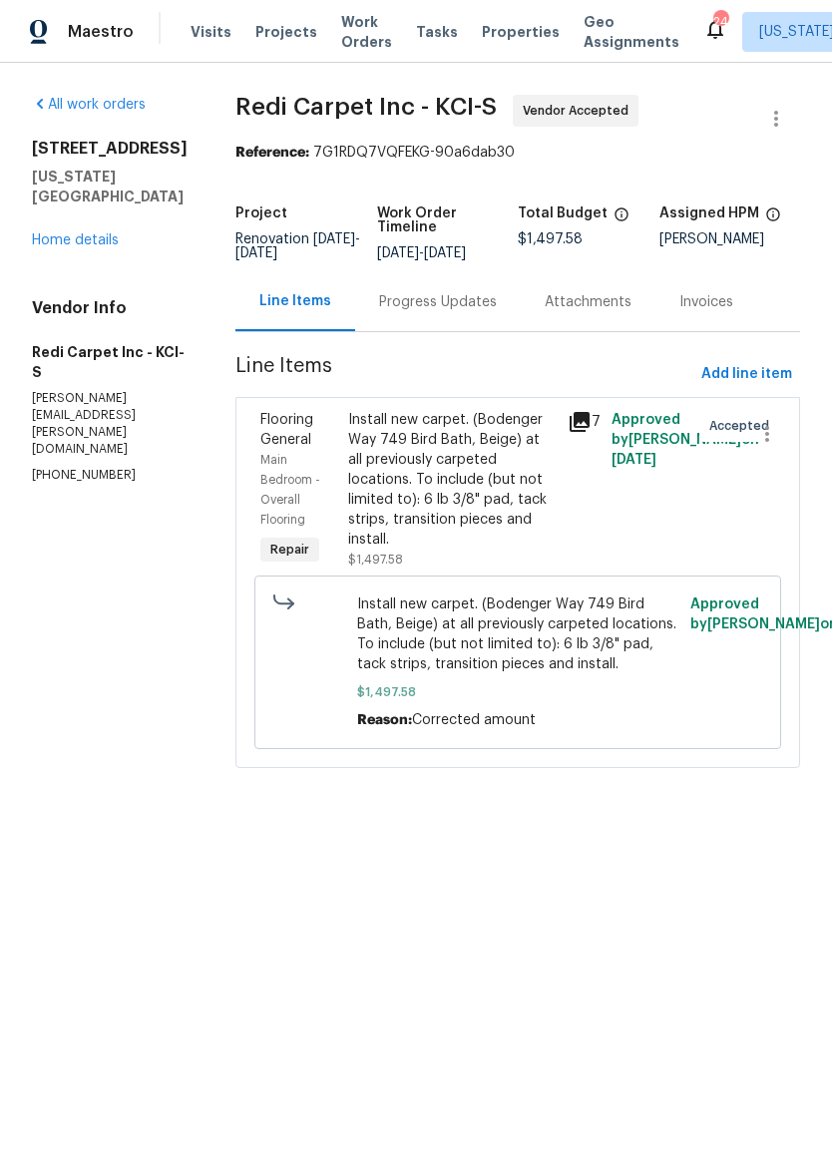
click at [453, 312] on div "Progress Updates" at bounding box center [438, 302] width 118 height 20
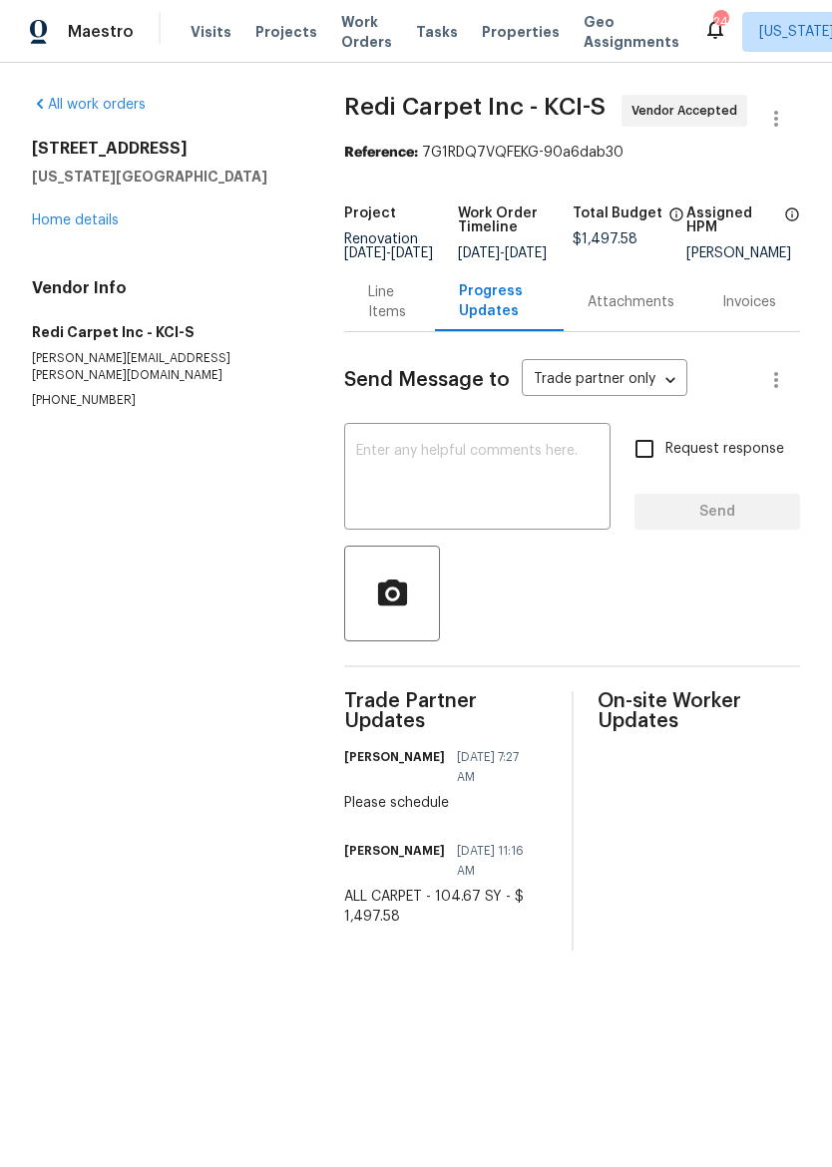
click at [94, 215] on link "Home details" at bounding box center [75, 220] width 87 height 14
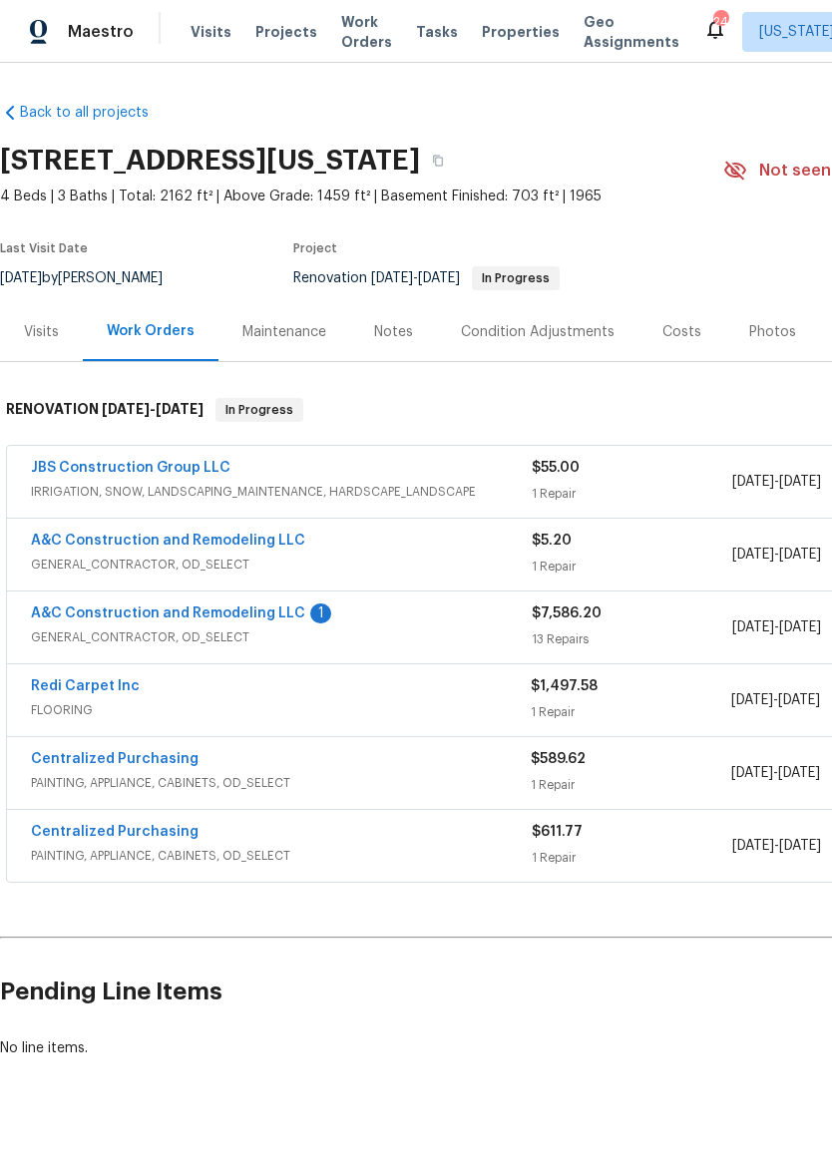
click at [290, 608] on link "A&C Construction and Remodeling LLC" at bounding box center [168, 614] width 274 height 14
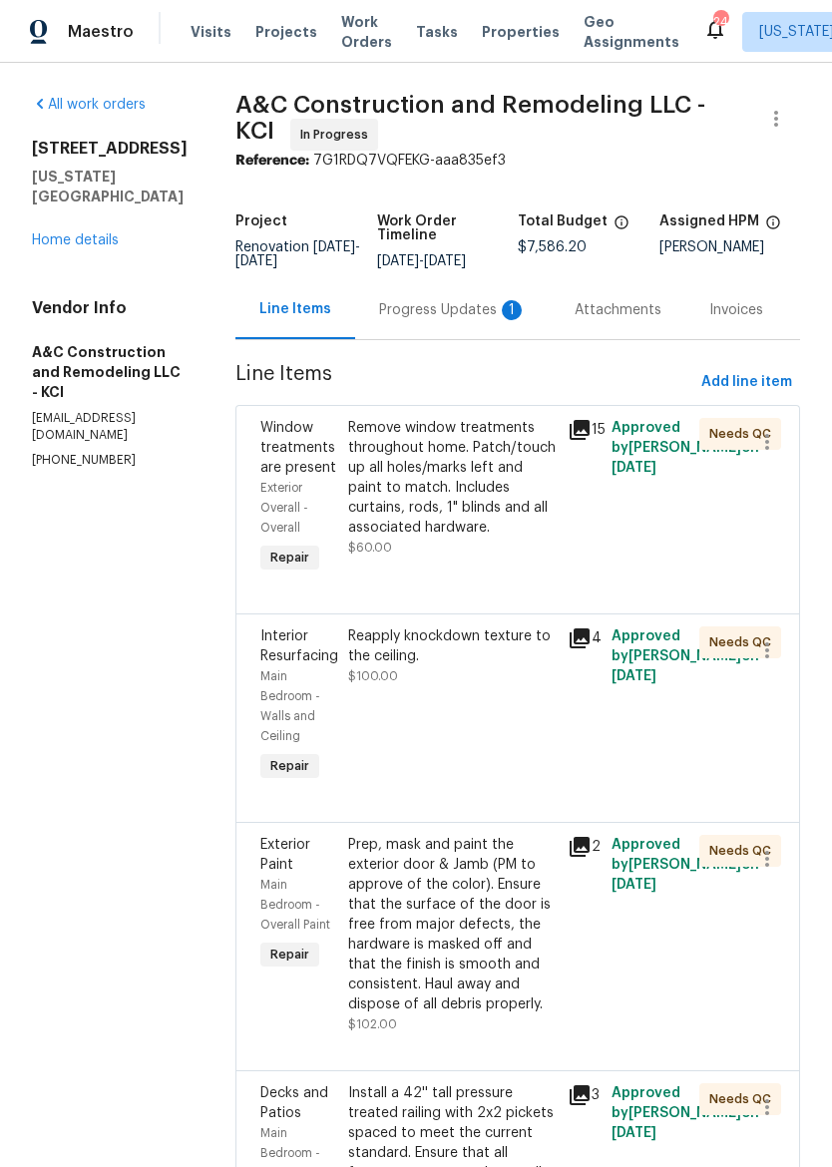
click at [478, 298] on div "Progress Updates 1" at bounding box center [453, 309] width 196 height 59
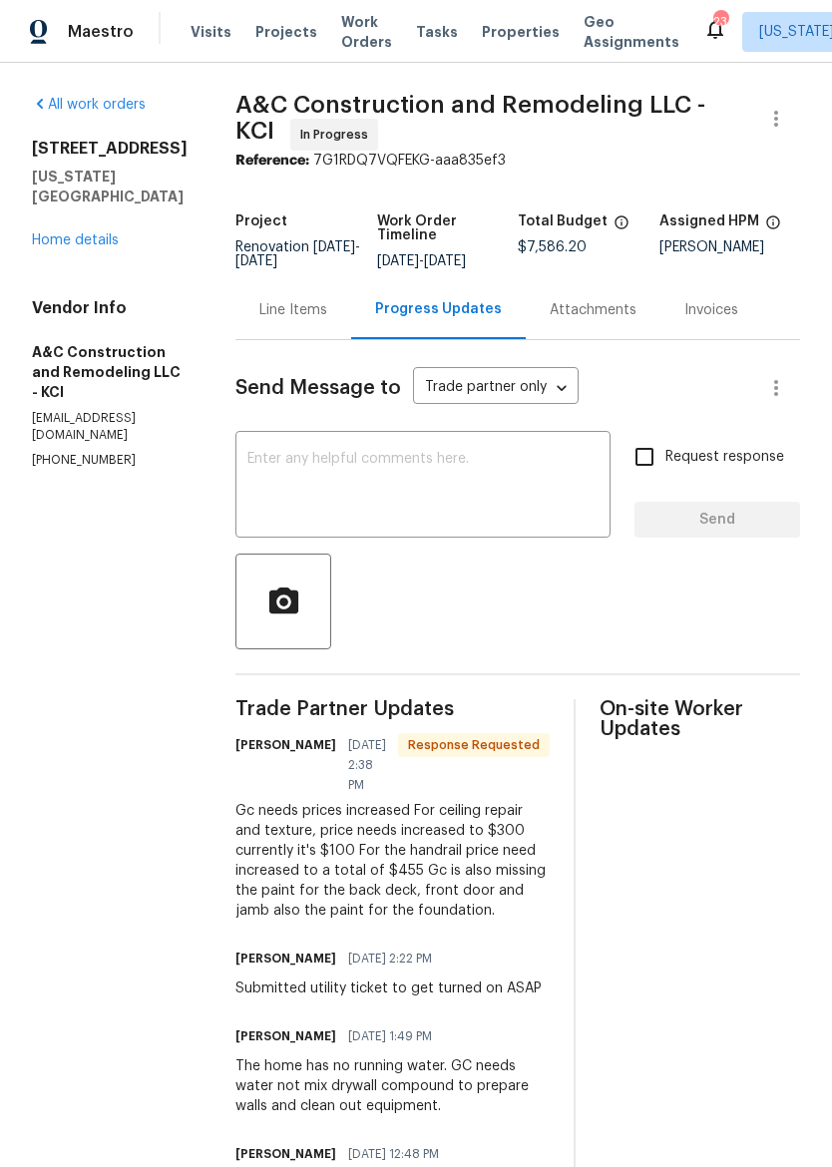
click at [327, 320] on div "Line Items" at bounding box center [293, 310] width 68 height 20
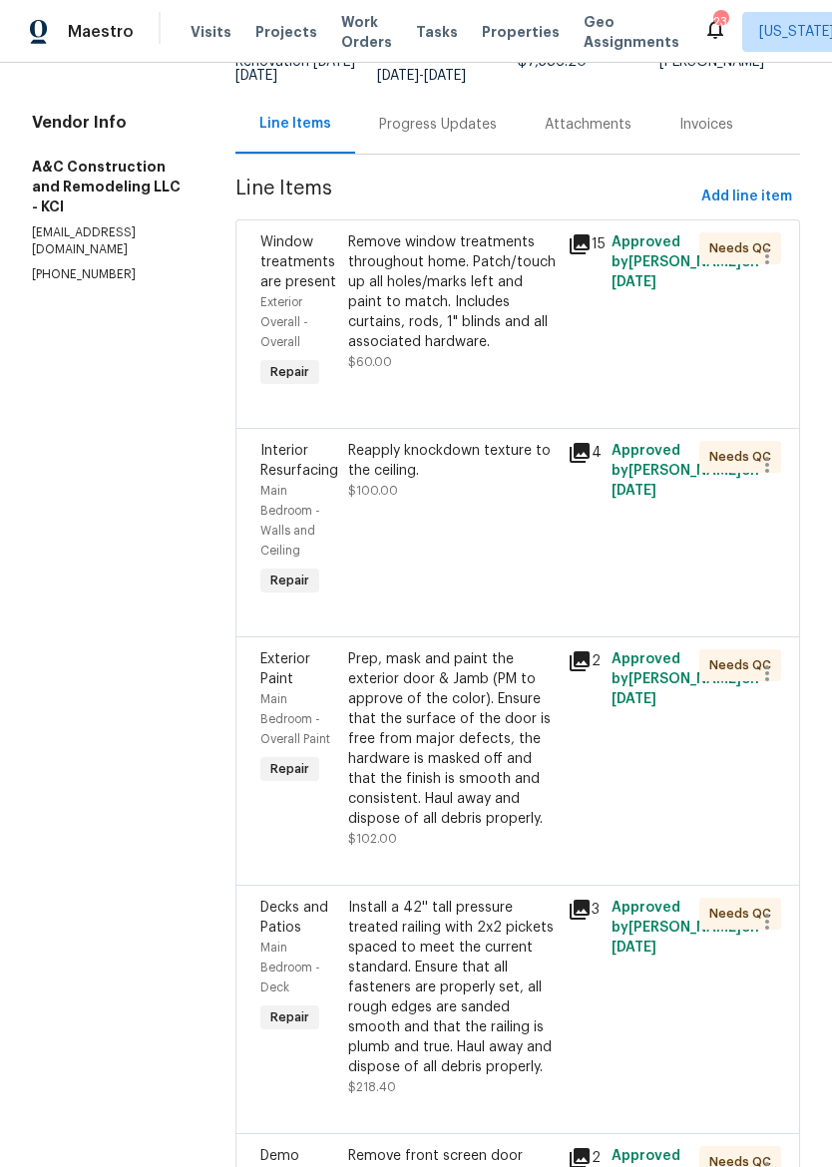
scroll to position [187, 0]
click at [529, 551] on div "Reapply knockdown texture to the ceiling. $100.00" at bounding box center [451, 520] width 219 height 172
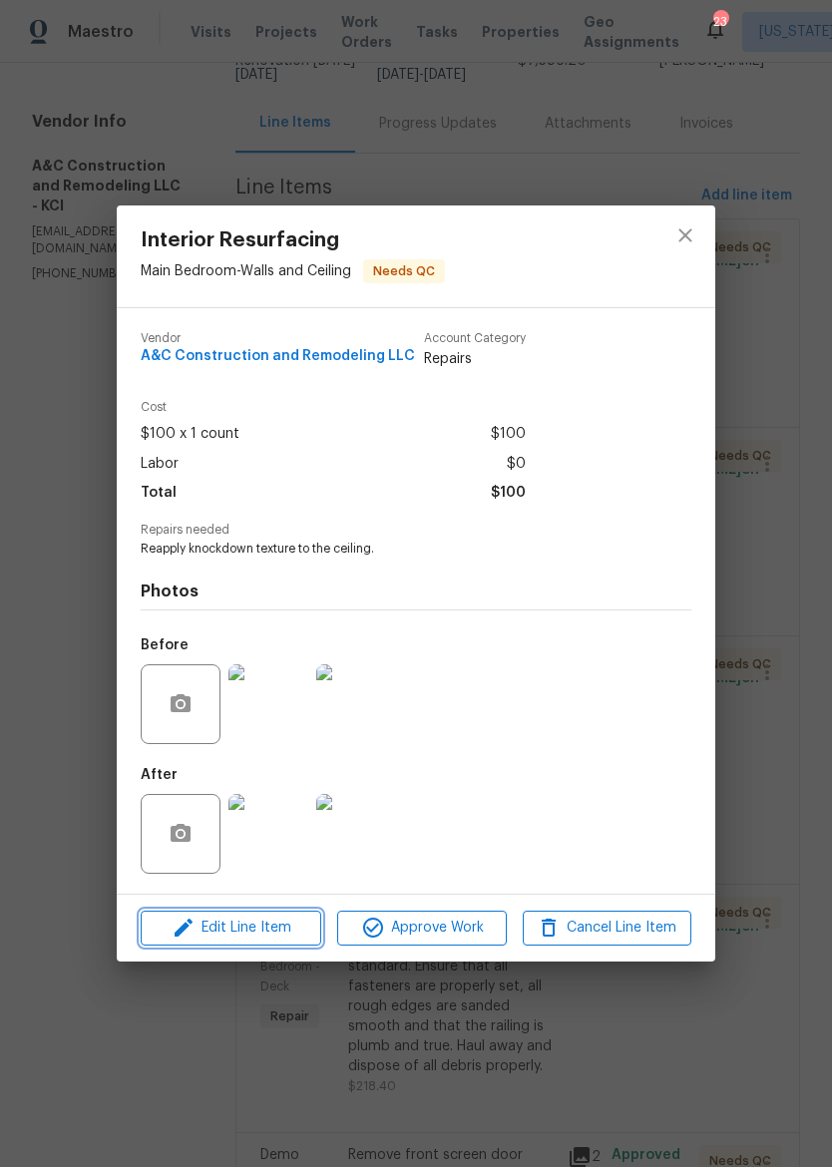
click at [275, 931] on span "Edit Line Item" at bounding box center [231, 928] width 169 height 25
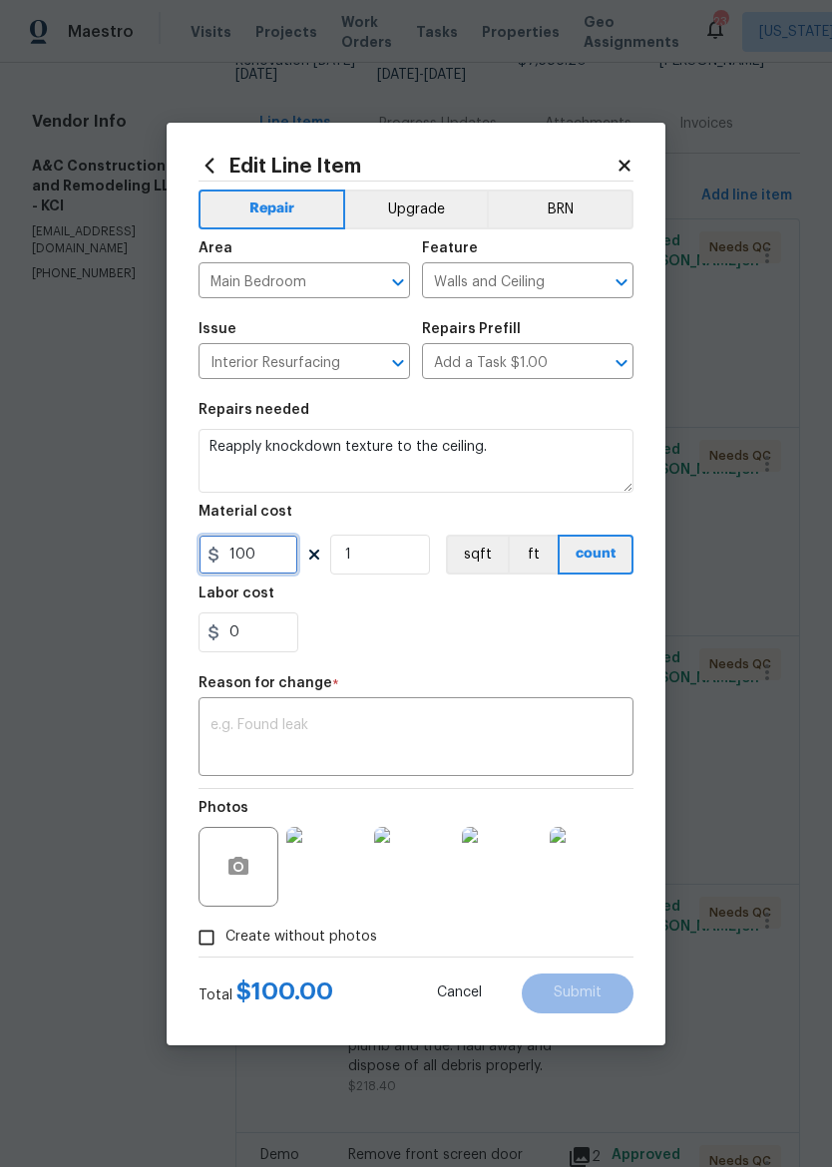
click at [290, 549] on input "100" at bounding box center [249, 555] width 100 height 40
type input "300"
click at [223, 723] on textarea at bounding box center [415, 739] width 411 height 42
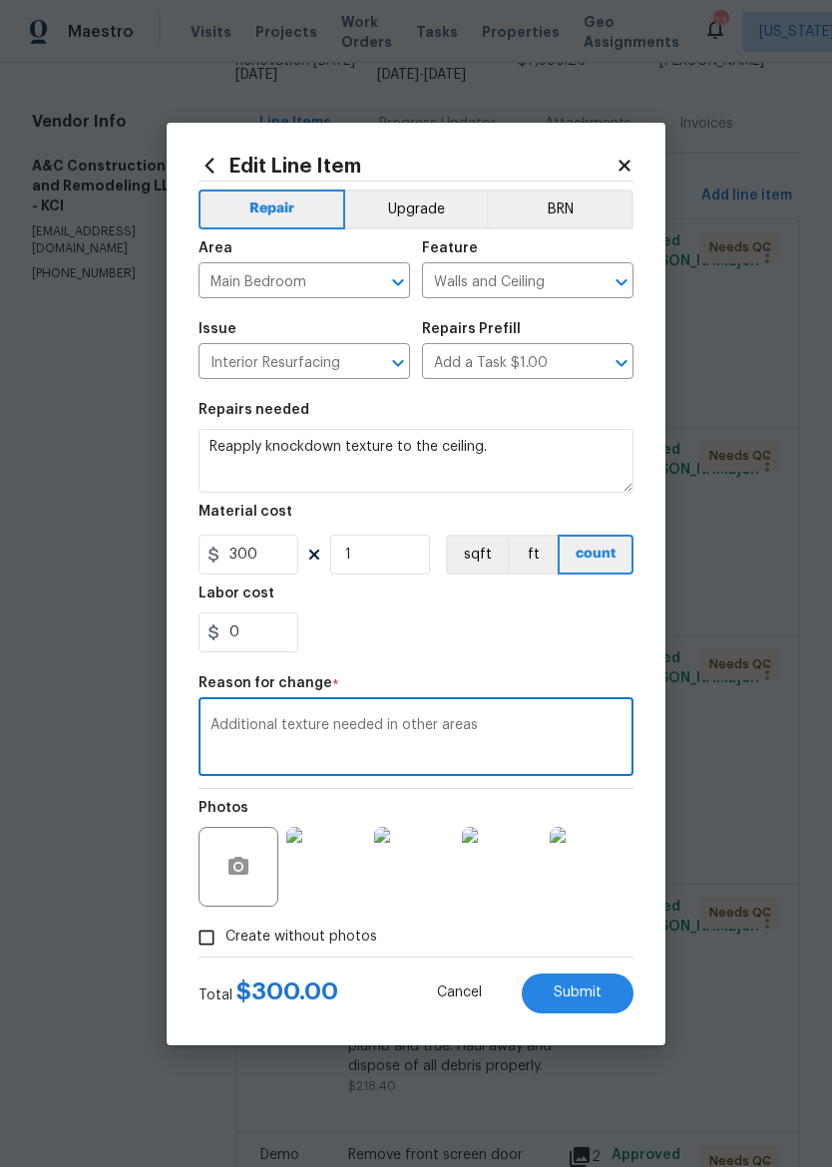
type textarea "Additional texture needed in other areas"
click at [556, 669] on div "Repair Upgrade BRN Area Main Bedroom ​ Feature Walls and Ceiling ​ Issue Interi…" at bounding box center [416, 569] width 435 height 775
click at [592, 996] on span "Submit" at bounding box center [578, 993] width 48 height 15
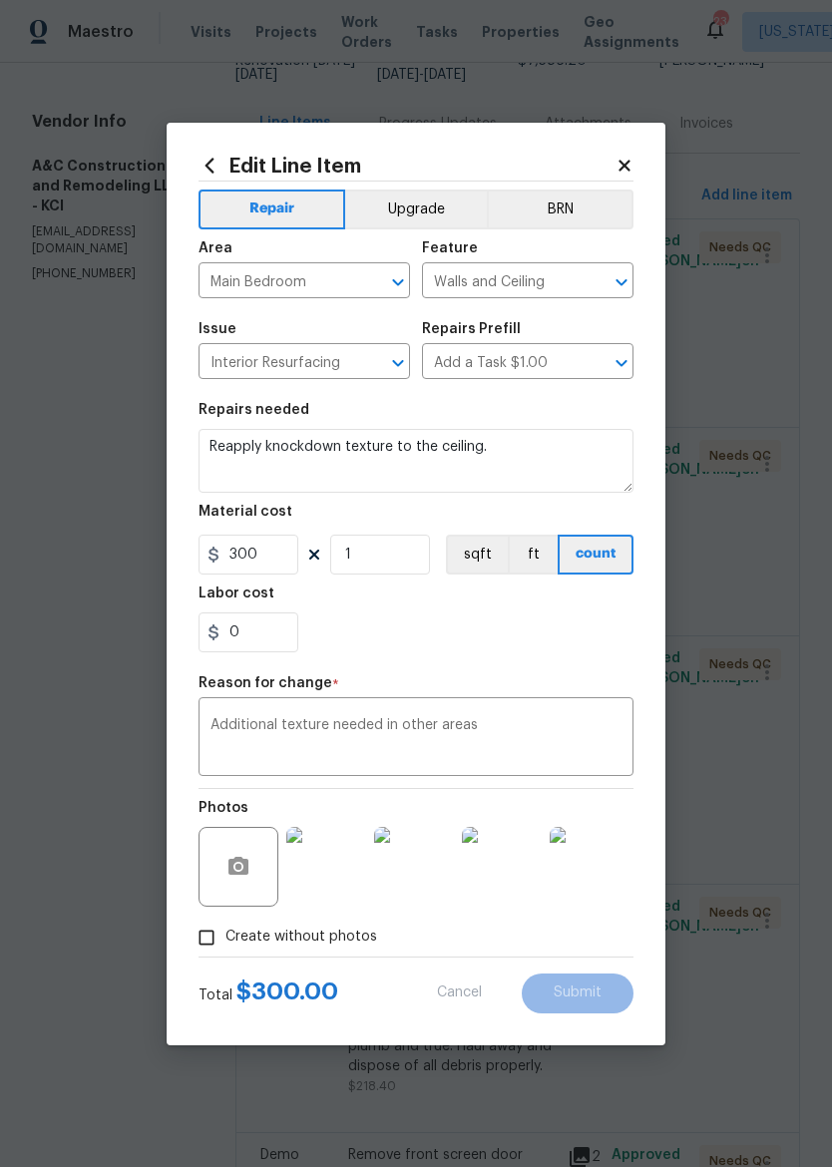
type input "100"
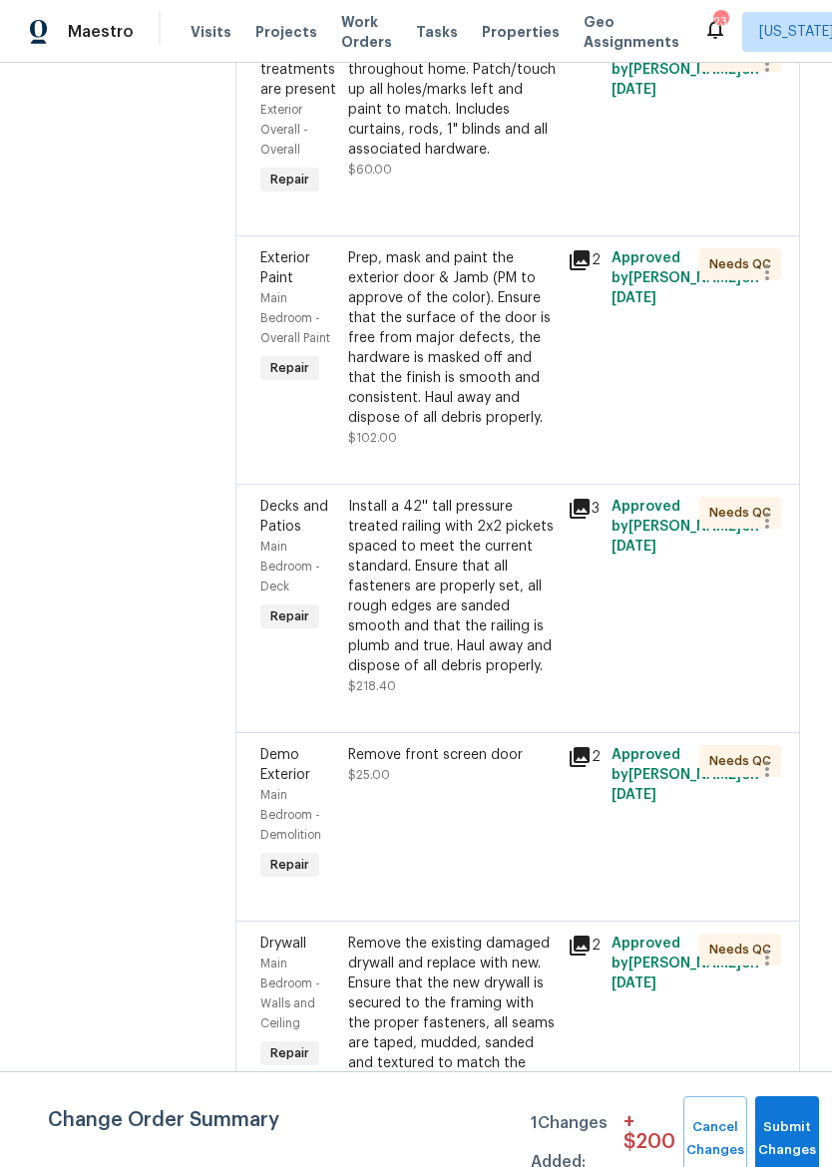
scroll to position [705, 0]
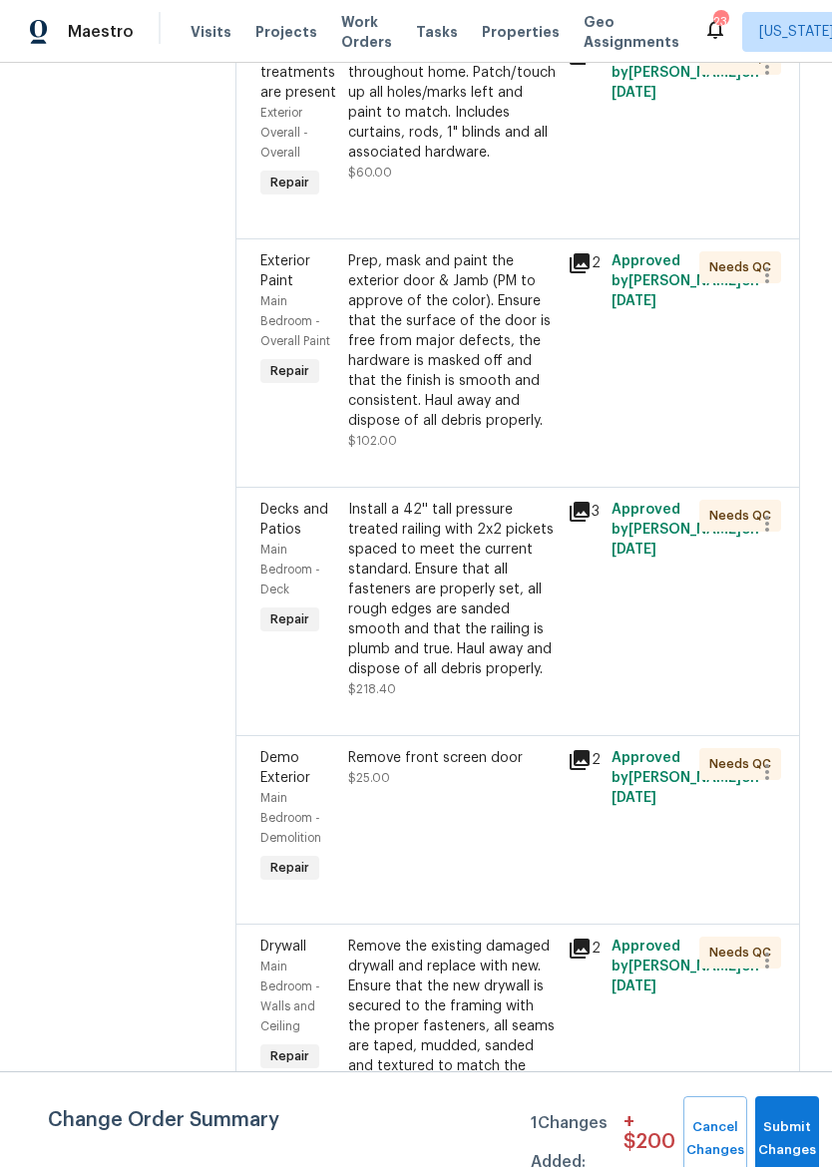
click at [491, 679] on div "Install a 42'' tall pressure treated railing with 2x2 pickets spaced to meet th…" at bounding box center [451, 590] width 207 height 180
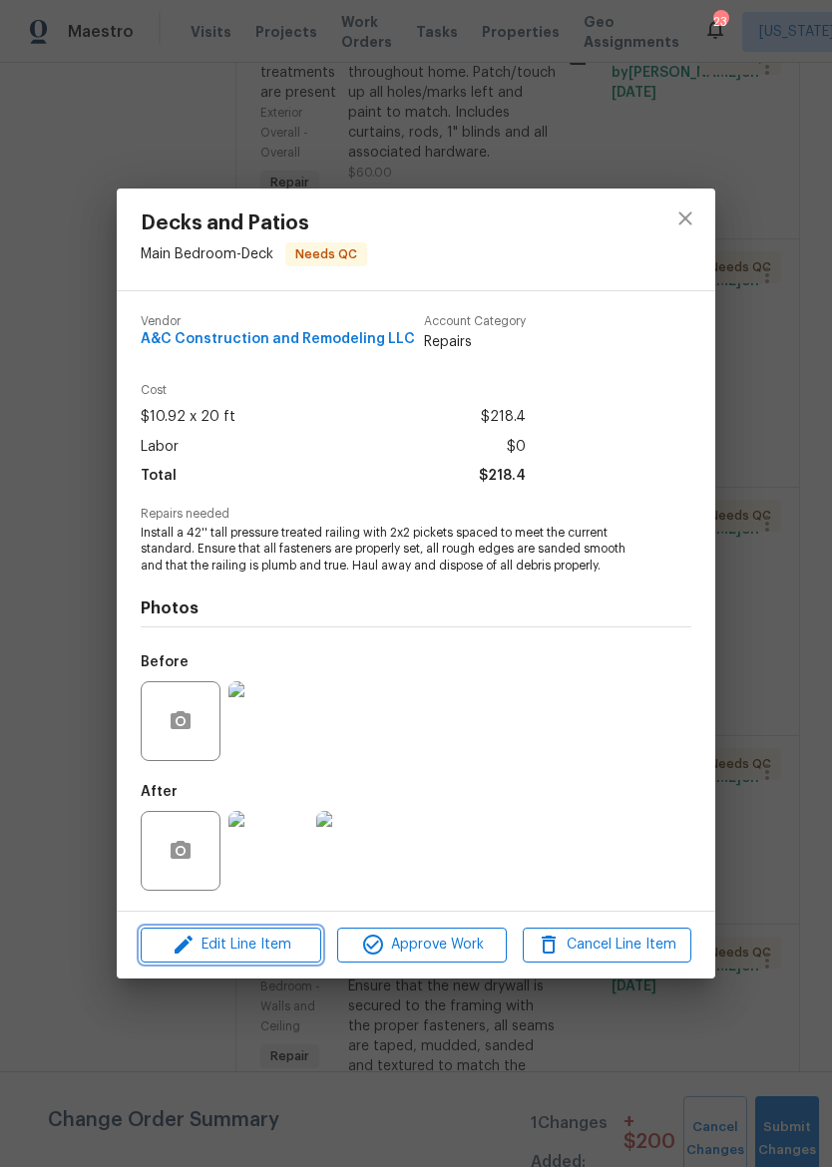
click at [264, 939] on span "Edit Line Item" at bounding box center [231, 945] width 169 height 25
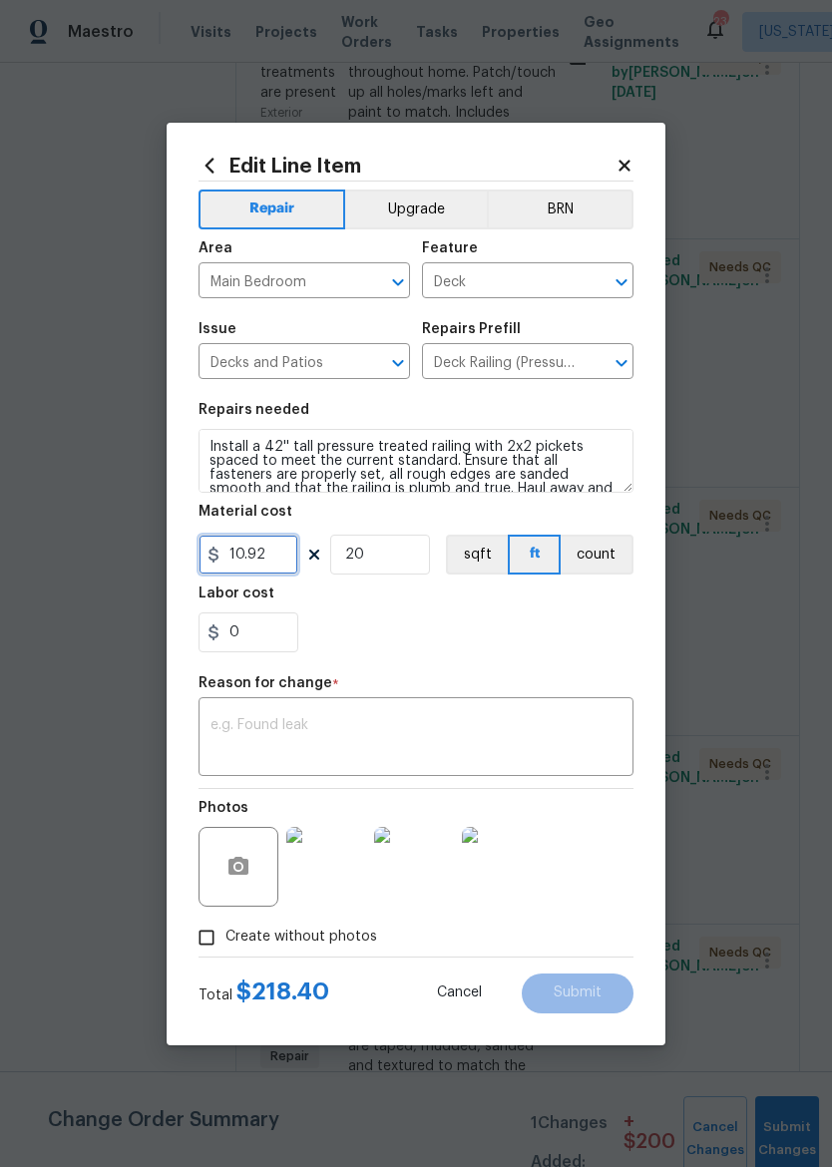
click at [287, 552] on input "10.92" at bounding box center [249, 555] width 100 height 40
click at [402, 562] on input "20" at bounding box center [380, 555] width 100 height 40
type input "455"
type input "1"
click at [559, 623] on div "0" at bounding box center [416, 632] width 435 height 40
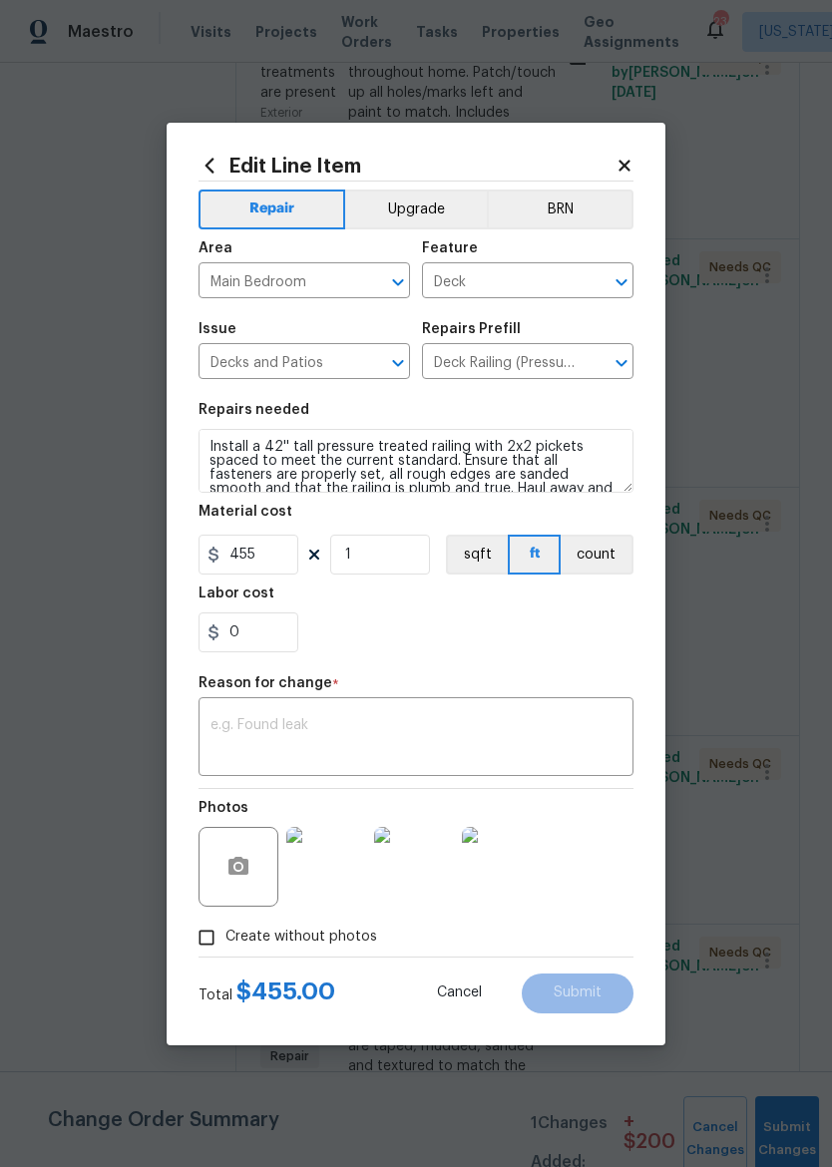
click at [528, 731] on textarea at bounding box center [415, 739] width 411 height 42
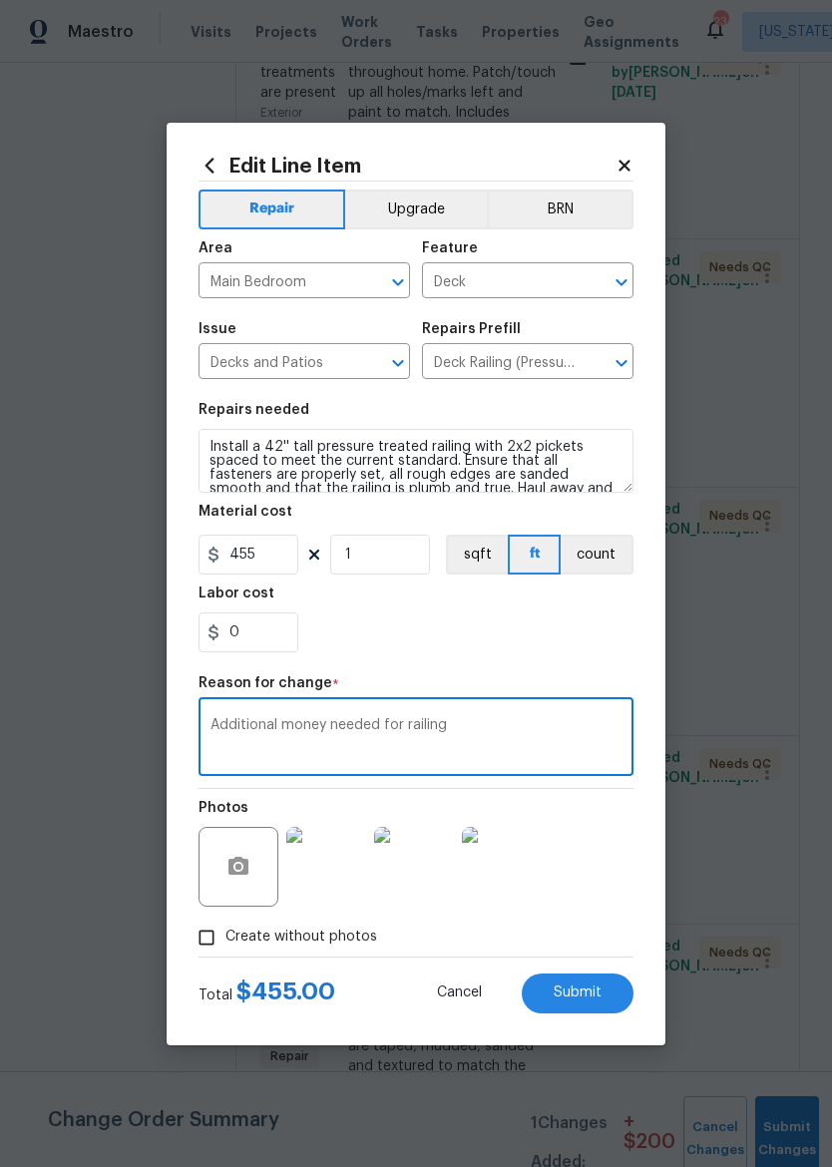
type textarea "Additional money needed for railing"
click at [576, 652] on div "0" at bounding box center [416, 632] width 435 height 40
click at [598, 988] on span "Submit" at bounding box center [578, 993] width 48 height 15
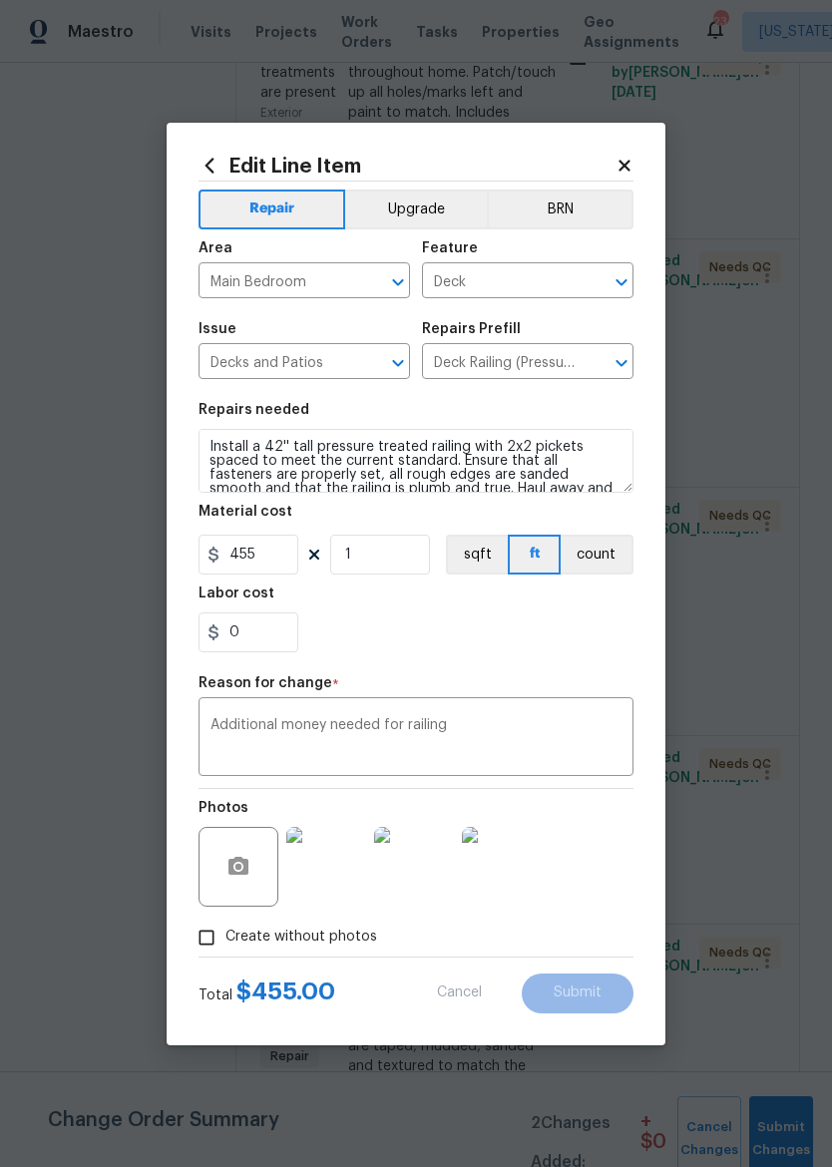
type input "20"
type input "10.92"
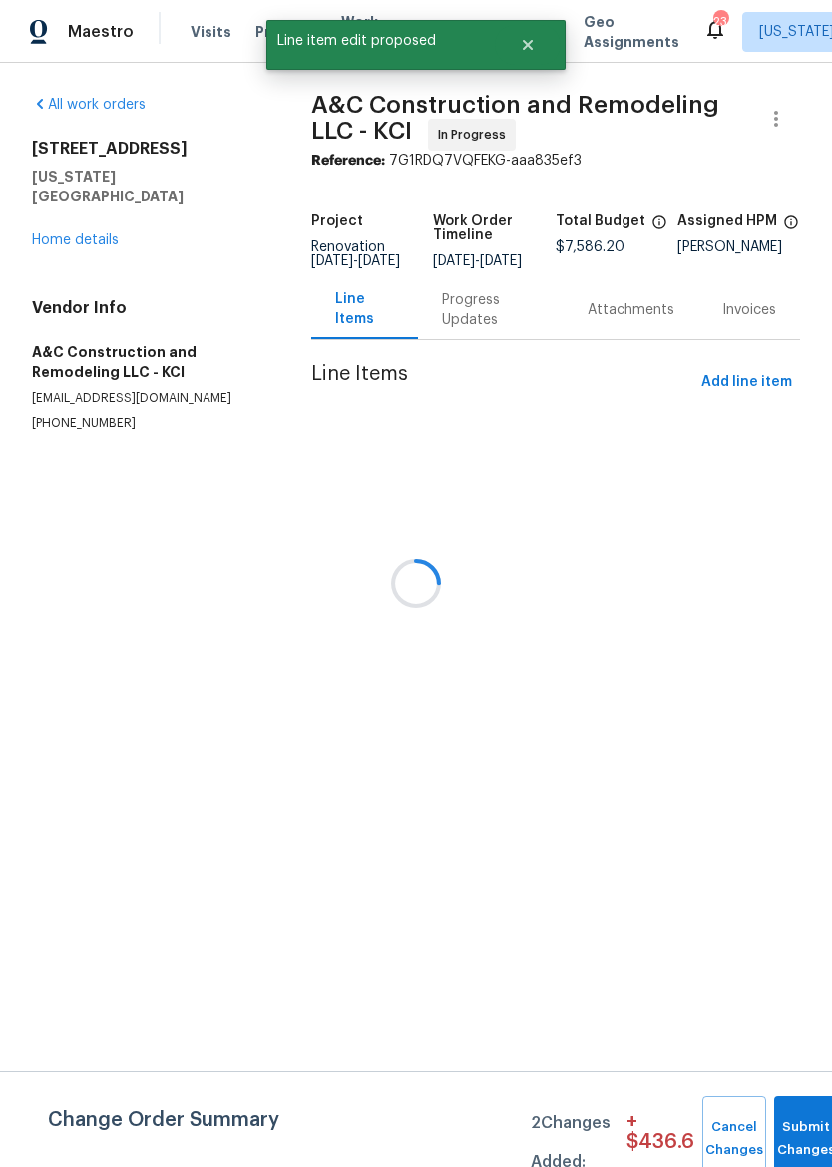
scroll to position [0, 0]
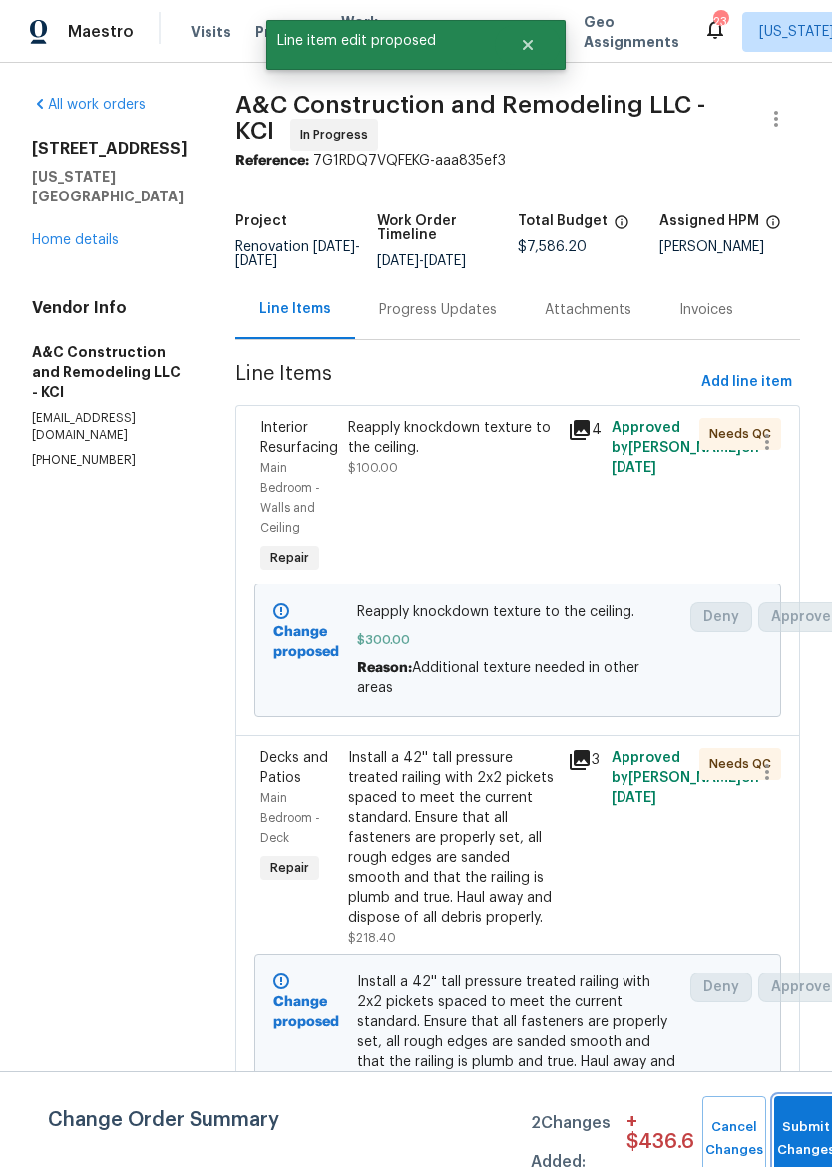
click at [803, 1114] on button "Submit Changes" at bounding box center [806, 1139] width 64 height 86
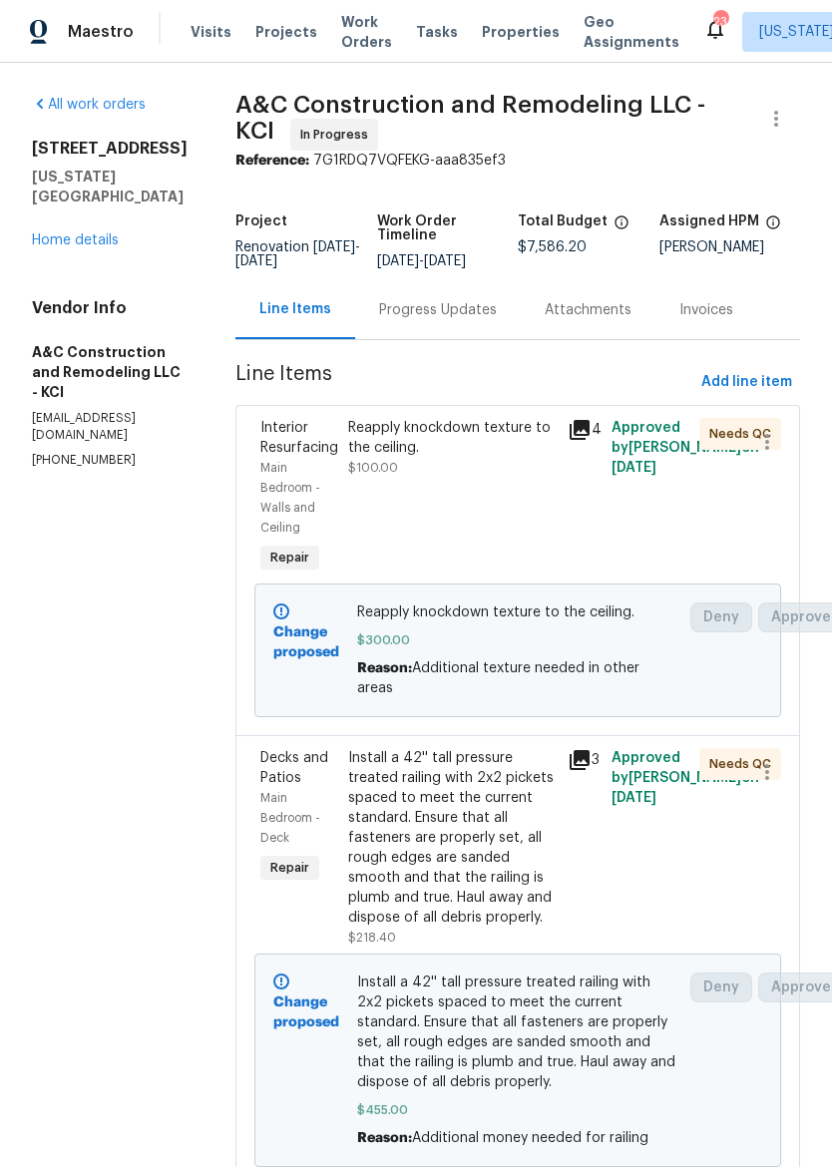
click at [37, 233] on link "Home details" at bounding box center [75, 240] width 87 height 14
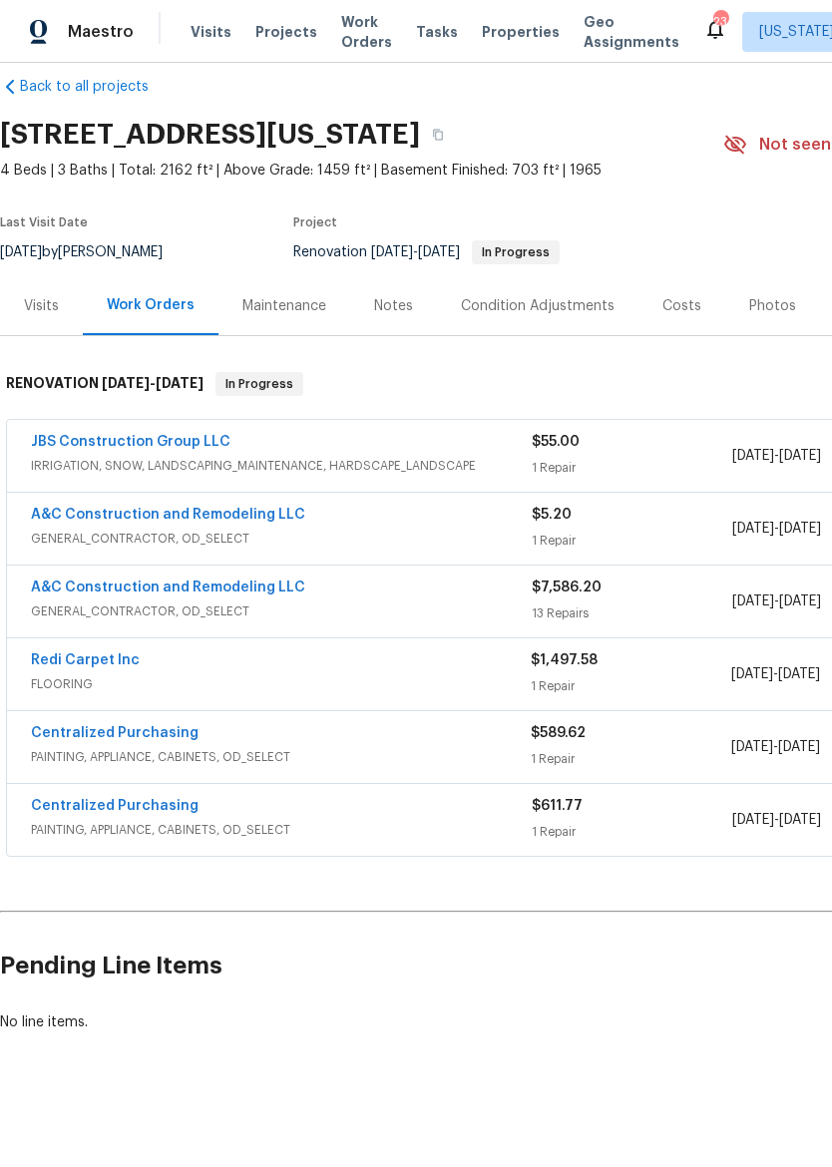
scroll to position [26, 0]
click at [102, 519] on link "A&C Construction and Remodeling LLC" at bounding box center [168, 515] width 274 height 14
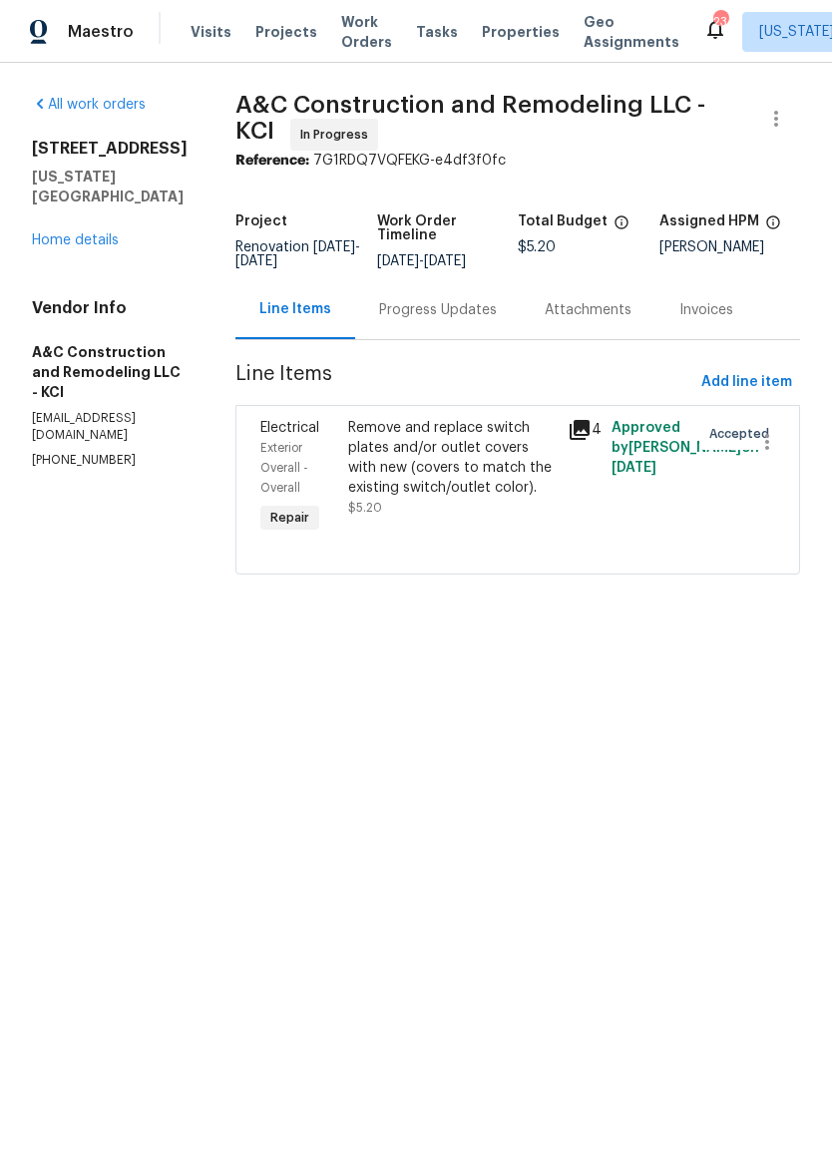
click at [88, 233] on link "Home details" at bounding box center [75, 240] width 87 height 14
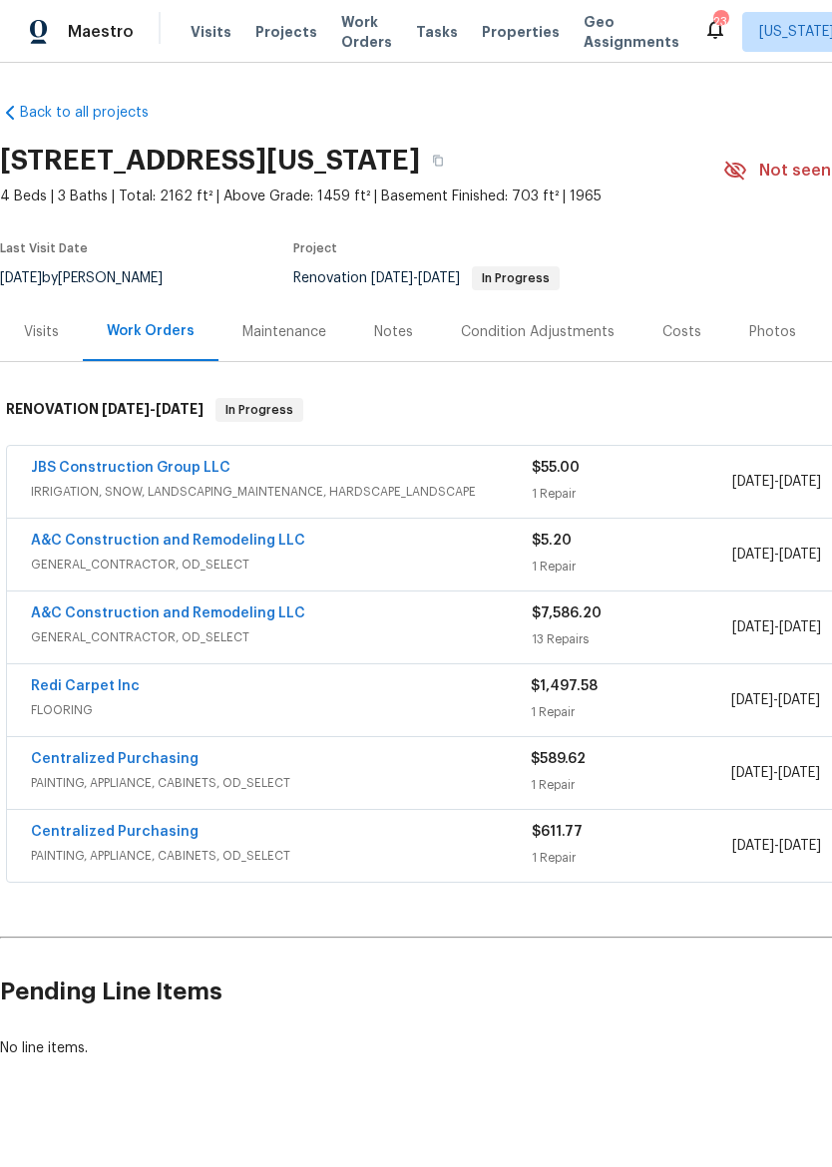
click at [262, 611] on link "A&C Construction and Remodeling LLC" at bounding box center [168, 614] width 274 height 14
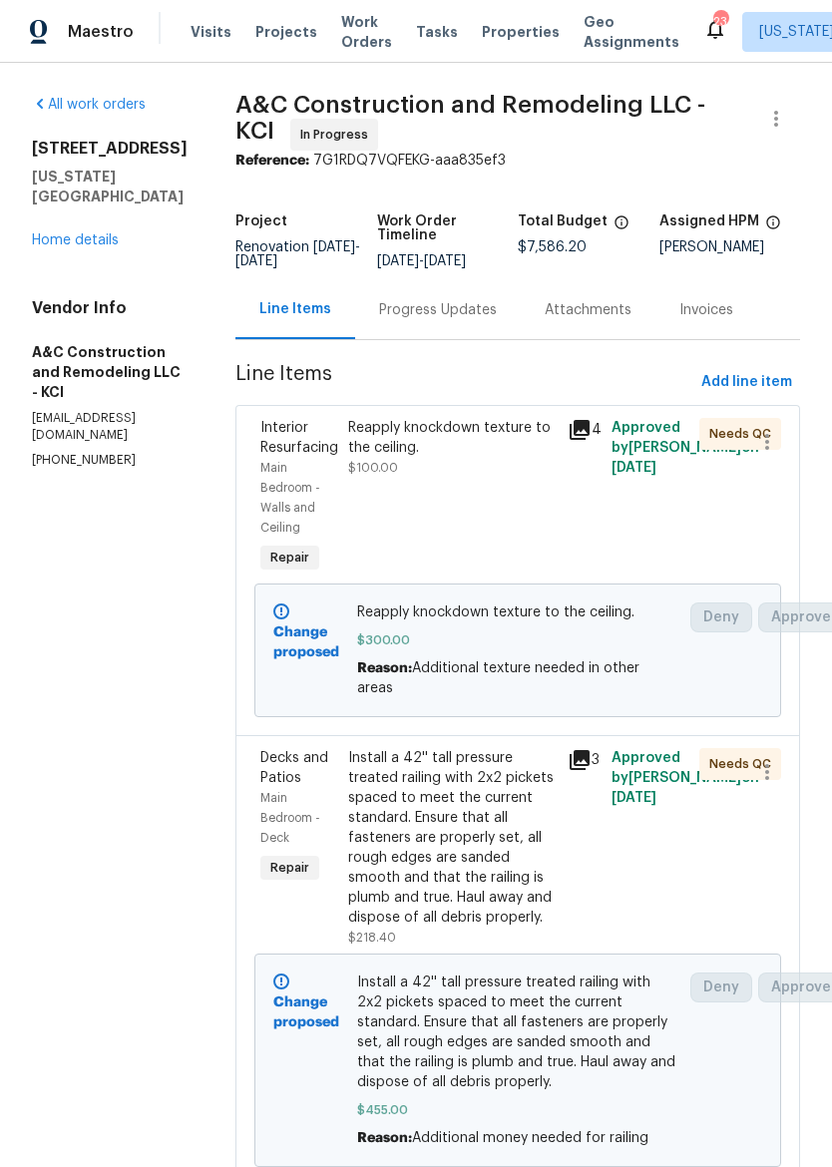
click at [58, 233] on link "Home details" at bounding box center [75, 240] width 87 height 14
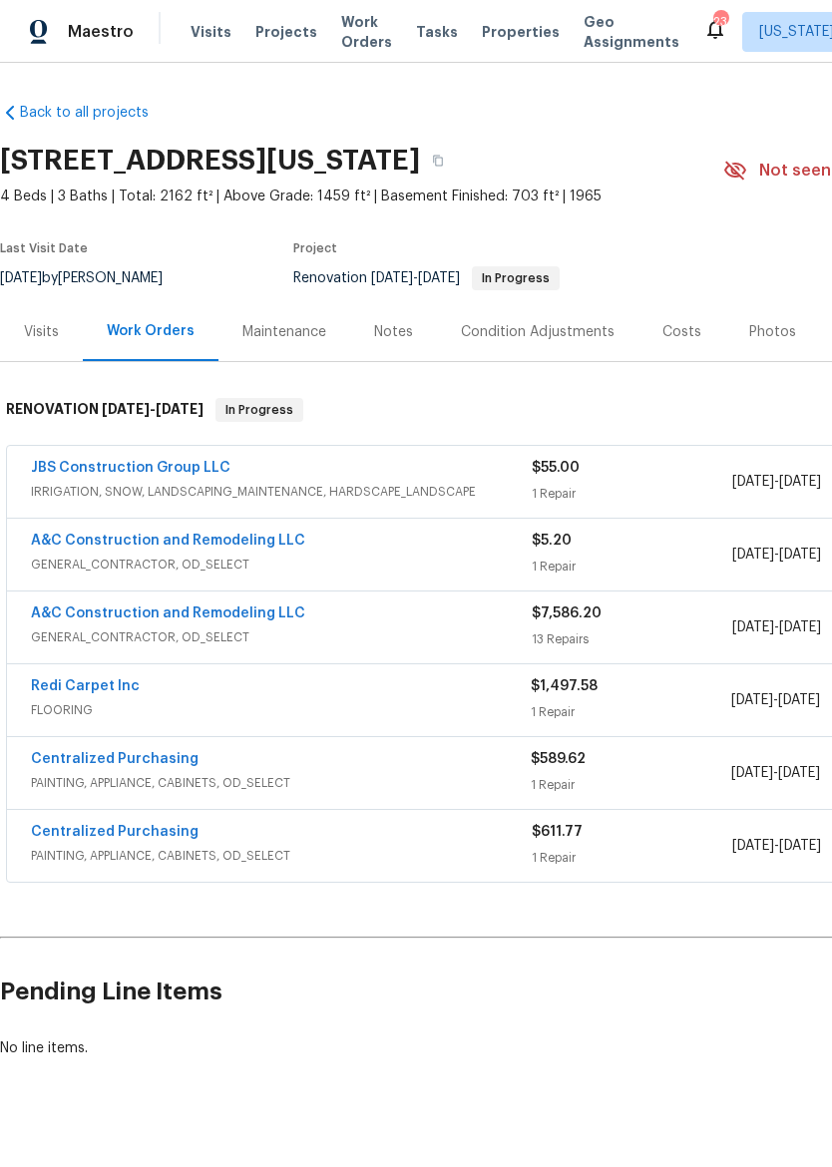
click at [35, 42] on img at bounding box center [39, 32] width 18 height 25
